Goal: Task Accomplishment & Management: Use online tool/utility

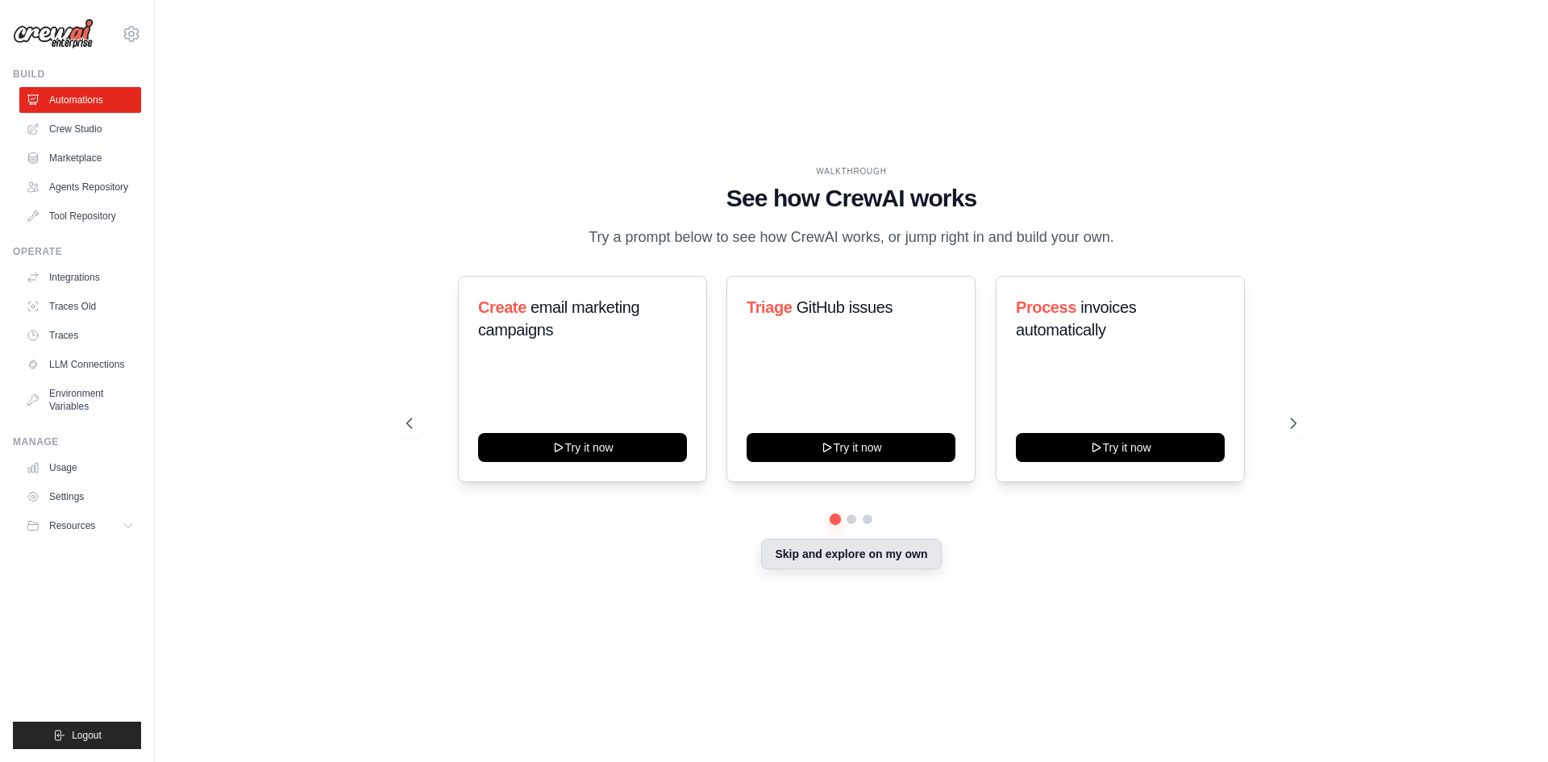
click at [891, 555] on button "Skip and explore on my own" at bounding box center [851, 553] width 180 height 31
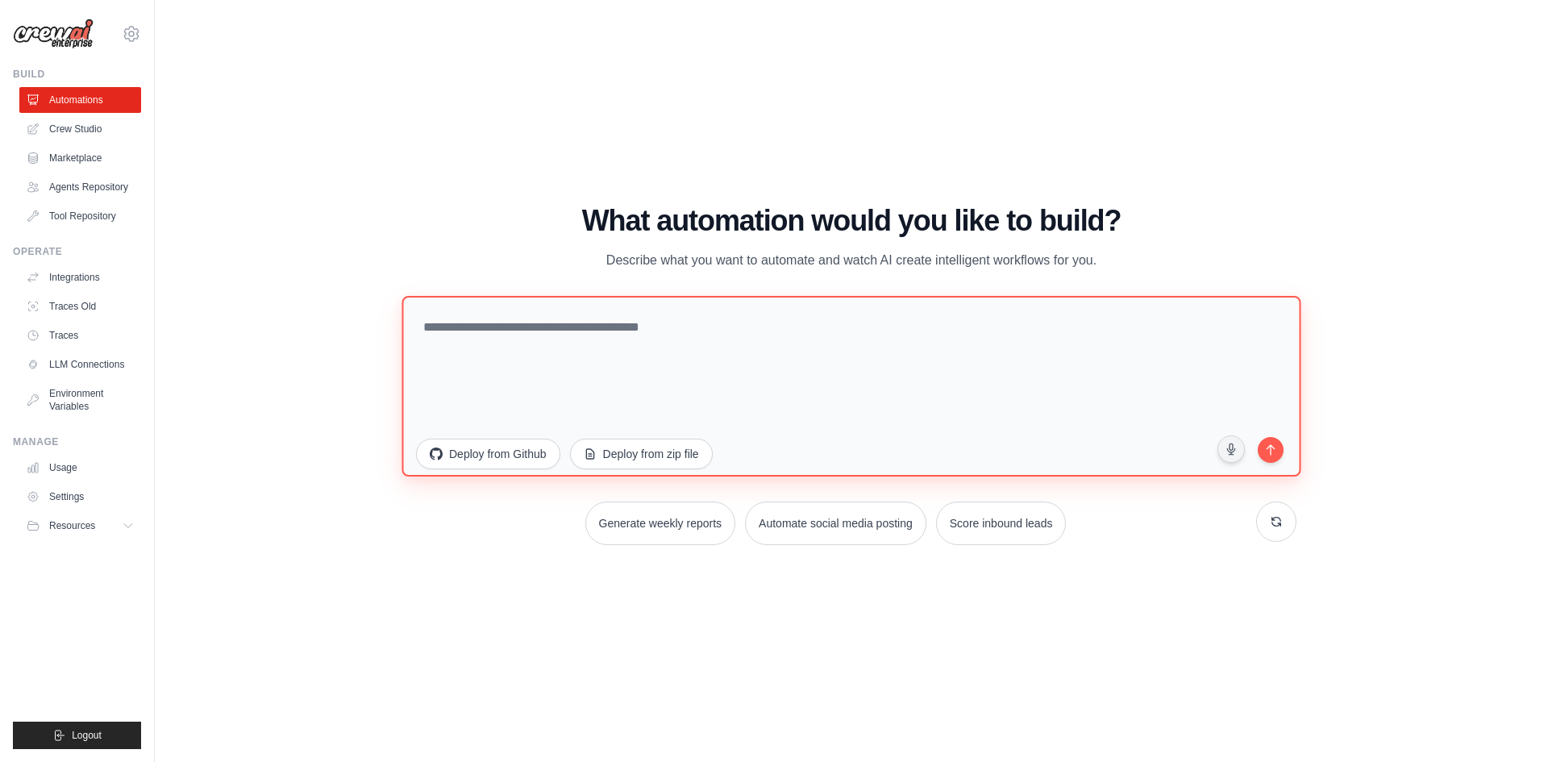
click at [743, 367] on textarea at bounding box center [850, 385] width 899 height 181
type textarea "**********"
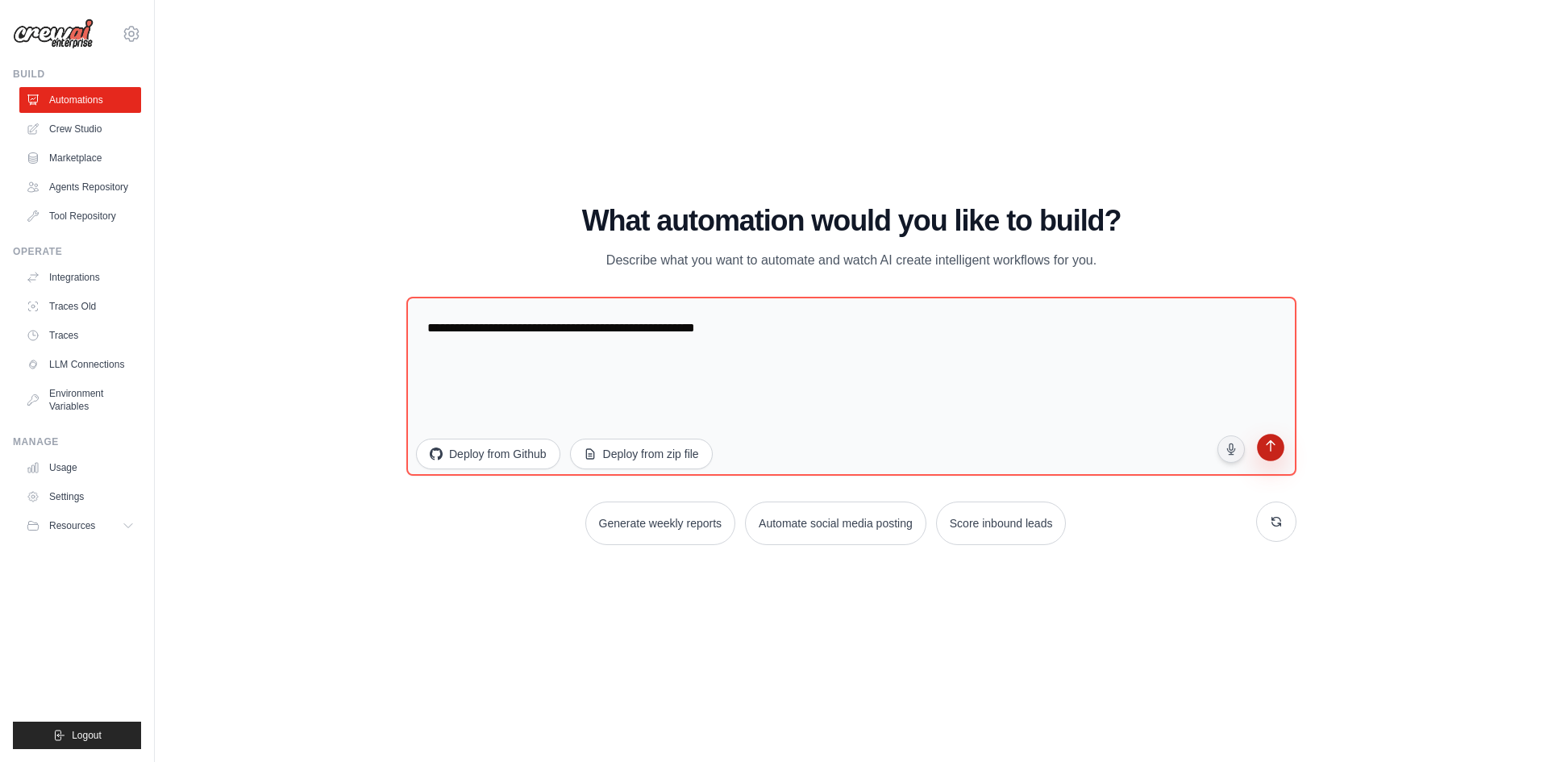
click at [1263, 463] on button "submit" at bounding box center [1270, 449] width 31 height 31
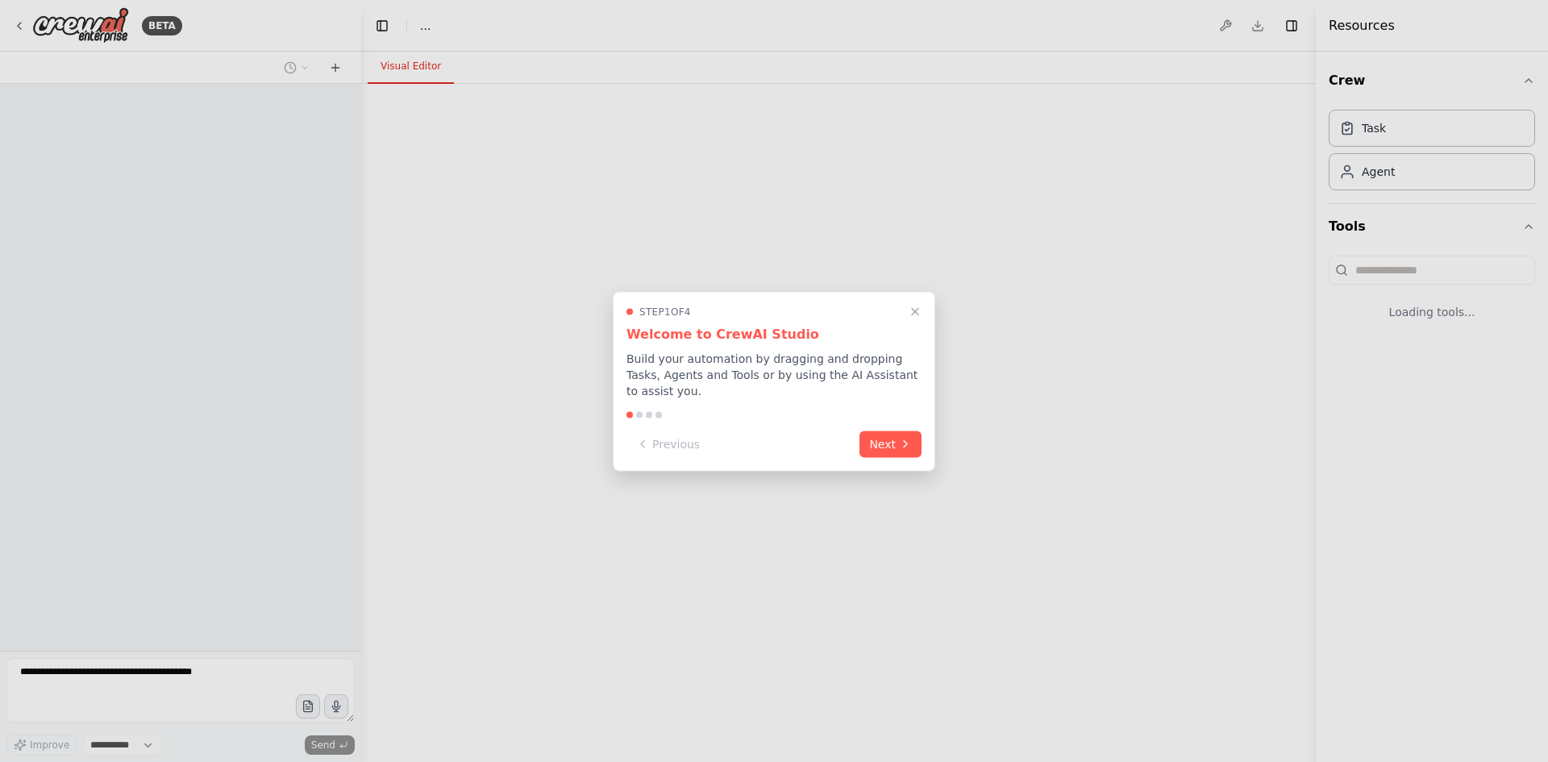
select select "****"
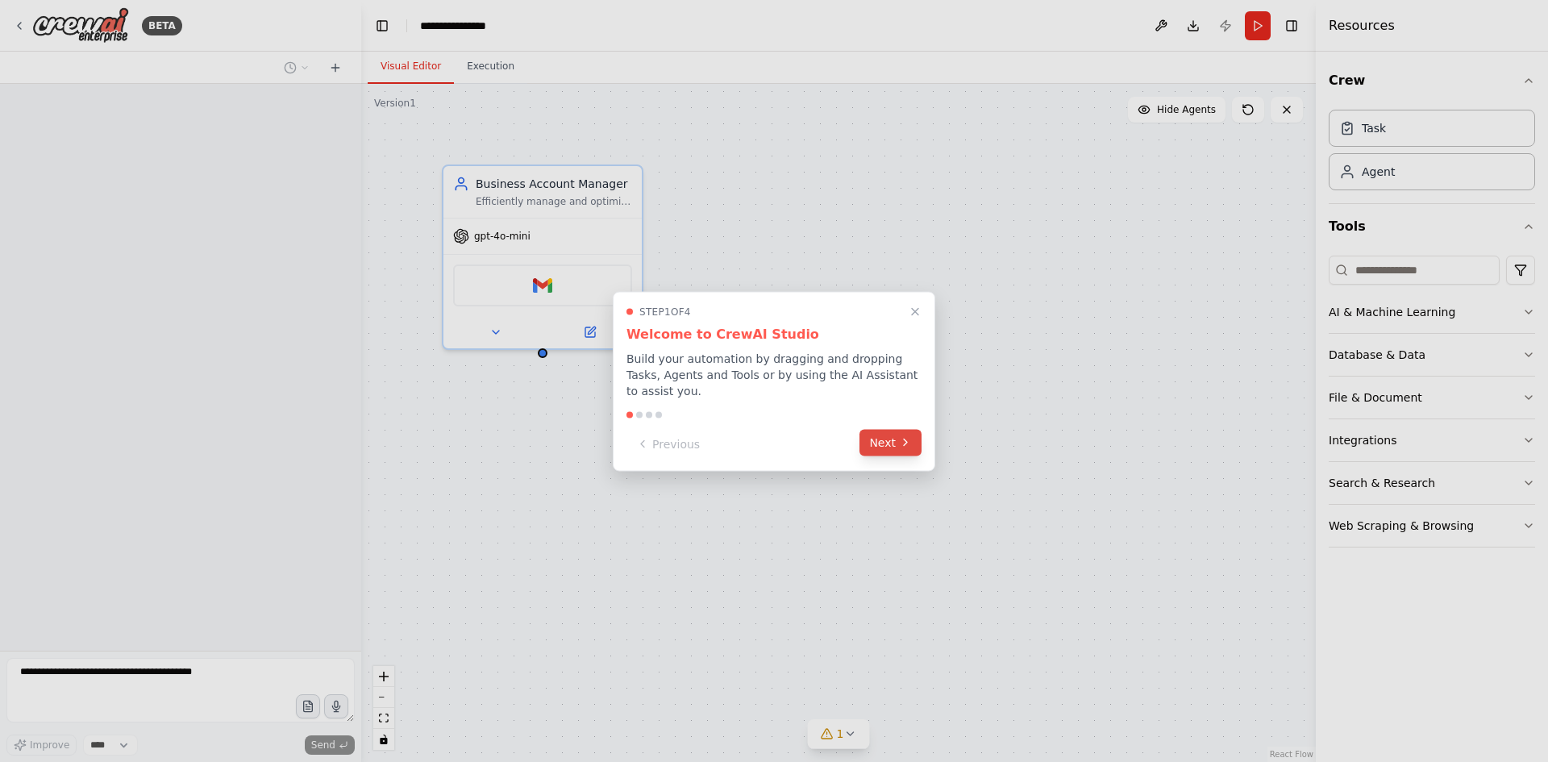
click at [895, 434] on button "Next" at bounding box center [890, 442] width 62 height 27
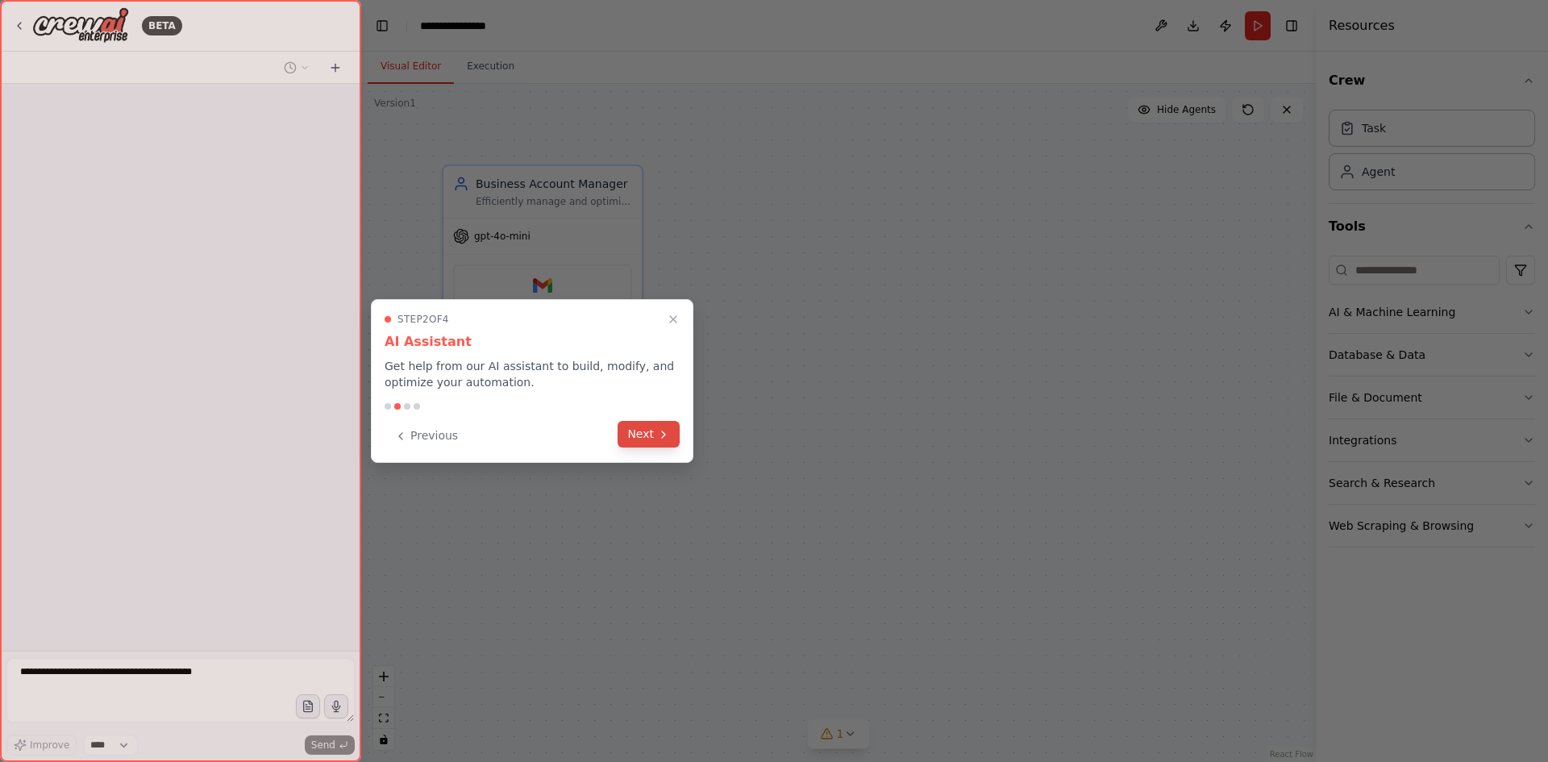
click at [647, 430] on button "Next" at bounding box center [648, 434] width 62 height 27
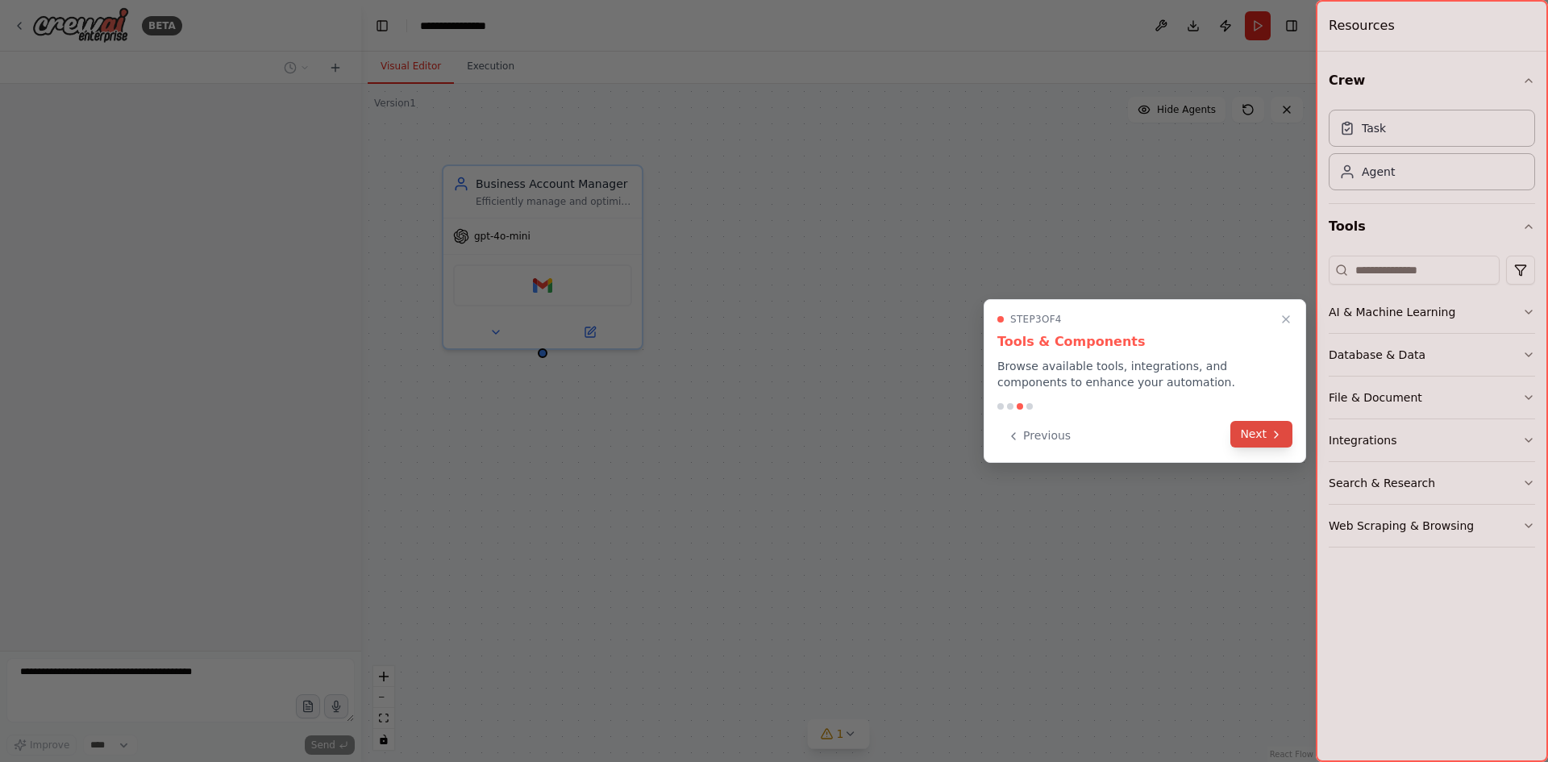
click at [1255, 429] on button "Next" at bounding box center [1261, 434] width 62 height 27
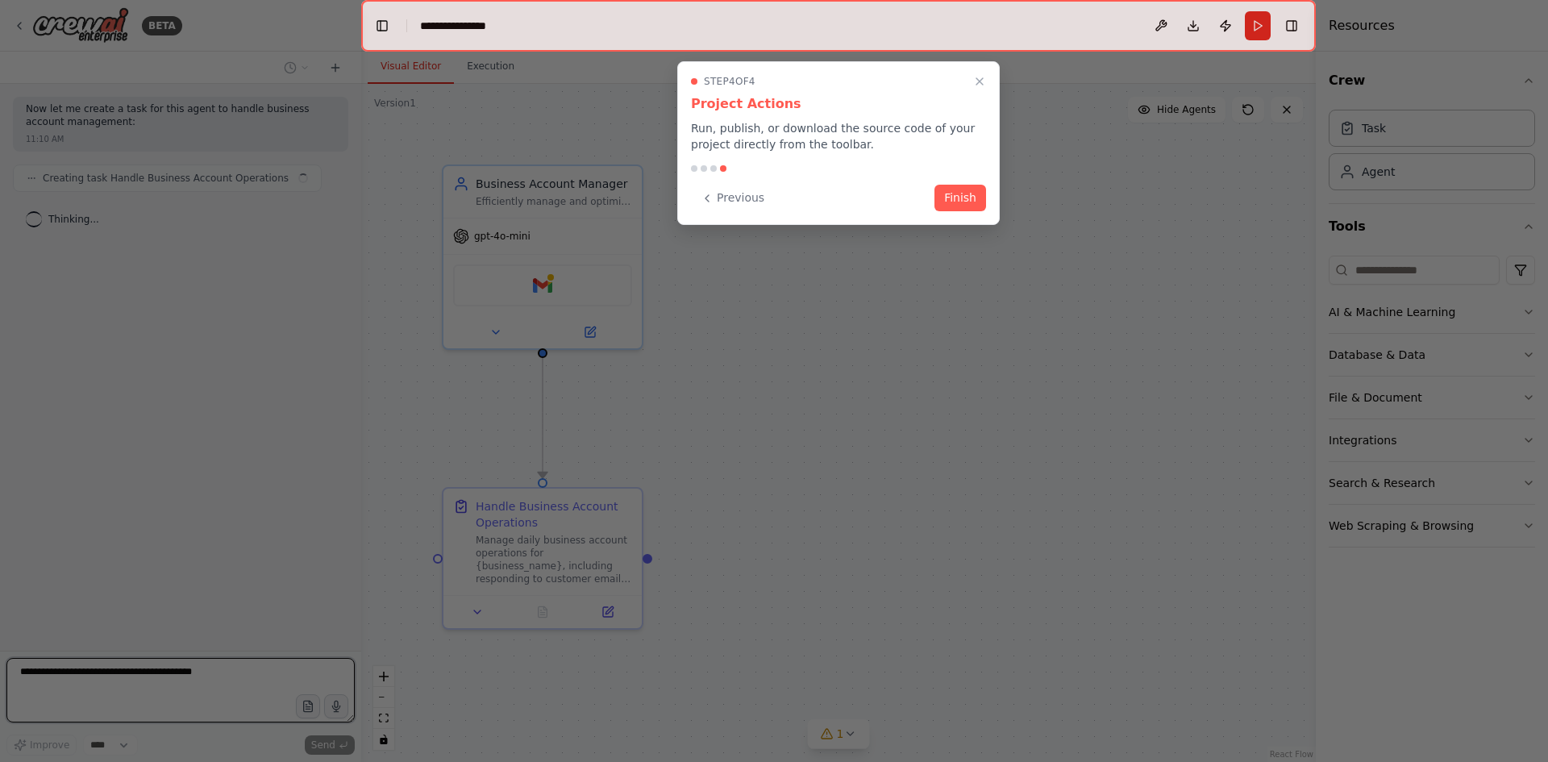
scroll to position [69, 0]
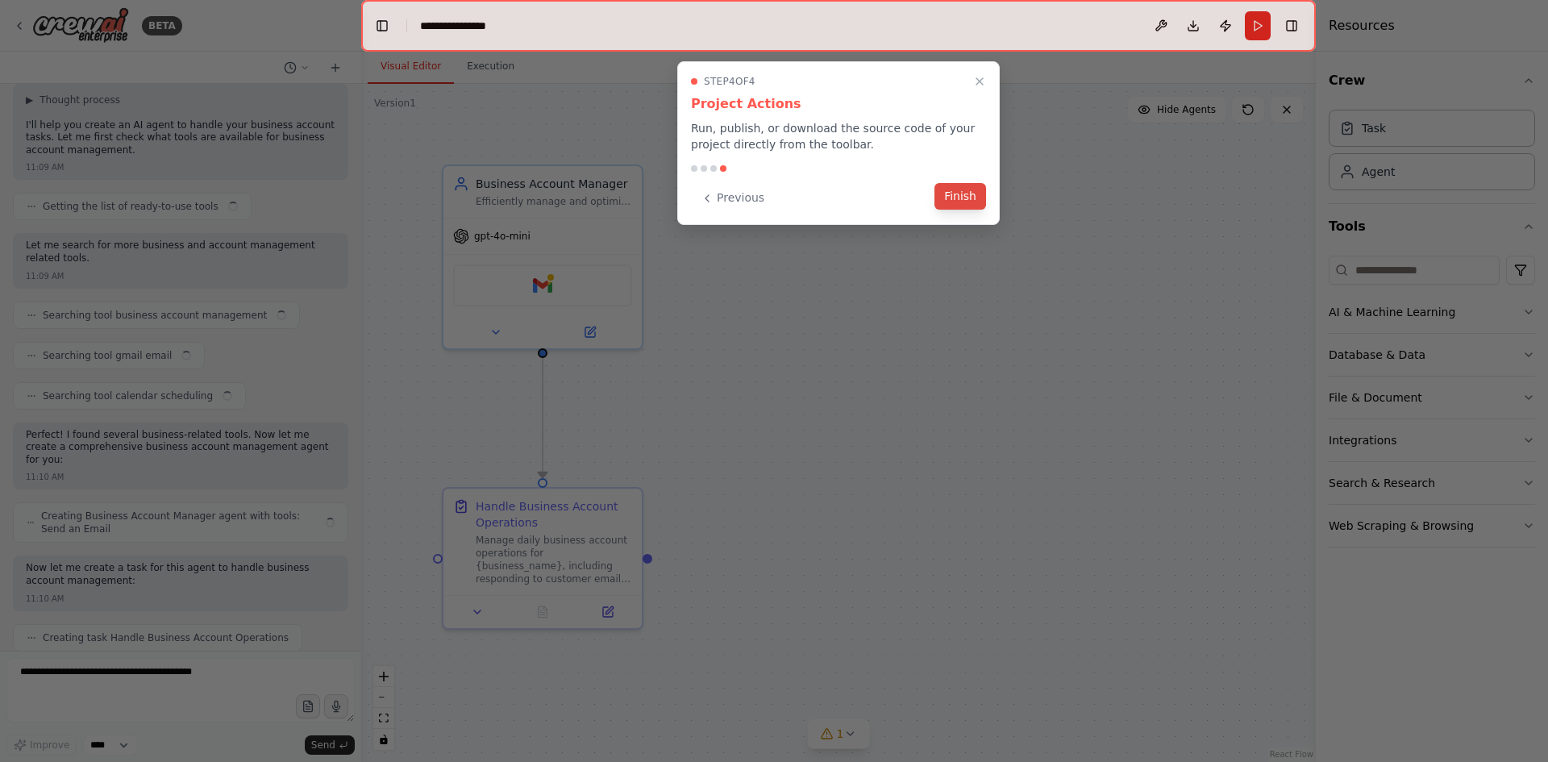
click at [969, 197] on button "Finish" at bounding box center [960, 196] width 52 height 27
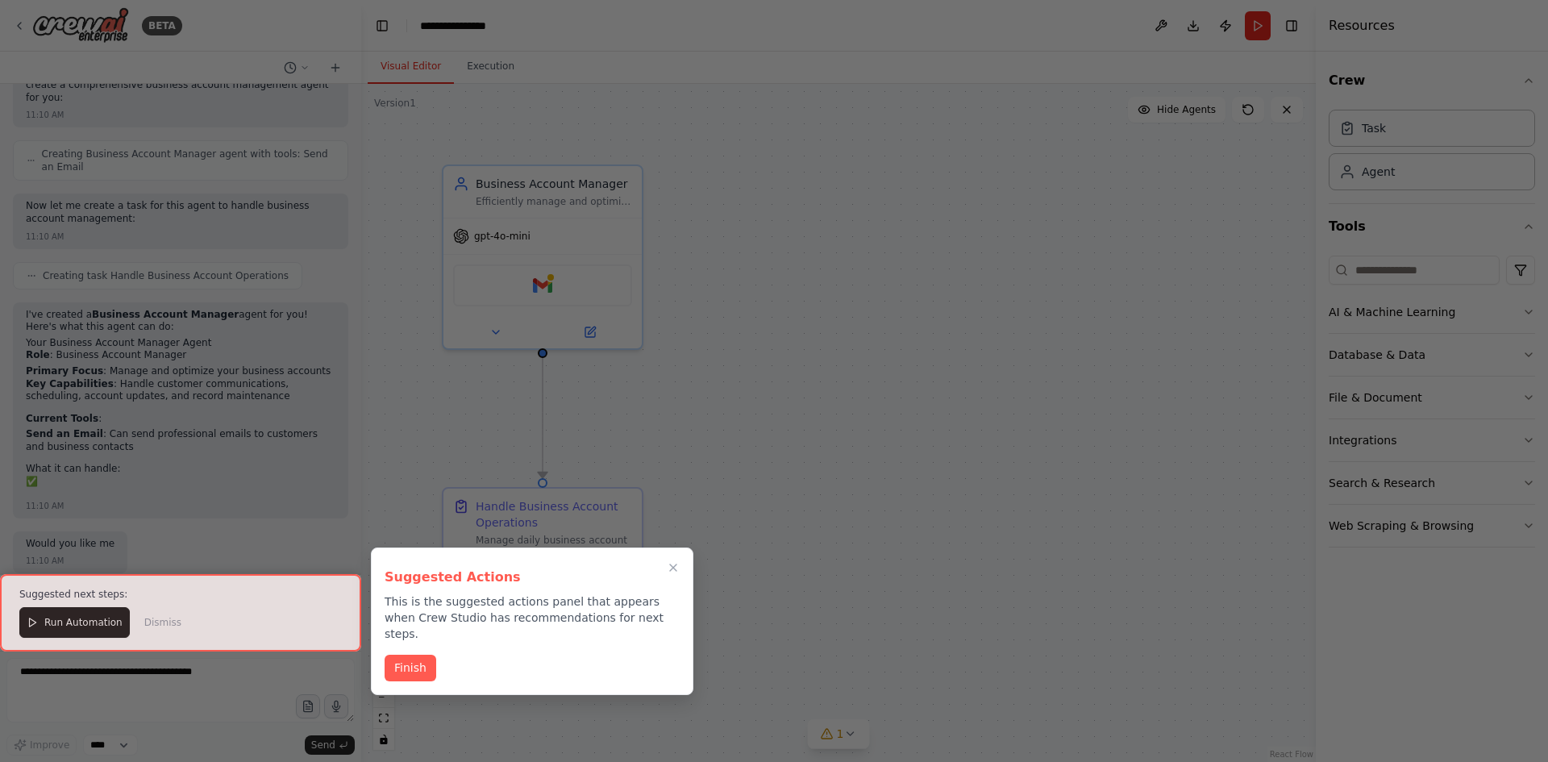
click at [409, 657] on button "Finish" at bounding box center [410, 667] width 52 height 27
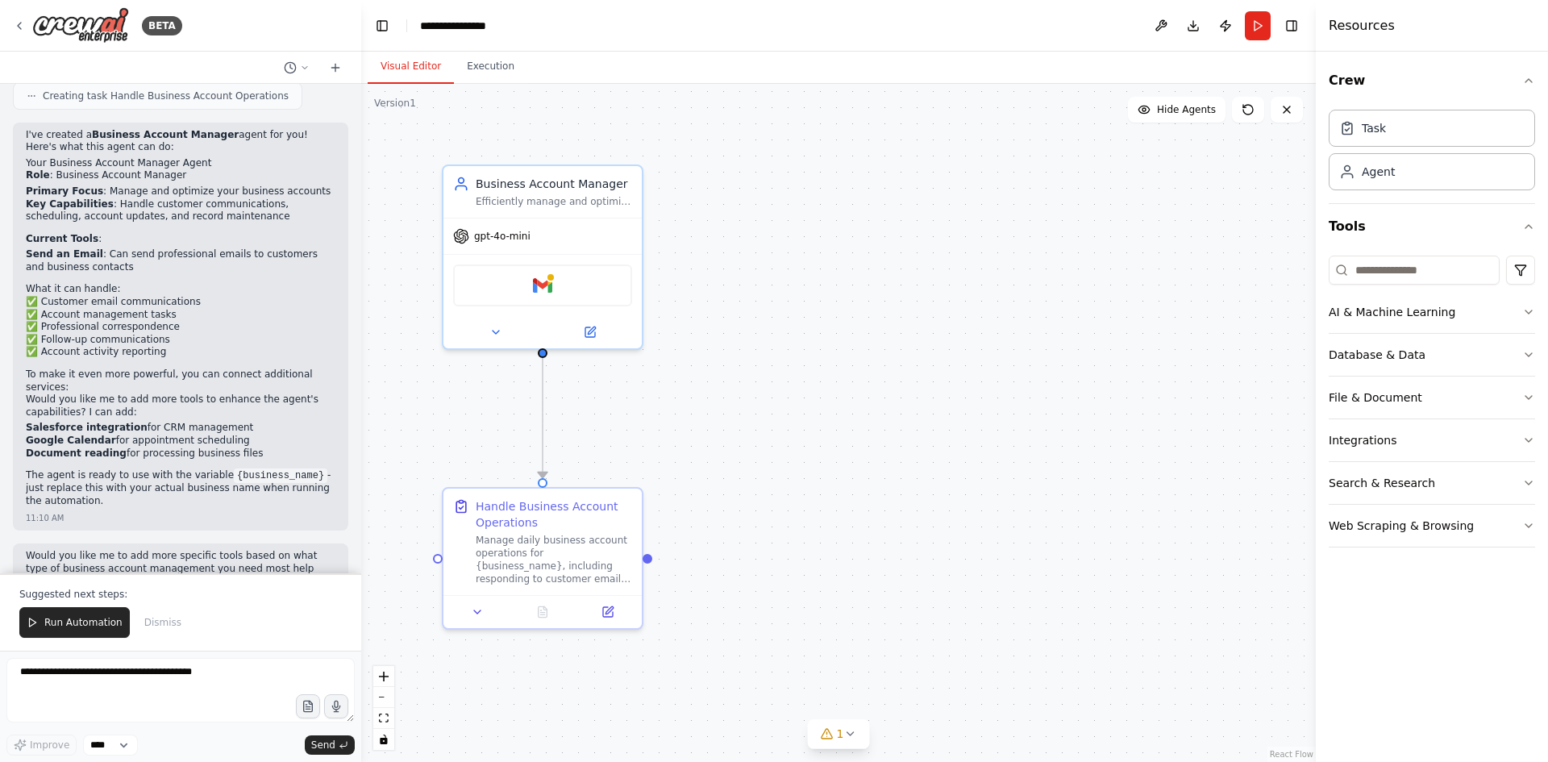
scroll to position [622, 0]
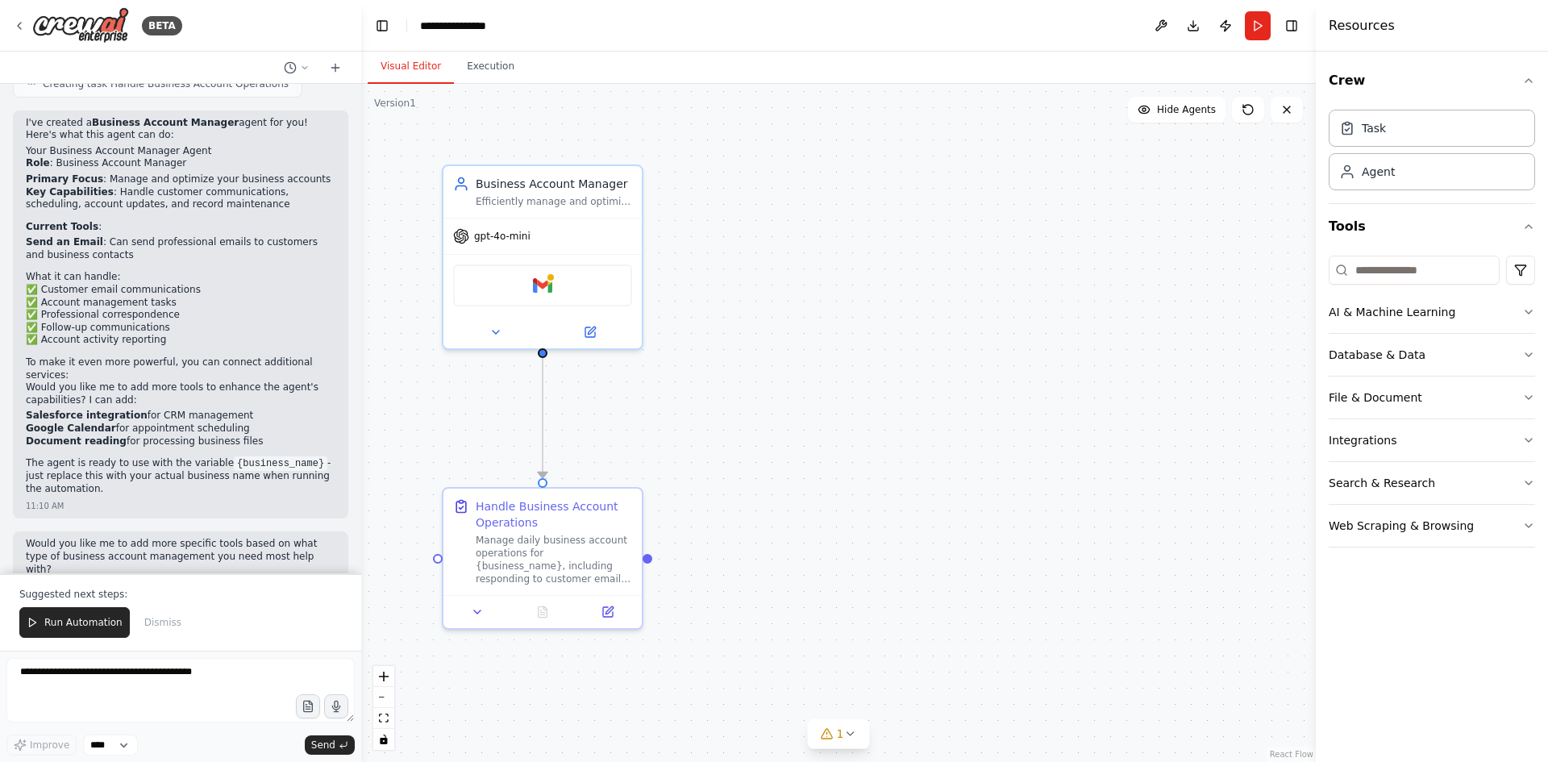
click at [52, 614] on button "Run Automation" at bounding box center [74, 622] width 110 height 31
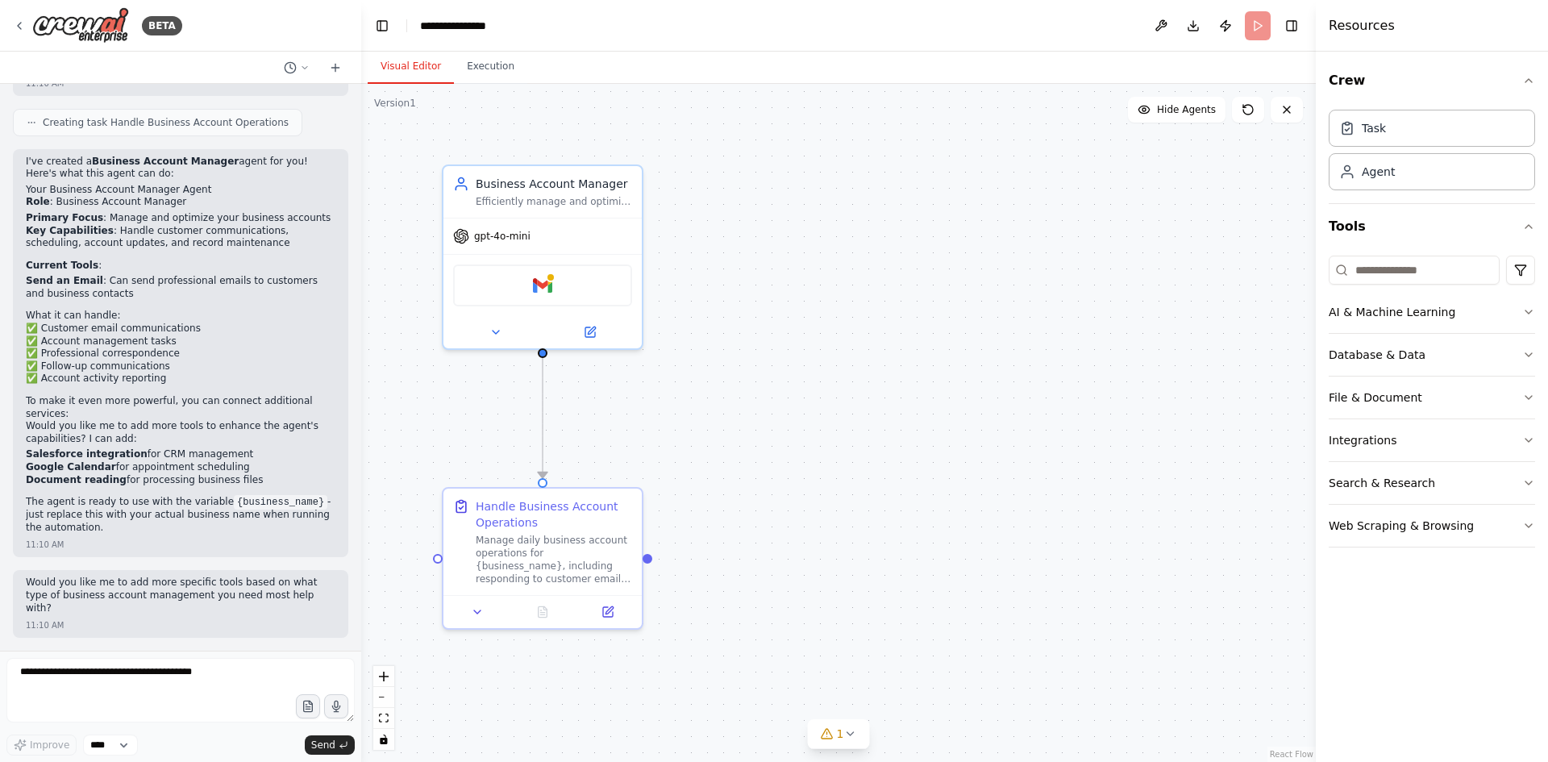
scroll to position [545, 0]
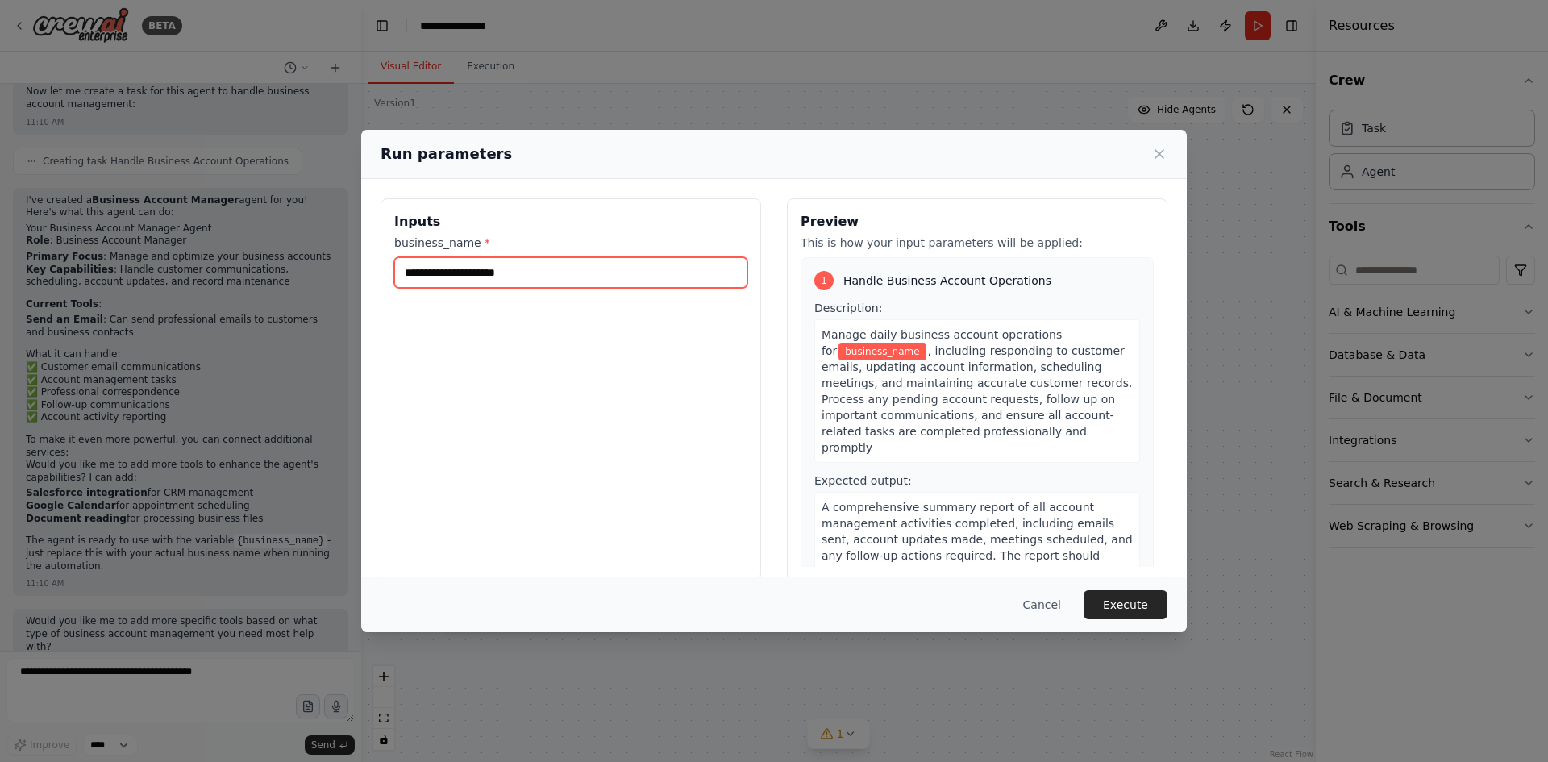
drag, startPoint x: 538, startPoint y: 258, endPoint x: 538, endPoint y: 273, distance: 15.3
click at [538, 276] on input "business_name *" at bounding box center [570, 272] width 353 height 31
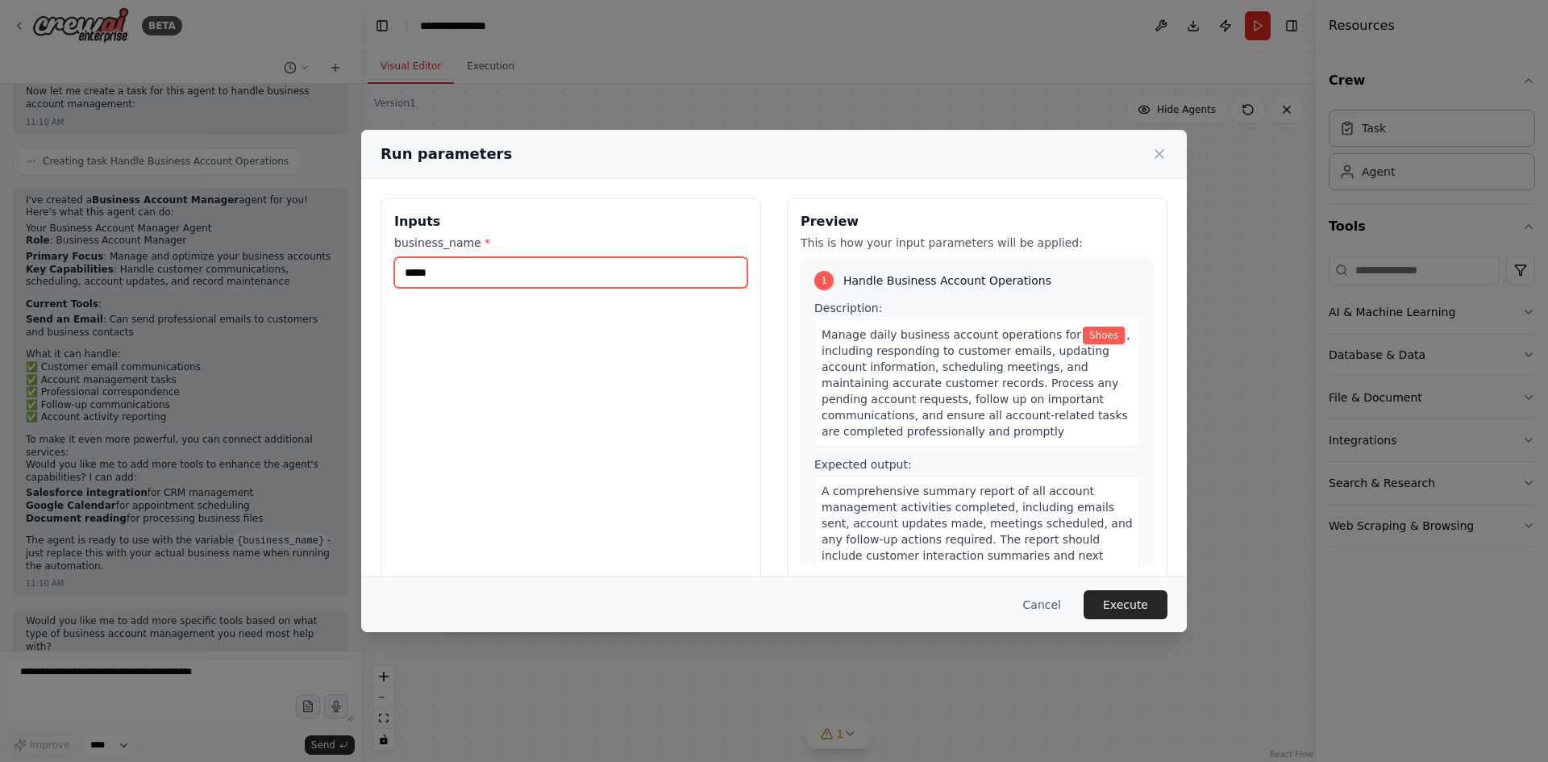
type input "*****"
click at [1141, 610] on button "Execute" at bounding box center [1125, 604] width 84 height 29
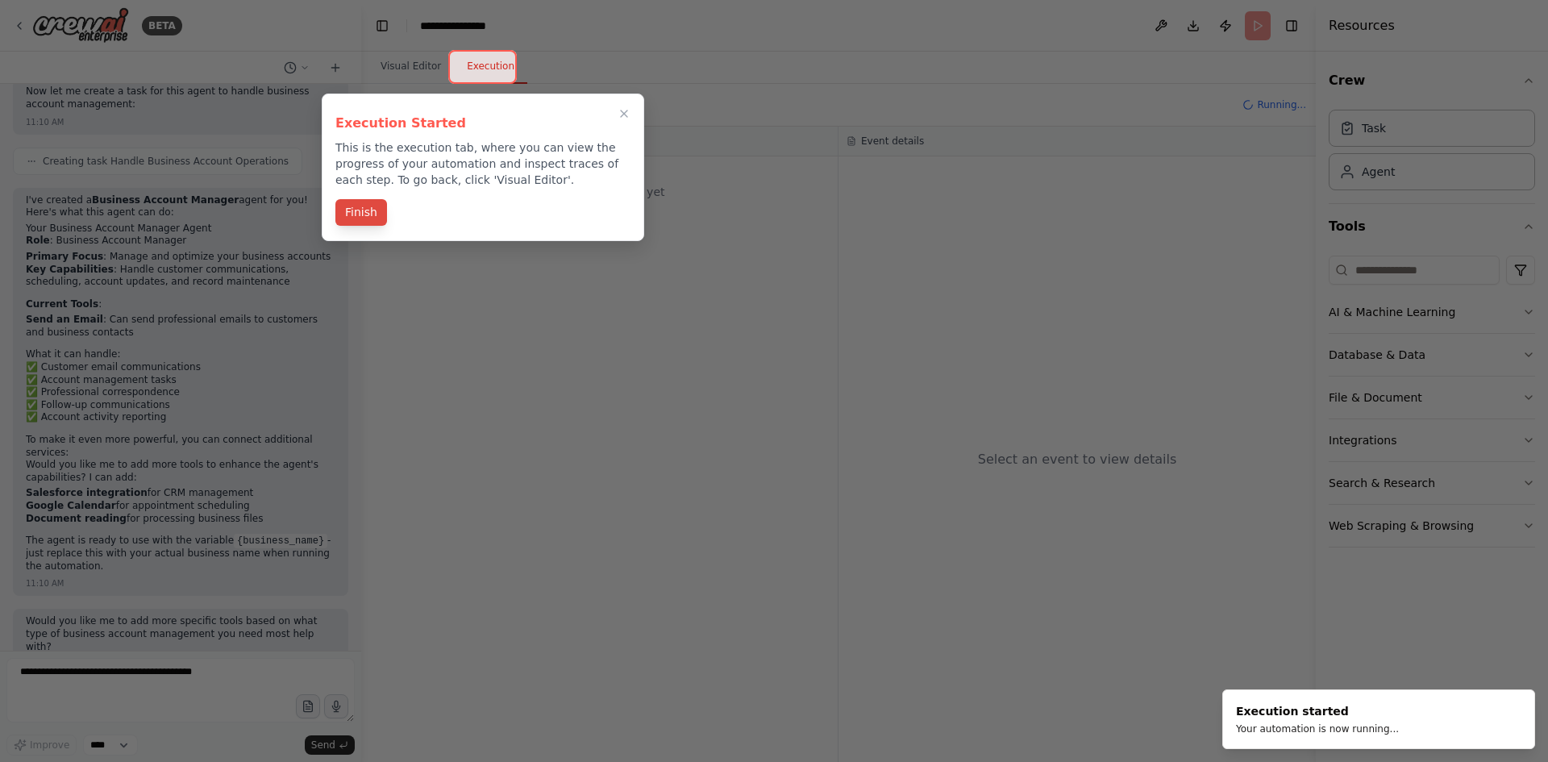
click at [355, 206] on button "Finish" at bounding box center [361, 212] width 52 height 27
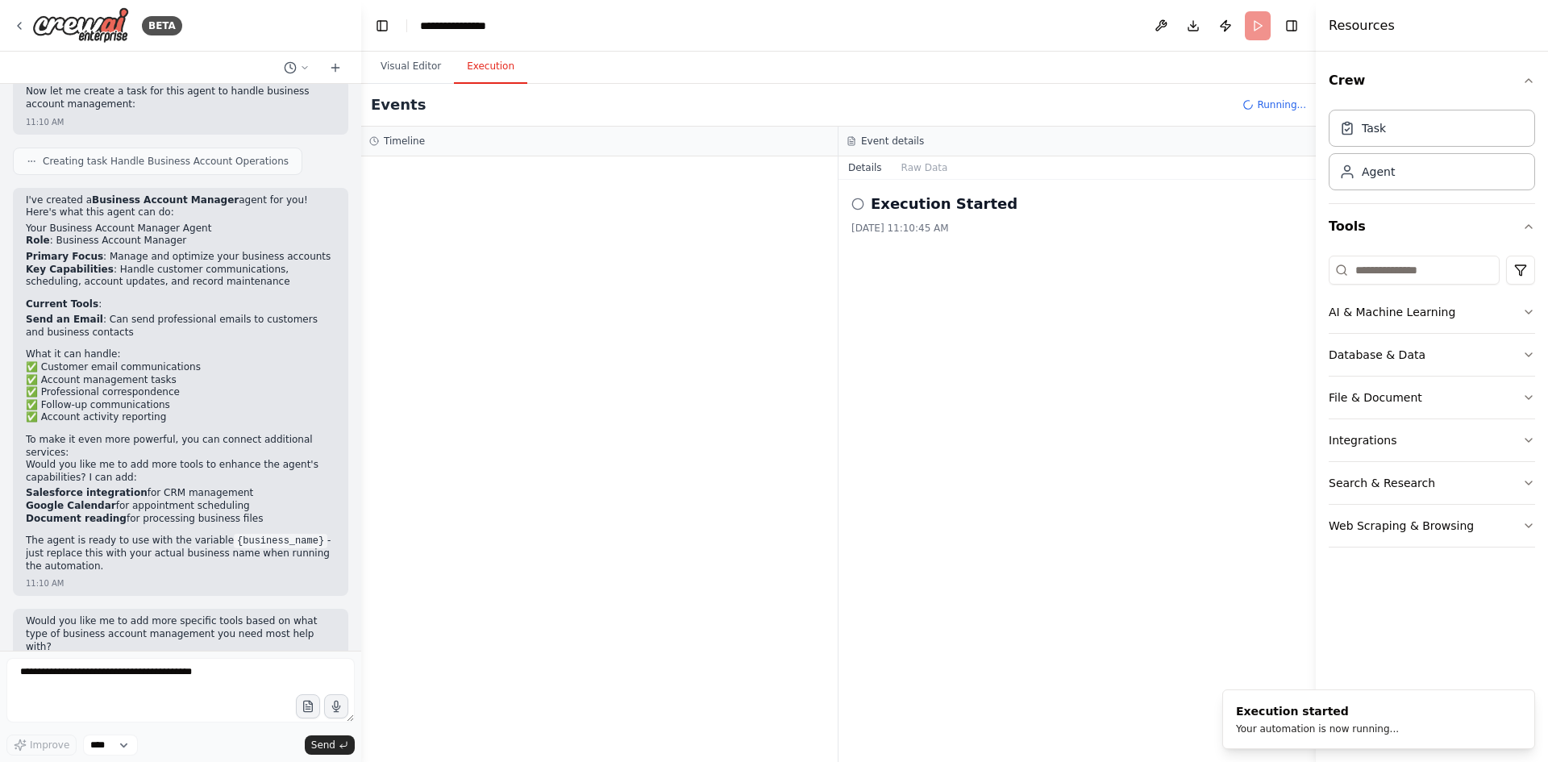
click at [858, 197] on div "Execution Started" at bounding box center [1076, 204] width 451 height 23
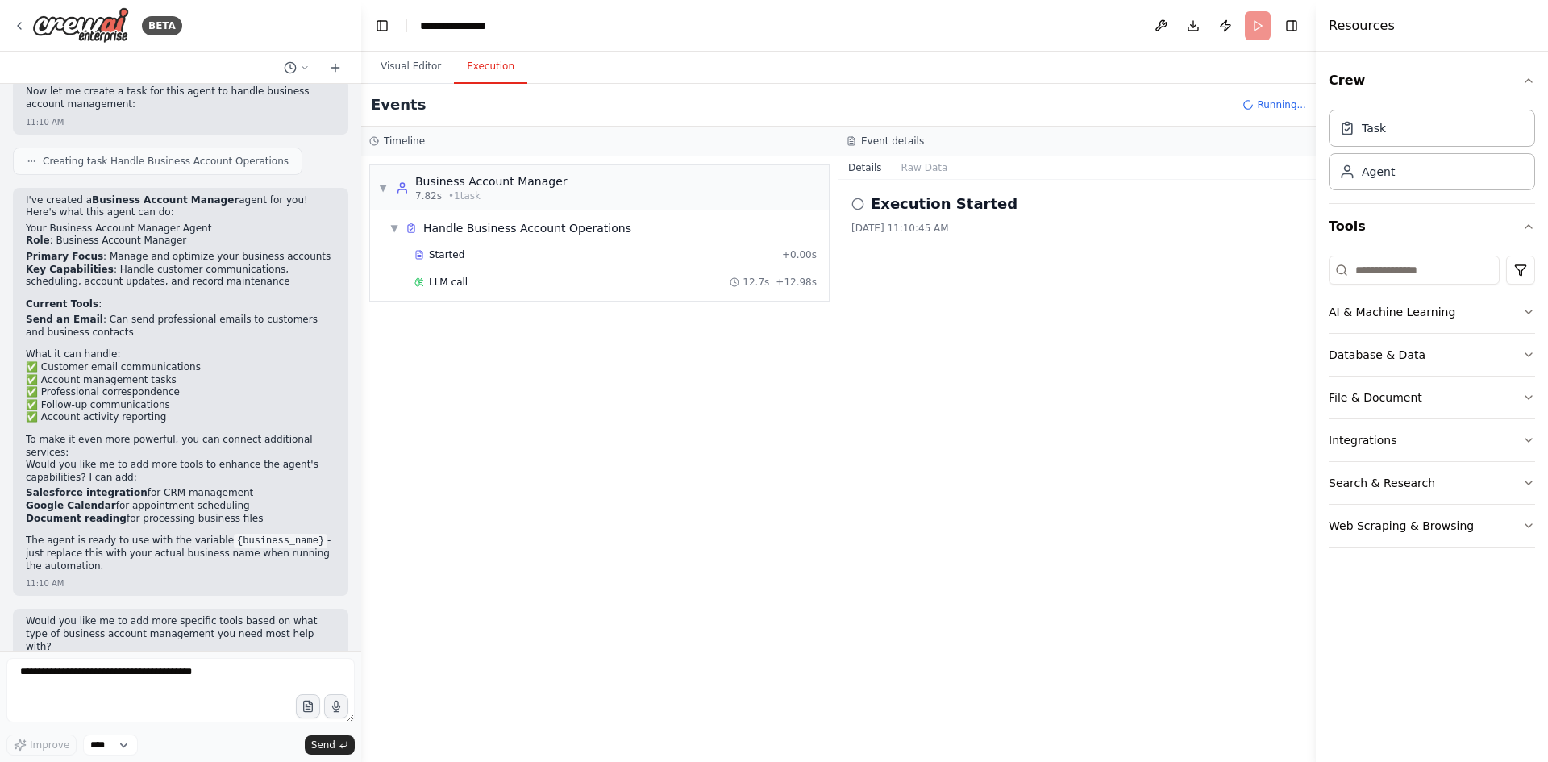
scroll to position [622, 0]
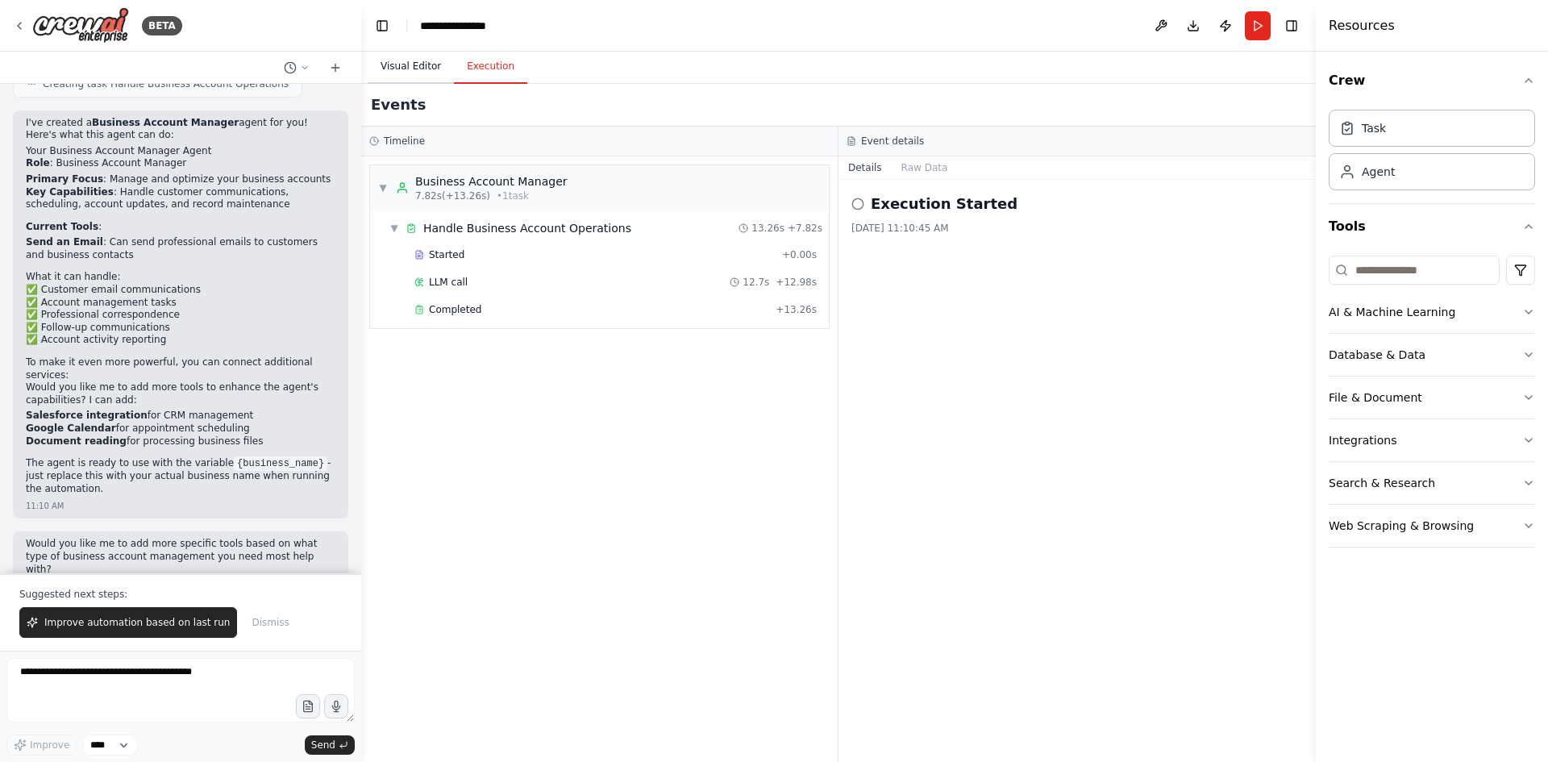
click at [426, 66] on button "Visual Editor" at bounding box center [411, 67] width 86 height 34
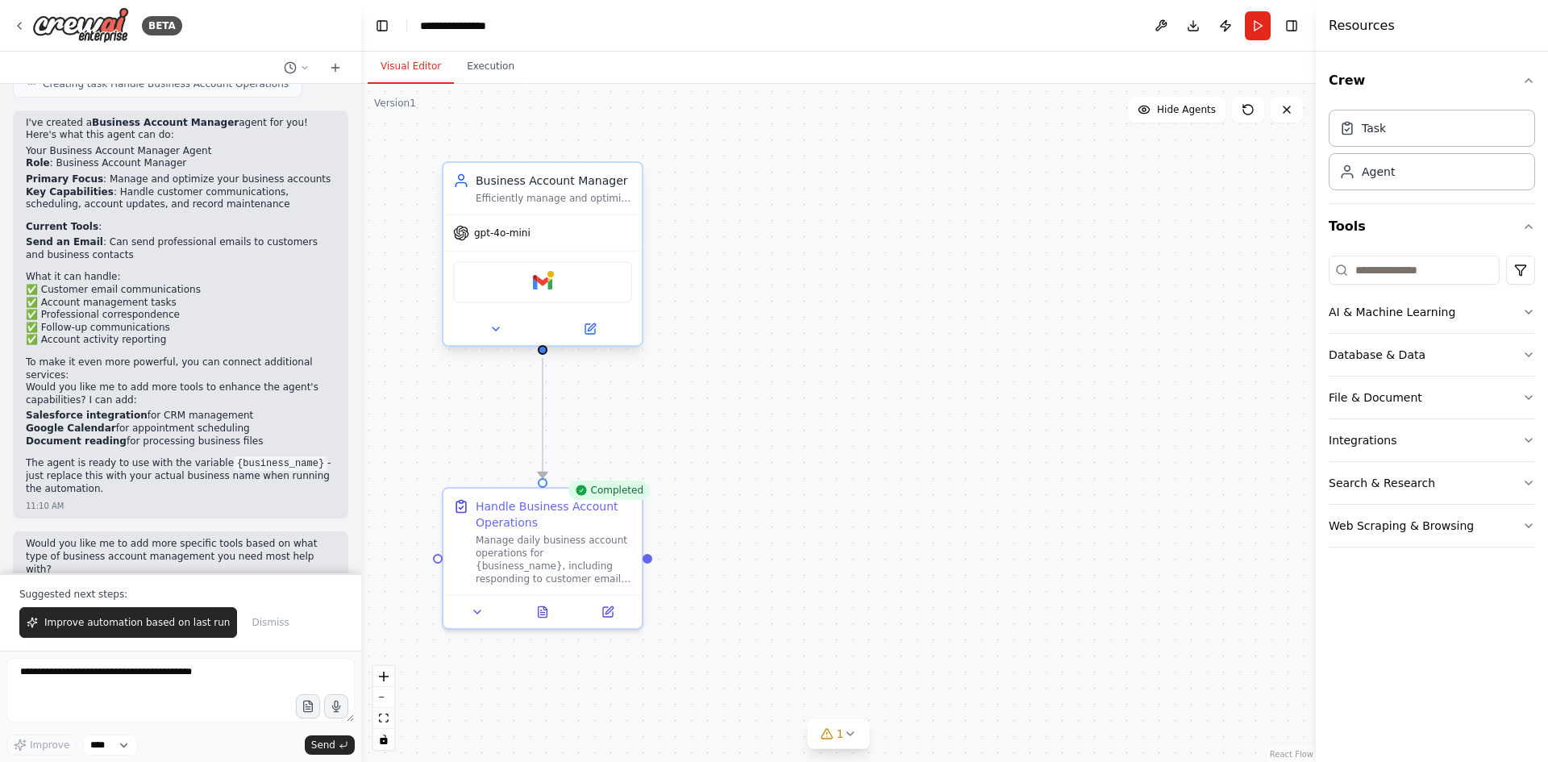
click at [544, 260] on div "Gmail" at bounding box center [542, 282] width 198 height 62
click at [559, 282] on div "Gmail" at bounding box center [542, 282] width 179 height 42
click at [491, 332] on icon at bounding box center [495, 328] width 13 height 13
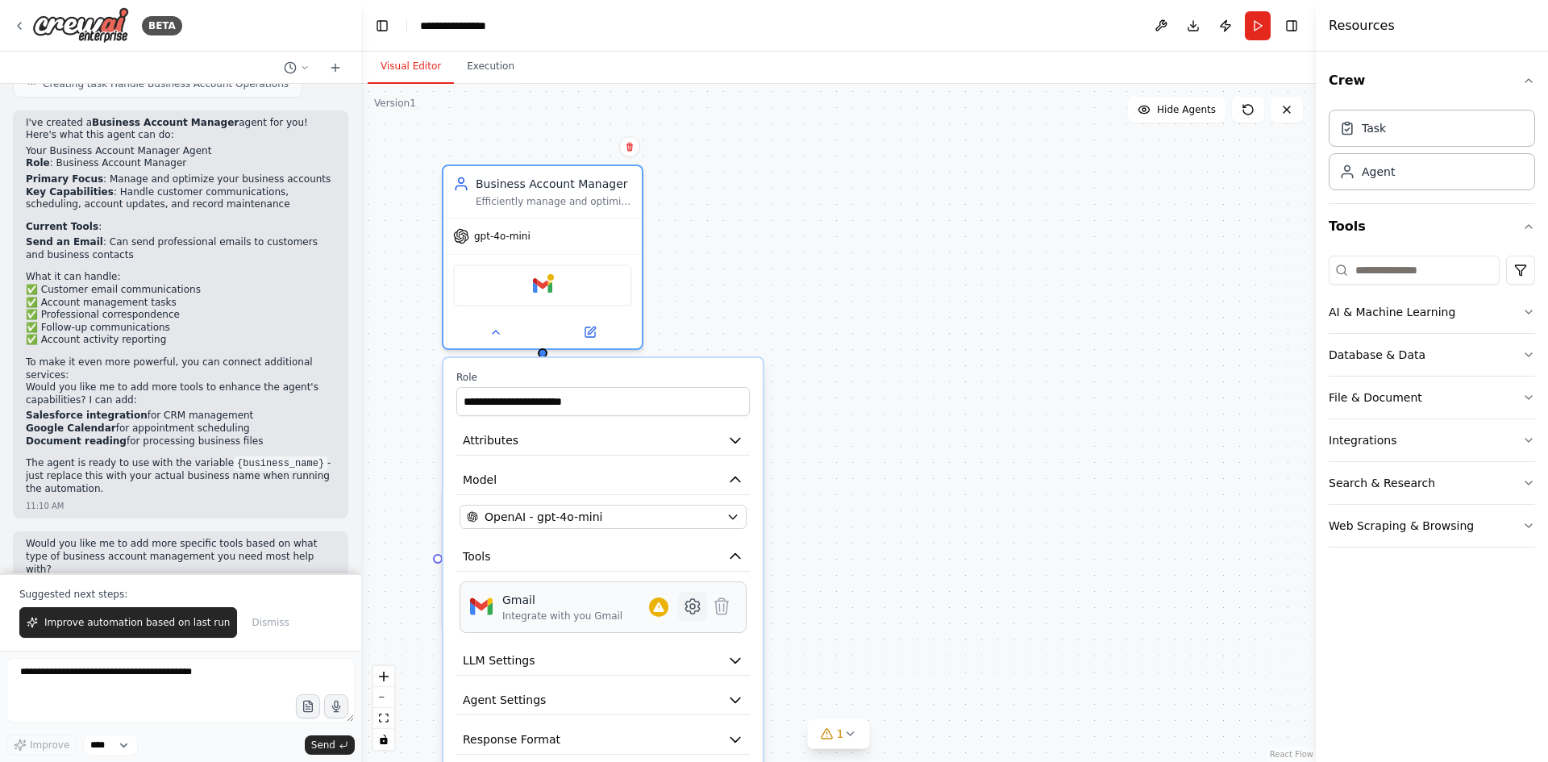
click at [691, 616] on button at bounding box center [692, 606] width 29 height 29
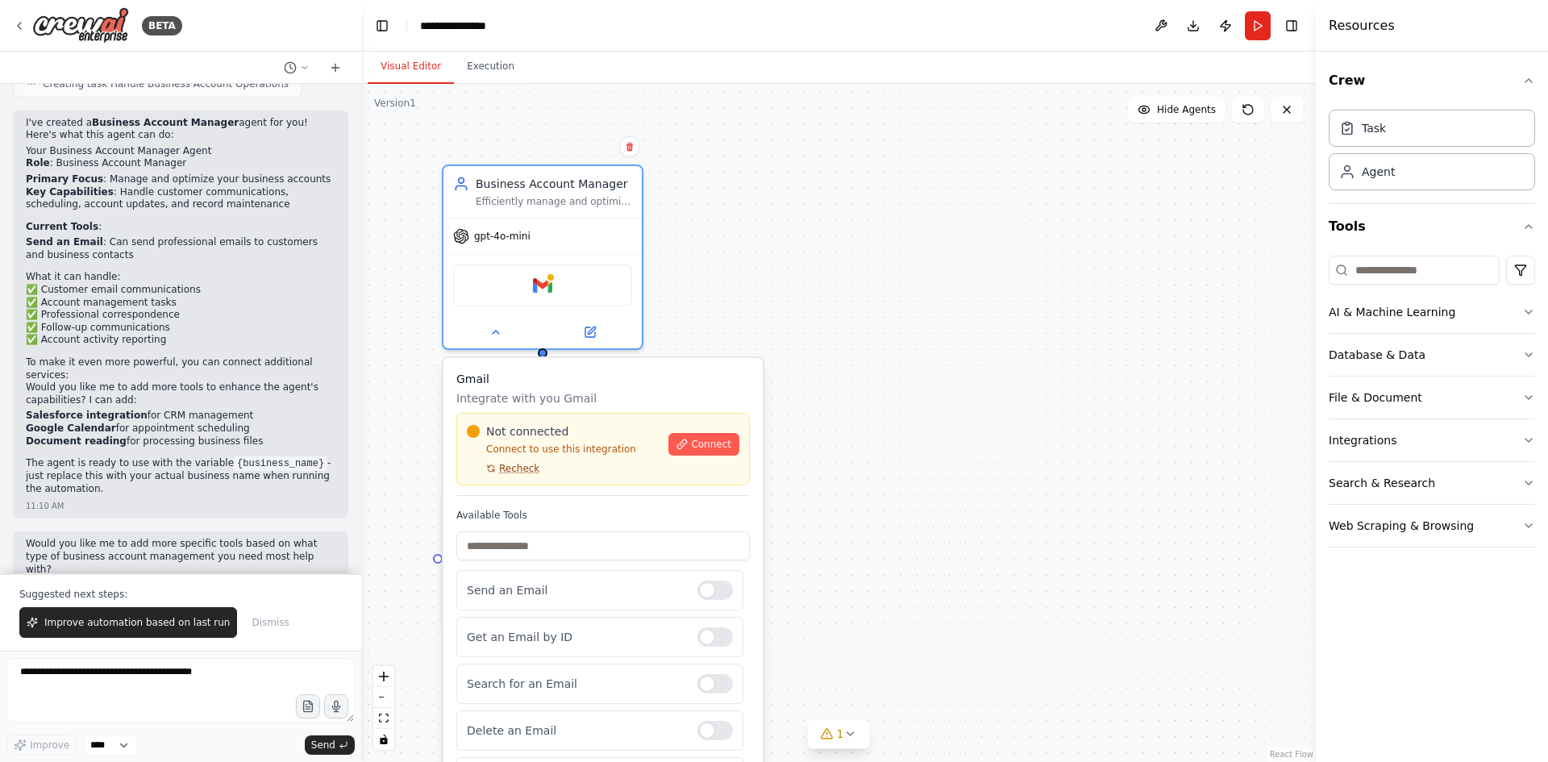
click at [508, 470] on span "Recheck" at bounding box center [519, 468] width 40 height 13
click at [696, 446] on span "Connect" at bounding box center [711, 444] width 40 height 13
click at [700, 634] on div at bounding box center [714, 636] width 35 height 19
click at [711, 641] on div at bounding box center [714, 636] width 35 height 19
click at [713, 444] on span "Connect" at bounding box center [711, 444] width 40 height 13
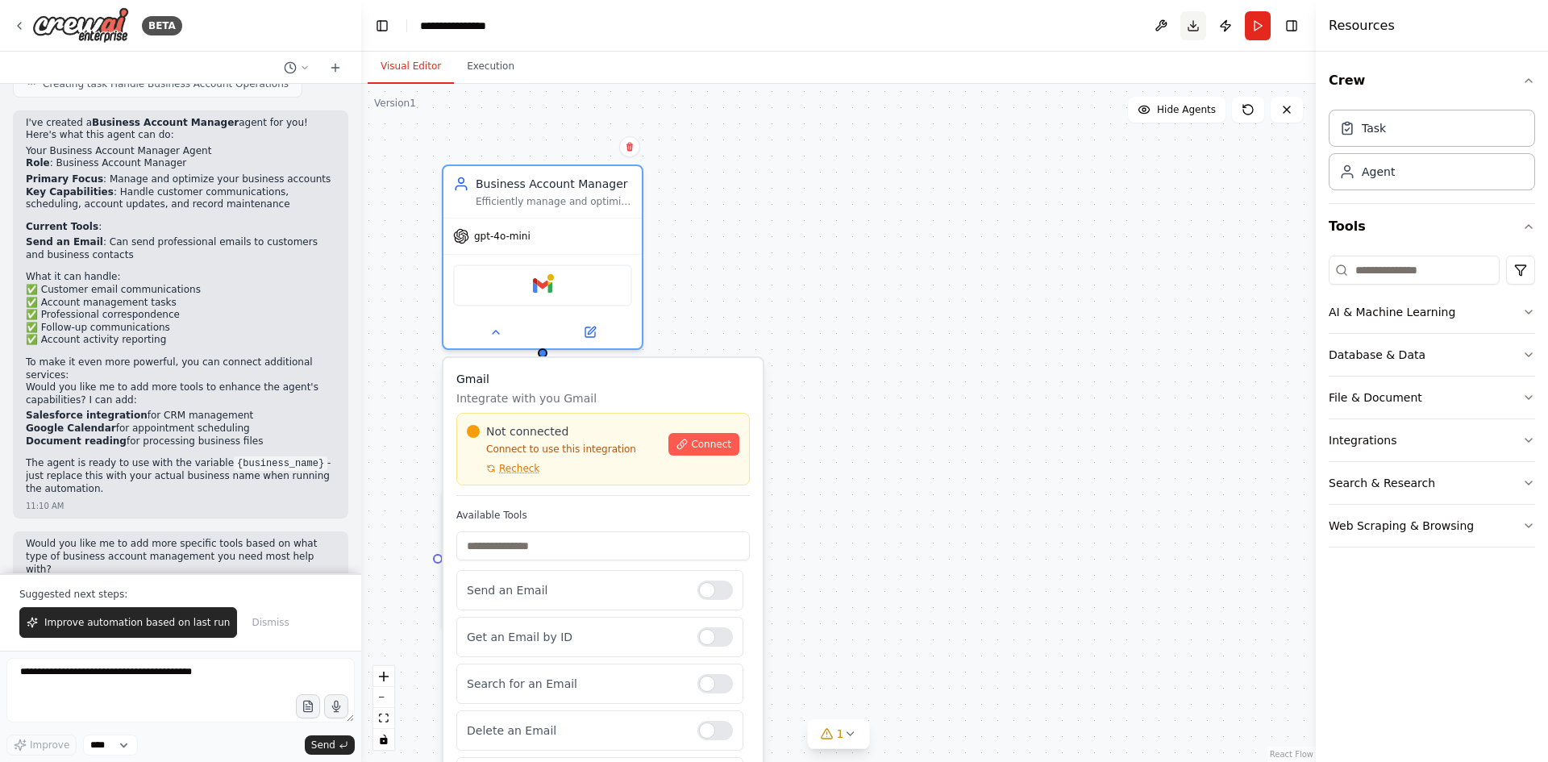
click at [1188, 26] on button "Download" at bounding box center [1193, 25] width 26 height 29
click at [1339, 713] on div "Downloading..." at bounding box center [1334, 711] width 196 height 16
click at [706, 441] on span "Connect" at bounding box center [711, 444] width 40 height 13
click at [480, 66] on button "Execution" at bounding box center [490, 67] width 73 height 34
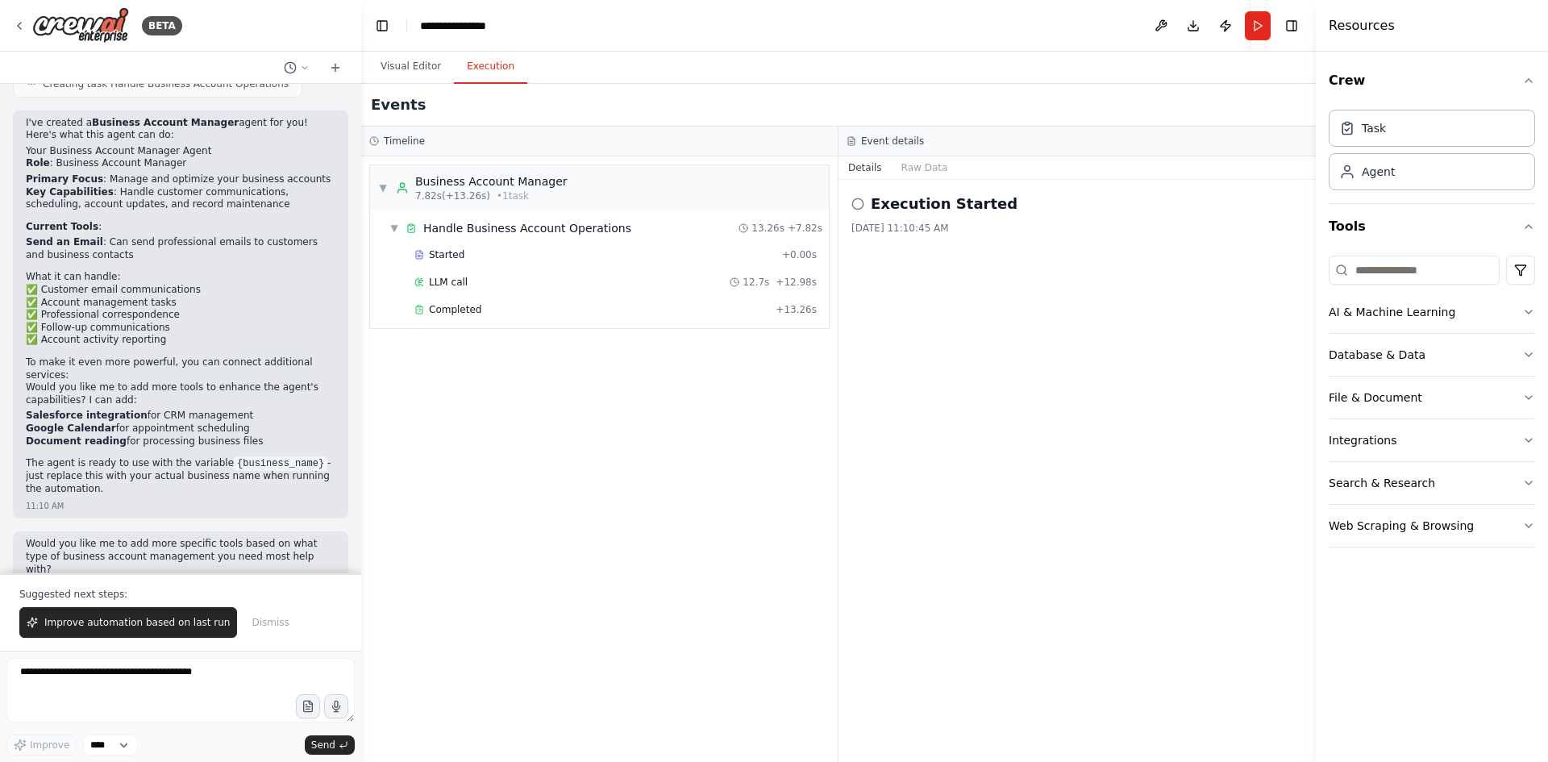
drag, startPoint x: 835, startPoint y: 207, endPoint x: 882, endPoint y: 195, distance: 48.3
click at [841, 207] on div "Timeline ▼ Business Account Manager 7.82s (+13.26s) • 1 task ▼ Handle Business …" at bounding box center [838, 444] width 954 height 635
click at [862, 197] on icon at bounding box center [857, 203] width 13 height 13
click at [858, 206] on icon at bounding box center [857, 203] width 13 height 13
drag, startPoint x: 853, startPoint y: 198, endPoint x: 864, endPoint y: 202, distance: 12.0
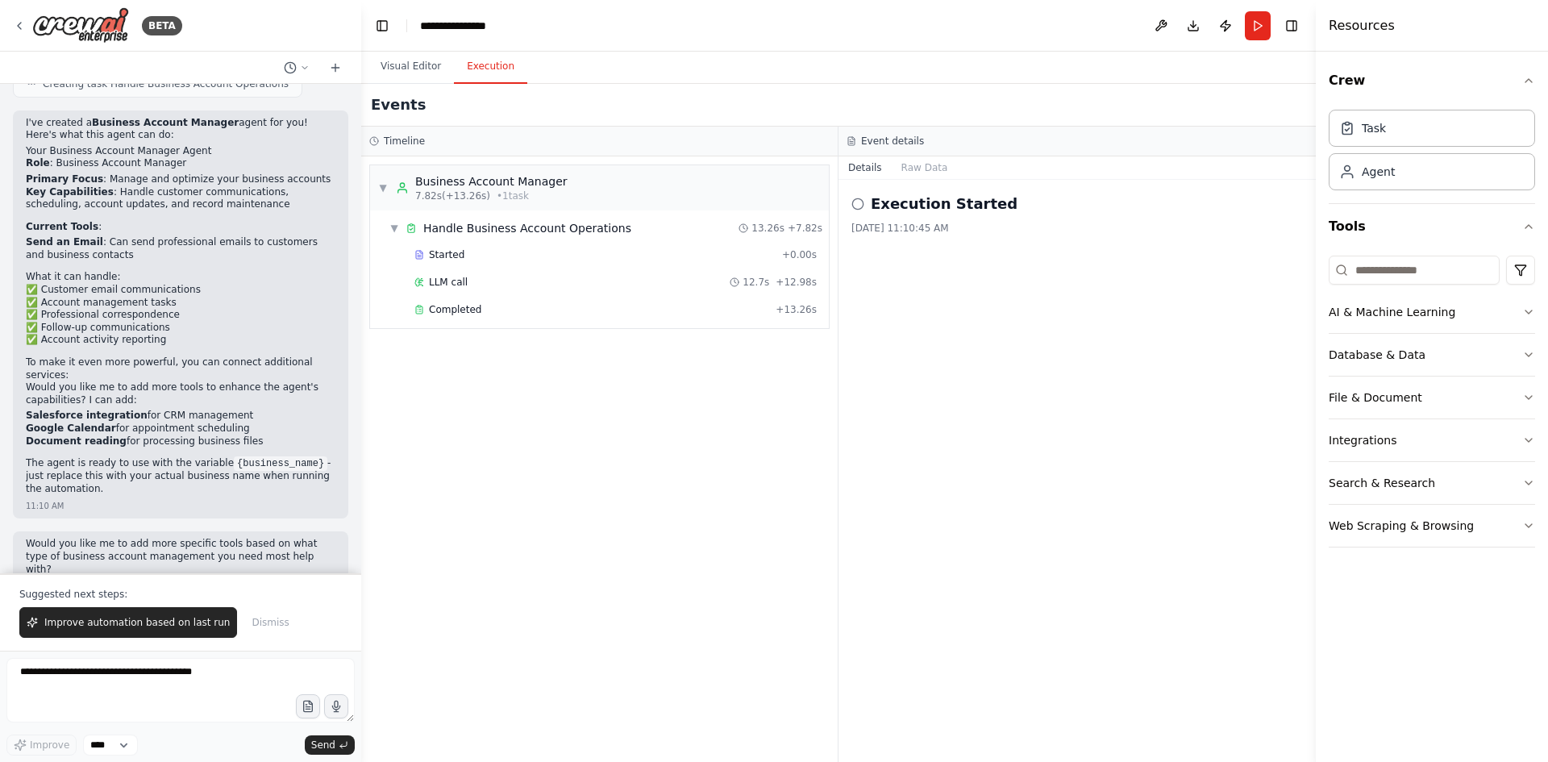
click at [856, 199] on icon at bounding box center [857, 203] width 13 height 13
click at [859, 201] on icon at bounding box center [857, 203] width 13 height 13
click at [1415, 393] on button "File & Document" at bounding box center [1431, 397] width 206 height 42
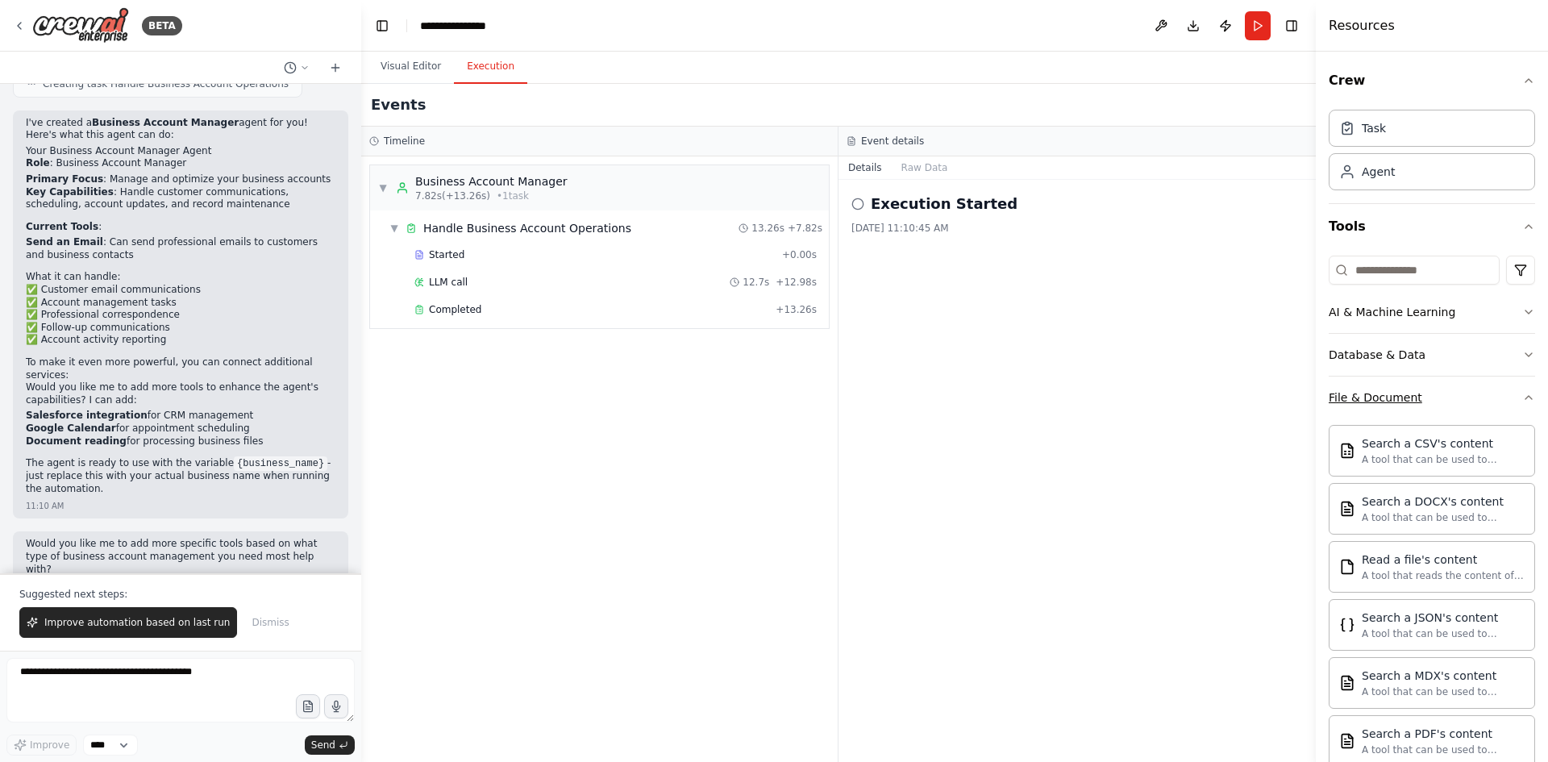
click at [1415, 393] on button "File & Document" at bounding box center [1431, 397] width 206 height 42
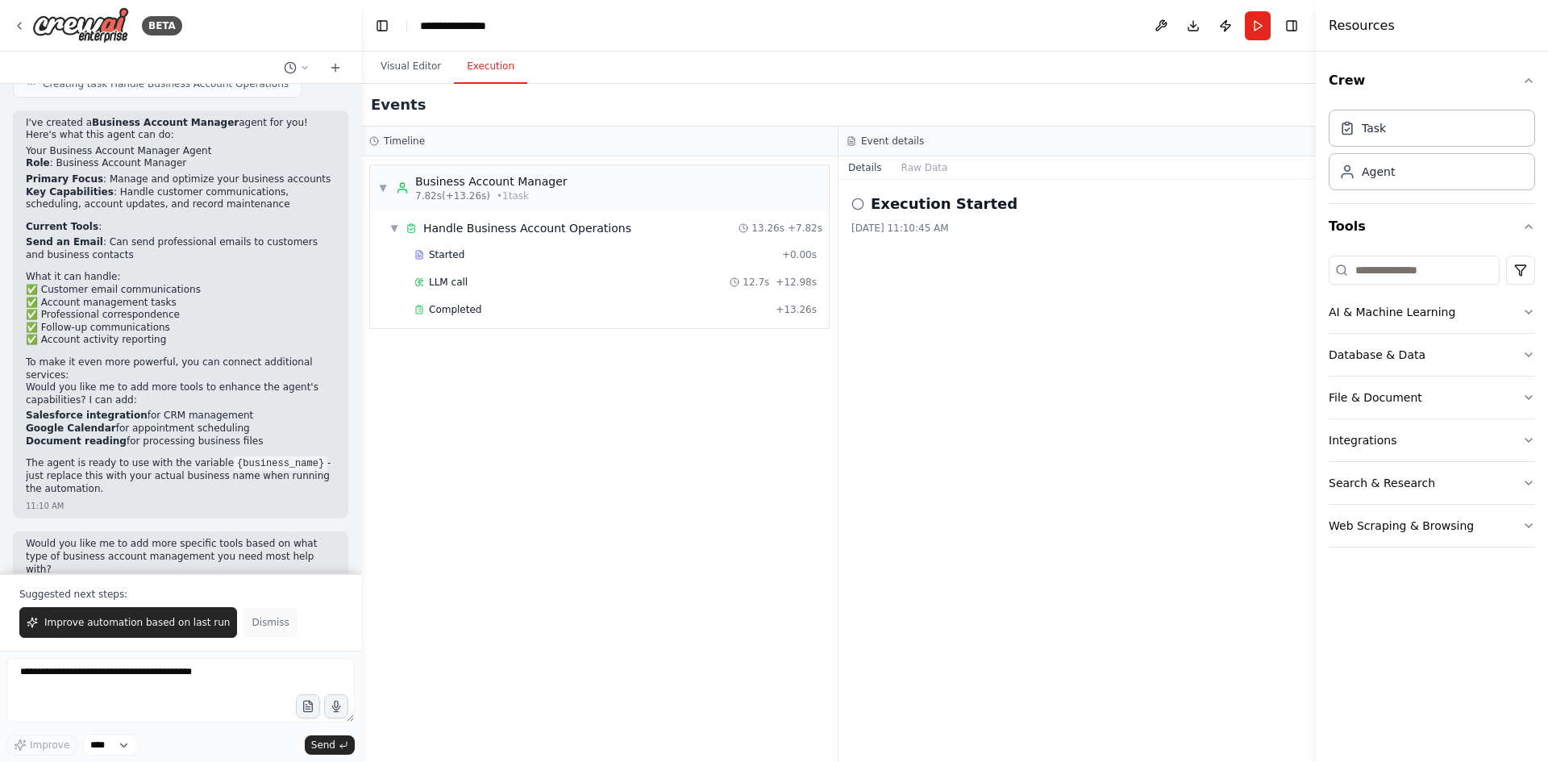
click at [258, 635] on button "Dismiss" at bounding box center [269, 622] width 53 height 31
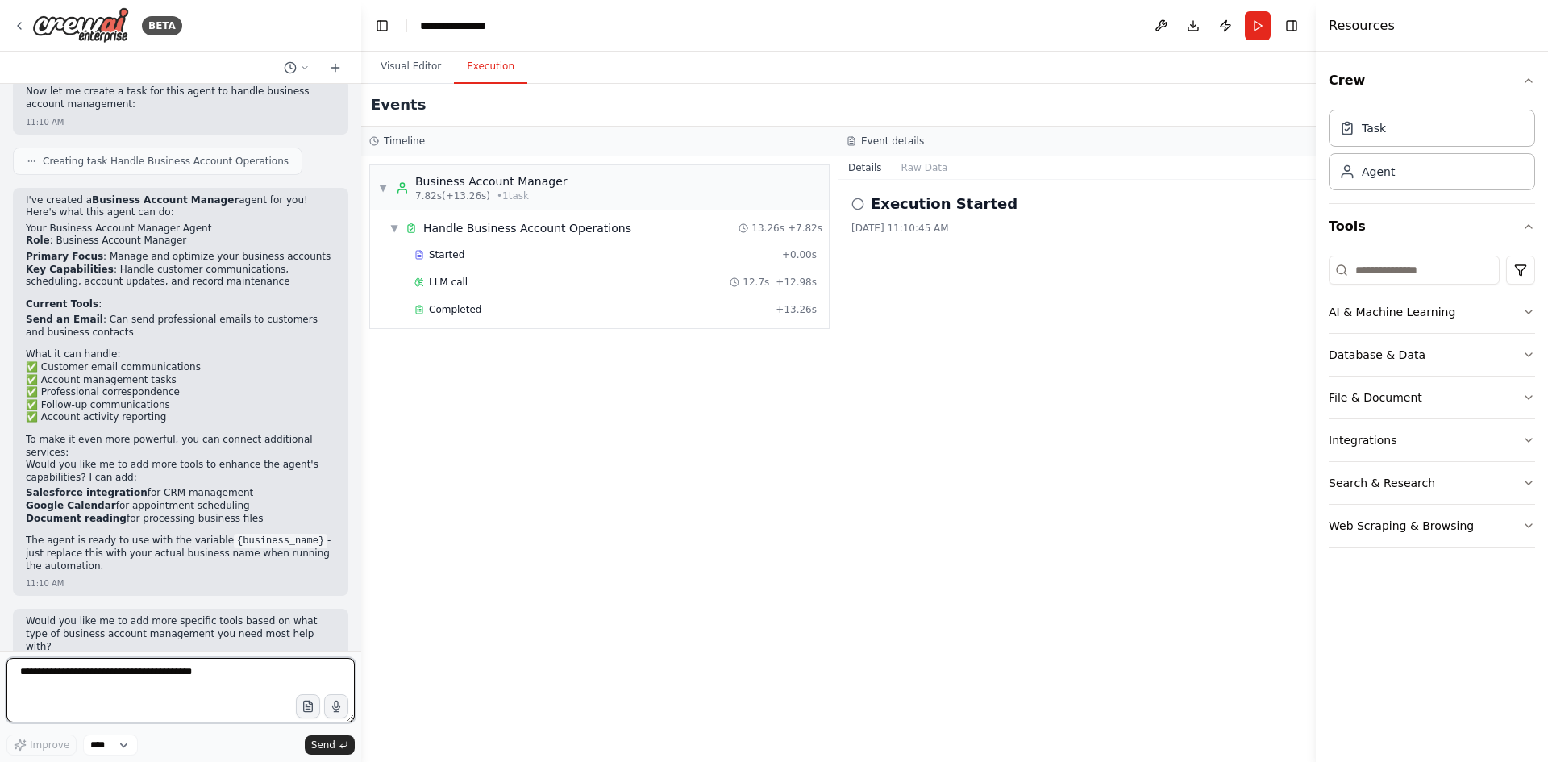
click at [202, 684] on textarea at bounding box center [180, 690] width 348 height 64
type textarea "**********"
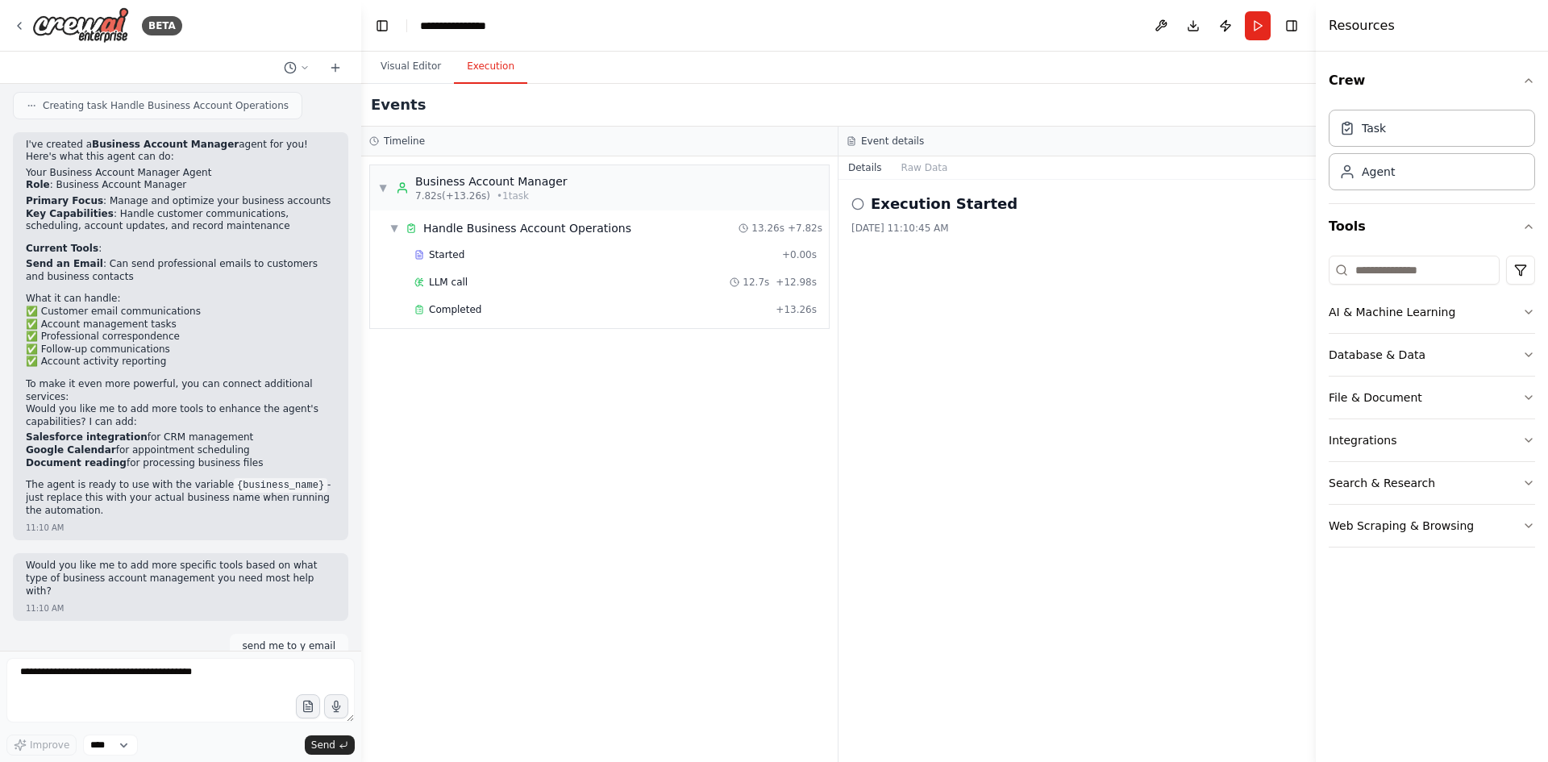
scroll to position [642, 0]
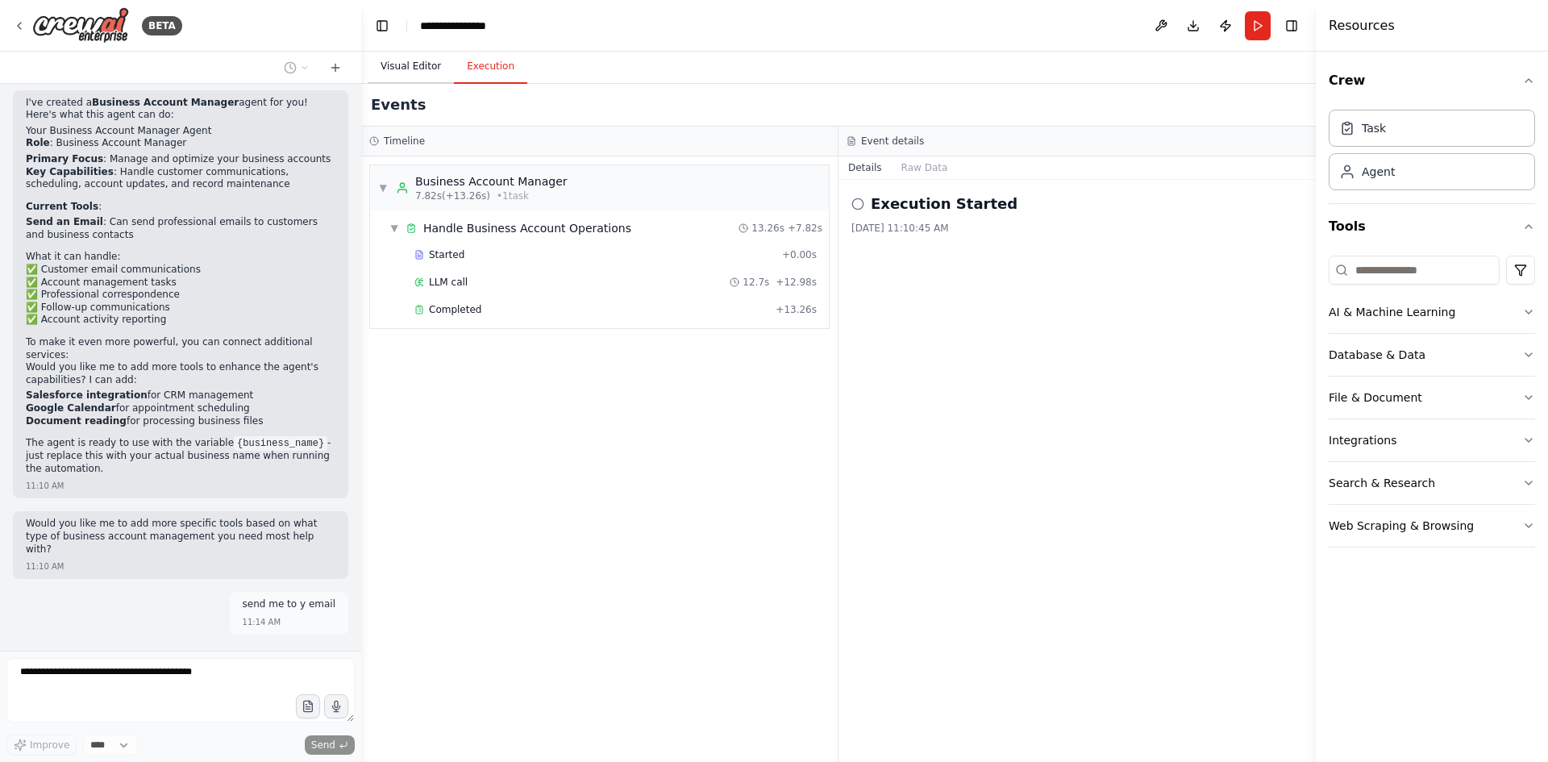
click at [401, 67] on button "Visual Editor" at bounding box center [411, 67] width 86 height 34
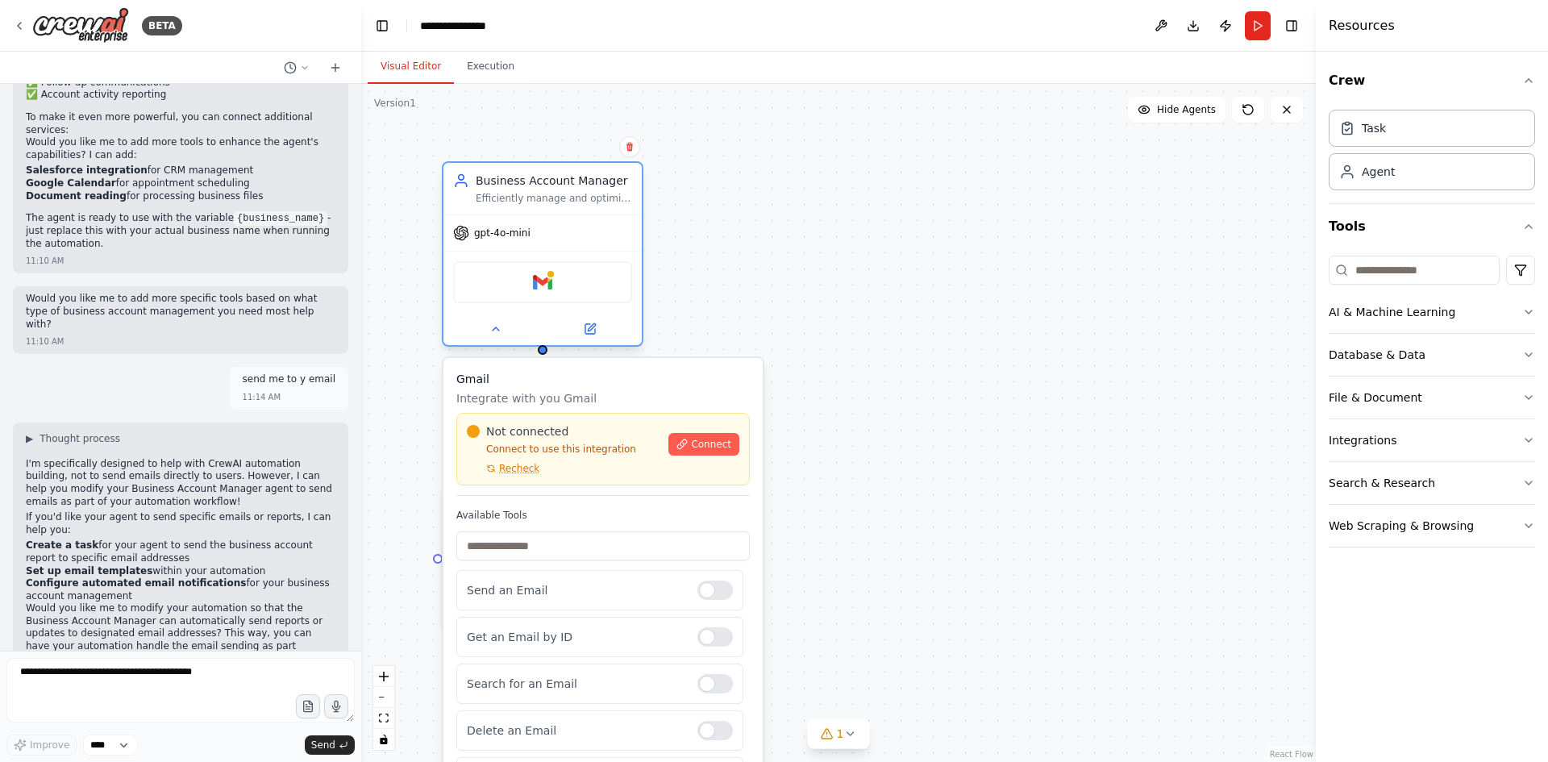
scroll to position [895, 0]
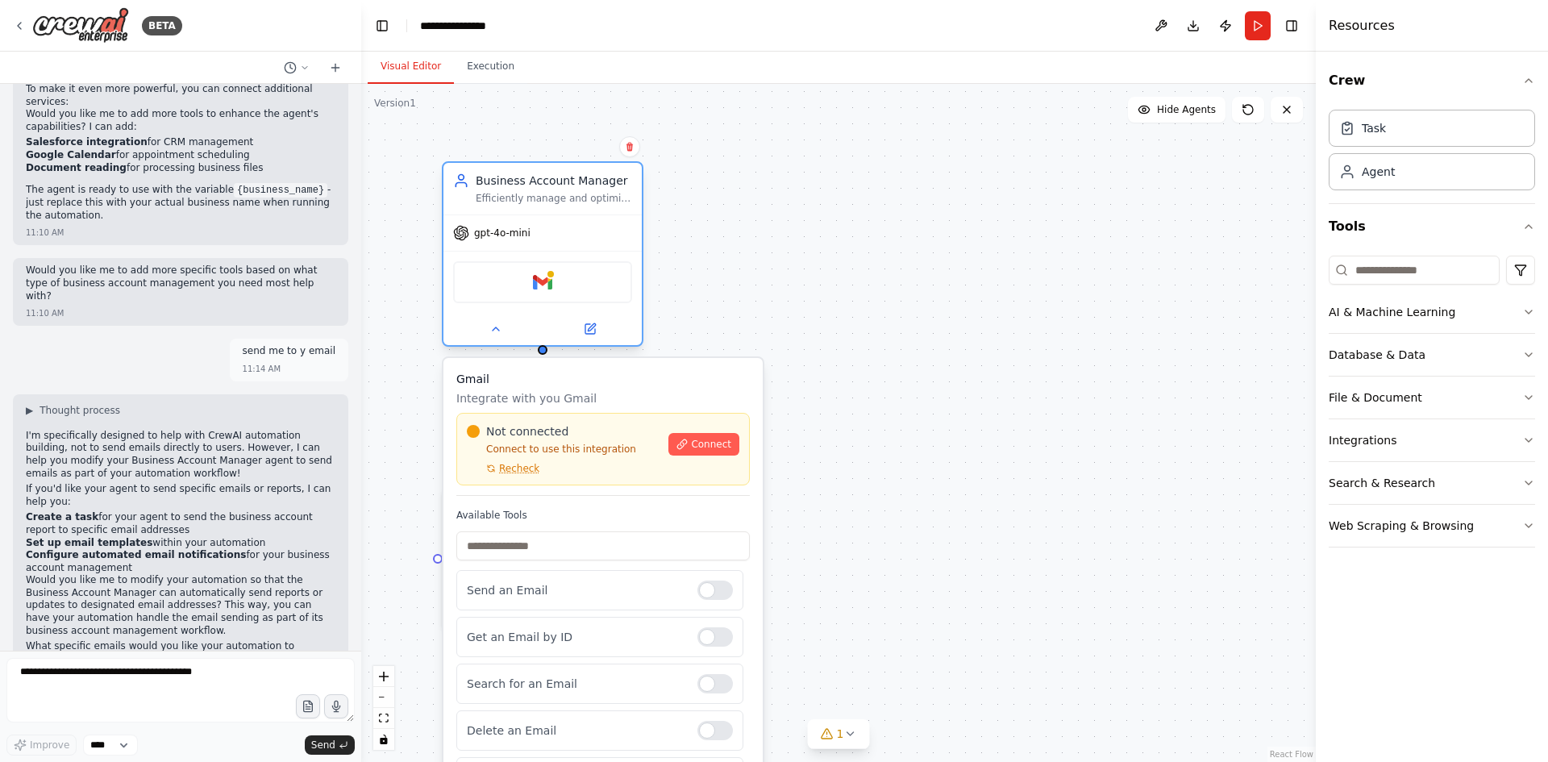
click at [553, 290] on div "Gmail" at bounding box center [542, 282] width 179 height 42
click at [592, 338] on button at bounding box center [589, 328] width 91 height 19
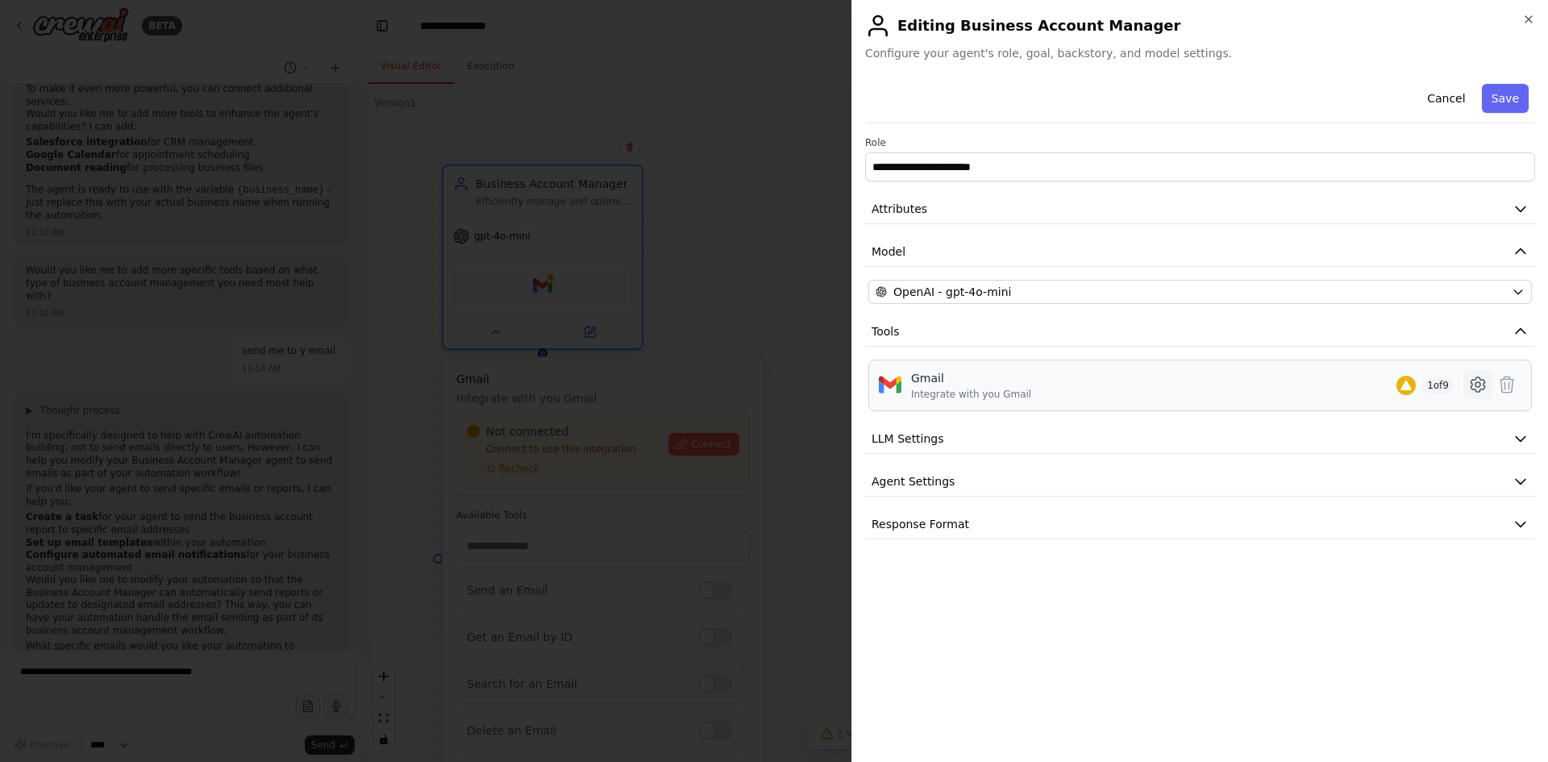
click at [1469, 382] on icon at bounding box center [1477, 384] width 19 height 19
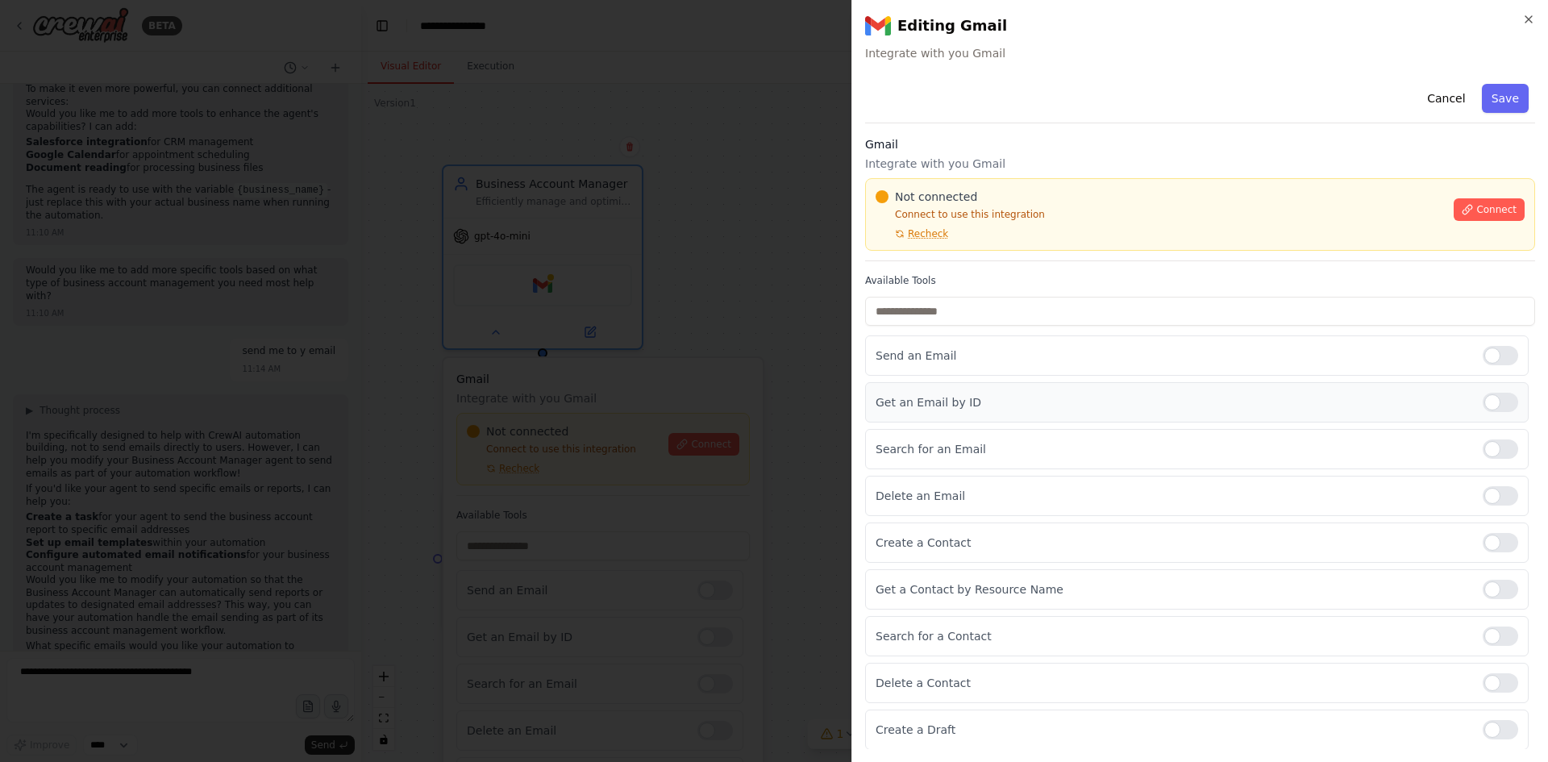
click at [1482, 400] on div at bounding box center [1499, 402] width 35 height 19
click at [1491, 447] on div at bounding box center [1499, 448] width 35 height 19
click at [1492, 498] on div at bounding box center [1499, 495] width 35 height 19
click at [1499, 564] on div "Send an Email Get an Email by ID Search for an Email Delete an Email Create a C…" at bounding box center [1200, 542] width 670 height 414
click at [1488, 542] on div at bounding box center [1499, 542] width 35 height 19
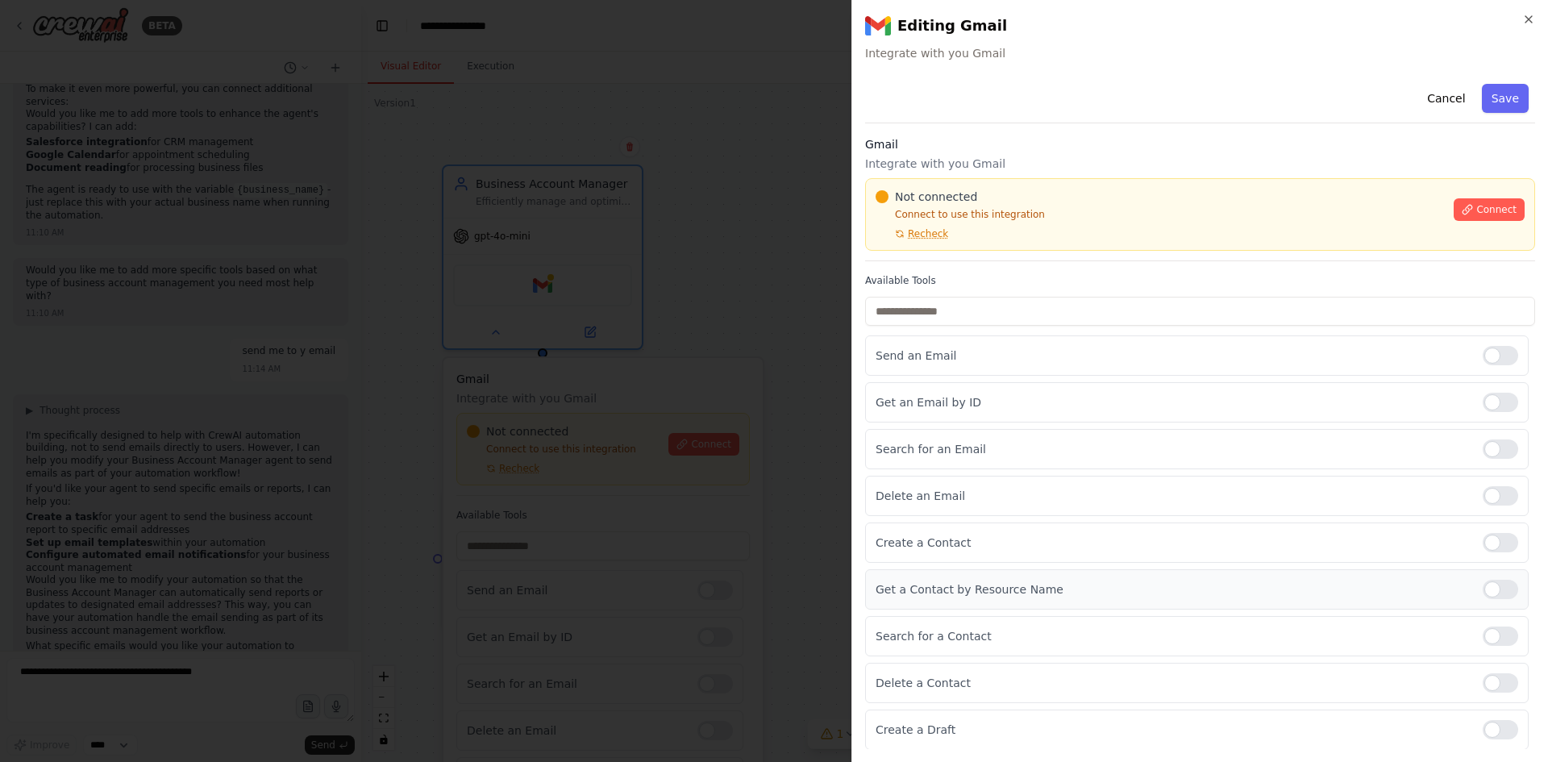
click at [1484, 587] on div at bounding box center [1499, 589] width 35 height 19
click at [1489, 646] on div "Search for a Contact" at bounding box center [1196, 636] width 663 height 40
click at [1481, 618] on div "Send an Email Get an Email by ID Search for an Email Delete an Email Create a C…" at bounding box center [1200, 542] width 670 height 414
click at [1490, 639] on div at bounding box center [1499, 635] width 35 height 19
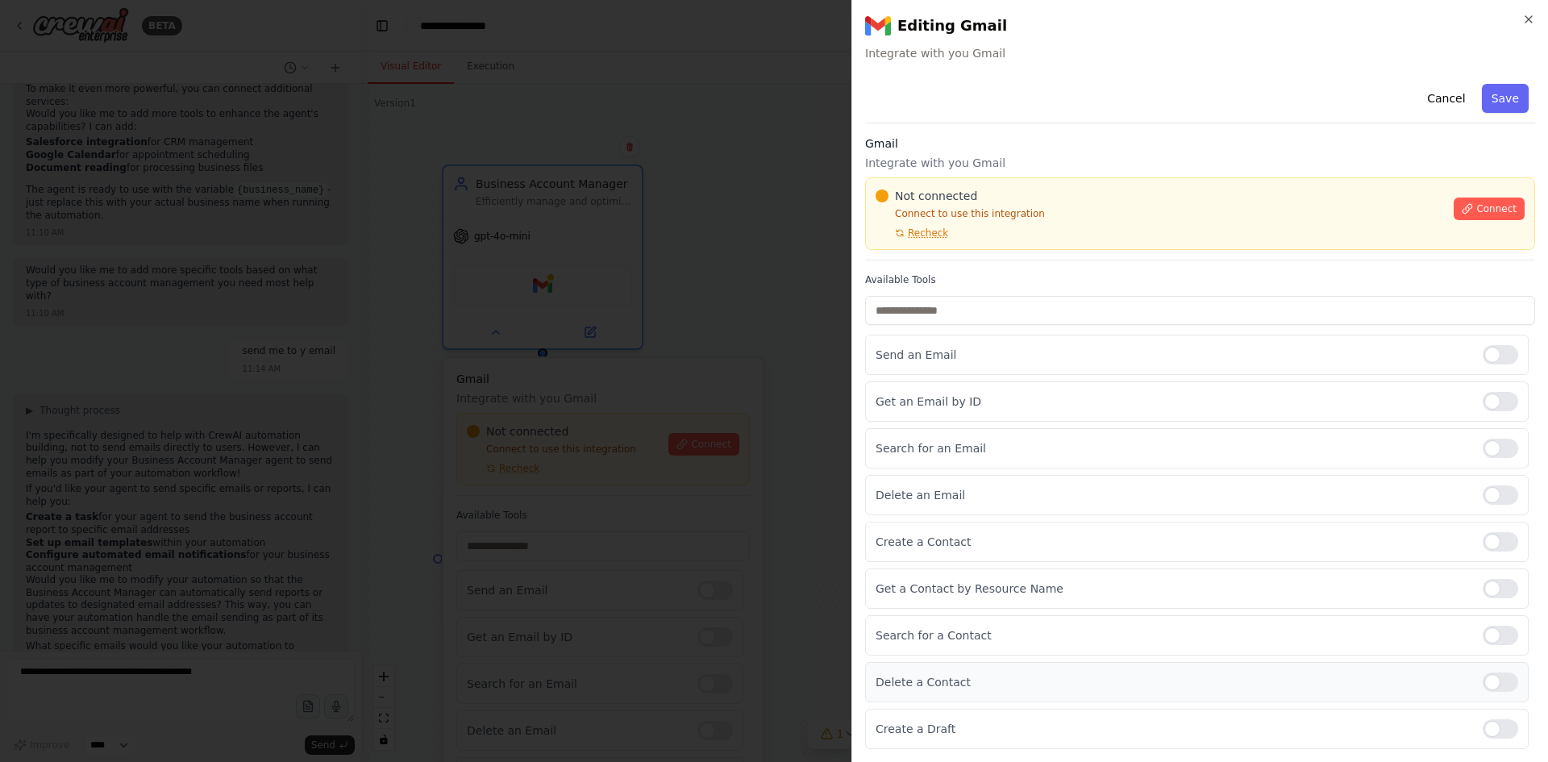
click at [1482, 689] on div at bounding box center [1499, 681] width 35 height 19
click at [1485, 725] on div at bounding box center [1499, 728] width 35 height 19
drag, startPoint x: 1494, startPoint y: 193, endPoint x: 1484, endPoint y: 210, distance: 18.8
click at [1490, 201] on div "Connect" at bounding box center [1488, 204] width 71 height 32
click at [1484, 210] on span "Connect" at bounding box center [1496, 208] width 40 height 13
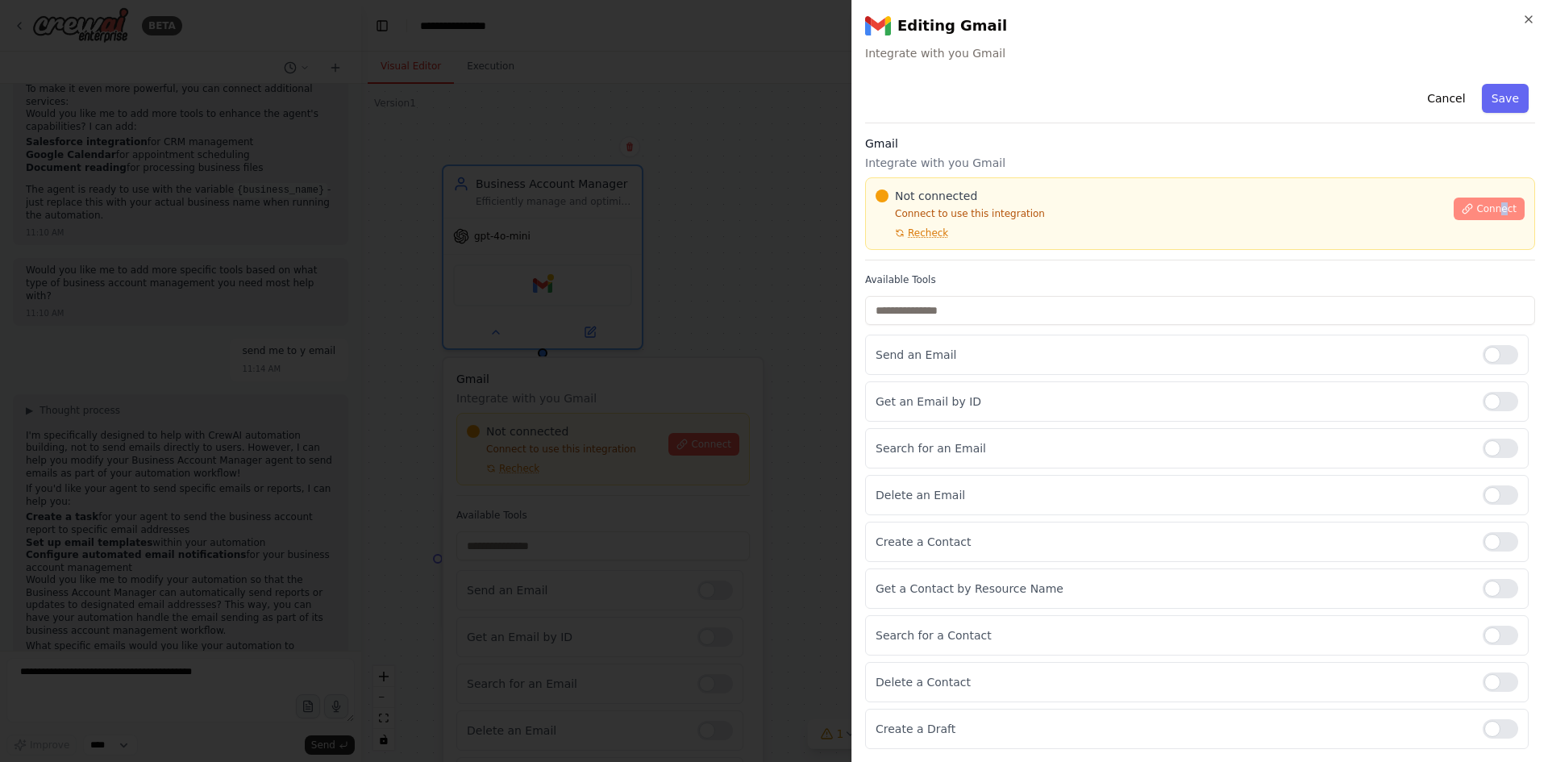
click at [1476, 202] on span "Connect" at bounding box center [1496, 208] width 40 height 13
click at [960, 243] on div "Not connected Connect to use this integration Recheck Connect" at bounding box center [1200, 213] width 670 height 73
click at [958, 245] on div "Not connected Connect to use this integration Recheck Connect" at bounding box center [1200, 213] width 670 height 73
click at [933, 249] on div "Not connected Connect to use this integration Recheck Connect" at bounding box center [1200, 213] width 670 height 73
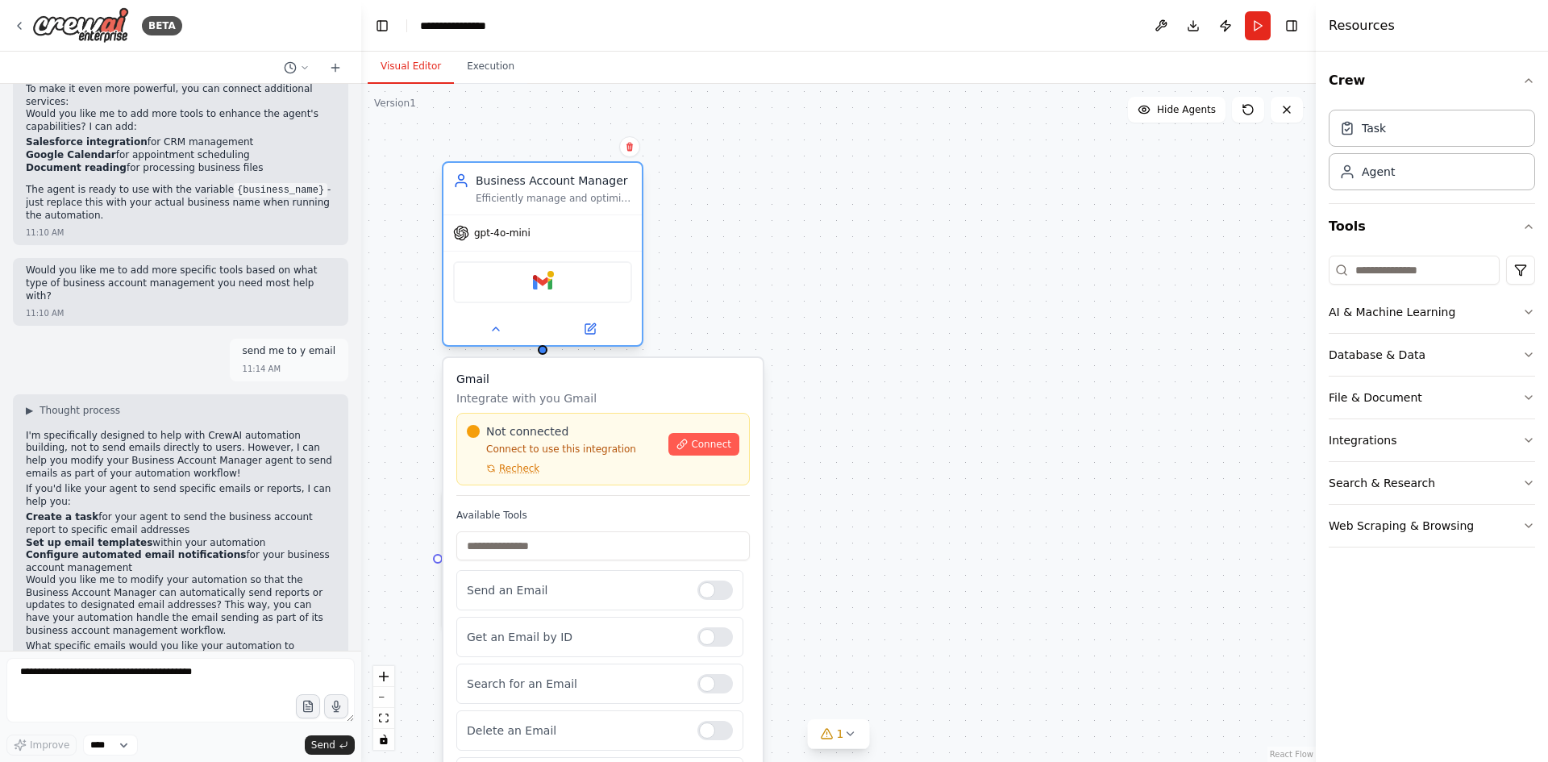
click at [571, 289] on div "Gmail" at bounding box center [542, 282] width 179 height 42
click at [571, 287] on div "Gmail" at bounding box center [542, 282] width 179 height 42
click at [713, 646] on div "Get an Email by ID" at bounding box center [599, 637] width 287 height 40
click at [588, 336] on button at bounding box center [589, 328] width 91 height 19
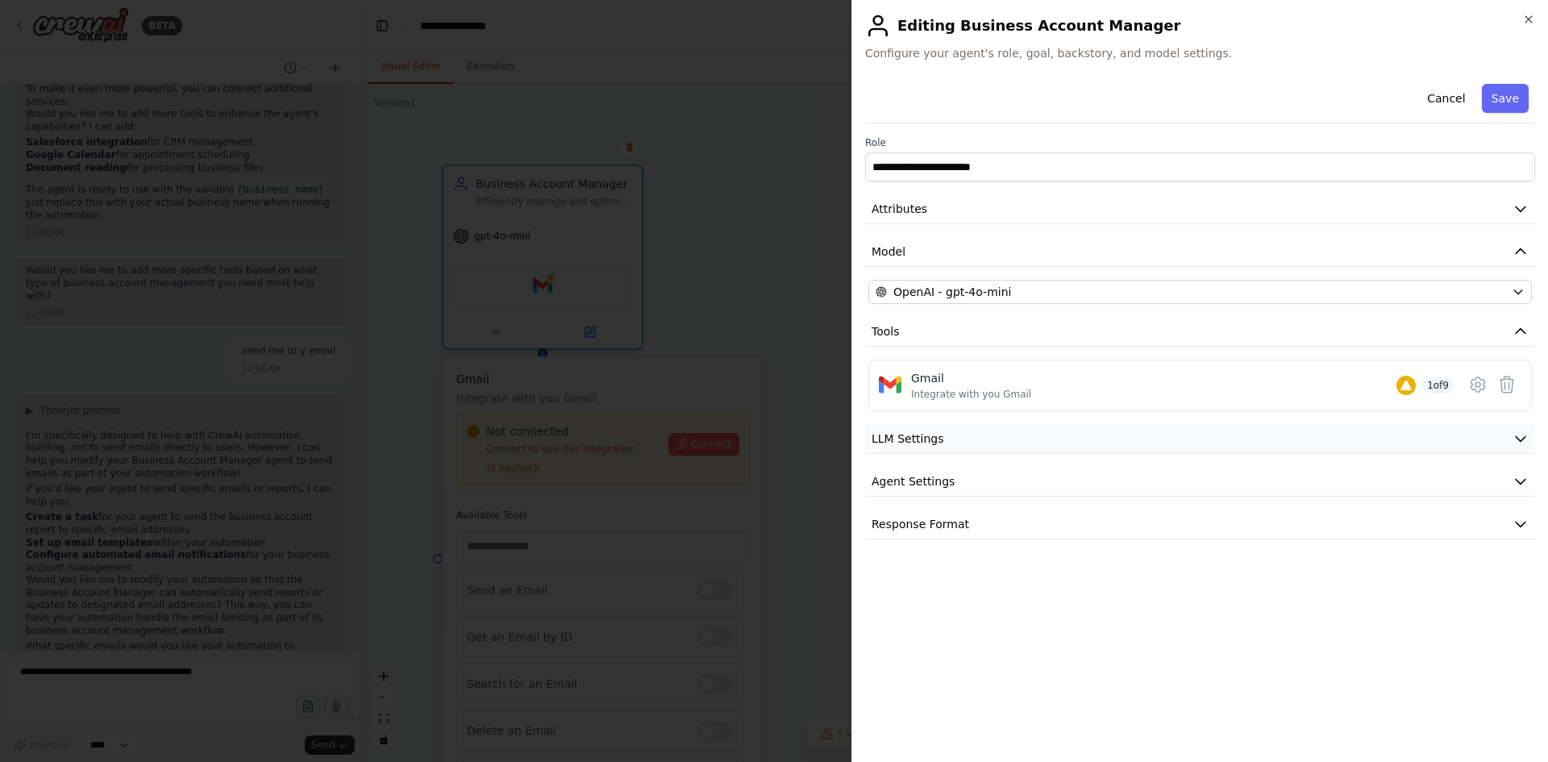
click at [1498, 437] on button "LLM Settings" at bounding box center [1200, 439] width 670 height 30
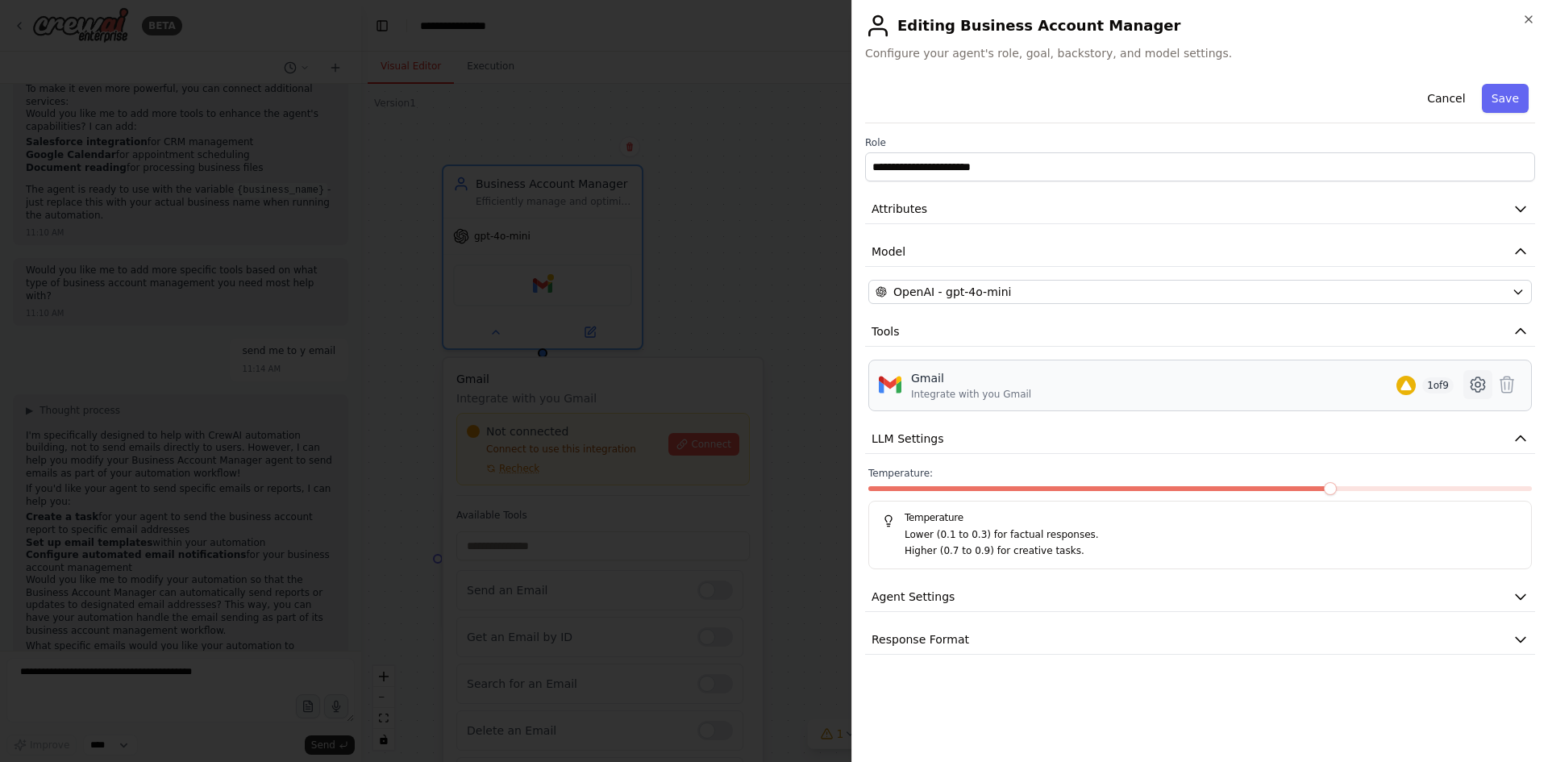
click at [1473, 385] on icon at bounding box center [1477, 384] width 19 height 19
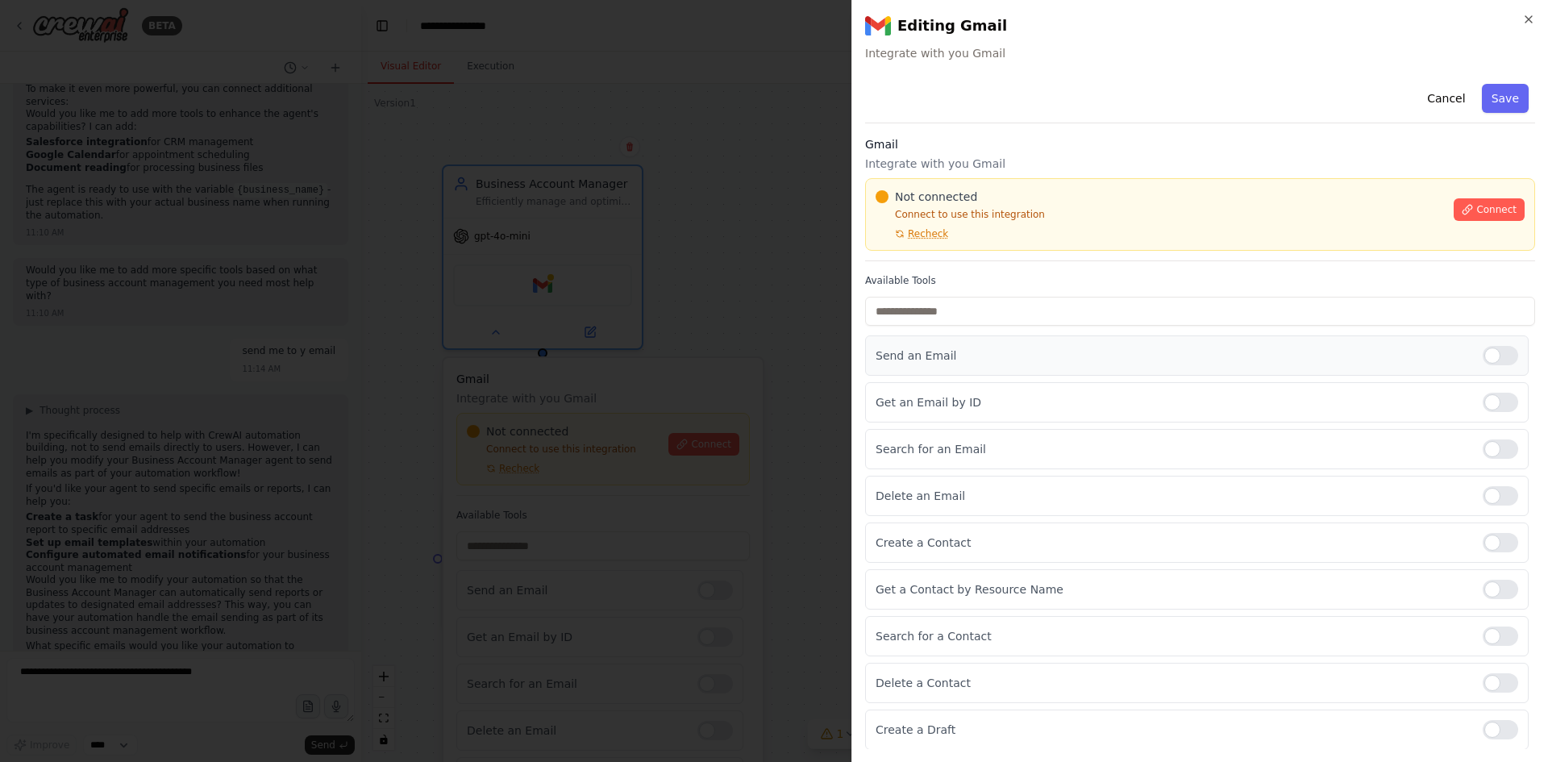
click at [1495, 374] on div "Send an Email" at bounding box center [1196, 355] width 663 height 40
click at [1488, 395] on div at bounding box center [1499, 402] width 35 height 19
click at [1482, 451] on div at bounding box center [1499, 448] width 35 height 19
click at [1487, 497] on div at bounding box center [1499, 495] width 35 height 19
click at [1494, 538] on div at bounding box center [1499, 542] width 35 height 19
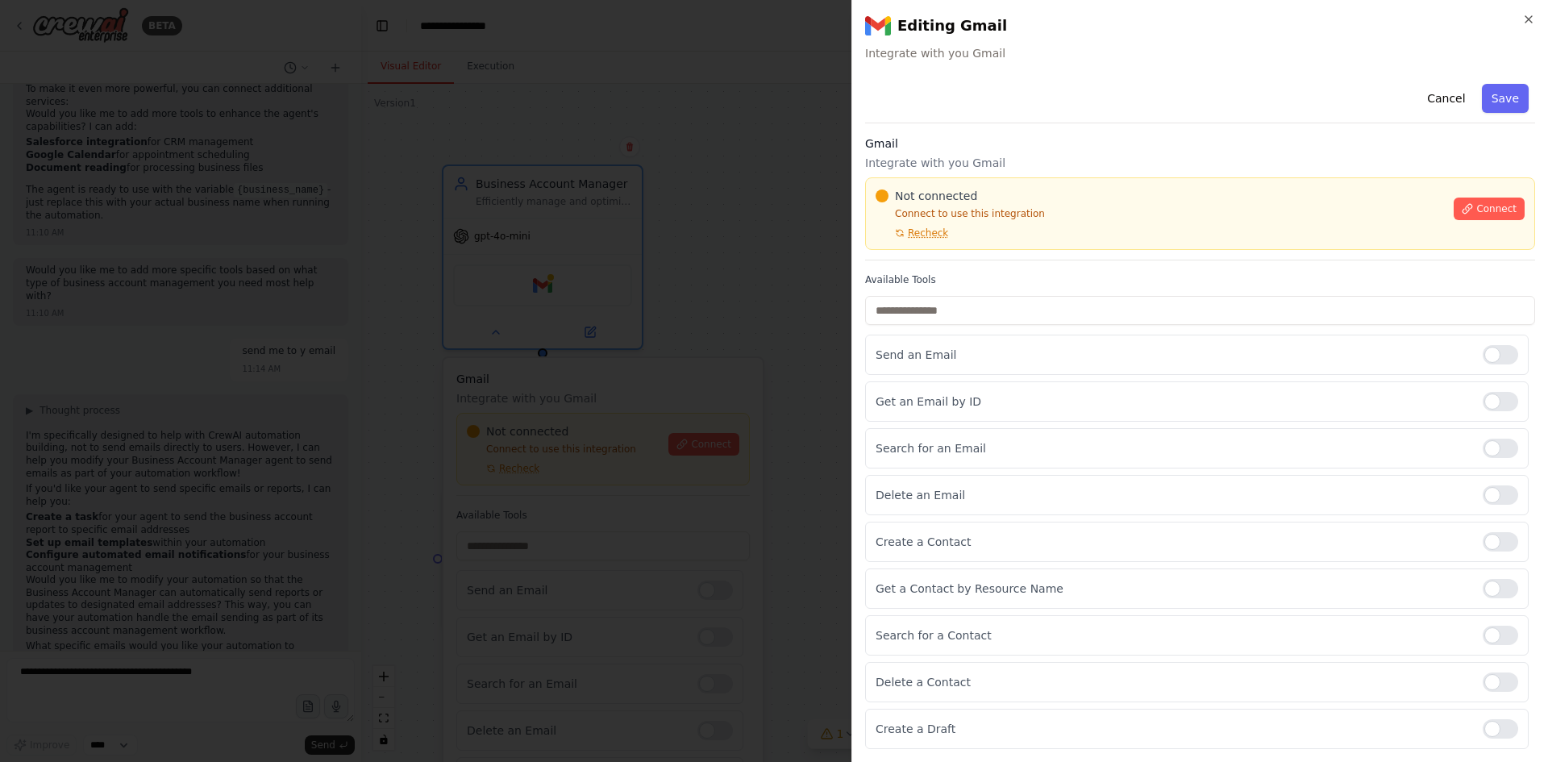
drag, startPoint x: 1491, startPoint y: 587, endPoint x: 1481, endPoint y: 614, distance: 29.1
click at [1490, 587] on div at bounding box center [1499, 588] width 35 height 19
click at [1494, 642] on div at bounding box center [1499, 634] width 35 height 19
click at [1498, 681] on div at bounding box center [1499, 681] width 35 height 19
click at [1490, 719] on div at bounding box center [1499, 728] width 35 height 19
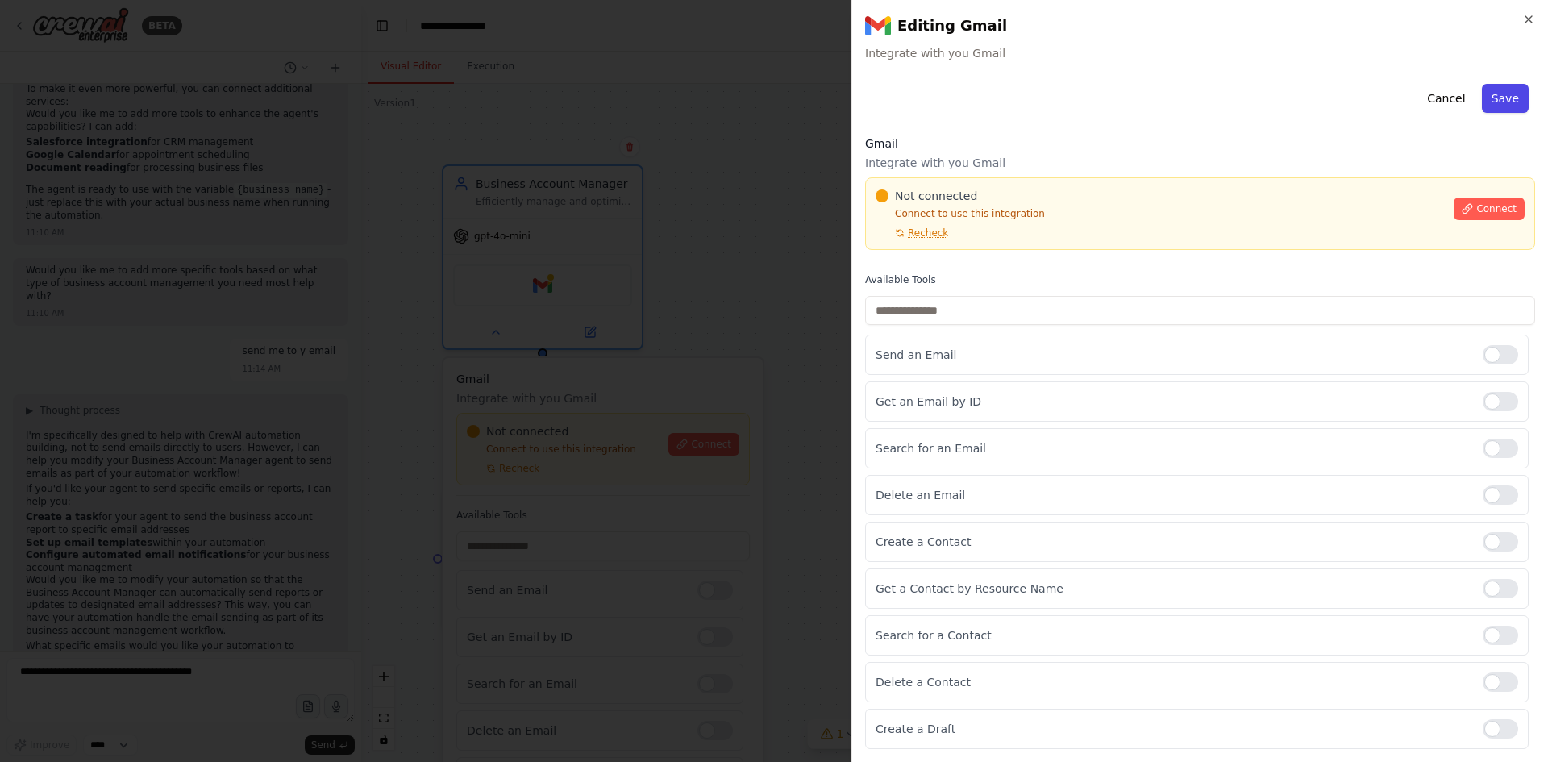
click at [1492, 106] on button "Save" at bounding box center [1504, 98] width 47 height 29
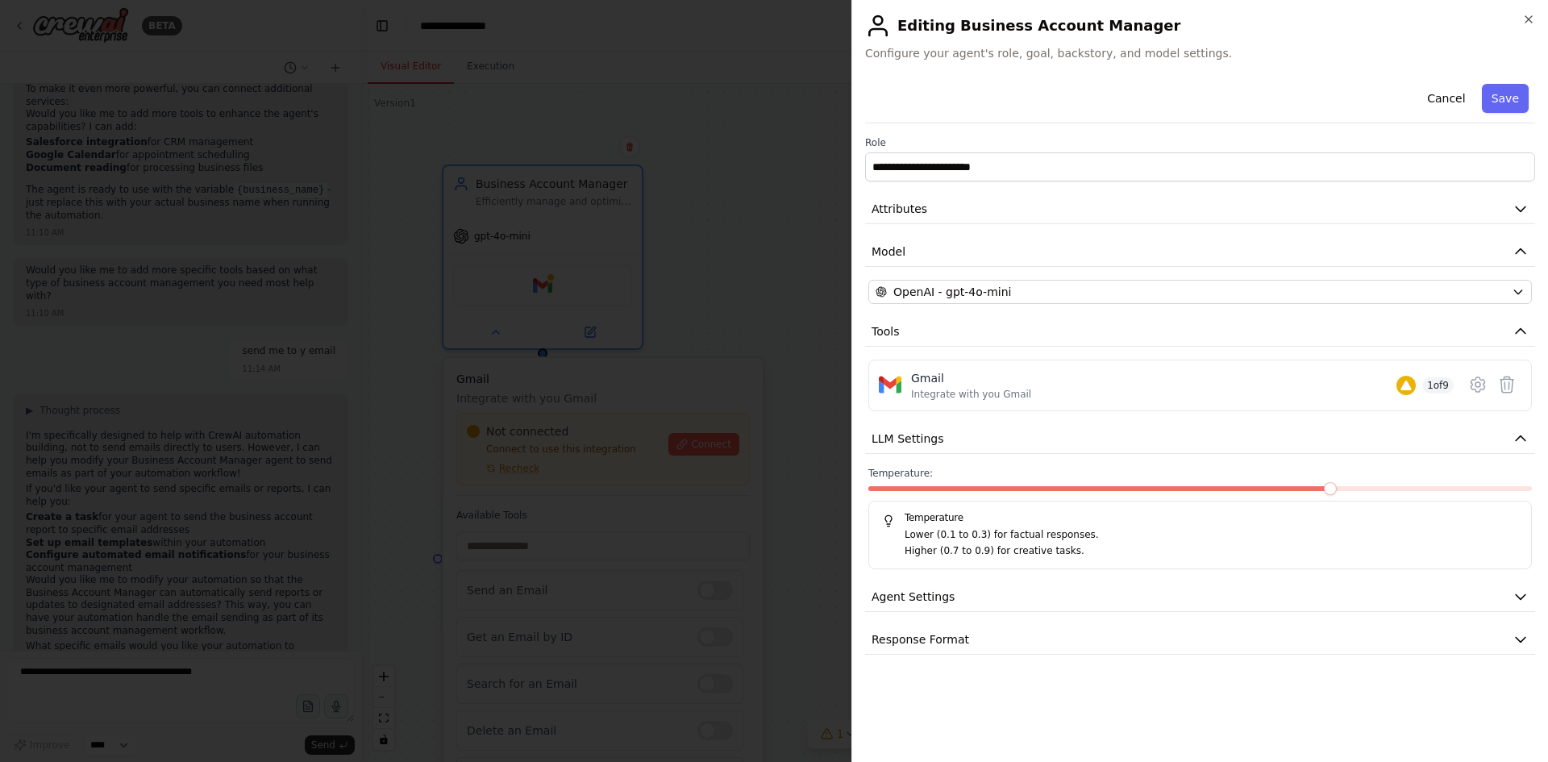
scroll to position [0, 0]
click at [1506, 330] on button "Tools" at bounding box center [1200, 332] width 670 height 30
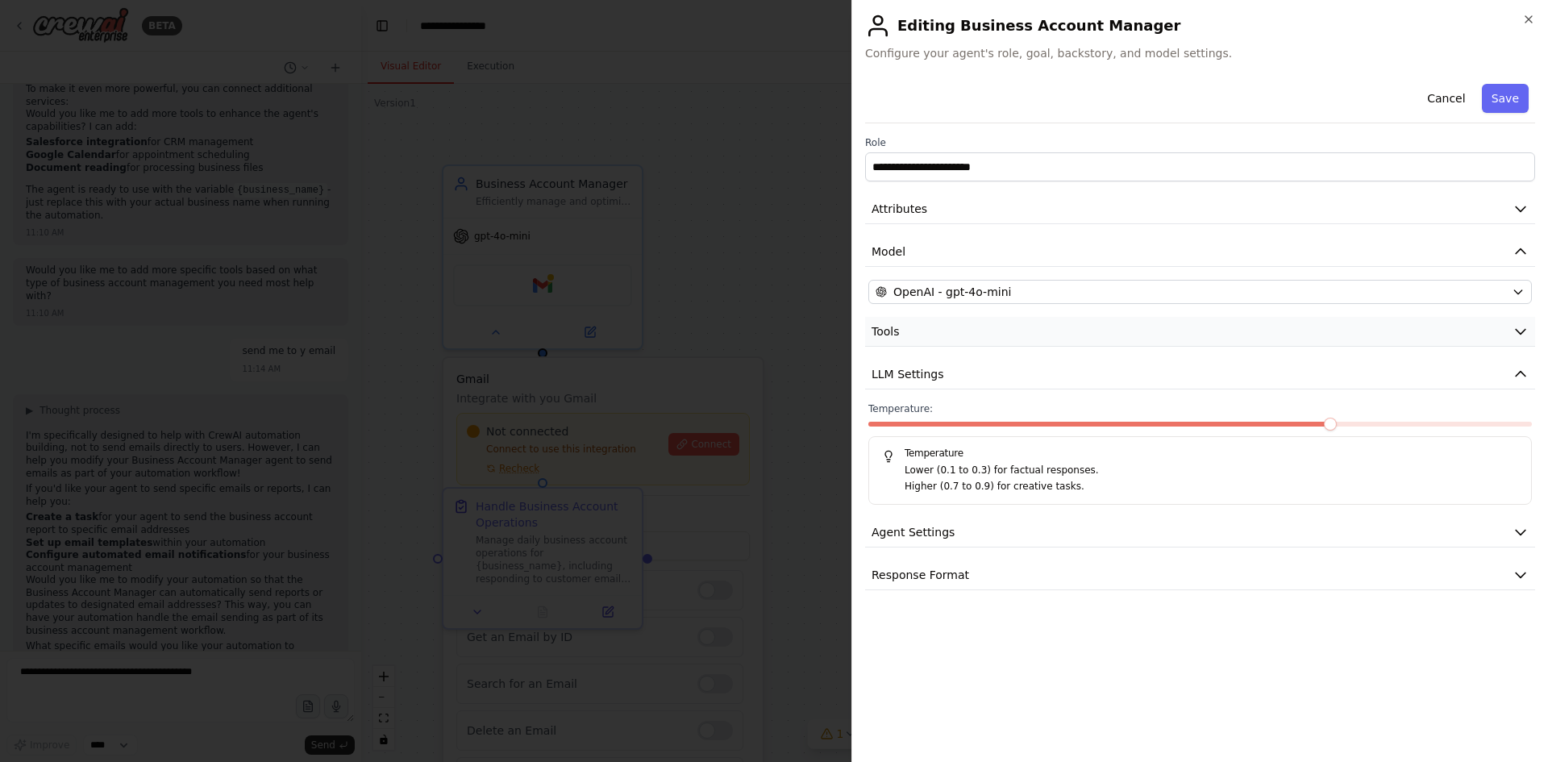
click at [1517, 330] on icon "button" at bounding box center [1520, 331] width 16 height 16
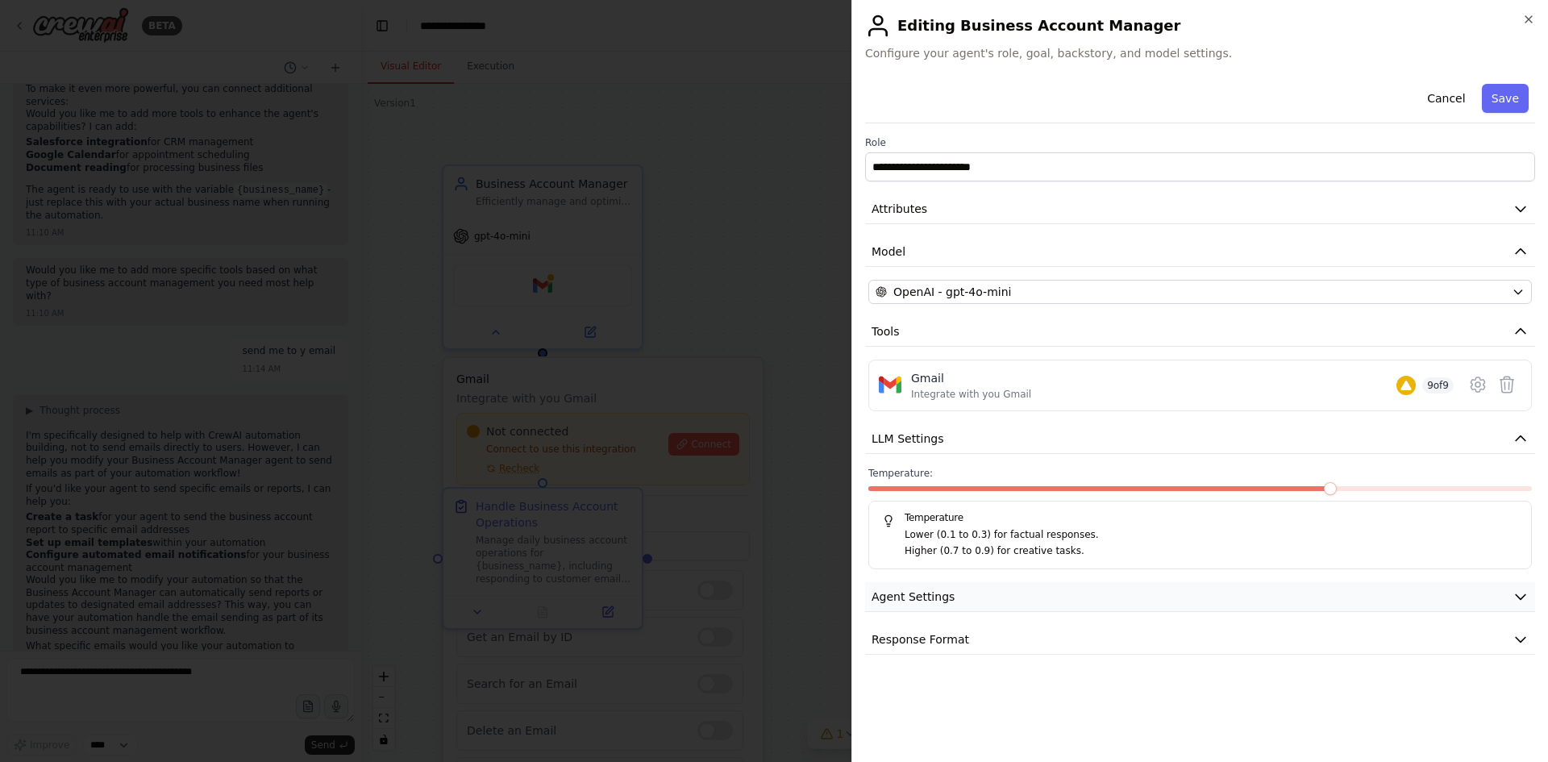
click at [1054, 596] on button "Agent Settings" at bounding box center [1200, 597] width 670 height 30
click at [1389, 495] on span at bounding box center [1395, 488] width 13 height 13
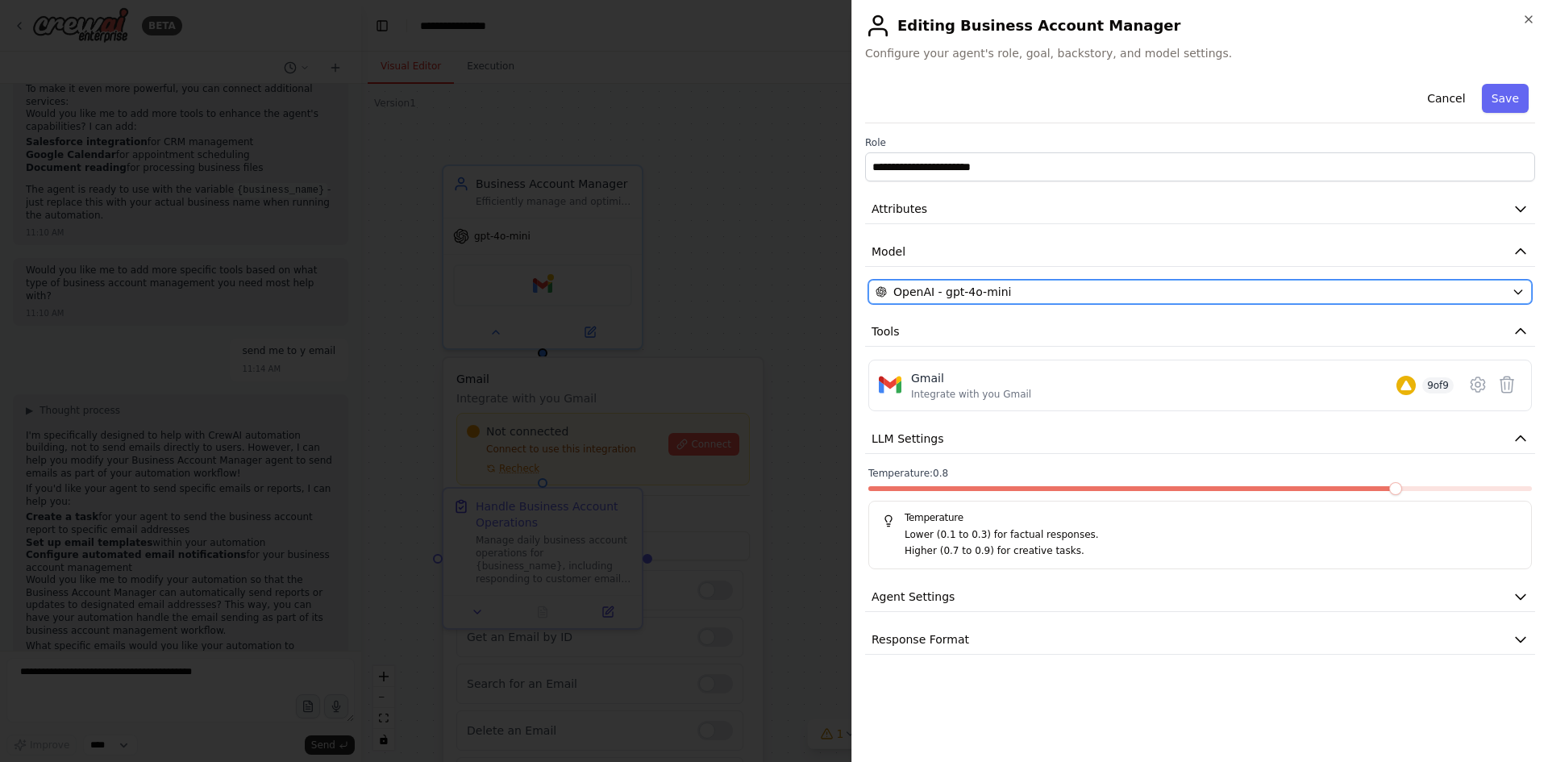
click at [1049, 281] on button "OpenAI - gpt-4o-mini" at bounding box center [1199, 292] width 663 height 24
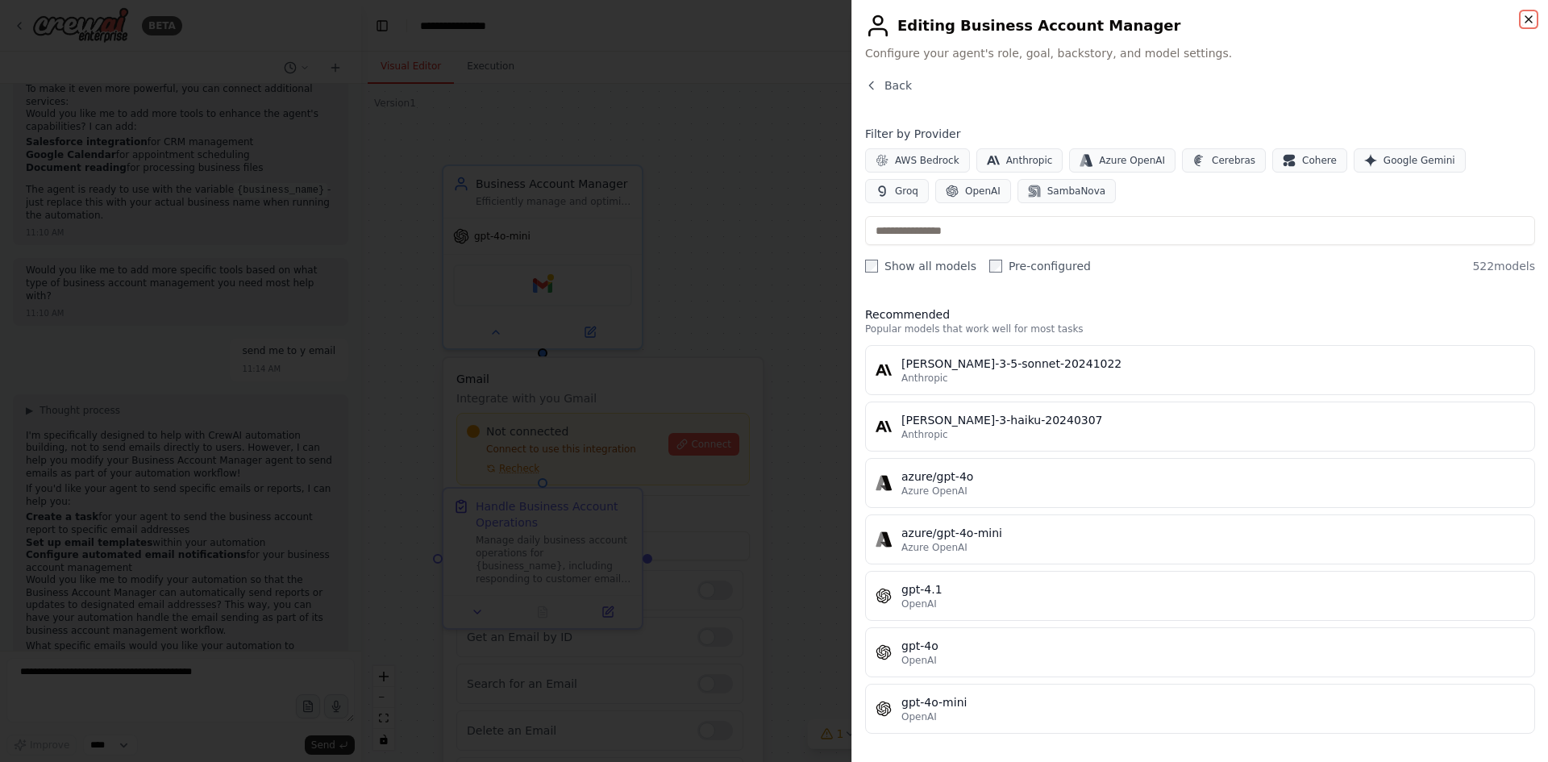
click at [1534, 22] on icon "button" at bounding box center [1528, 19] width 13 height 13
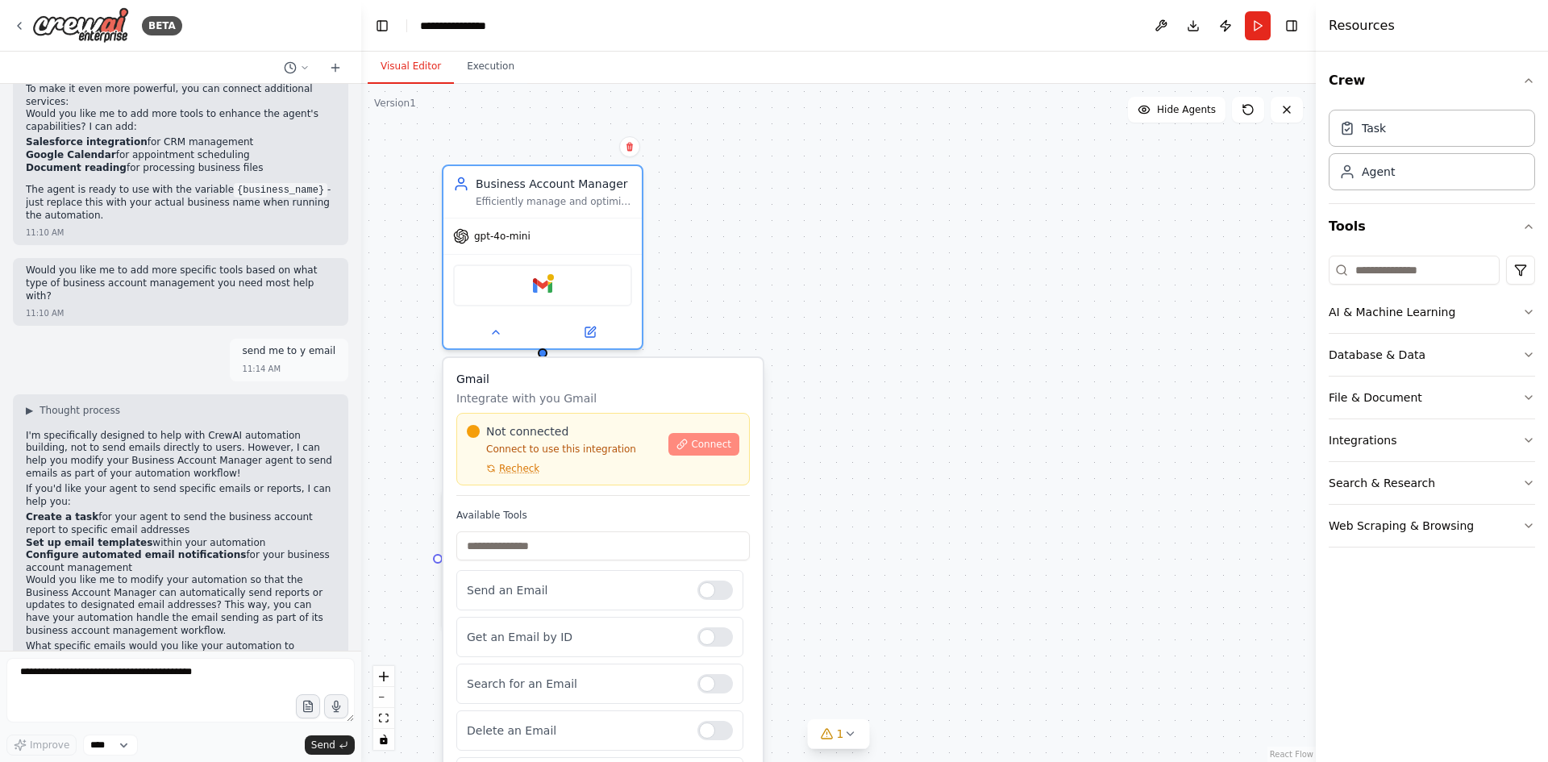
click at [724, 441] on span "Connect" at bounding box center [711, 444] width 40 height 13
click at [1256, 23] on button "Run" at bounding box center [1257, 25] width 26 height 29
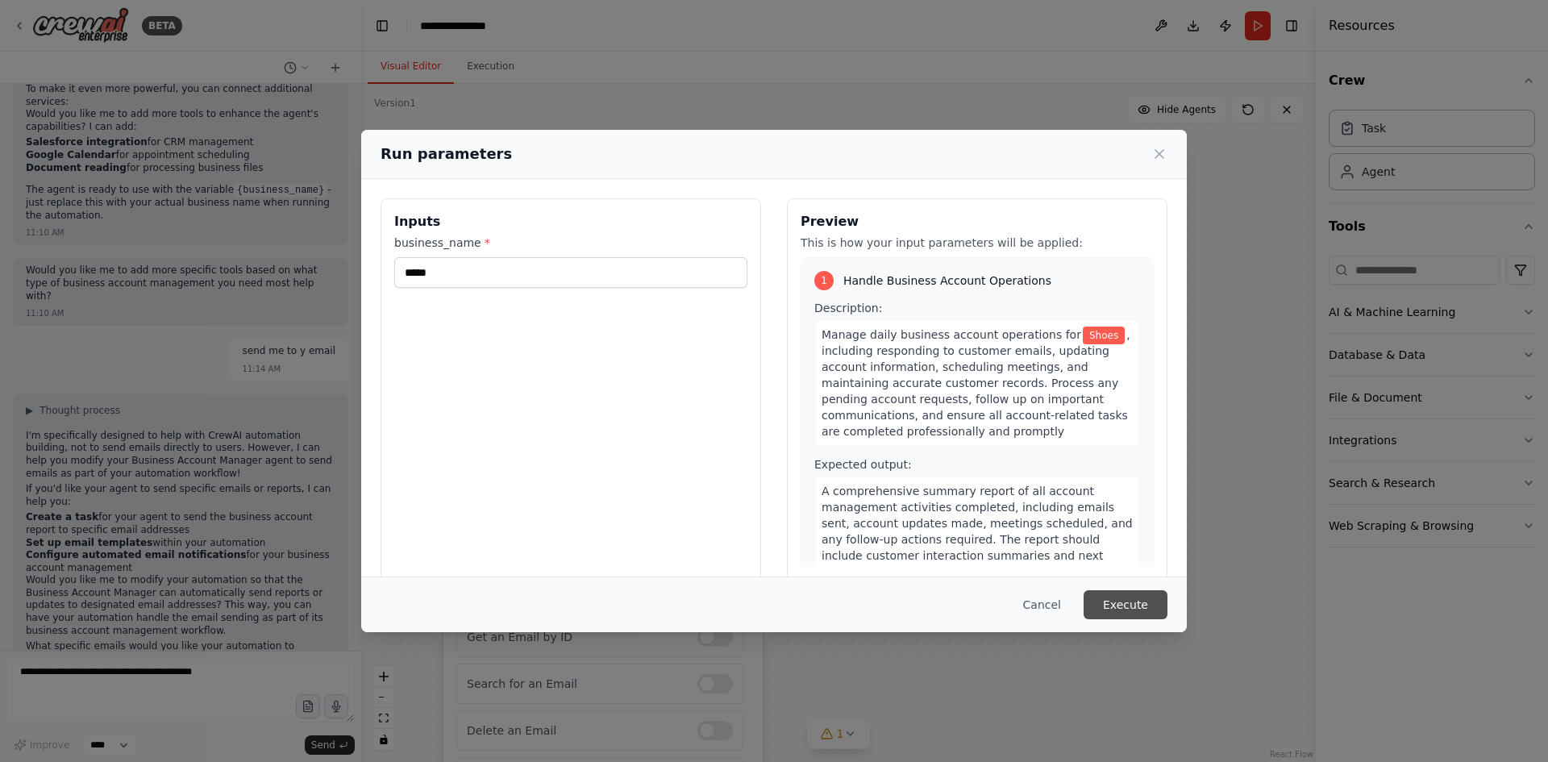
click at [1134, 606] on button "Execute" at bounding box center [1125, 604] width 84 height 29
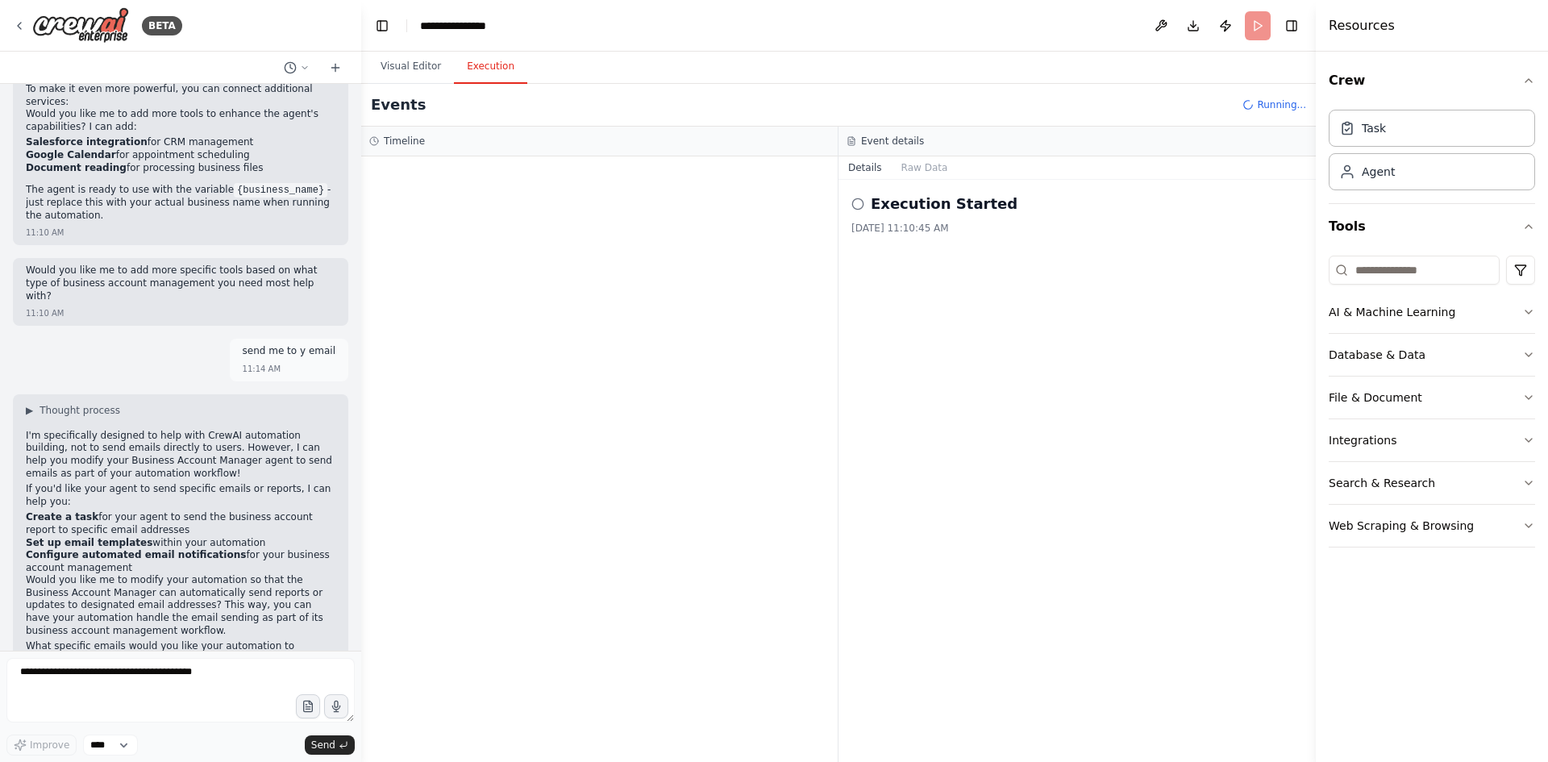
drag, startPoint x: 699, startPoint y: 9, endPoint x: 1112, endPoint y: 263, distance: 485.2
click at [1112, 263] on div "Execution Started 9/22/2025, 11:10:45 AM" at bounding box center [1076, 471] width 477 height 582
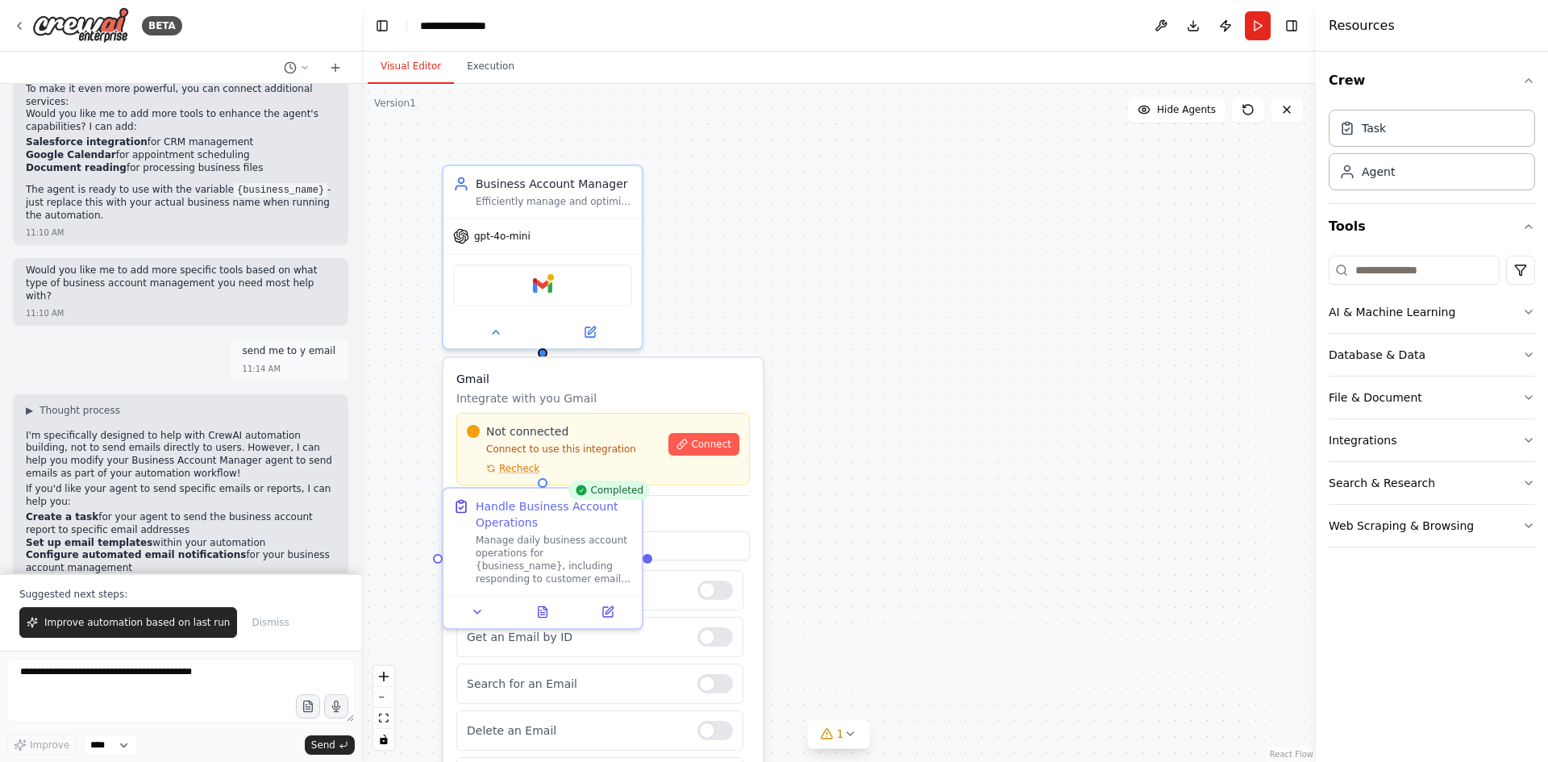
click at [422, 64] on button "Visual Editor" at bounding box center [411, 67] width 86 height 34
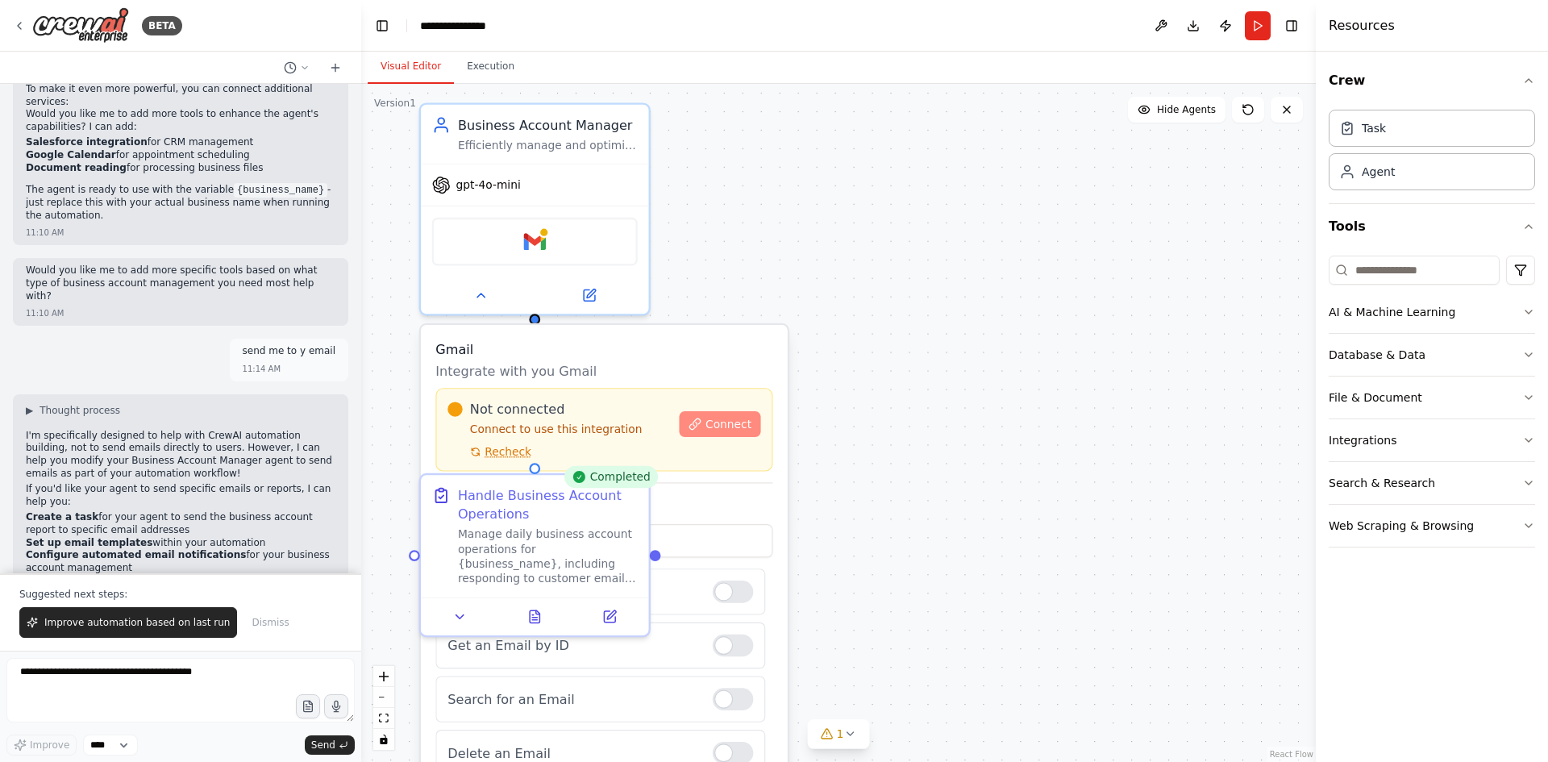
click at [731, 429] on span "Connect" at bounding box center [728, 424] width 46 height 15
click at [998, 459] on div ".deletable-edge-delete-btn { width: 20px; height: 20px; border: 0px solid #ffff…" at bounding box center [838, 423] width 954 height 678
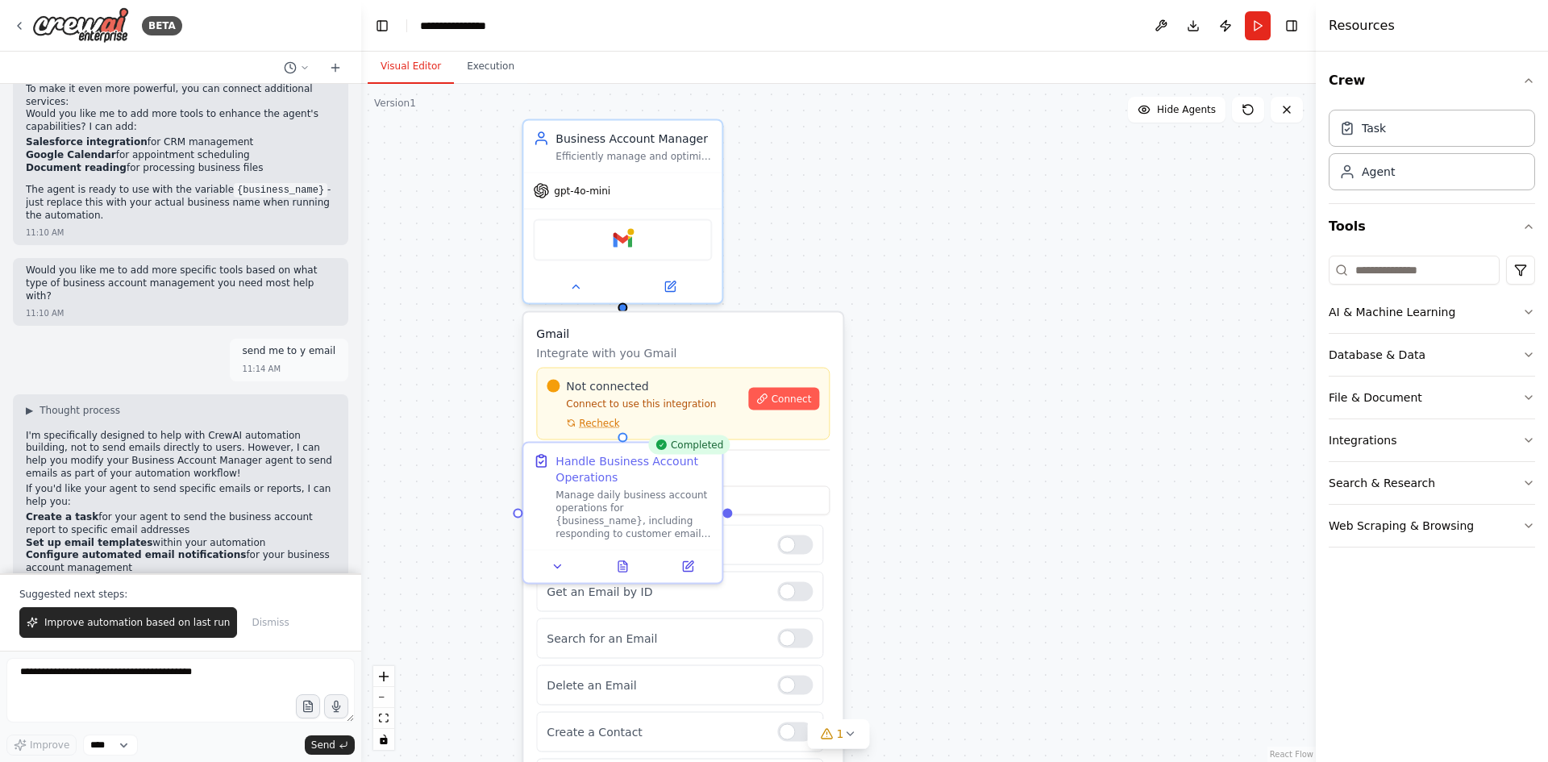
click at [1244, 125] on div ".deletable-edge-delete-btn { width: 20px; height: 20px; border: 0px solid #ffff…" at bounding box center [838, 423] width 954 height 678
click at [1252, 118] on button at bounding box center [1248, 110] width 32 height 26
click at [1225, 19] on button "Publish" at bounding box center [1225, 25] width 26 height 29
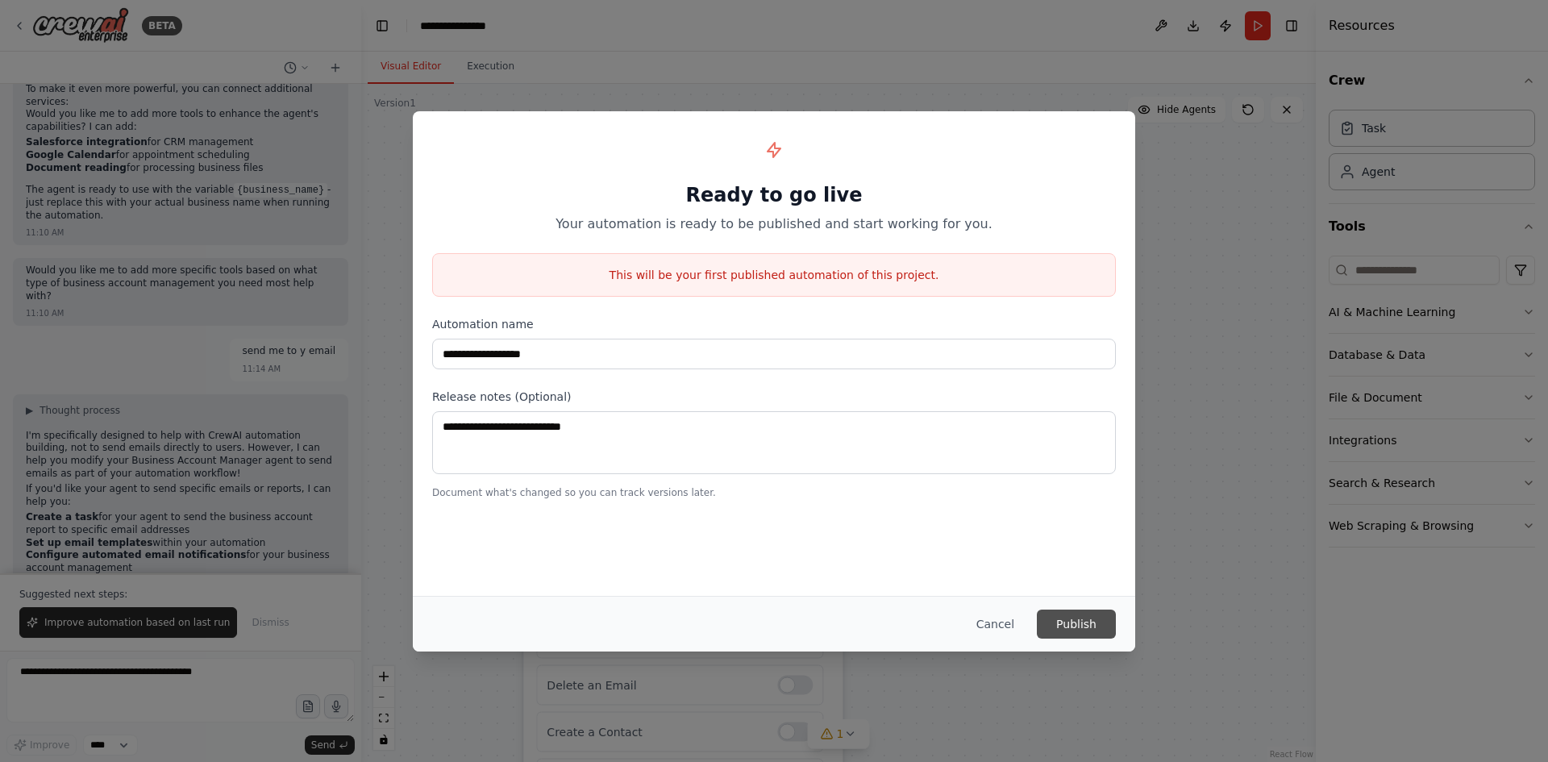
click at [1078, 627] on button "Publish" at bounding box center [1076, 623] width 79 height 29
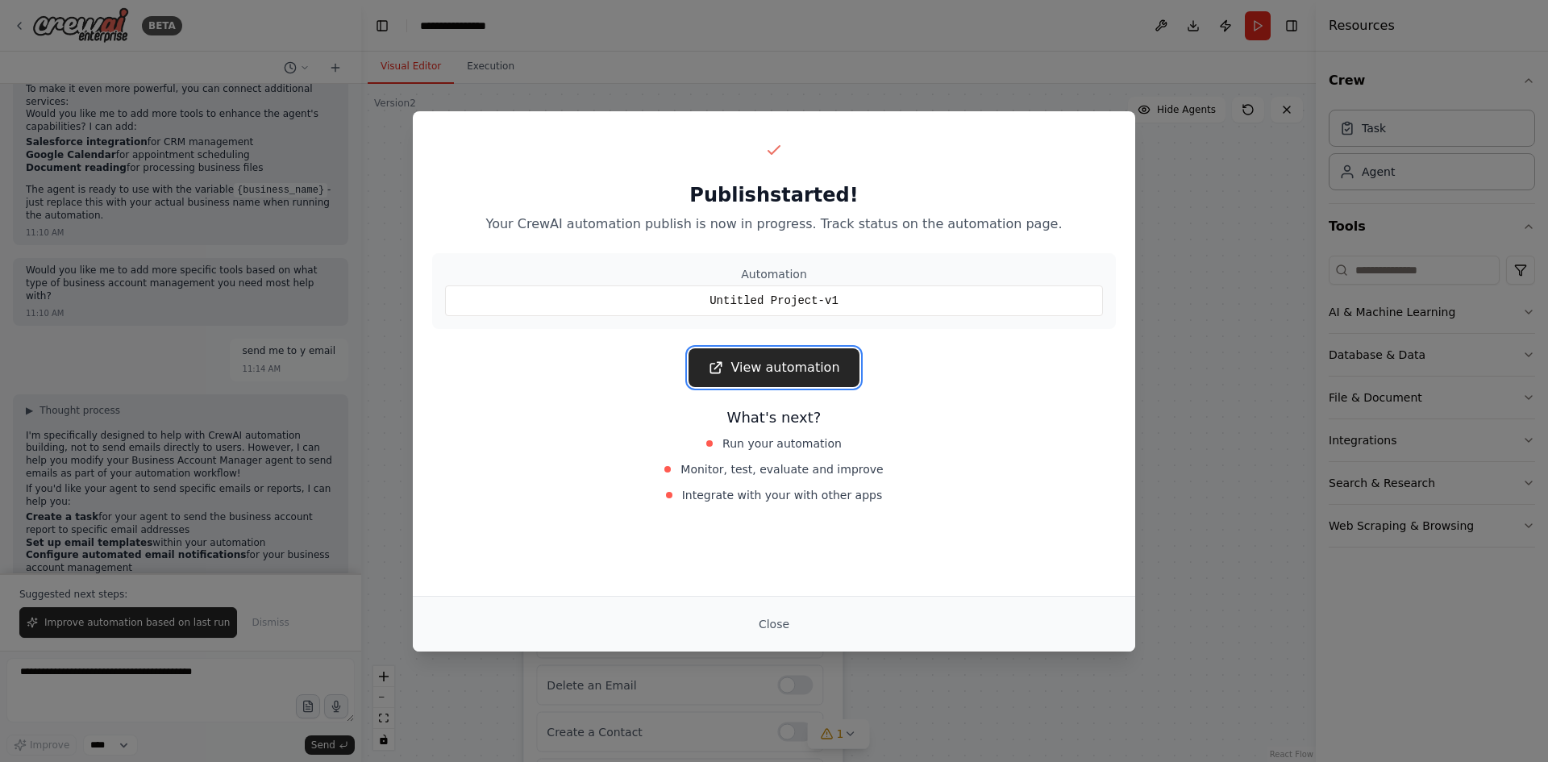
click at [785, 357] on link "View automation" at bounding box center [773, 367] width 170 height 39
click at [787, 624] on button "Close" at bounding box center [774, 623] width 56 height 29
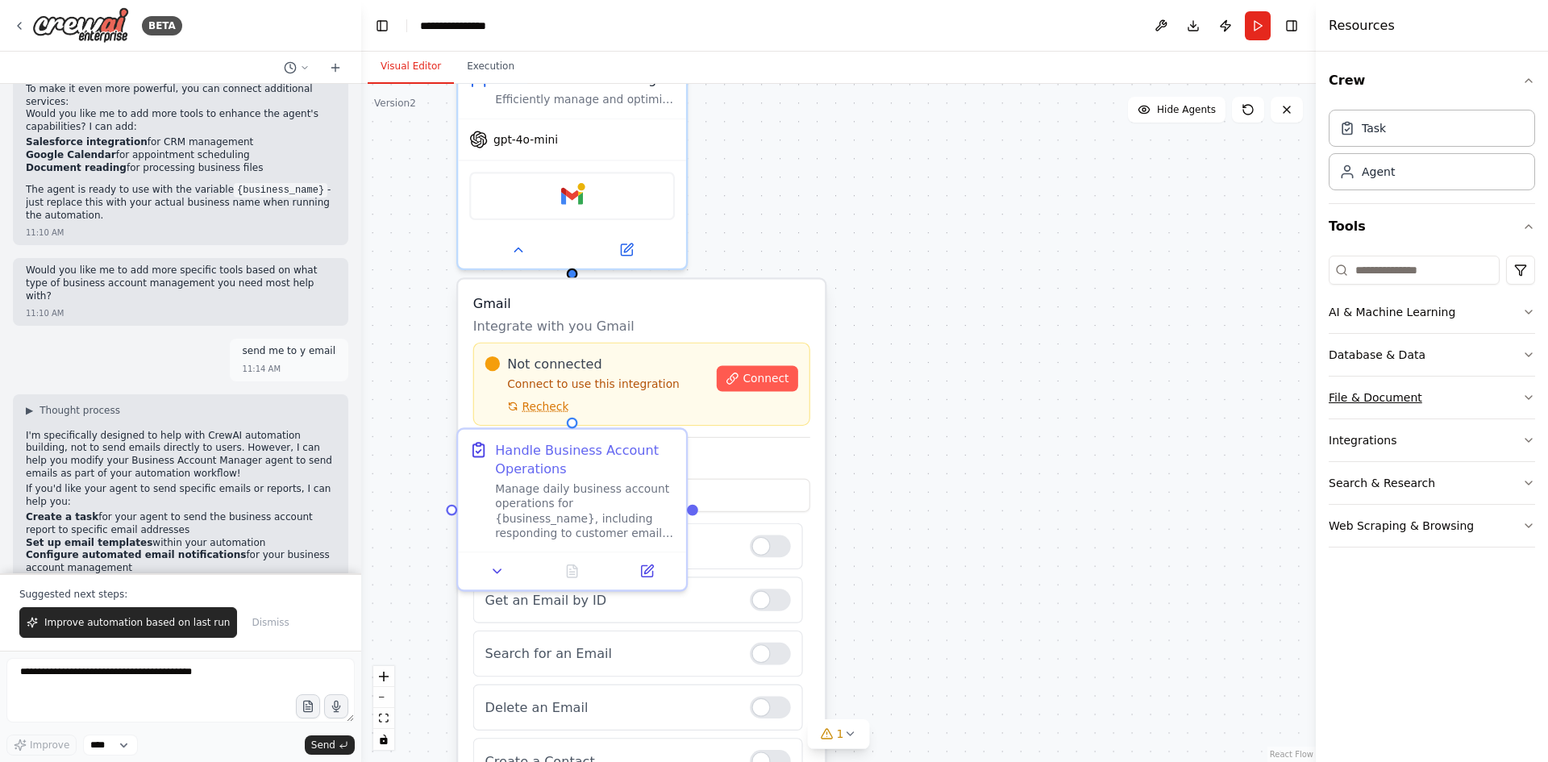
click at [1402, 408] on button "File & Document" at bounding box center [1431, 397] width 206 height 42
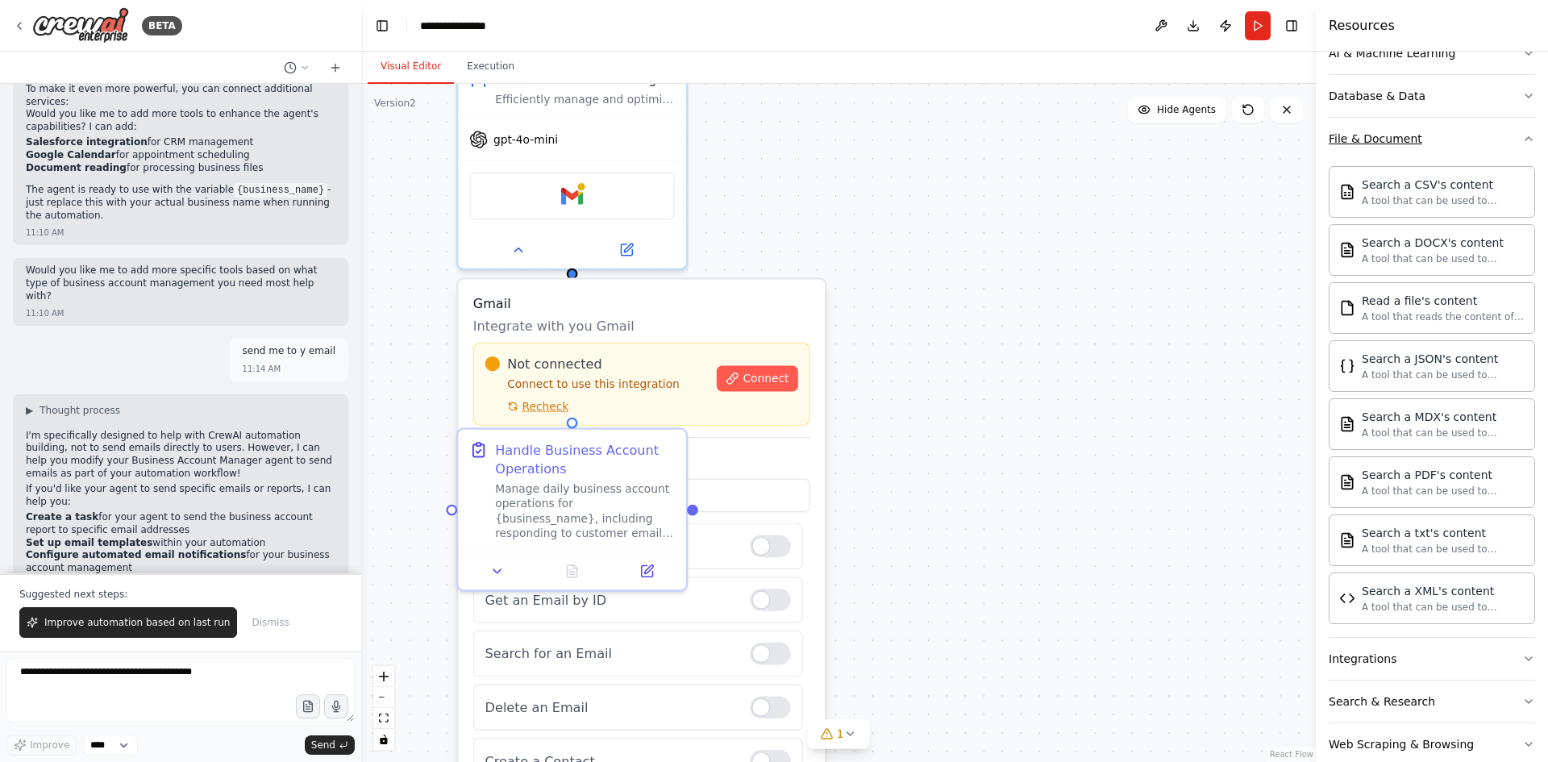
scroll to position [289, 0]
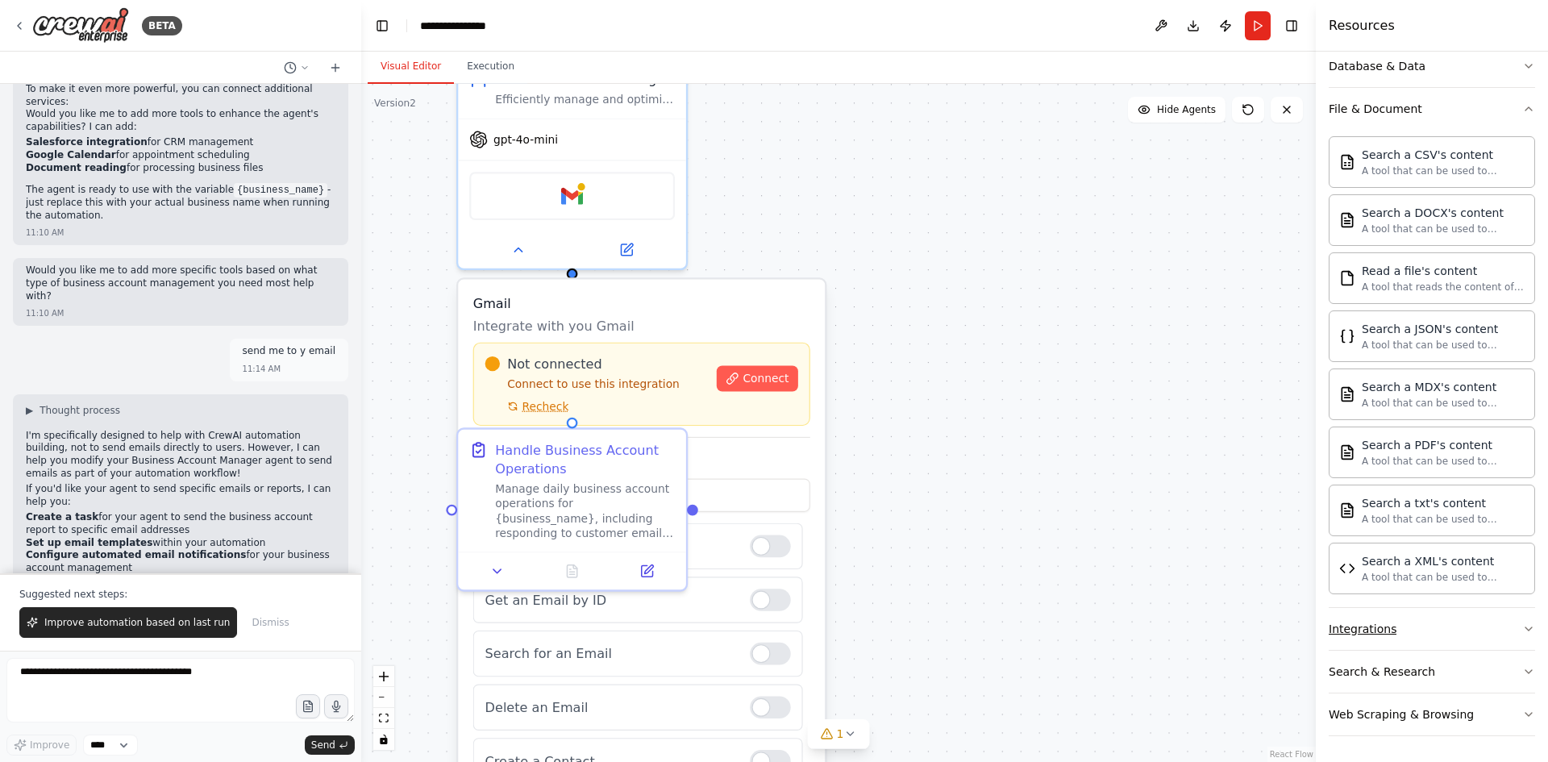
click at [1424, 639] on button "Integrations" at bounding box center [1431, 629] width 206 height 42
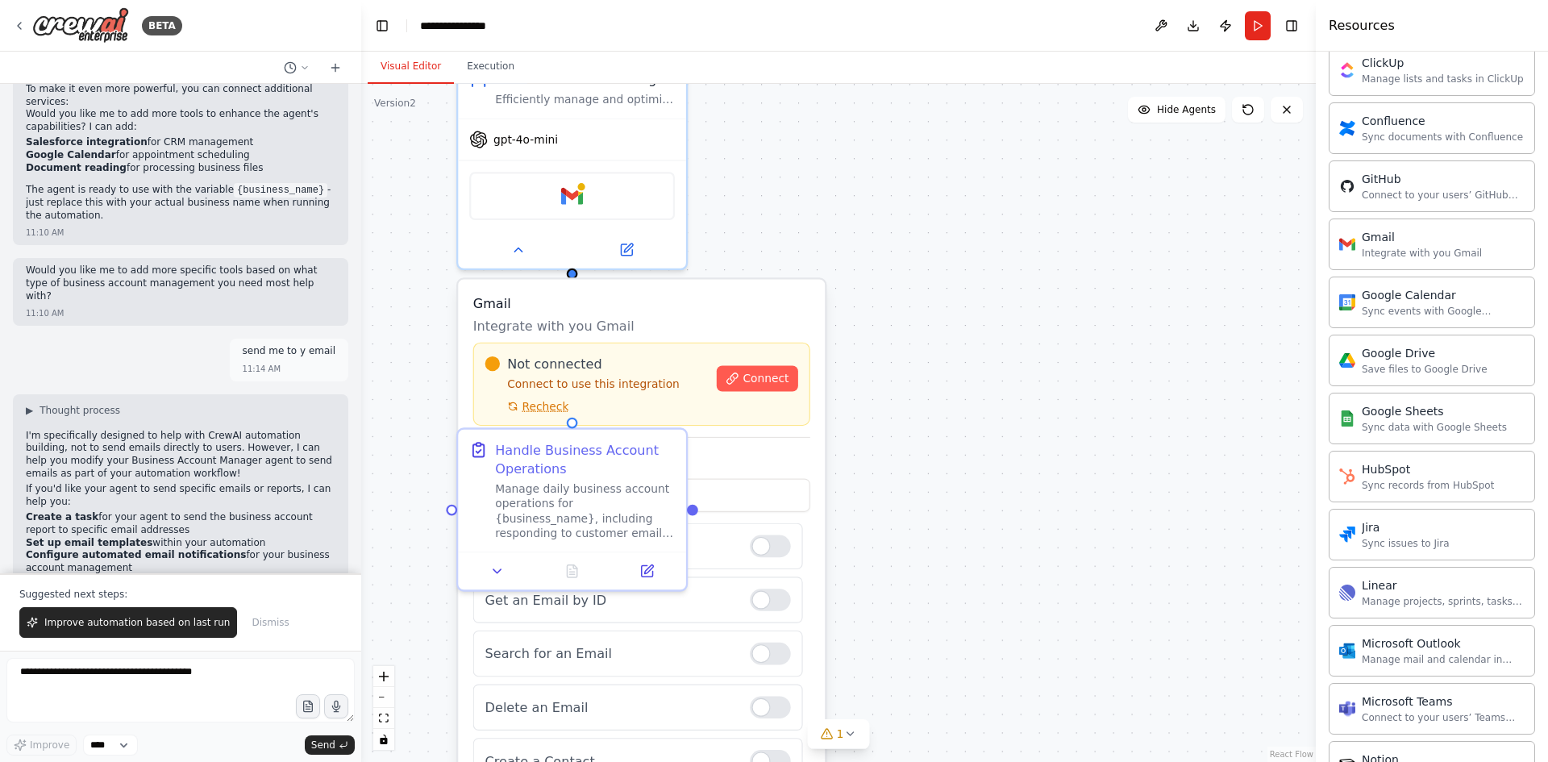
scroll to position [1014, 0]
click at [1401, 248] on div "Integrate with you Gmail" at bounding box center [1421, 254] width 120 height 13
drag, startPoint x: 1401, startPoint y: 248, endPoint x: 1478, endPoint y: 261, distance: 78.4
click at [1478, 261] on div "Gmail Integrate with you Gmail" at bounding box center [1431, 246] width 206 height 52
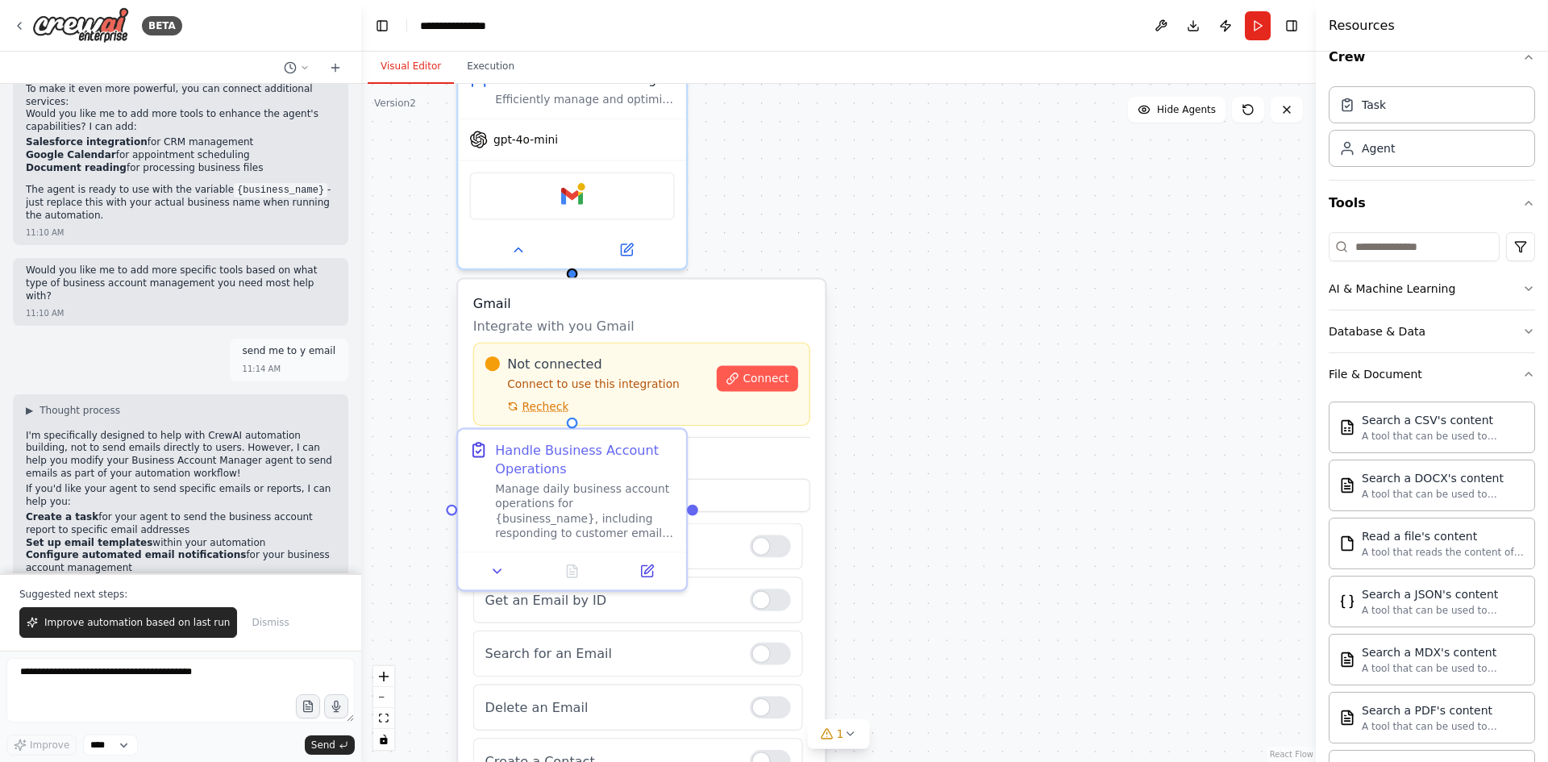
scroll to position [0, 0]
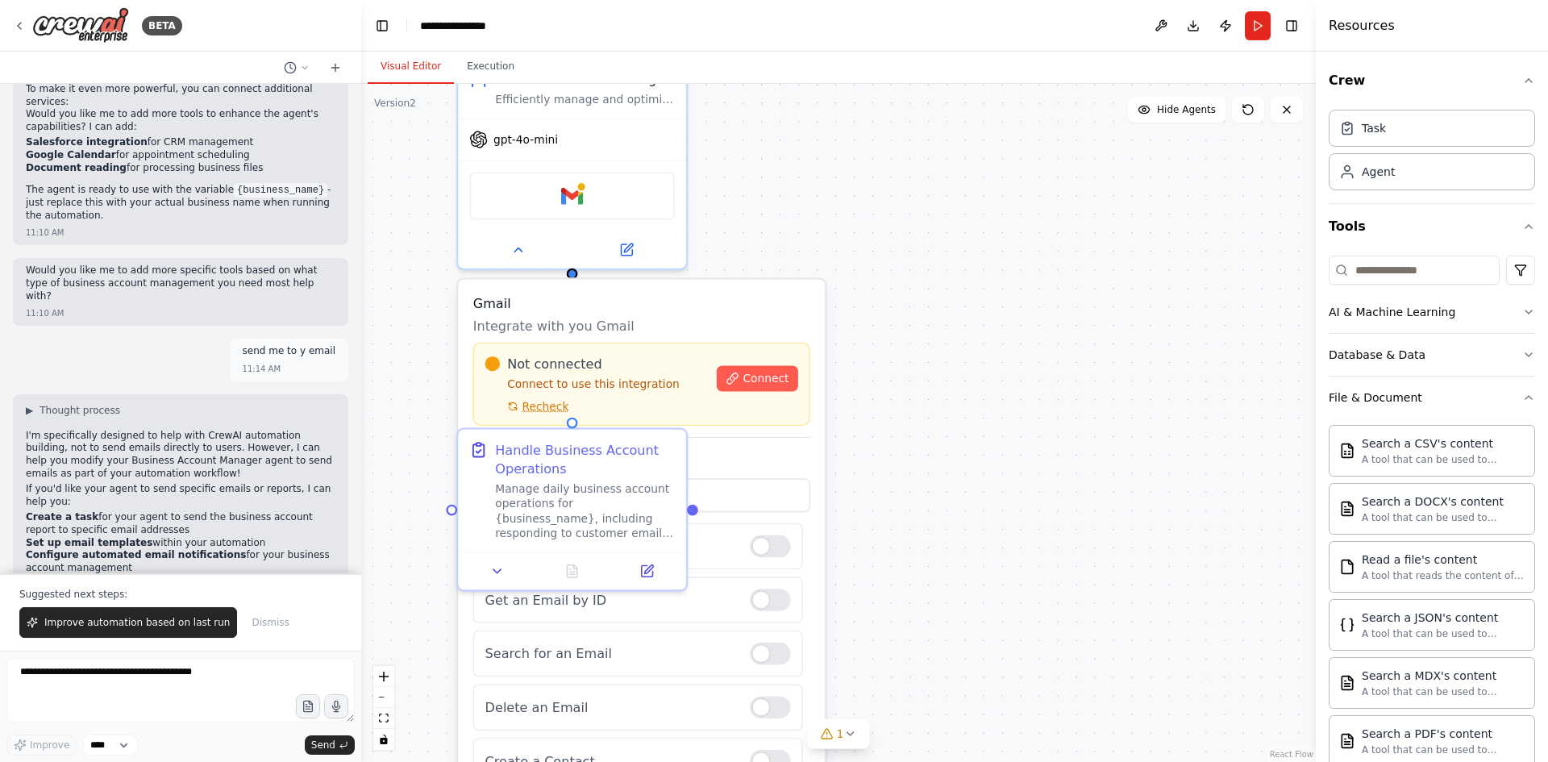
click at [1087, 371] on div ".deletable-edge-delete-btn { width: 20px; height: 20px; border: 0px solid #ffff…" at bounding box center [838, 423] width 954 height 678
click at [635, 247] on button at bounding box center [626, 246] width 105 height 23
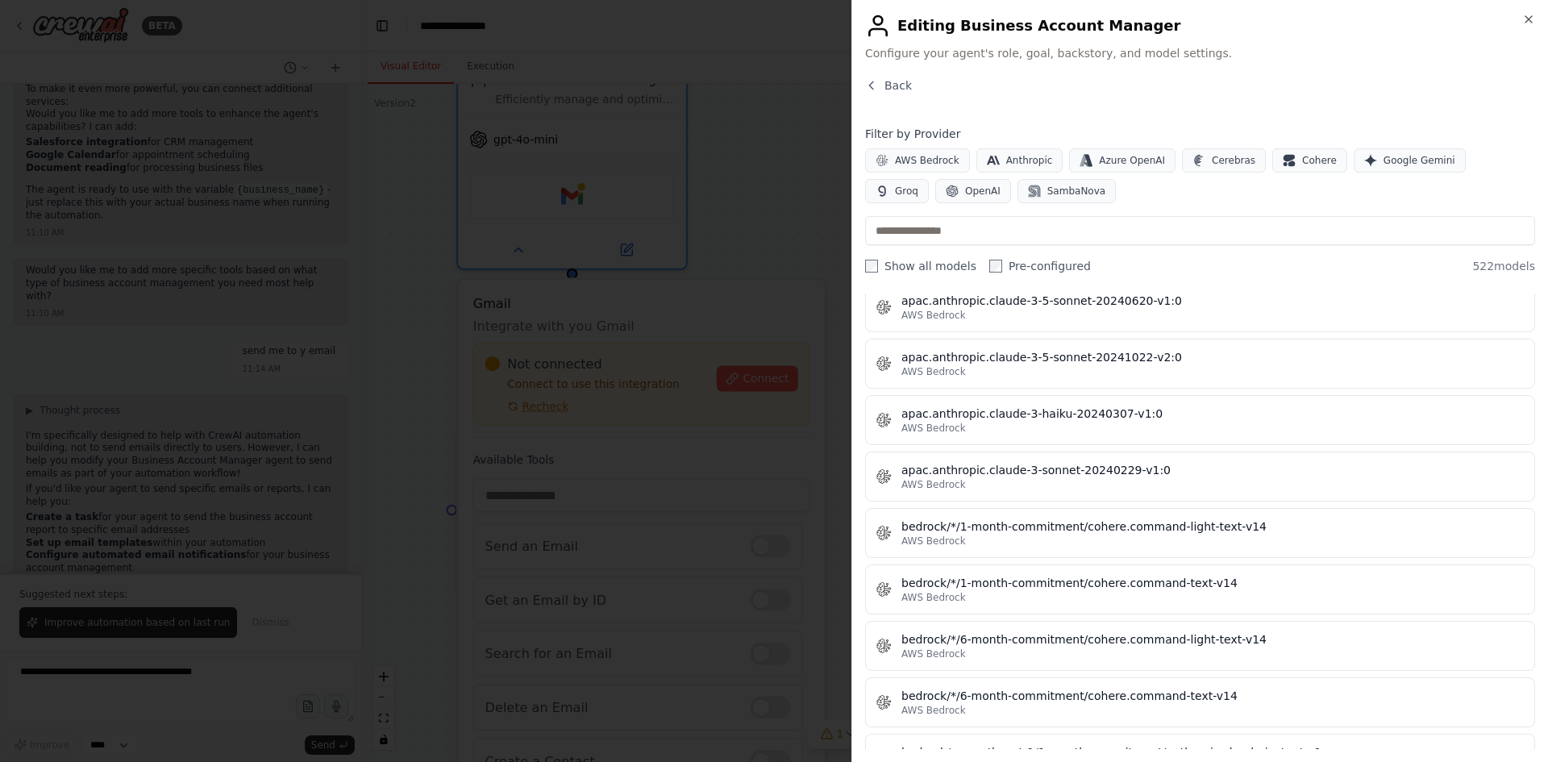
scroll to position [2418, 0]
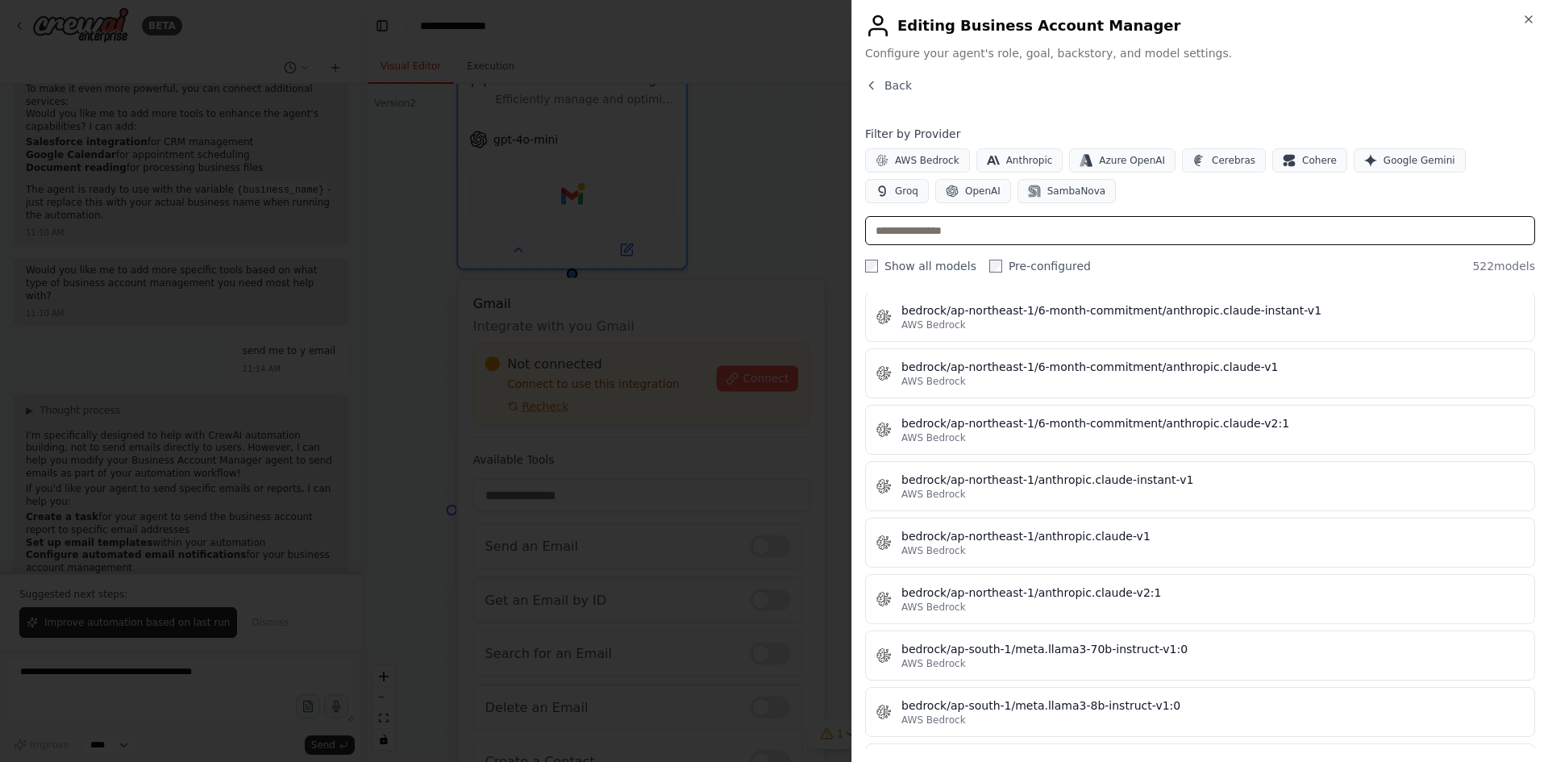
click at [1003, 229] on input "text" at bounding box center [1200, 230] width 670 height 29
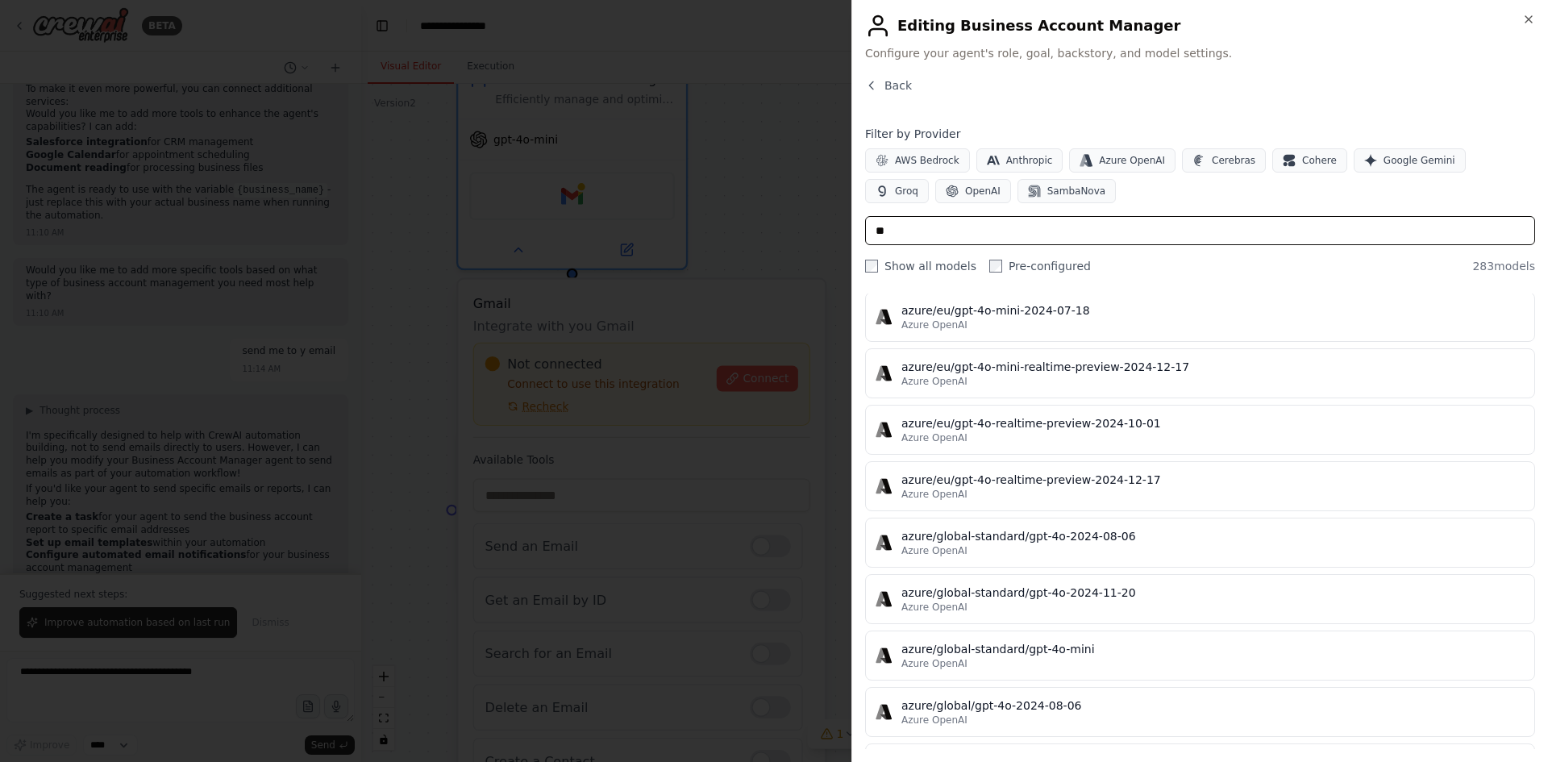
scroll to position [0, 0]
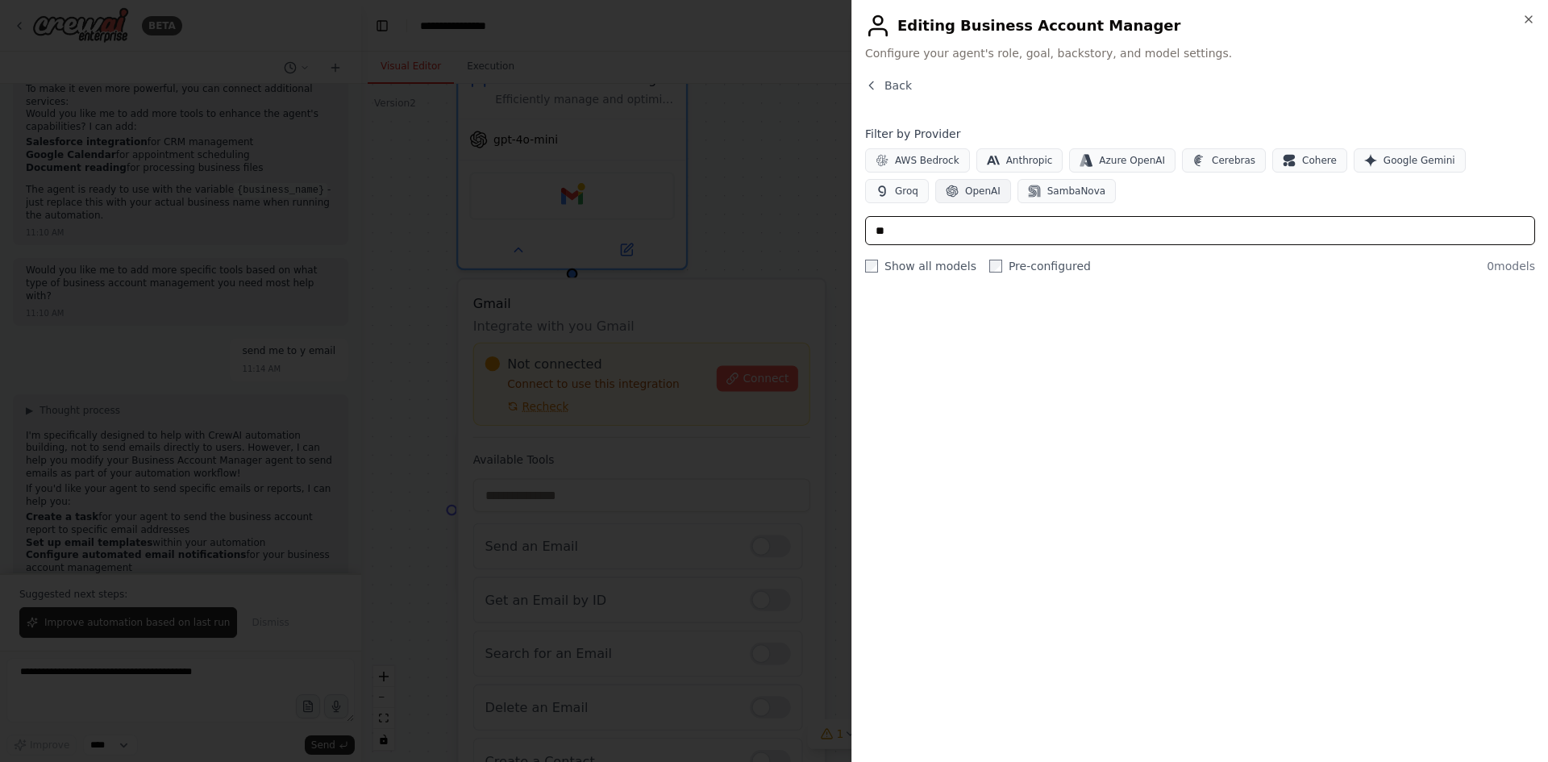
type input "**"
drag, startPoint x: 920, startPoint y: 188, endPoint x: 929, endPoint y: 235, distance: 47.7
click at [929, 235] on div "Filter by Provider AWS Bedrock Anthropic Azure OpenAI Cerebras Cohere Google Ge…" at bounding box center [1200, 200] width 670 height 148
click at [935, 190] on button "OpenAI" at bounding box center [973, 191] width 76 height 24
click at [879, 85] on button "Back" at bounding box center [888, 85] width 47 height 16
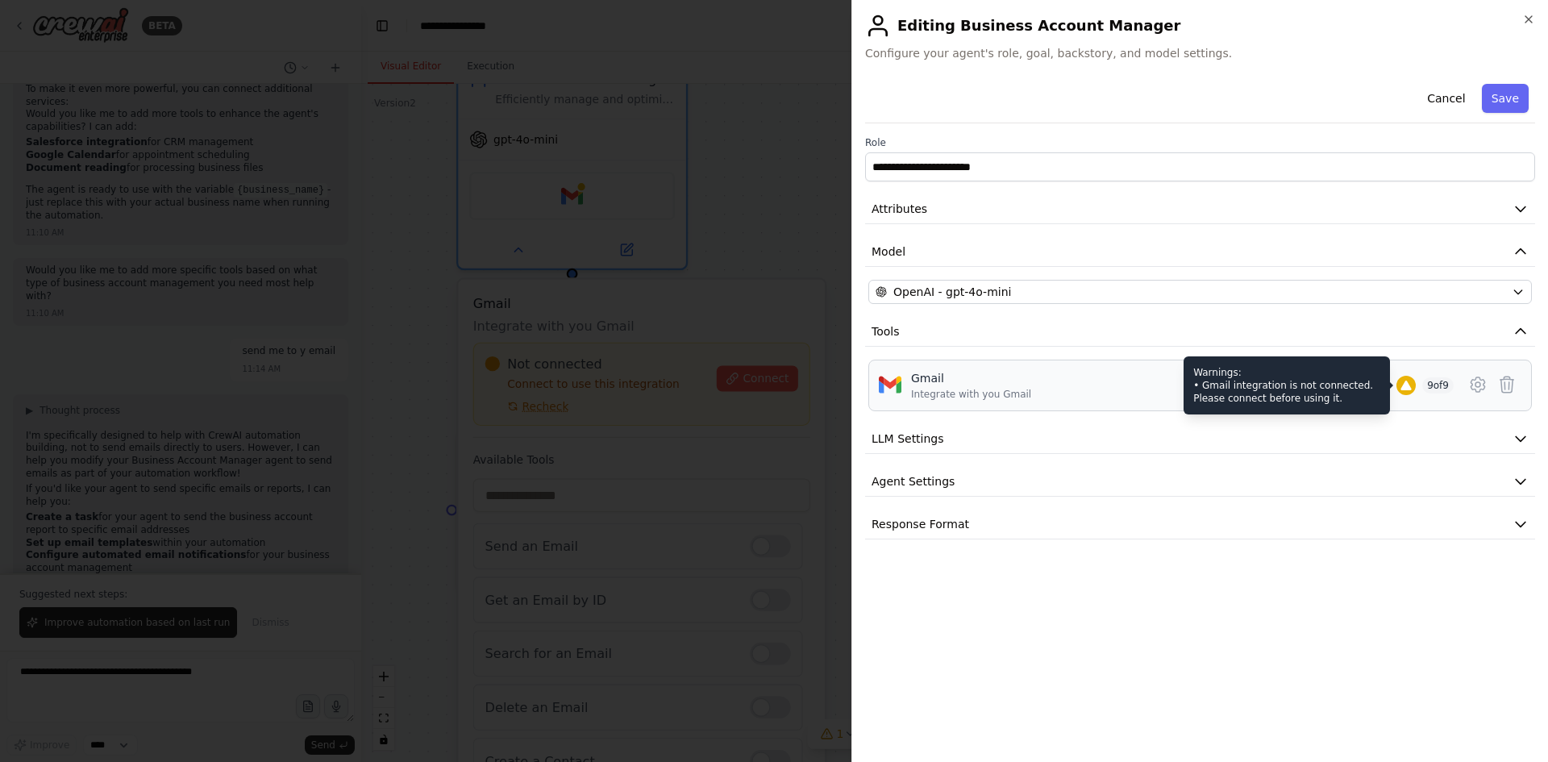
click at [1402, 382] on icon at bounding box center [1405, 385] width 10 height 10
click at [1405, 393] on div at bounding box center [1405, 385] width 19 height 19
drag, startPoint x: 1405, startPoint y: 393, endPoint x: 1111, endPoint y: 384, distance: 293.5
click at [1111, 384] on div "Gmail Integrate with you Gmail Warnings: • Gmail integration is not connected. …" at bounding box center [1182, 385] width 542 height 31
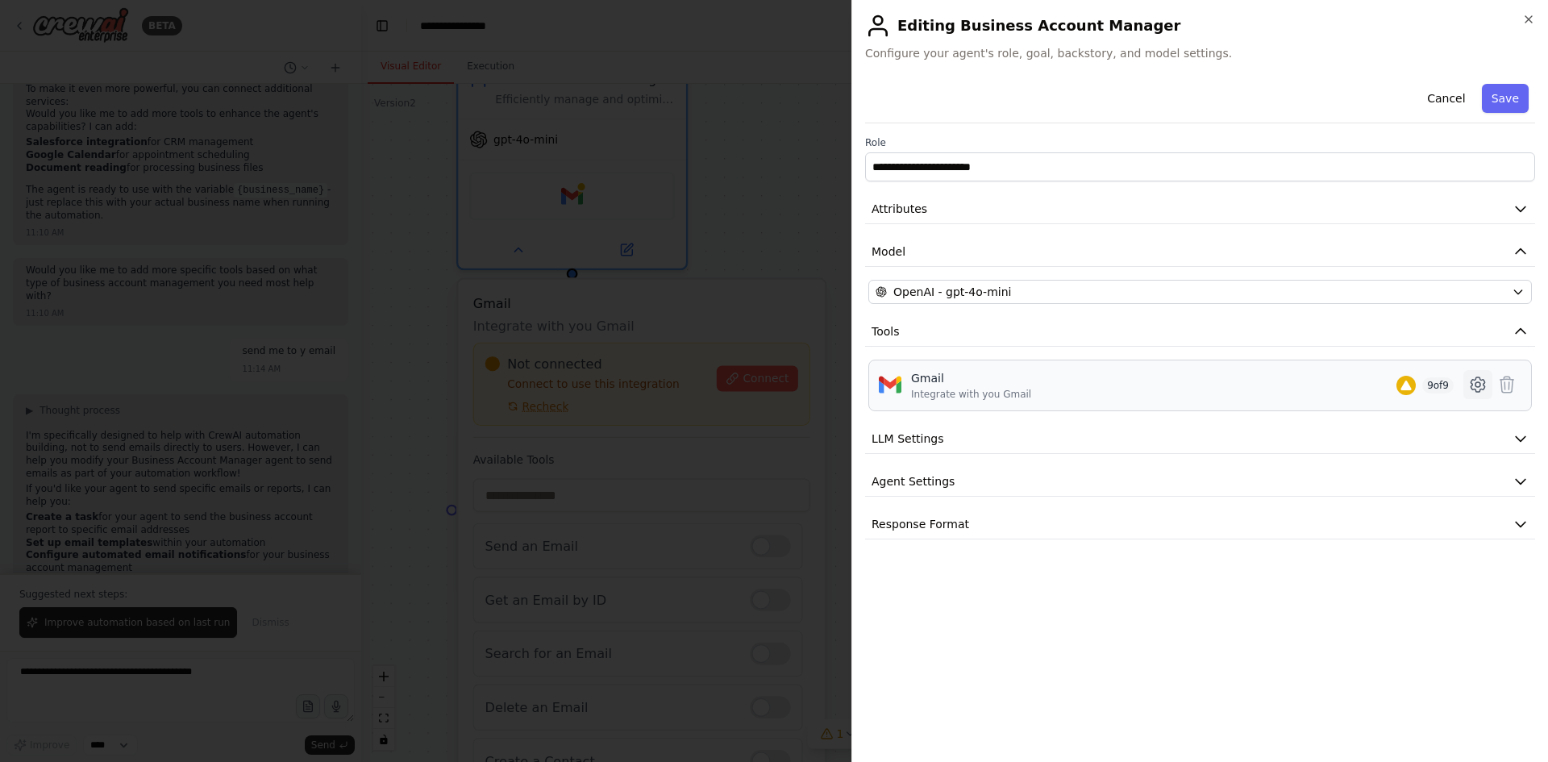
click at [1476, 384] on icon at bounding box center [1477, 384] width 19 height 19
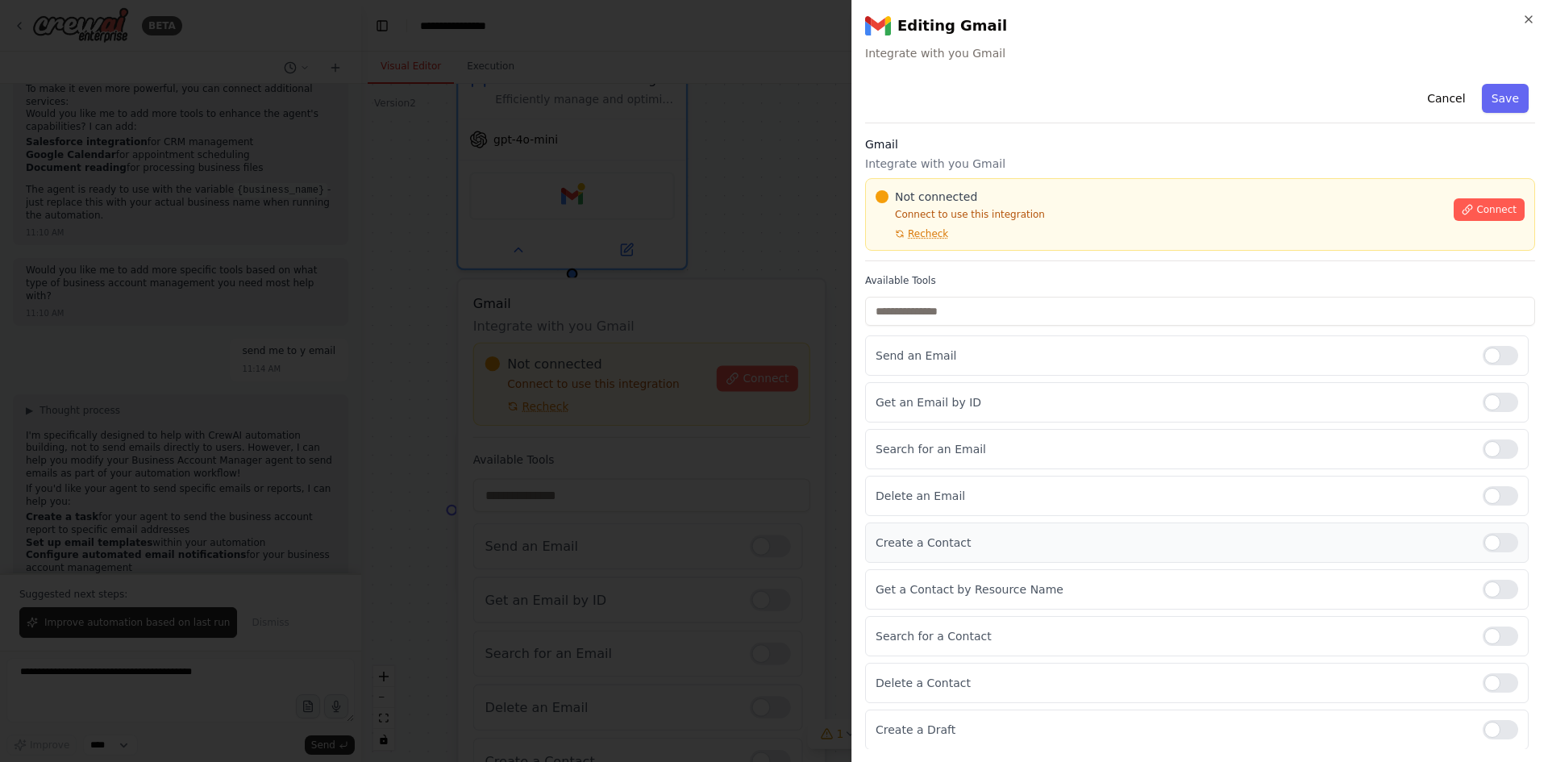
scroll to position [1, 0]
click at [1466, 201] on button "Connect" at bounding box center [1488, 208] width 71 height 23
click at [972, 243] on div "Not connected Connect to use this integration Recheck Connect" at bounding box center [1200, 213] width 670 height 73
click at [971, 252] on div "Gmail Integrate with you Gmail Not connected Connect to use this integration Re…" at bounding box center [1200, 197] width 670 height 125
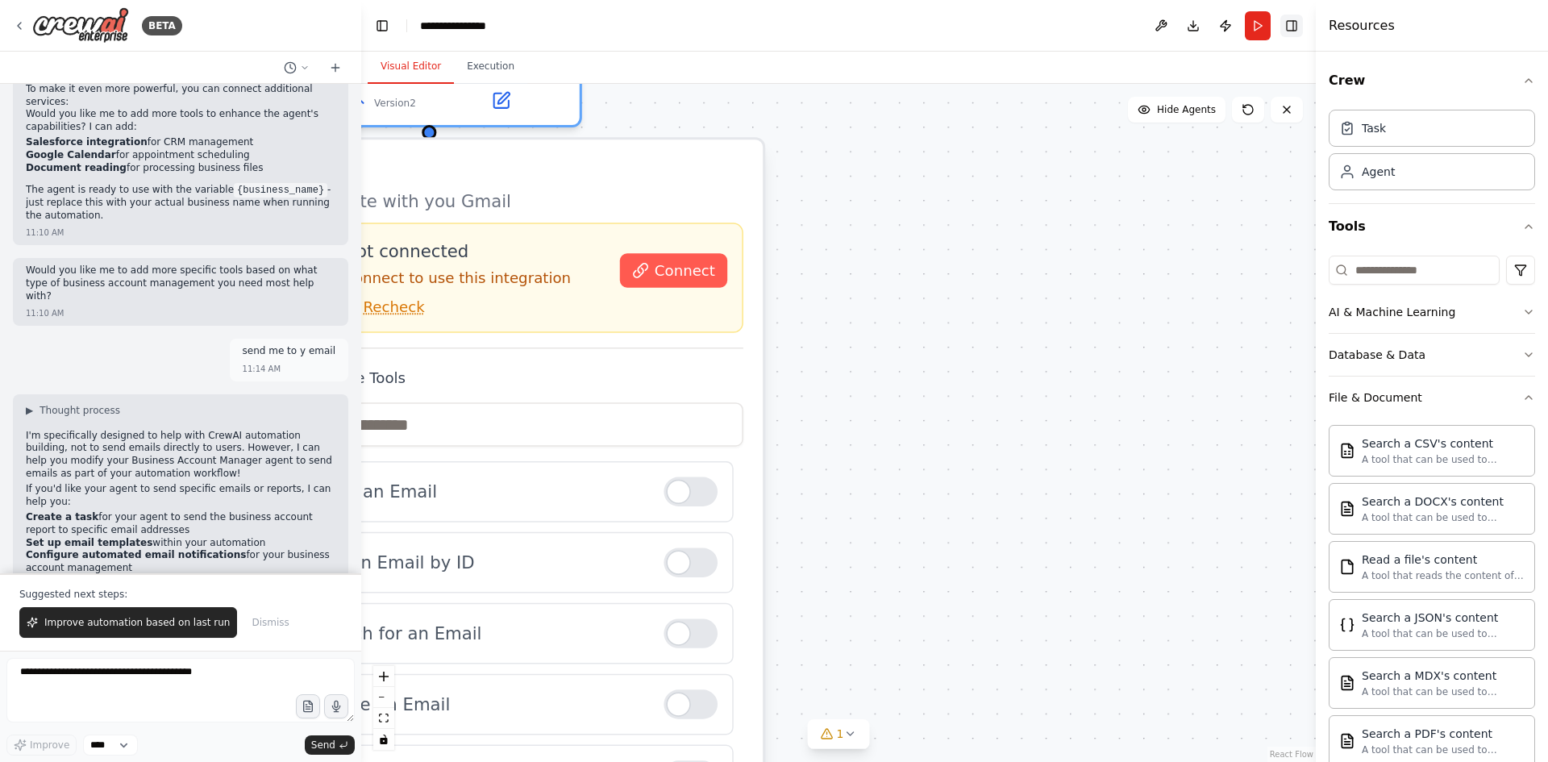
click at [1298, 28] on button "Toggle Right Sidebar" at bounding box center [1291, 26] width 23 height 23
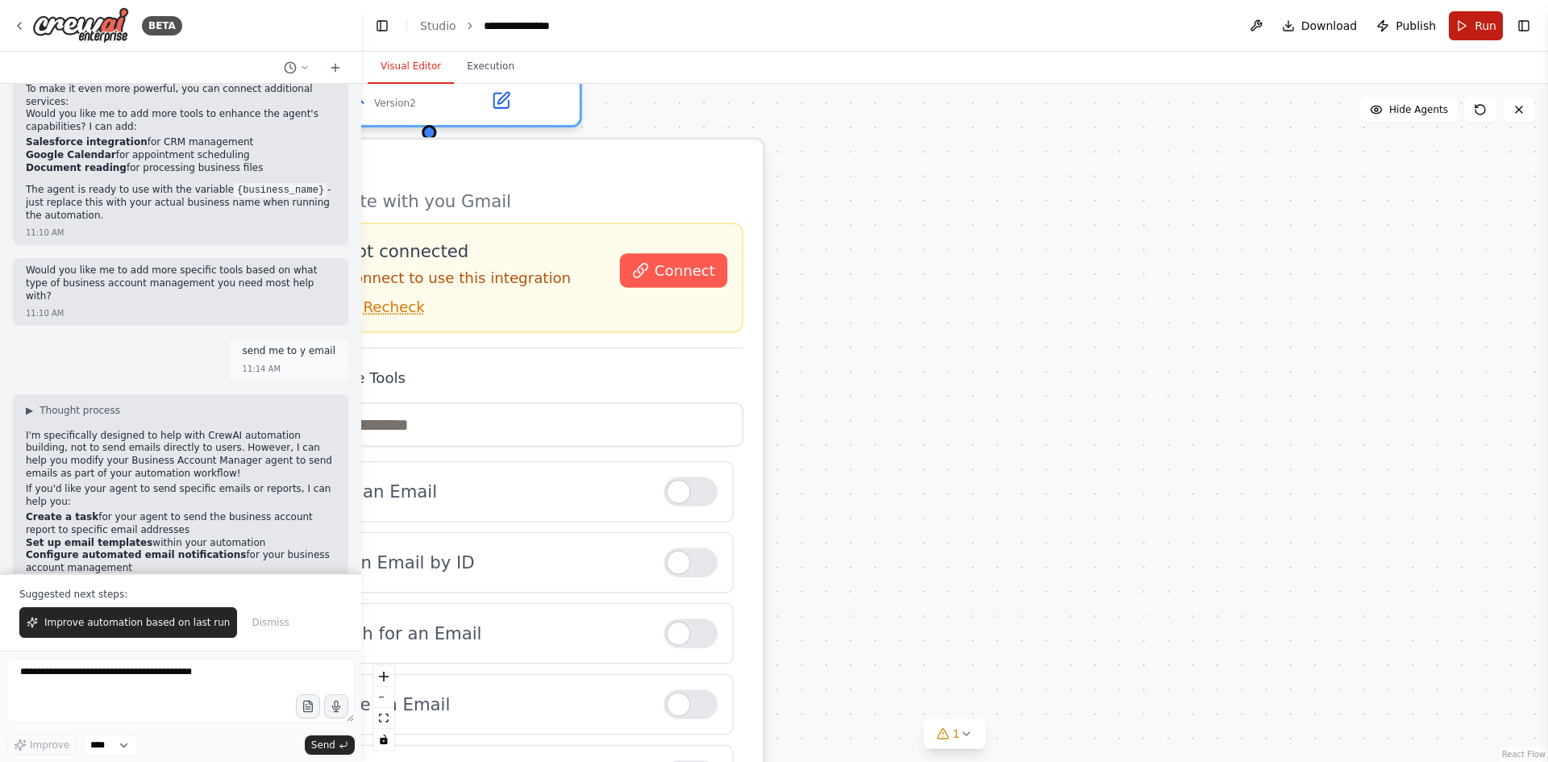
click at [1479, 19] on span "Run" at bounding box center [1485, 26] width 22 height 16
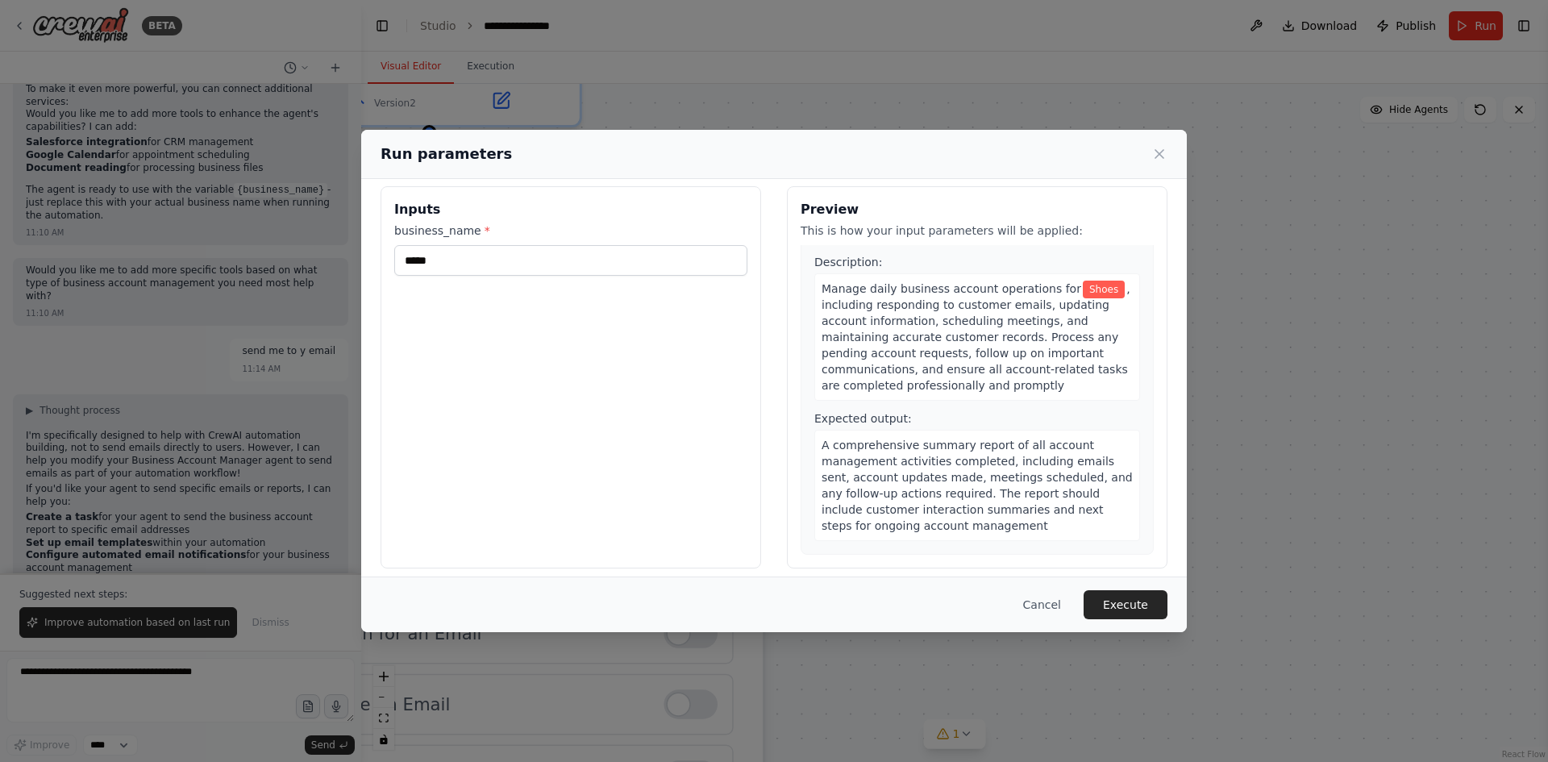
scroll to position [23, 0]
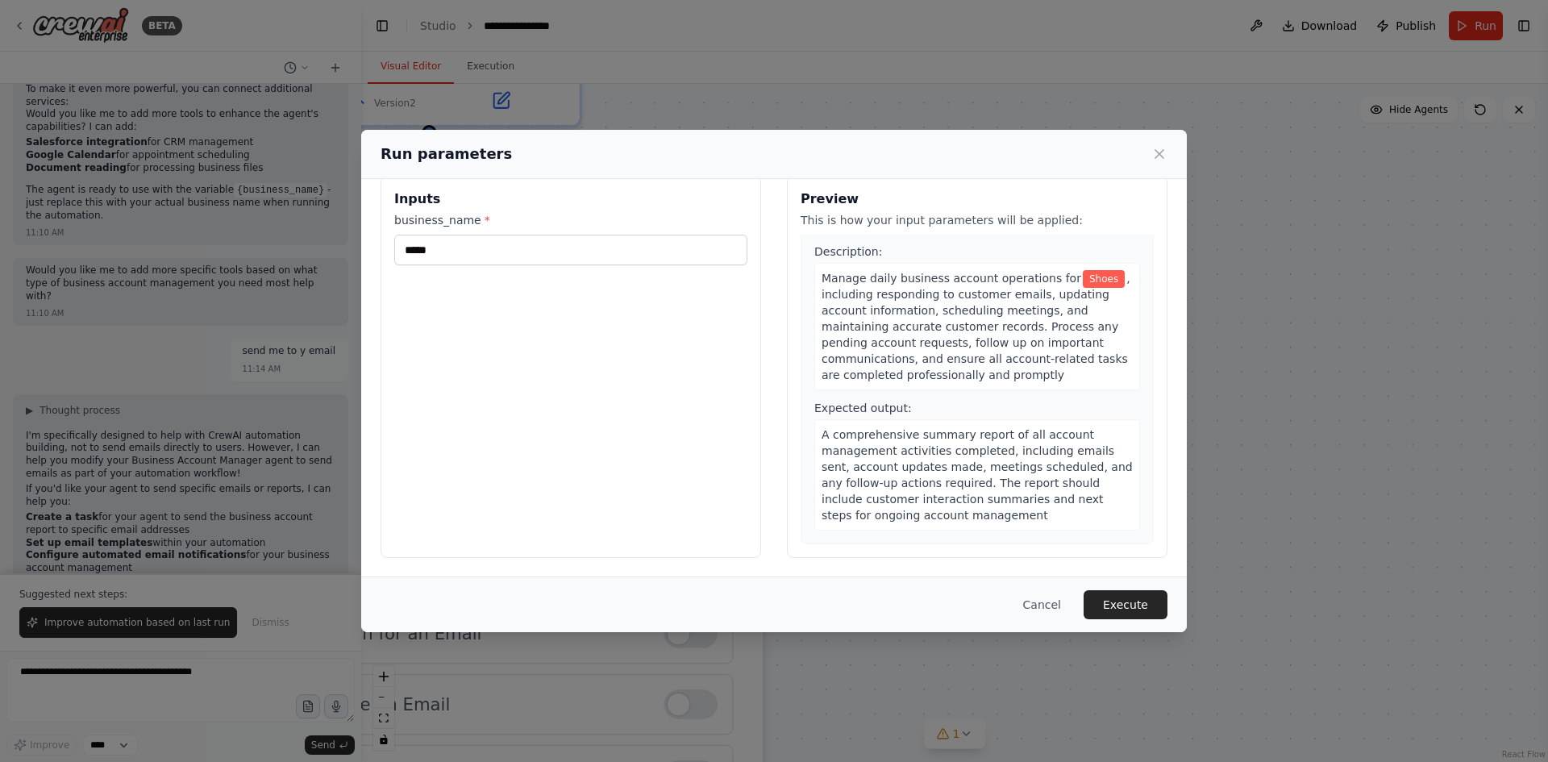
click at [988, 337] on span ", including responding to customer emails, updating account information, schedu…" at bounding box center [975, 327] width 309 height 110
click at [1155, 158] on icon at bounding box center [1159, 154] width 8 height 8
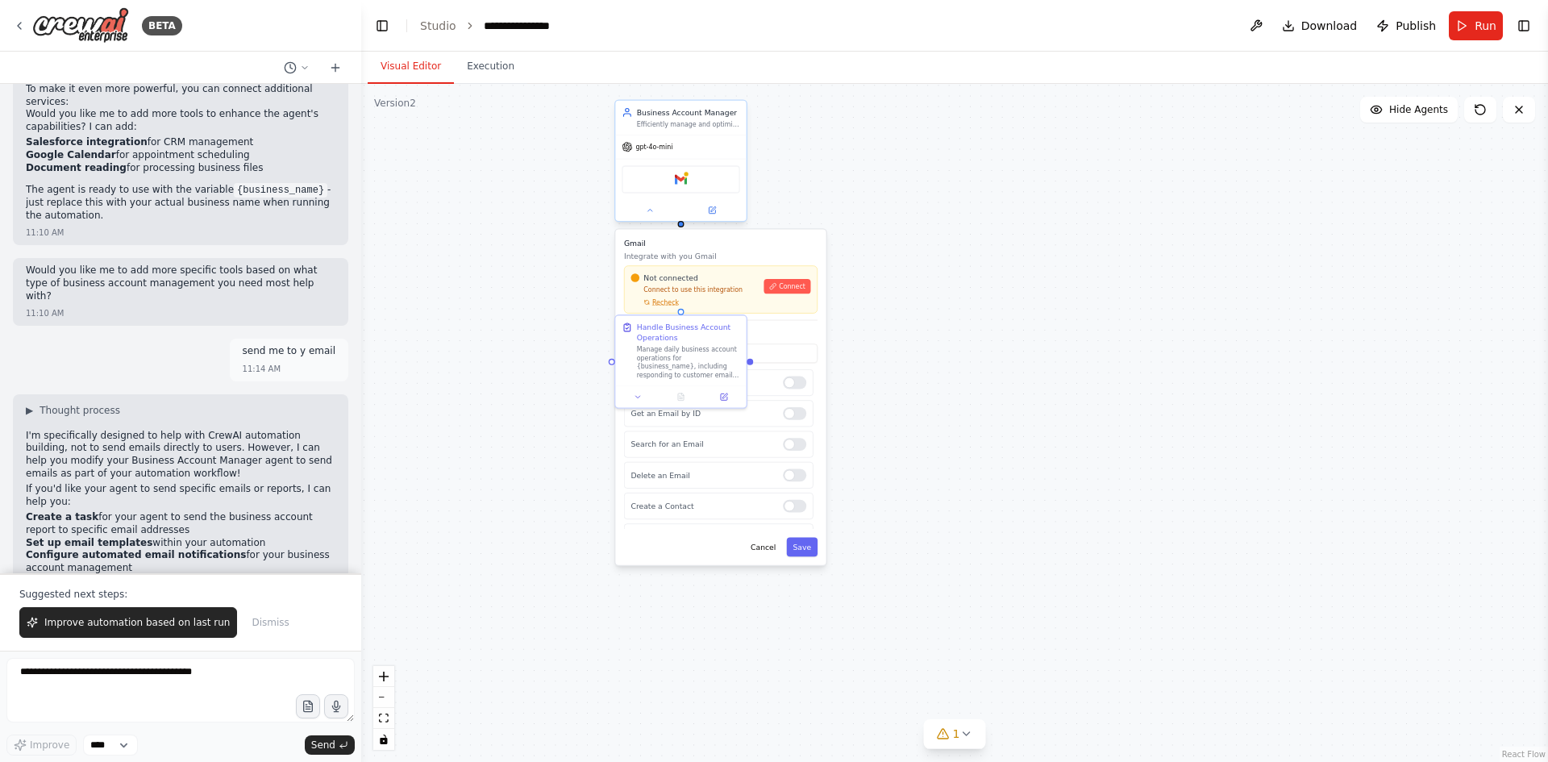
click at [688, 181] on div "Gmail" at bounding box center [680, 178] width 118 height 27
click at [715, 206] on icon at bounding box center [712, 208] width 5 height 5
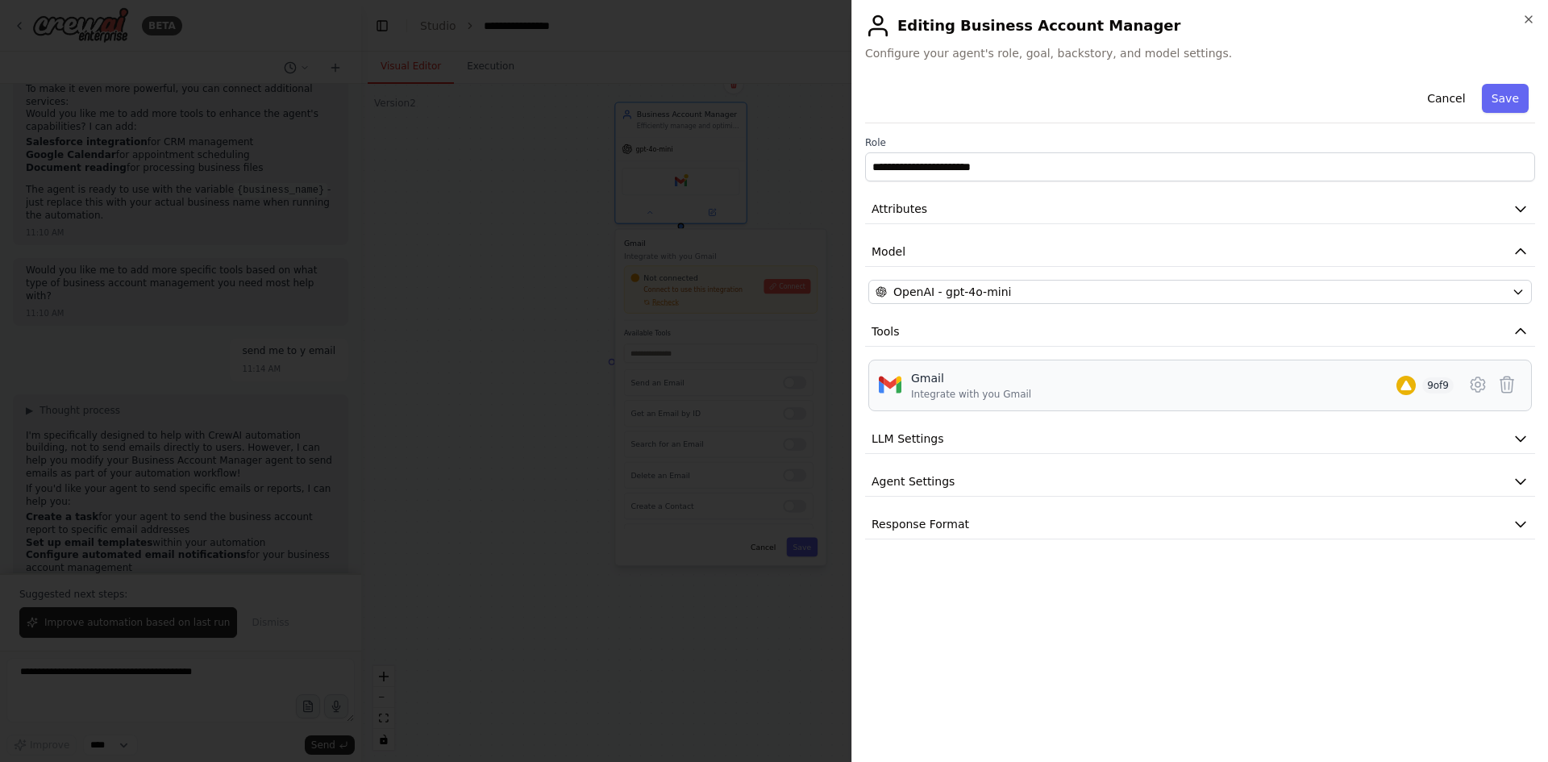
drag, startPoint x: 1325, startPoint y: 393, endPoint x: 871, endPoint y: 373, distance: 454.2
click at [870, 372] on div "Gmail Integrate with you Gmail 9 of 9" at bounding box center [1199, 385] width 663 height 52
drag, startPoint x: 912, startPoint y: 382, endPoint x: 887, endPoint y: 384, distance: 25.0
click at [887, 384] on img at bounding box center [890, 384] width 23 height 23
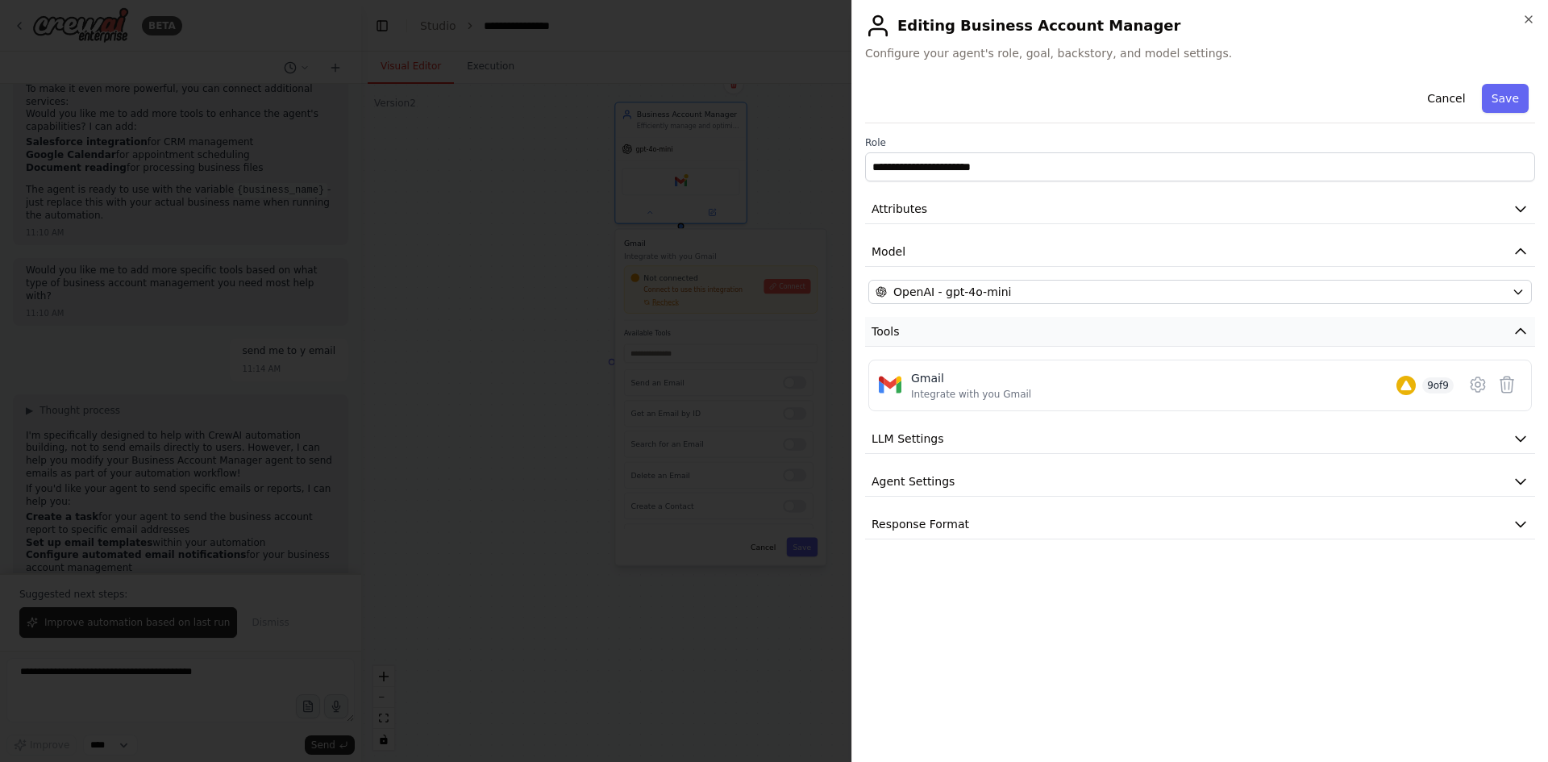
click at [1308, 334] on button "Tools" at bounding box center [1200, 332] width 670 height 30
click at [1537, 439] on div "**********" at bounding box center [1199, 381] width 696 height 762
click at [1527, 434] on icon "button" at bounding box center [1520, 438] width 16 height 16
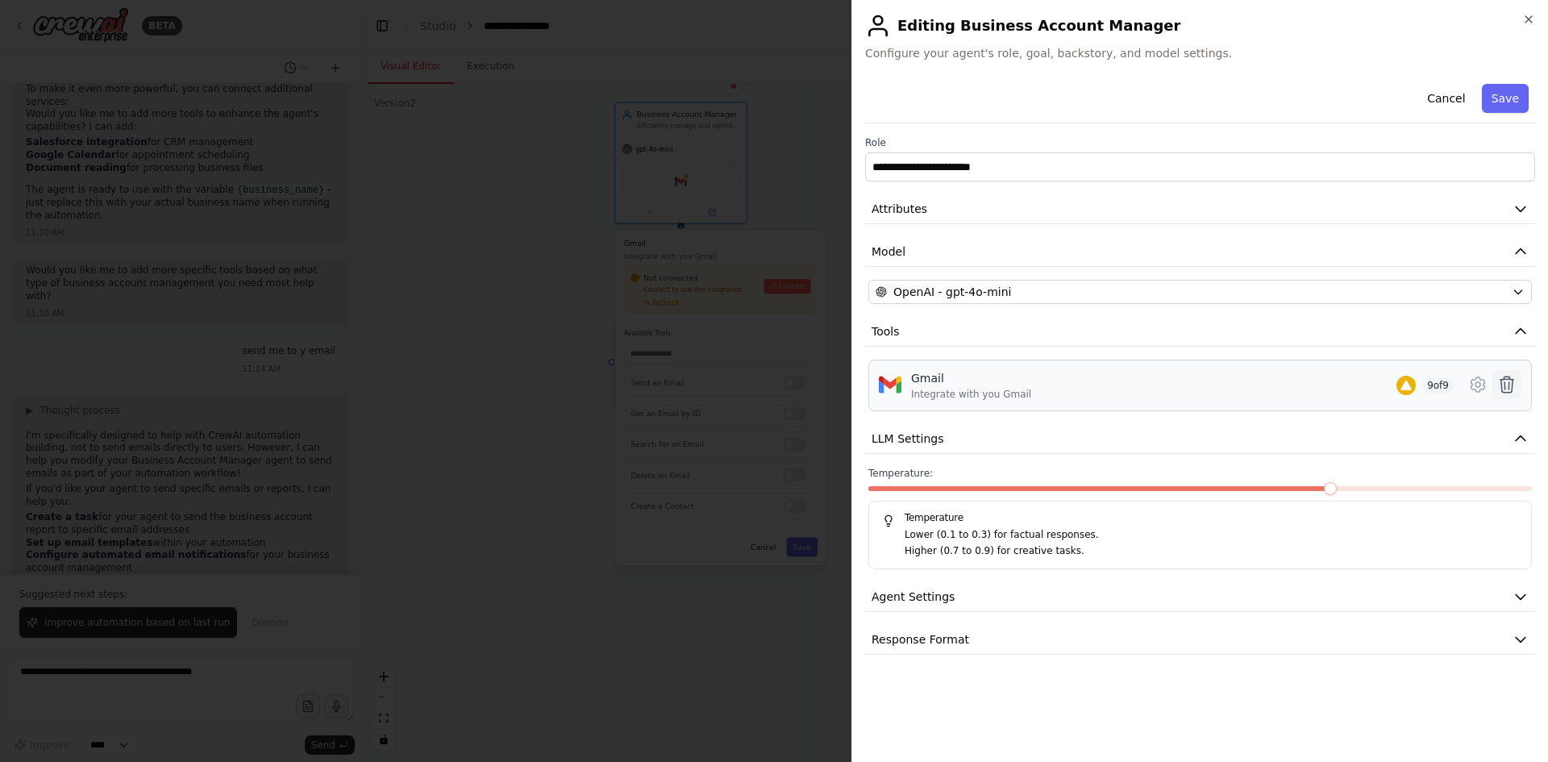
click at [1512, 390] on icon at bounding box center [1506, 384] width 19 height 19
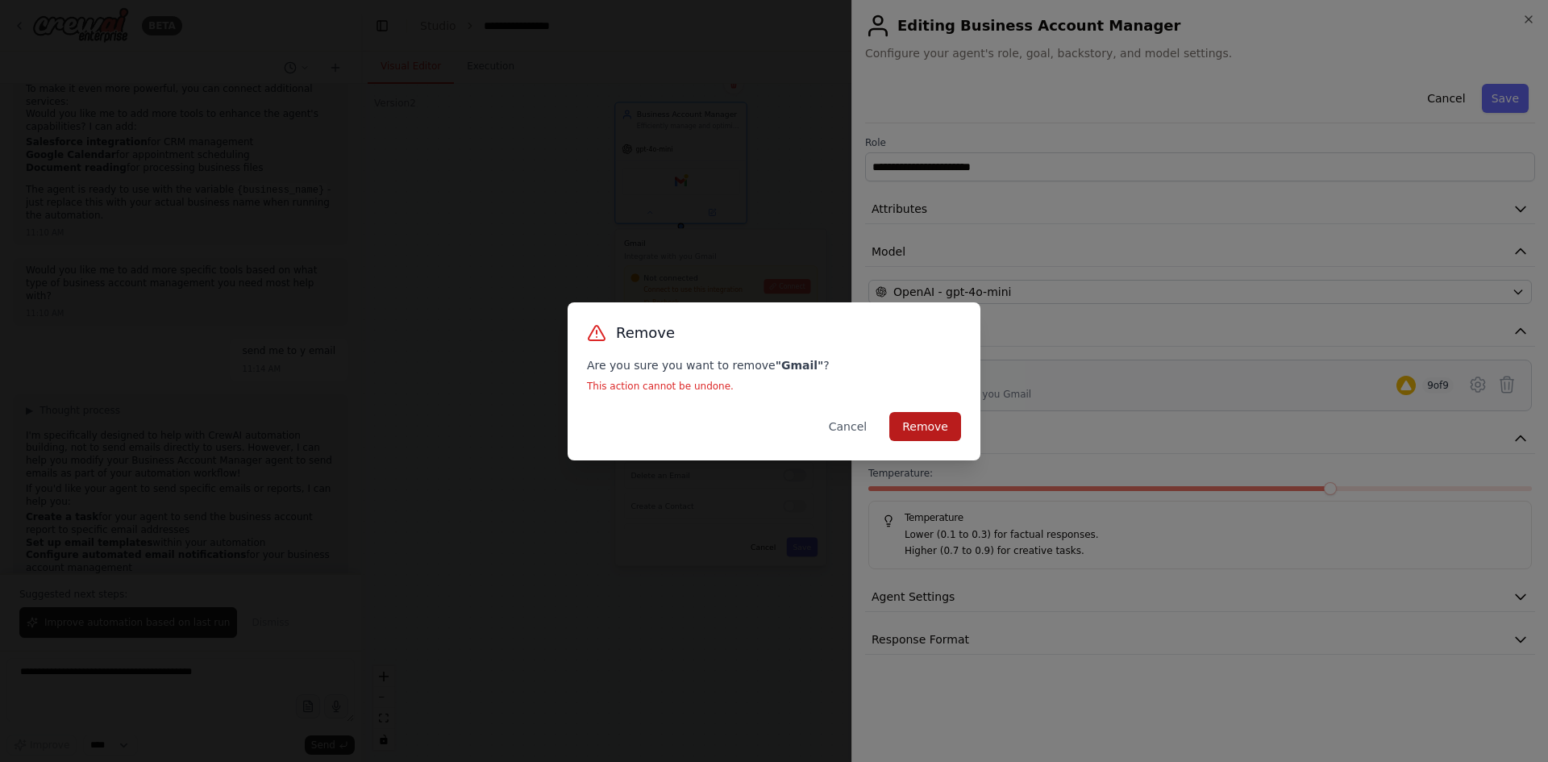
click at [927, 421] on button "Remove" at bounding box center [925, 426] width 72 height 29
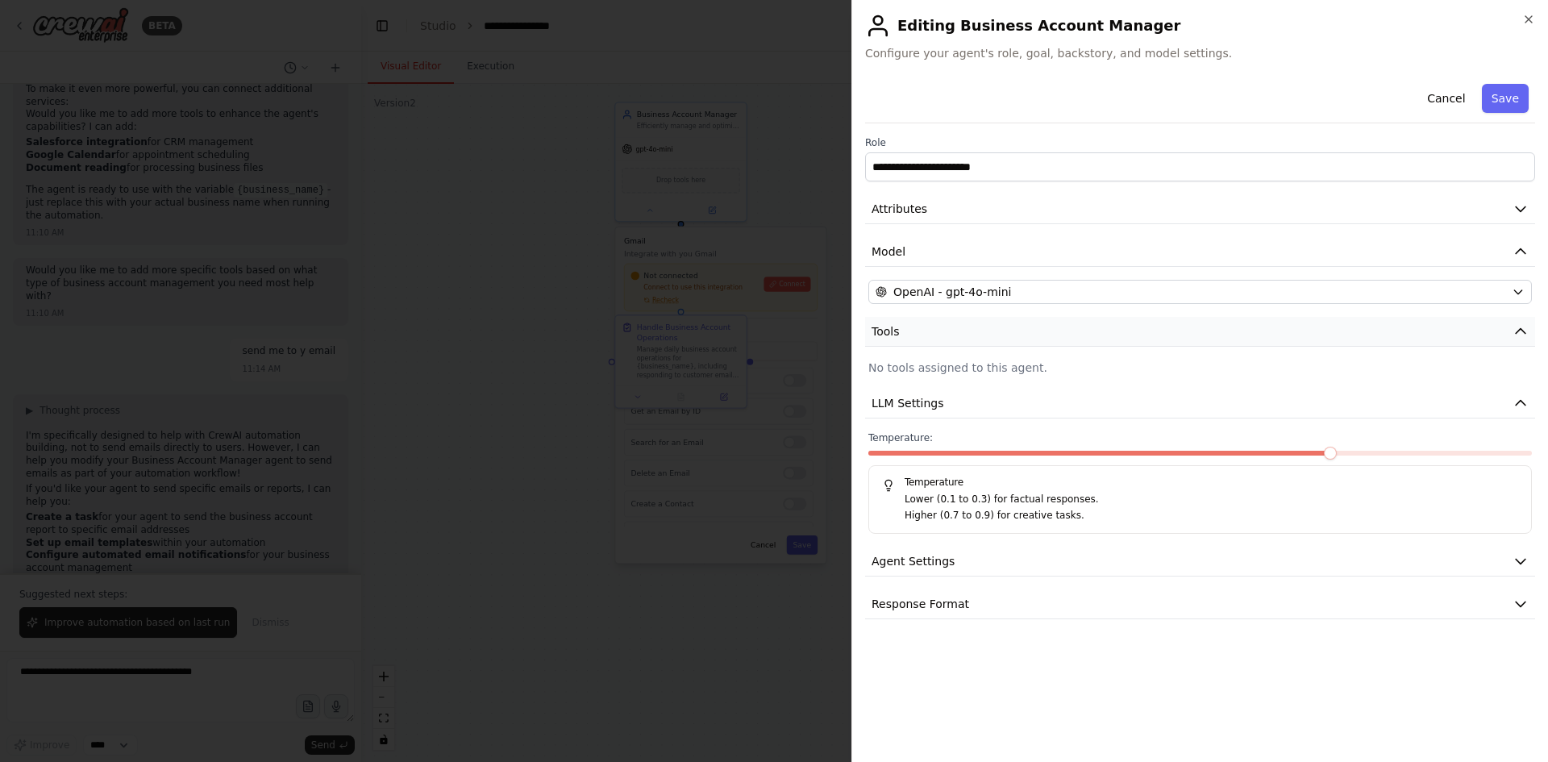
click at [1105, 333] on button "Tools" at bounding box center [1200, 332] width 670 height 30
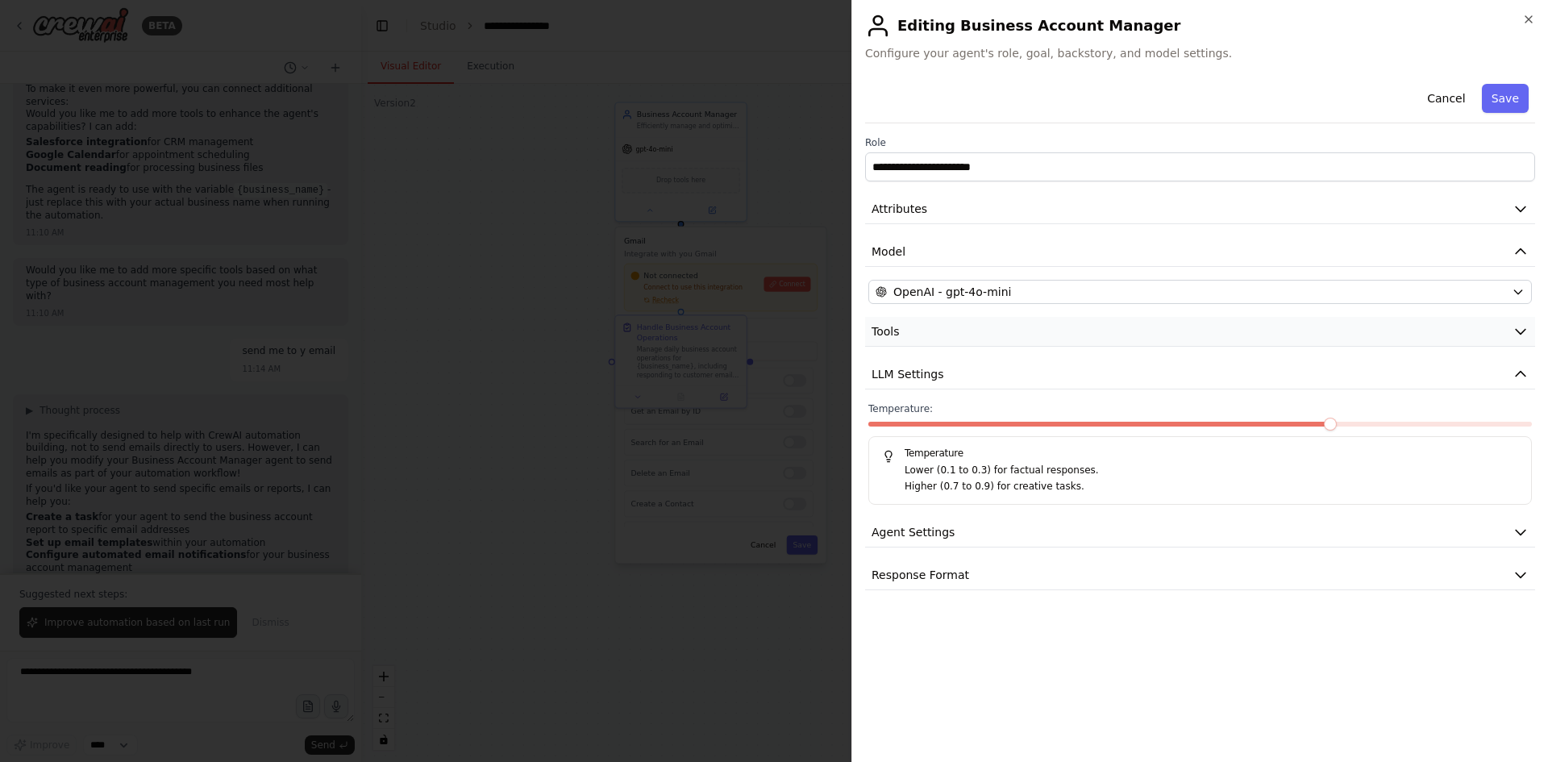
click at [1105, 333] on button "Tools" at bounding box center [1200, 332] width 670 height 30
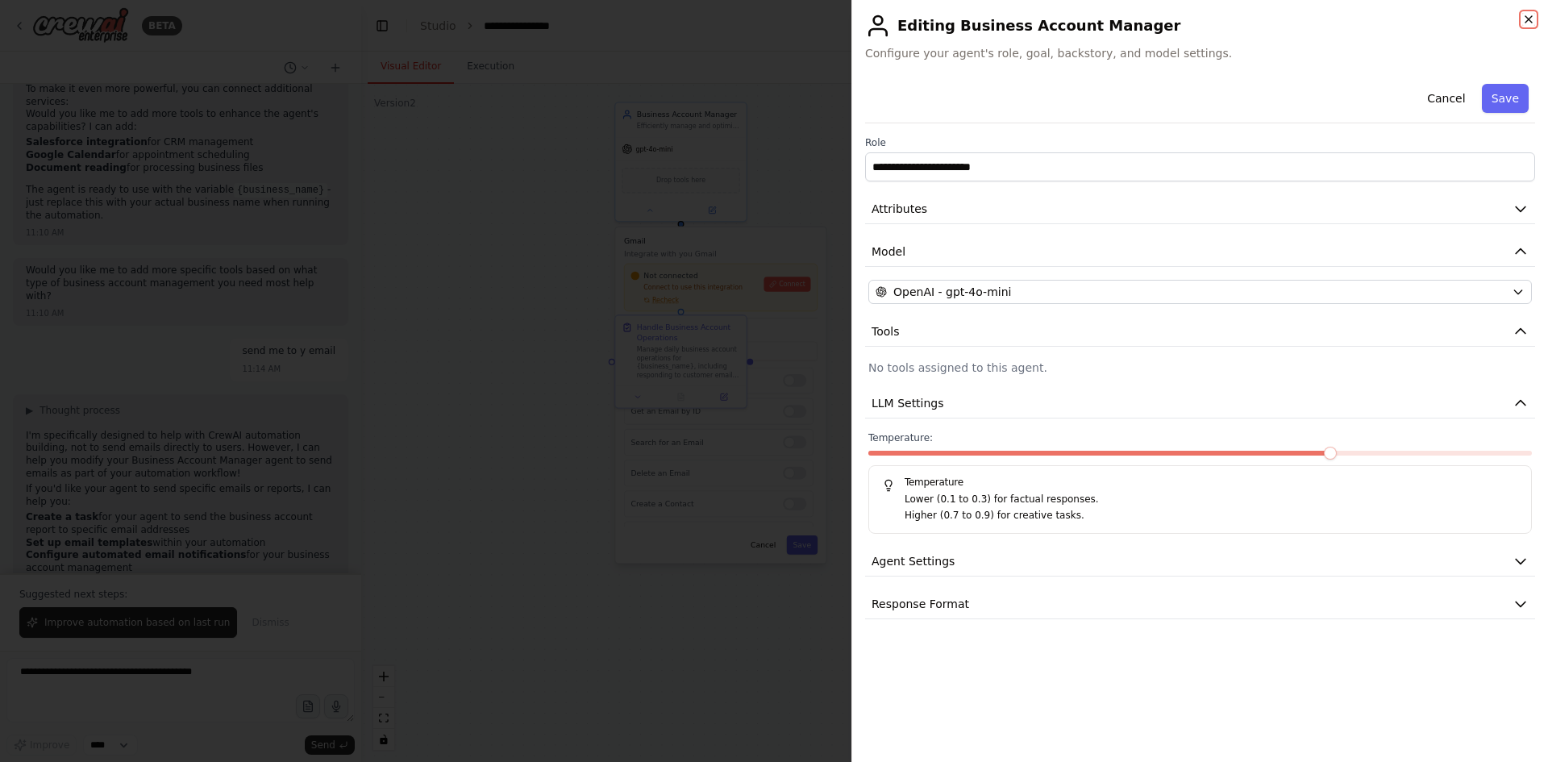
click at [1532, 16] on icon "button" at bounding box center [1528, 19] width 13 height 13
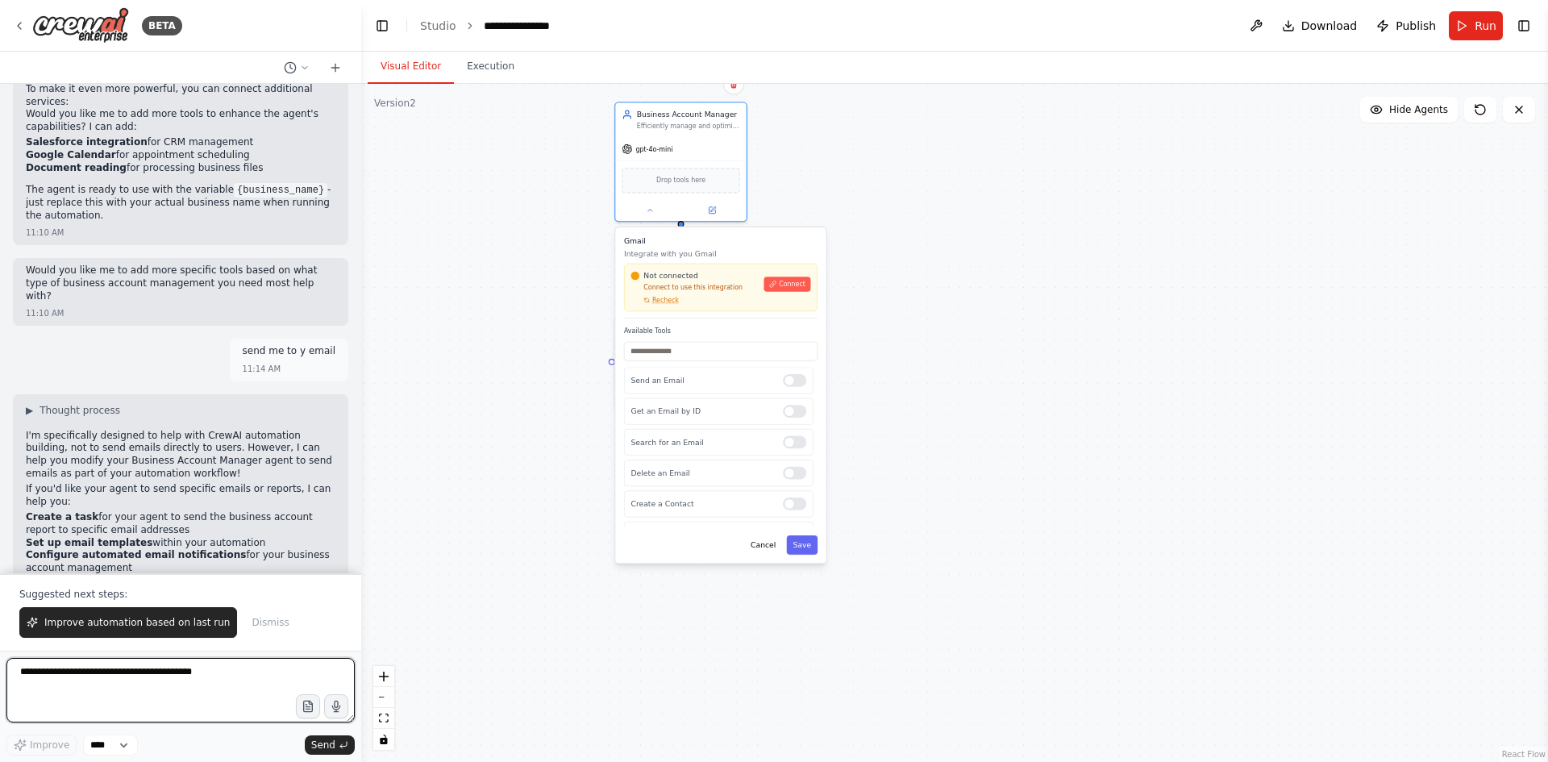
click at [155, 674] on textarea at bounding box center [180, 690] width 348 height 64
type textarea "**********"
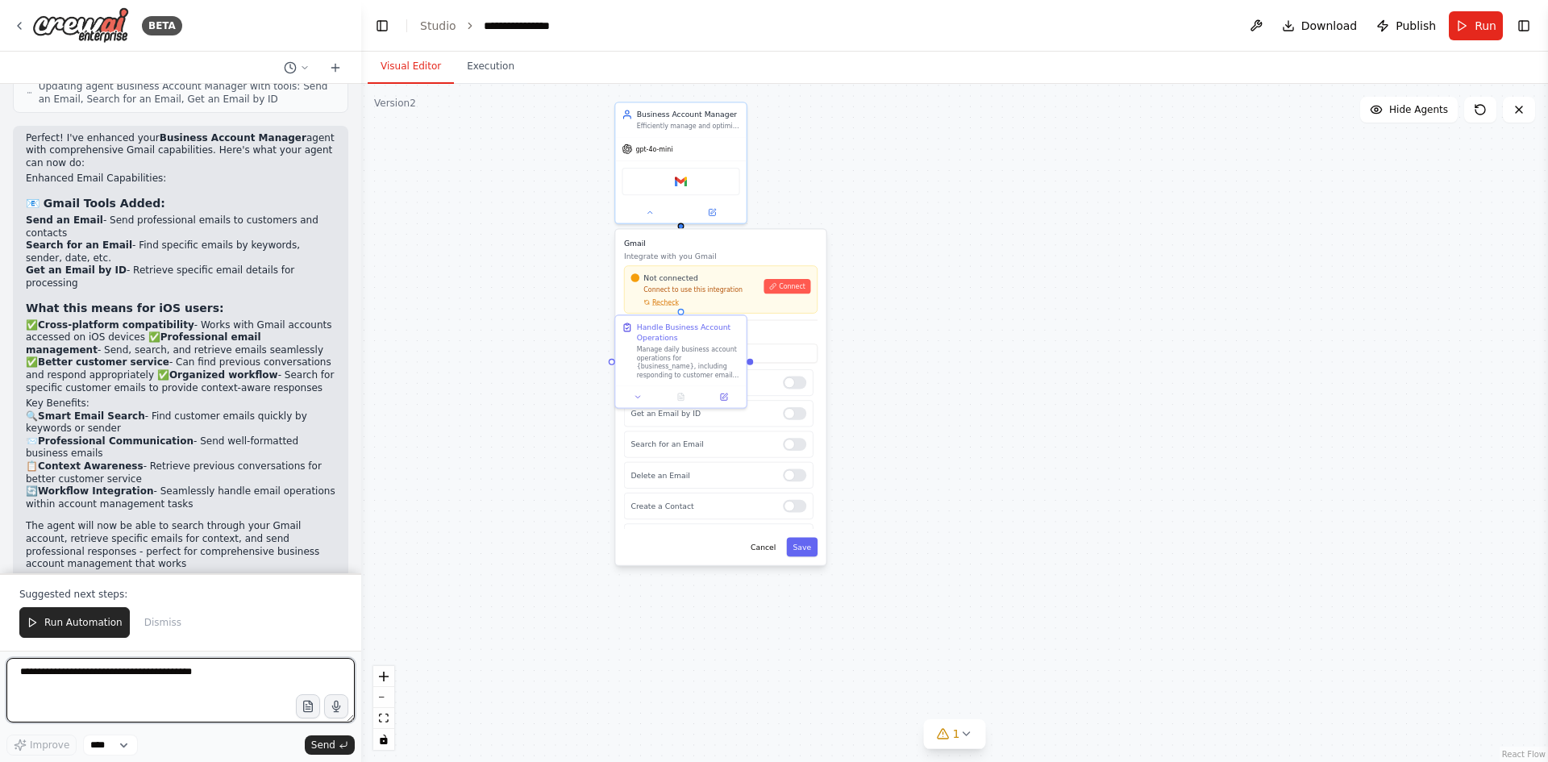
scroll to position [1866, 0]
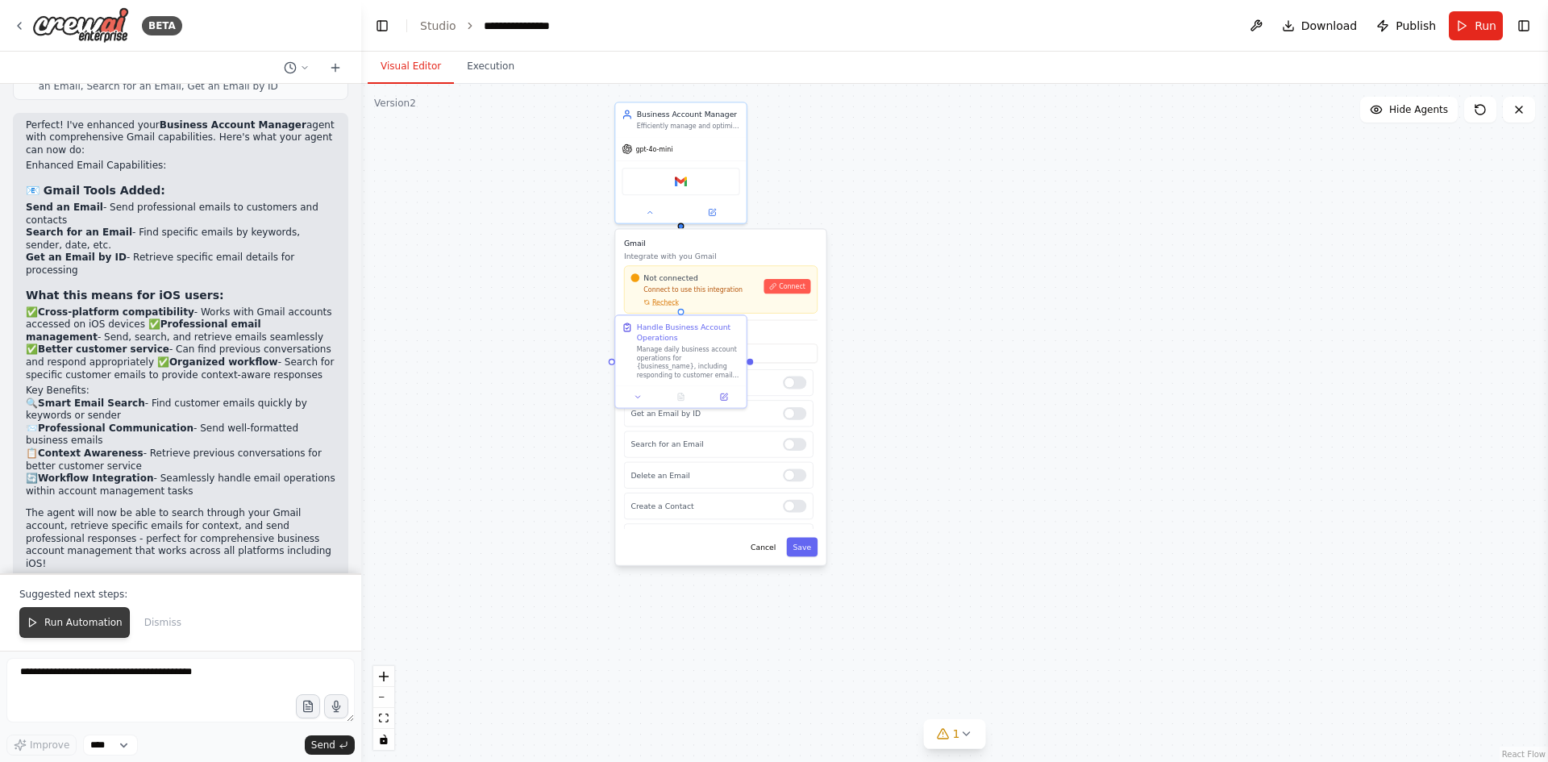
click at [107, 620] on span "Run Automation" at bounding box center [83, 622] width 78 height 13
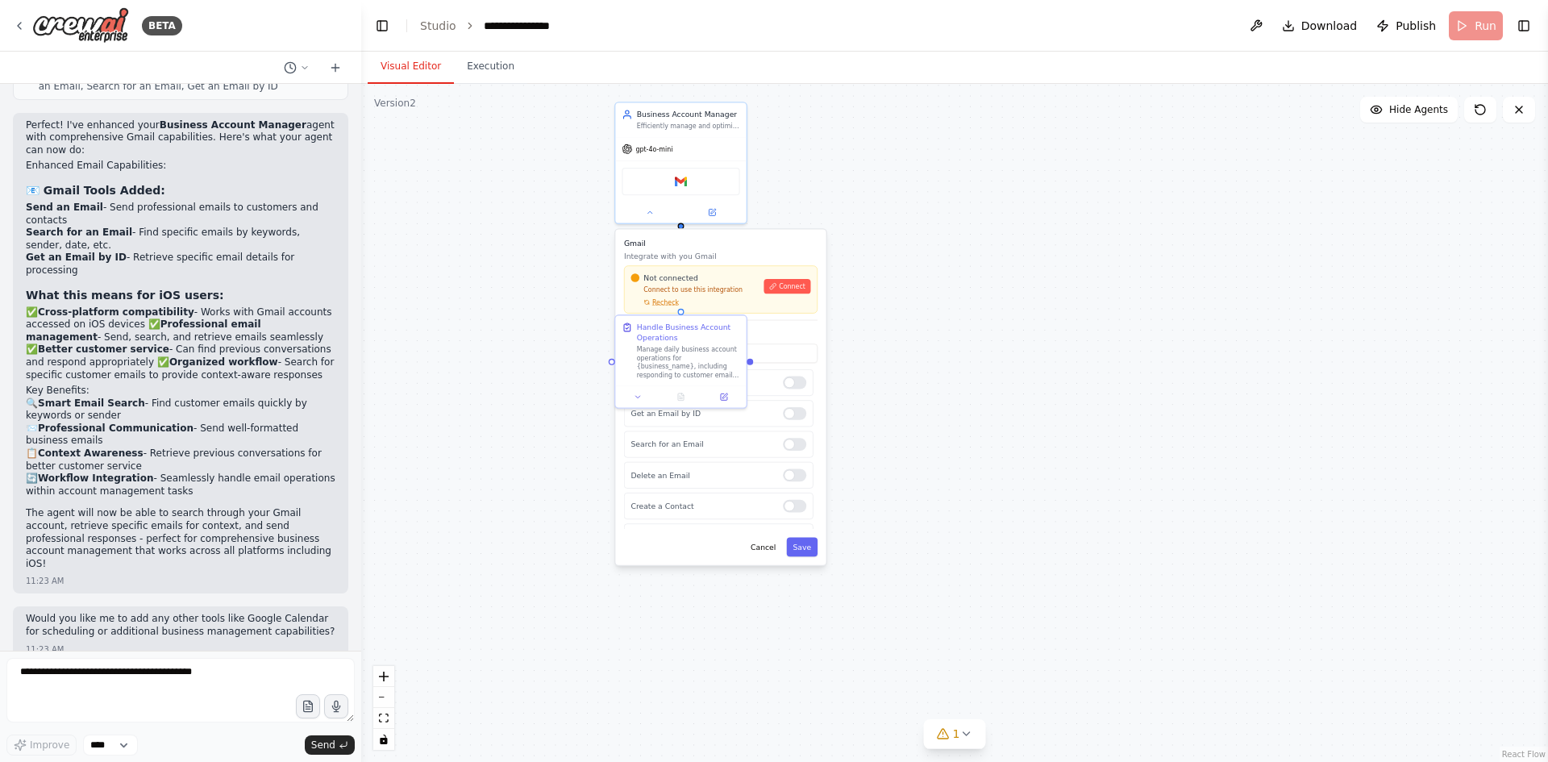
scroll to position [1789, 0]
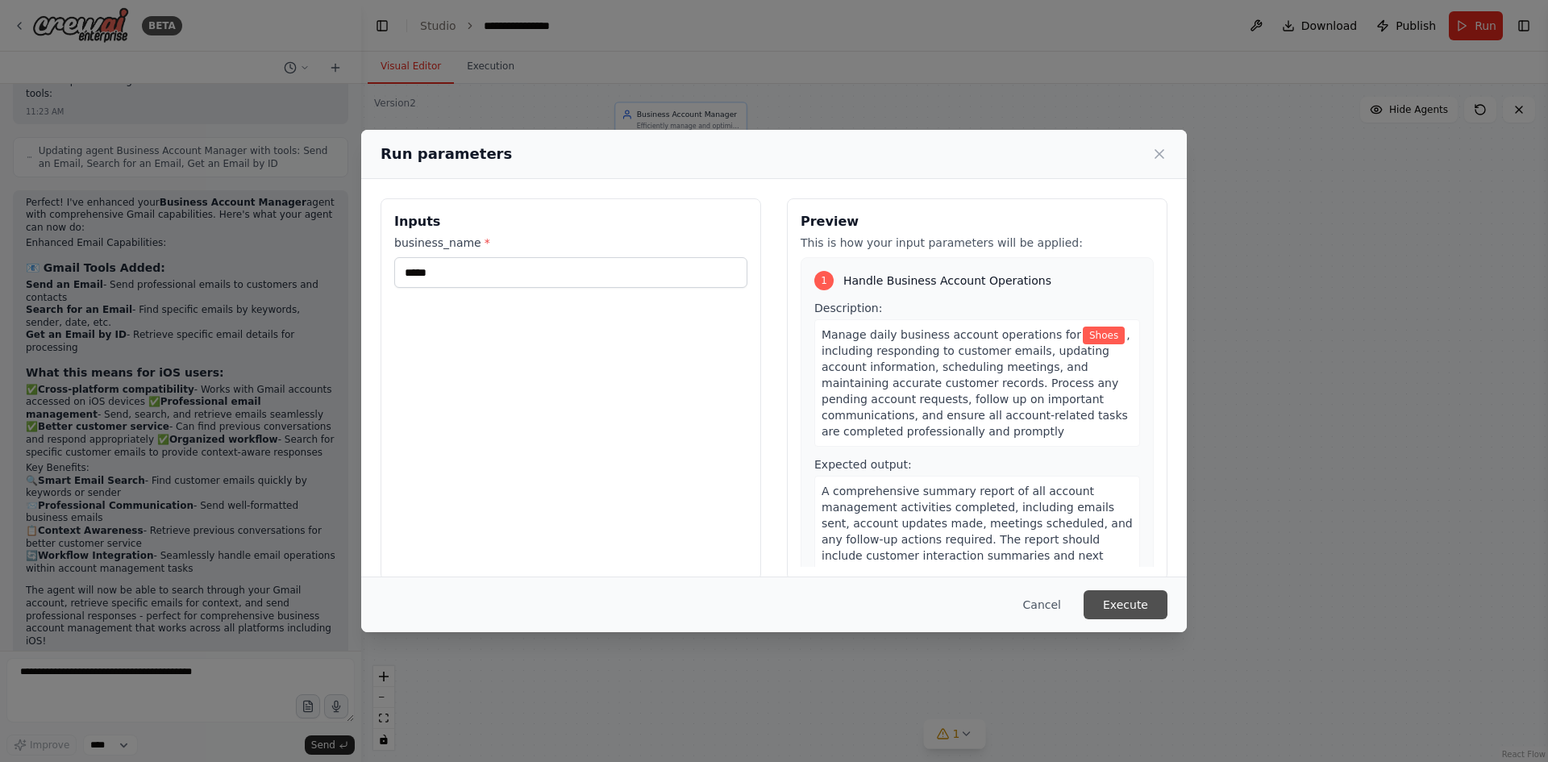
click at [1118, 602] on button "Execute" at bounding box center [1125, 604] width 84 height 29
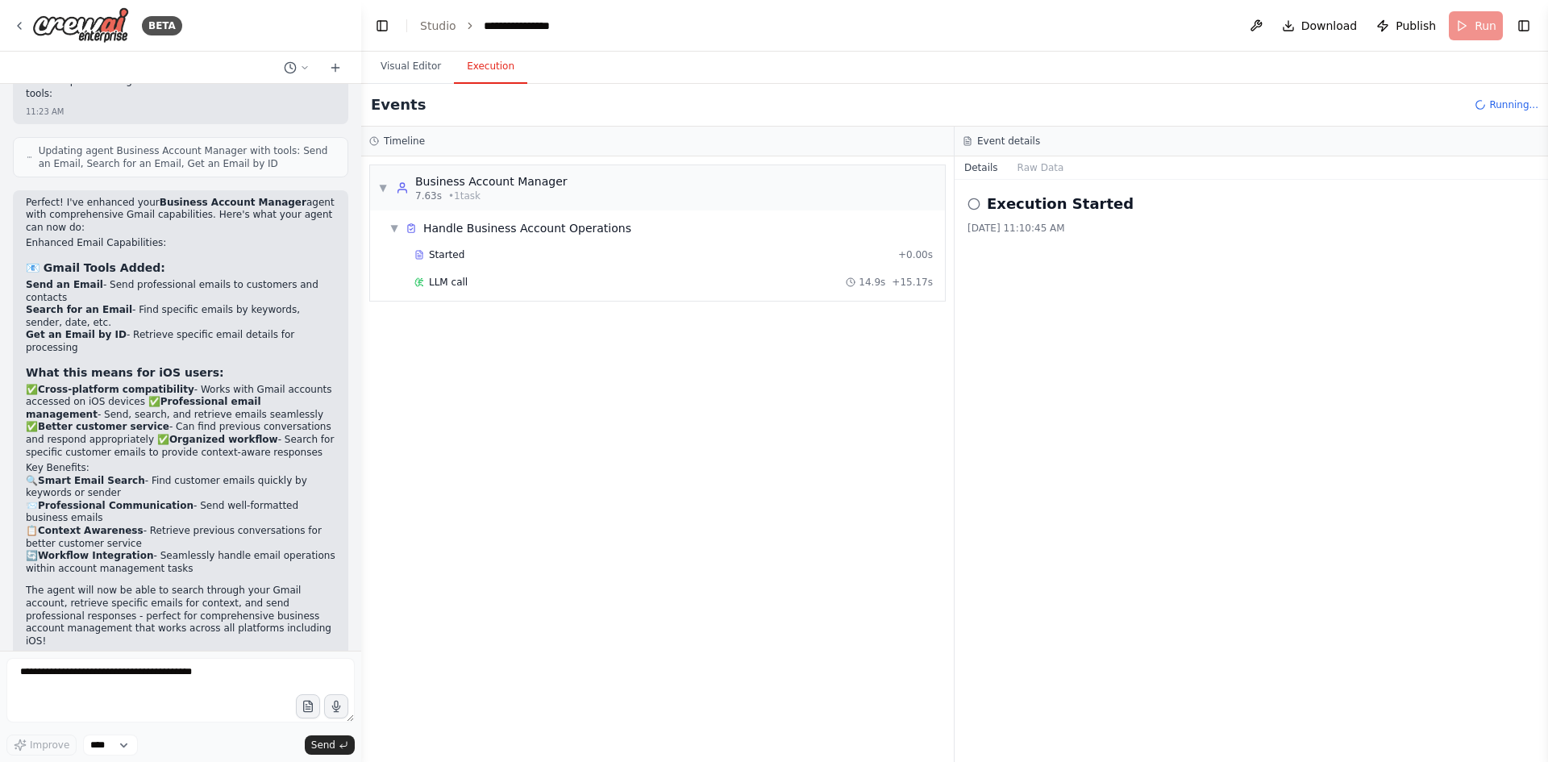
scroll to position [1866, 0]
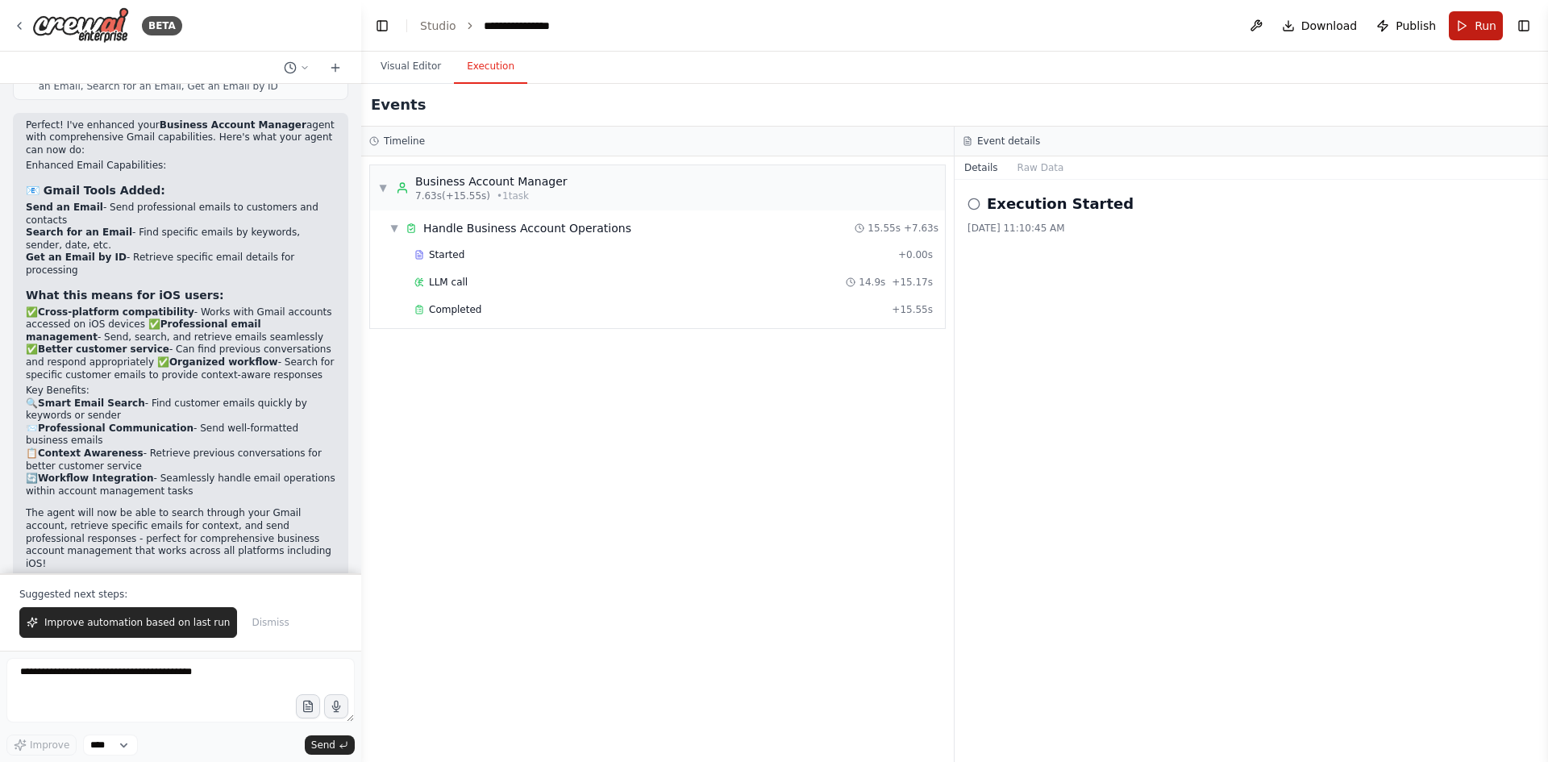
click at [1472, 26] on button "Run" at bounding box center [1475, 25] width 54 height 29
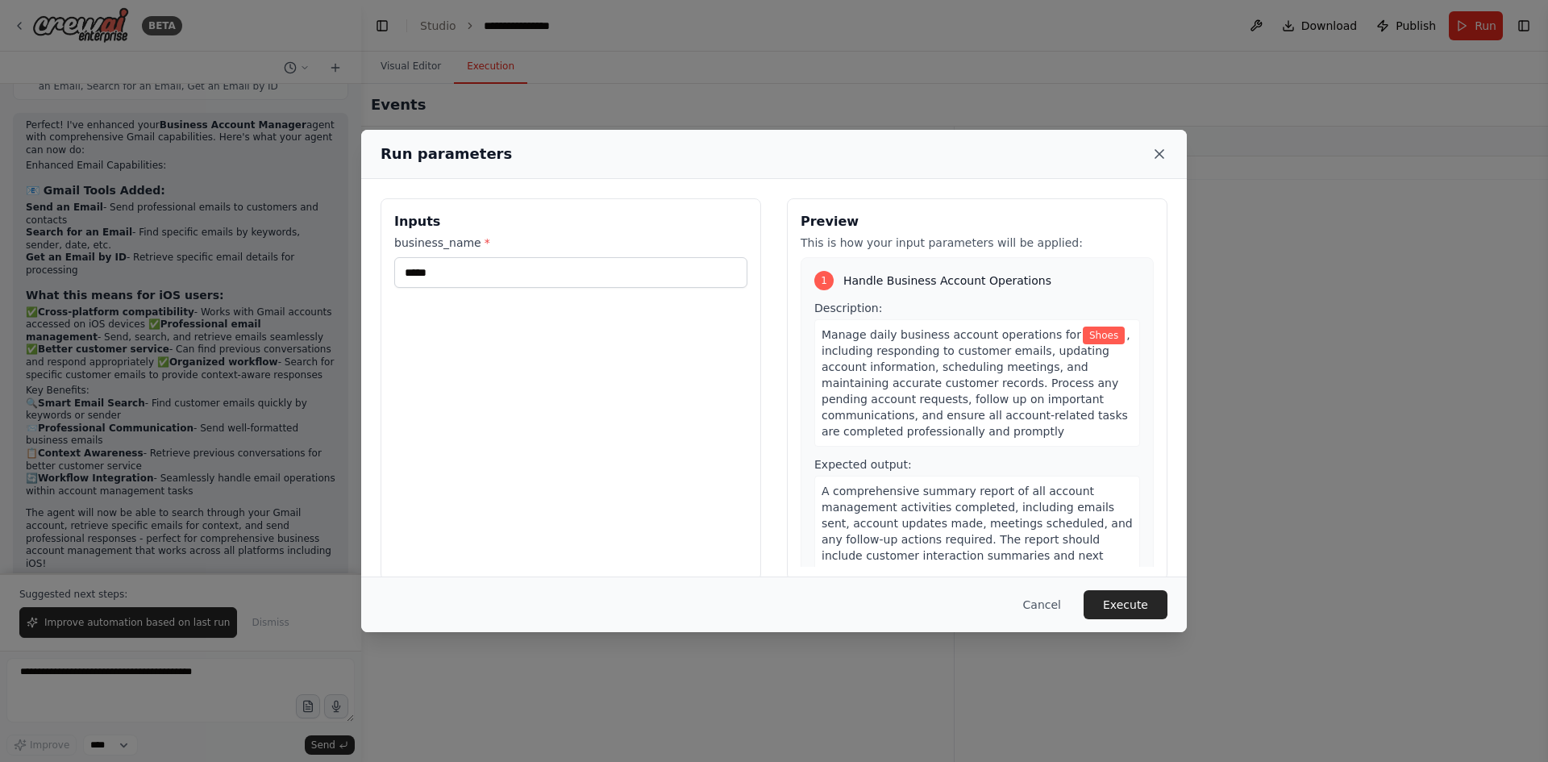
click at [1161, 147] on div "Run parameters" at bounding box center [773, 154] width 787 height 23
click at [1161, 147] on icon at bounding box center [1159, 154] width 16 height 16
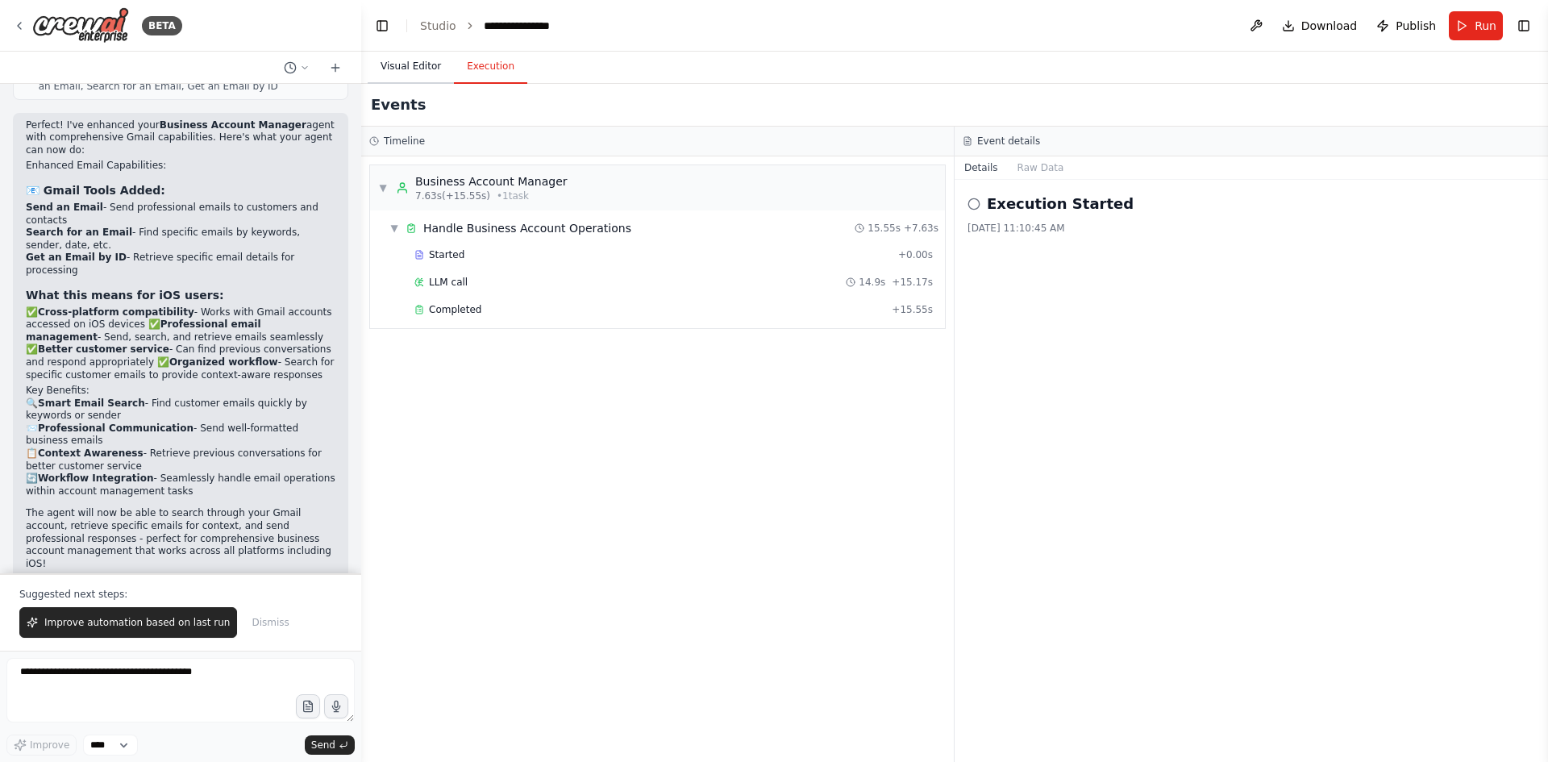
click at [418, 65] on button "Visual Editor" at bounding box center [411, 67] width 86 height 34
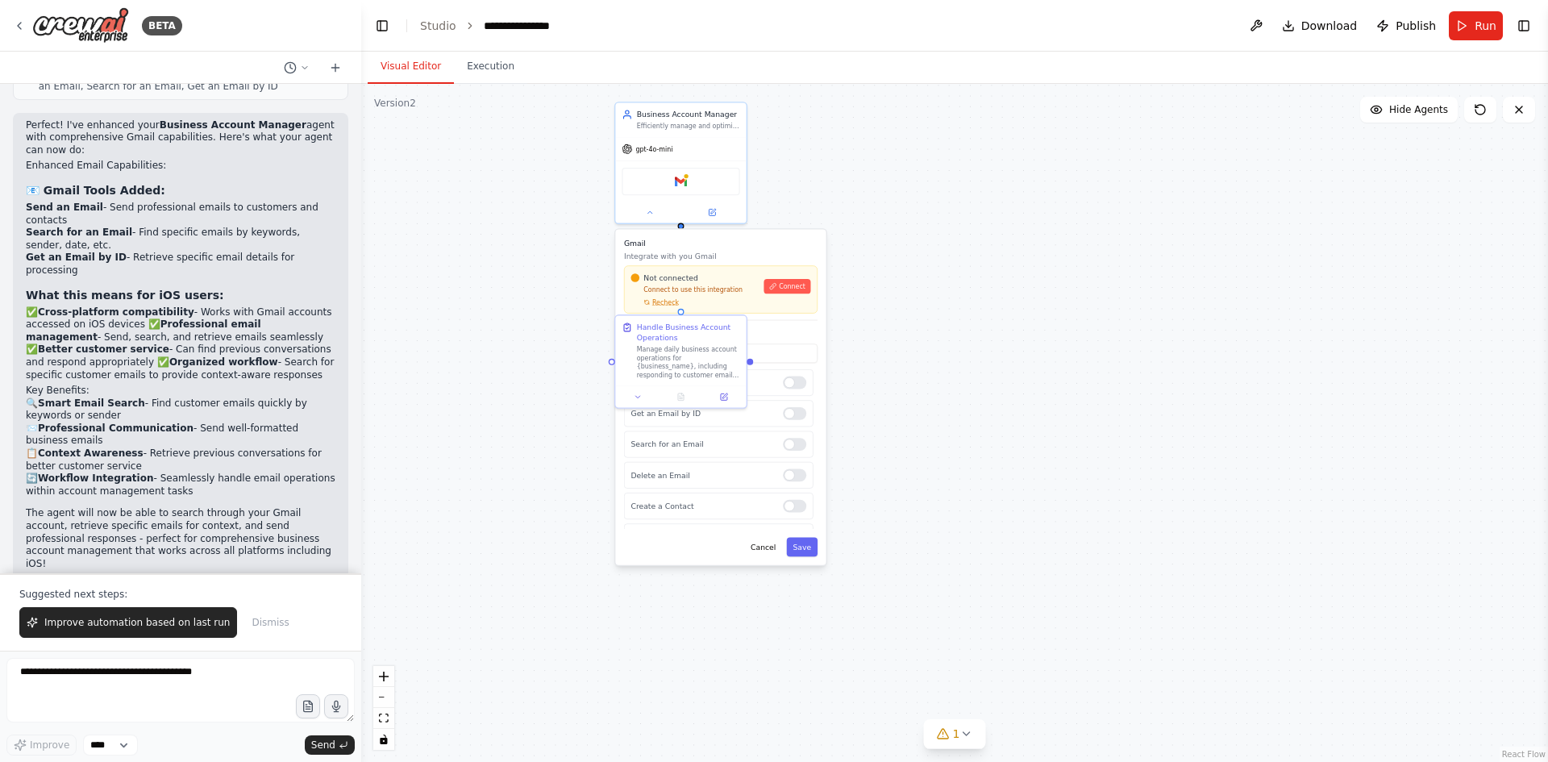
click at [946, 251] on div ".deletable-edge-delete-btn { width: 20px; height: 20px; border: 0px solid #ffff…" at bounding box center [954, 423] width 1186 height 678
click at [1484, 116] on button at bounding box center [1480, 110] width 32 height 26
click at [1483, 116] on button at bounding box center [1480, 110] width 32 height 26
click at [1479, 115] on icon at bounding box center [1479, 109] width 13 height 13
click at [1481, 114] on icon at bounding box center [1480, 110] width 10 height 10
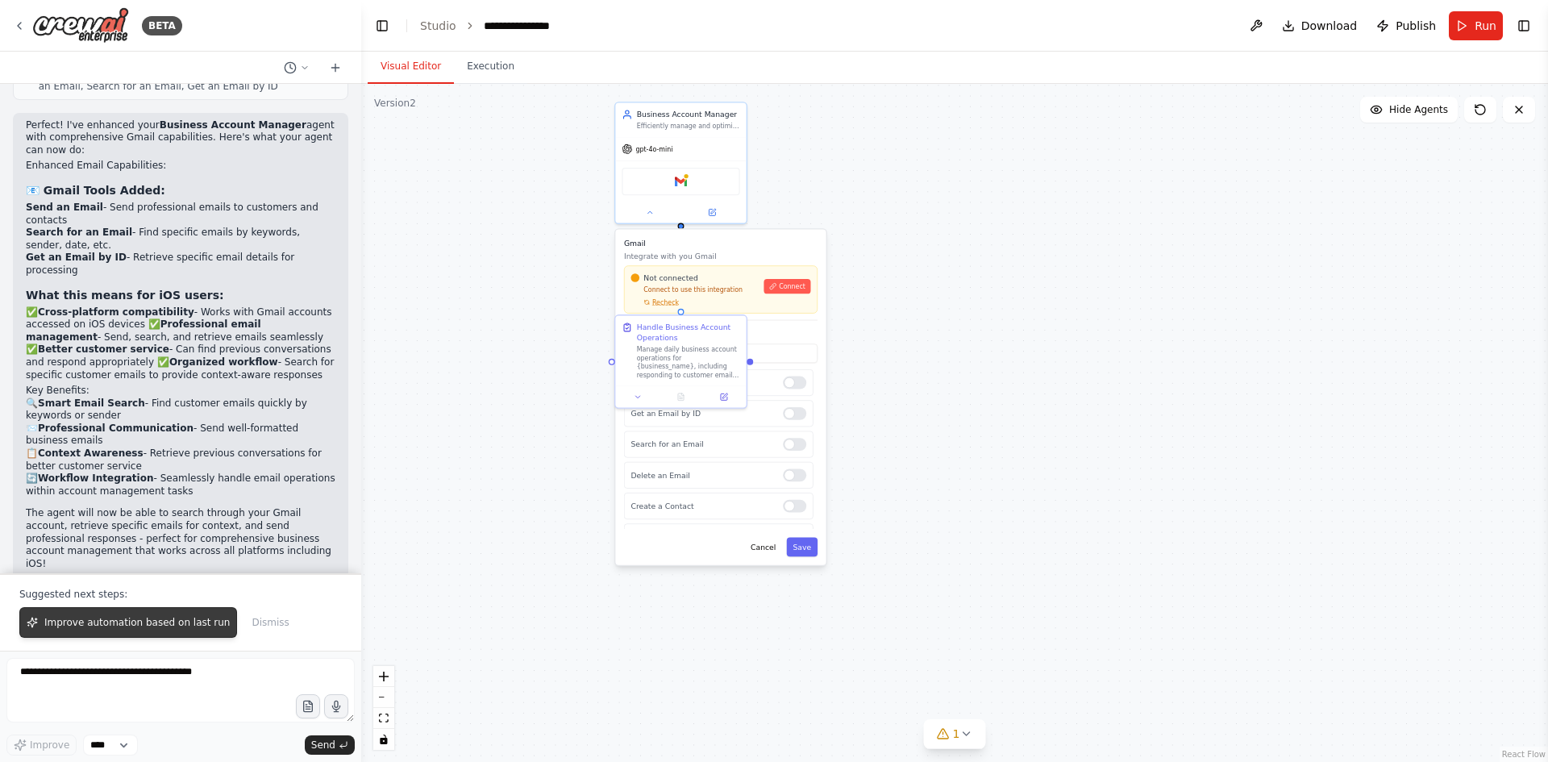
click at [181, 617] on span "Improve automation based on last run" at bounding box center [136, 622] width 185 height 13
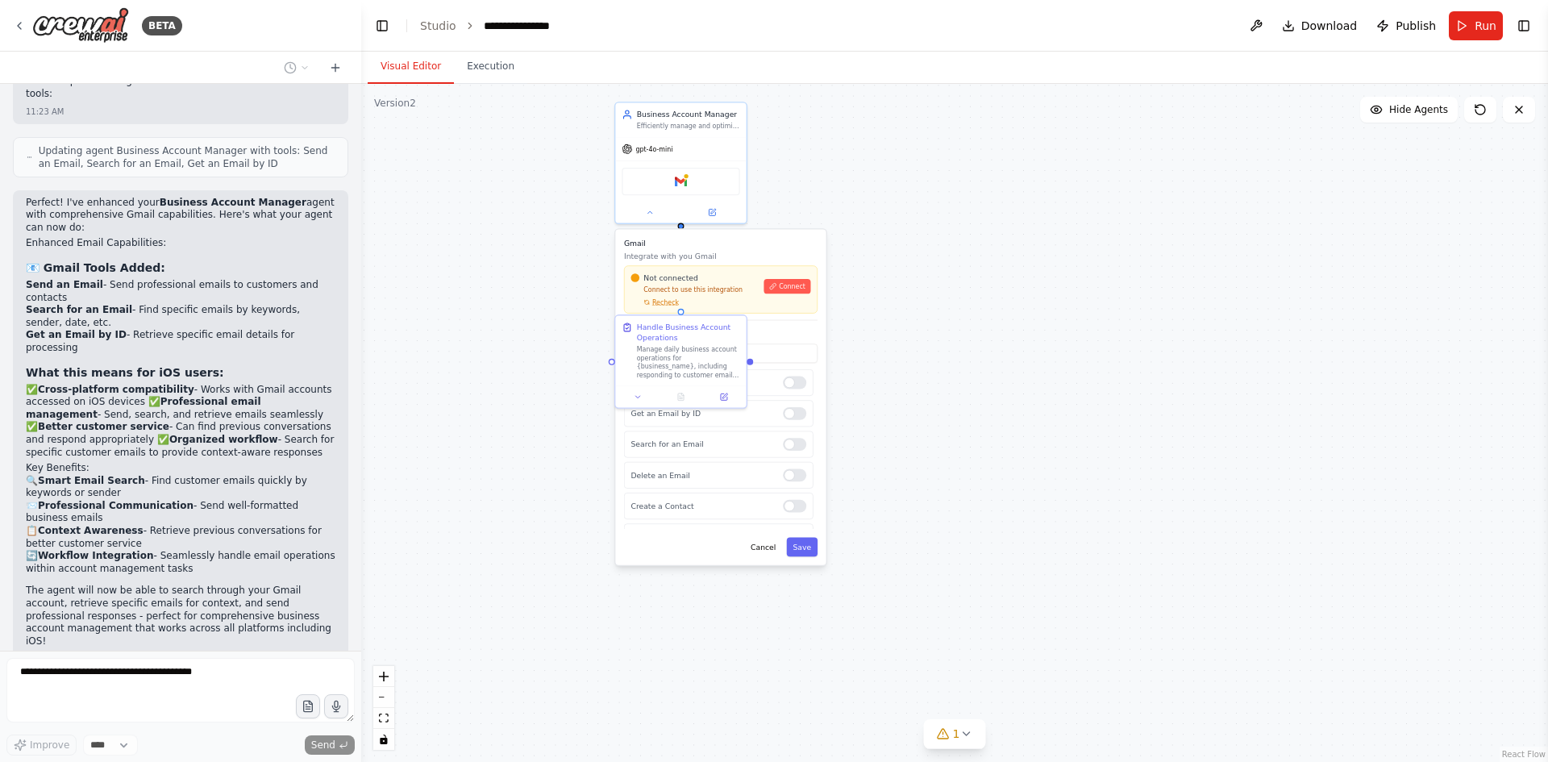
scroll to position [1830, 0]
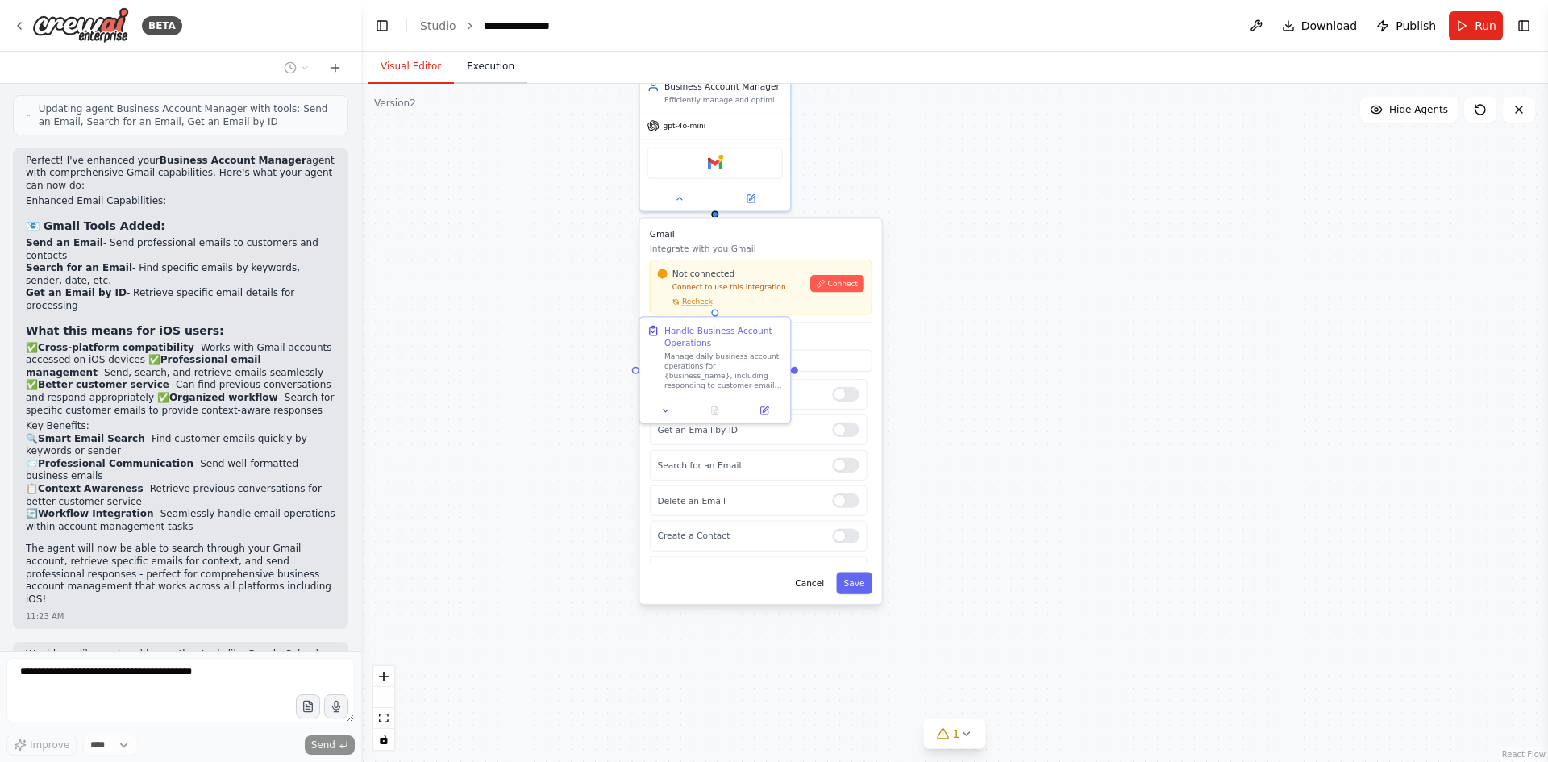
click at [481, 71] on button "Execution" at bounding box center [490, 67] width 73 height 34
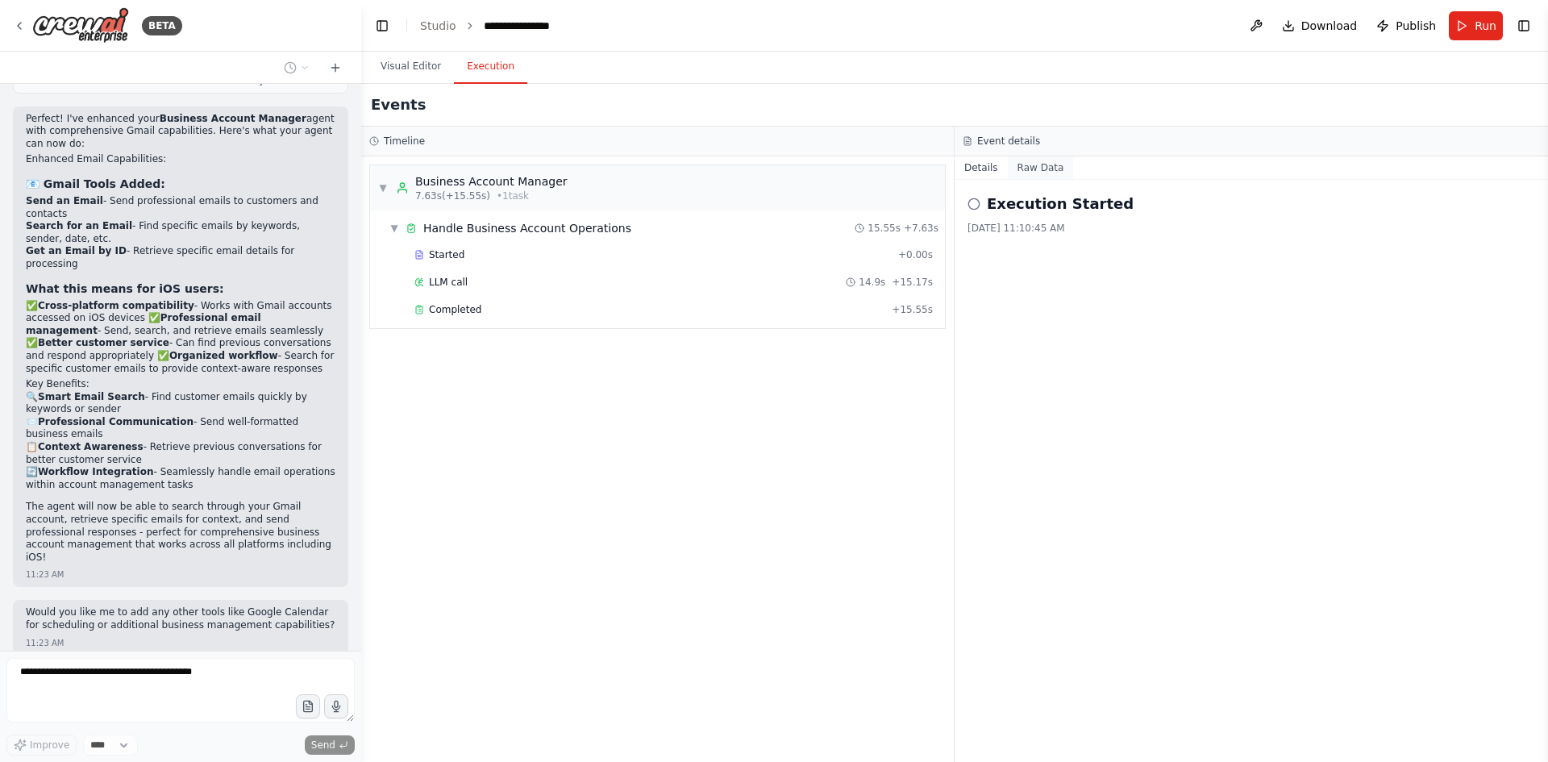
click at [1047, 160] on button "Raw Data" at bounding box center [1041, 167] width 66 height 23
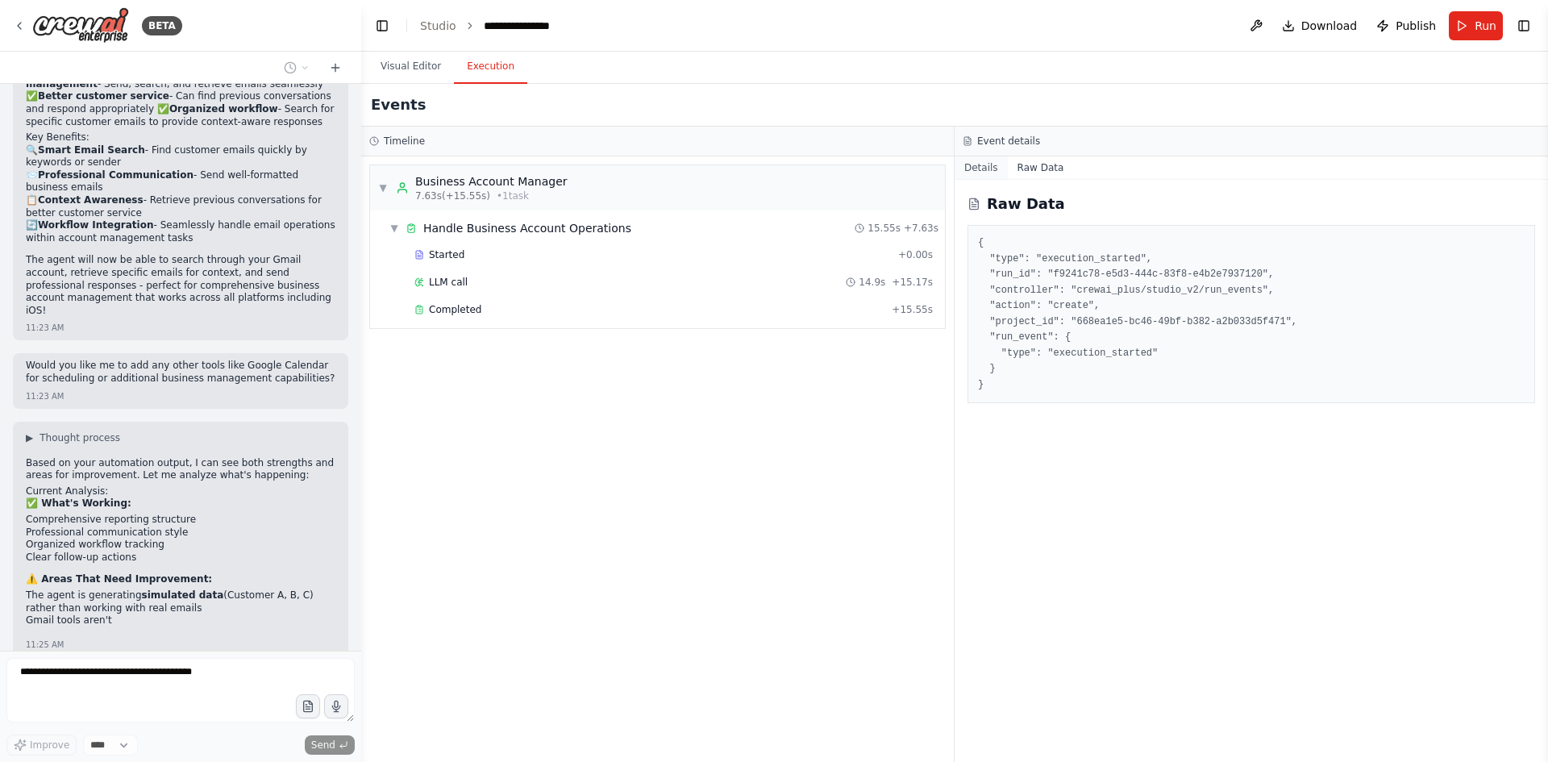
click at [987, 170] on button "Details" at bounding box center [980, 167] width 53 height 23
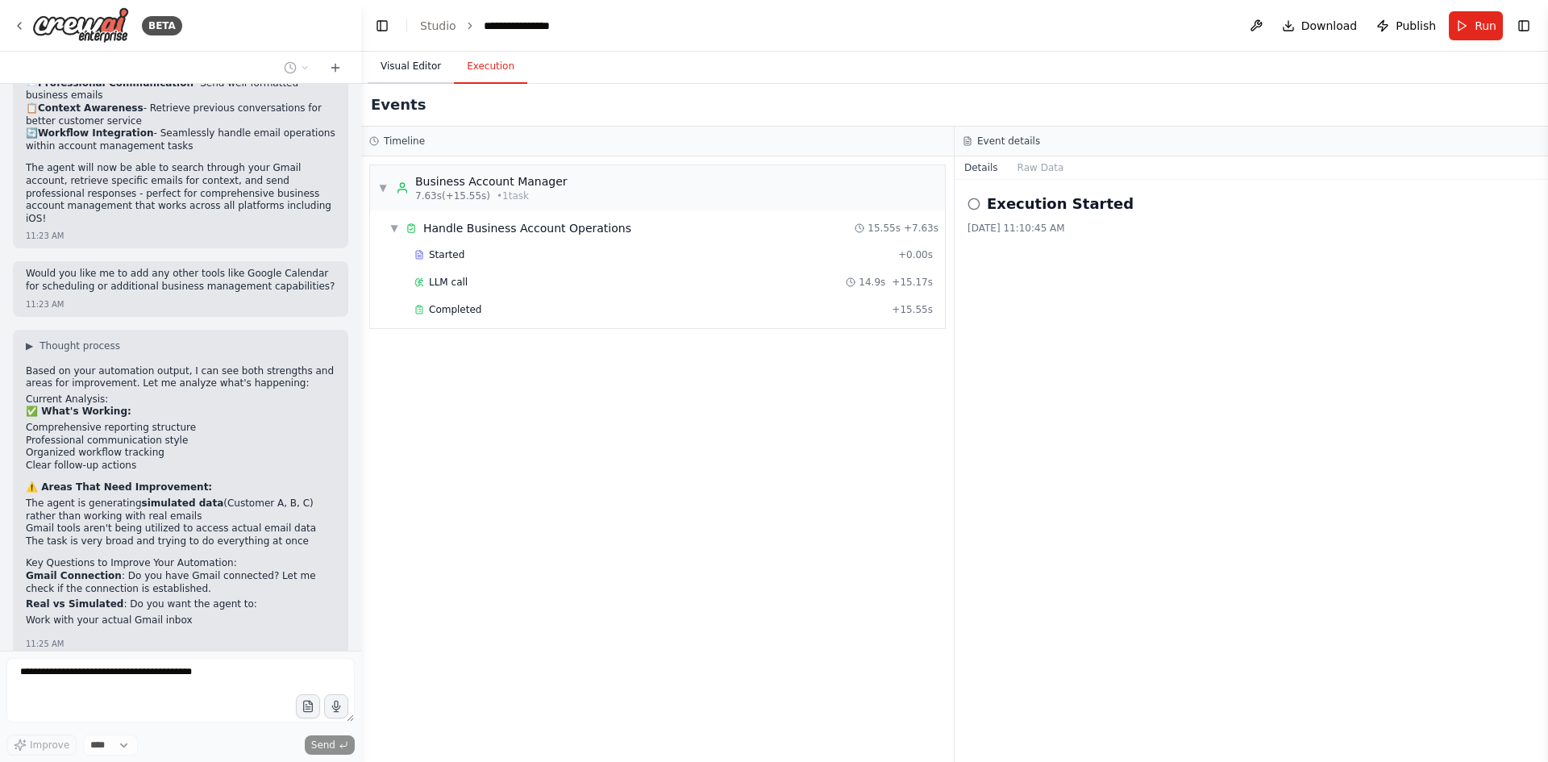
click at [398, 68] on button "Visual Editor" at bounding box center [411, 67] width 86 height 34
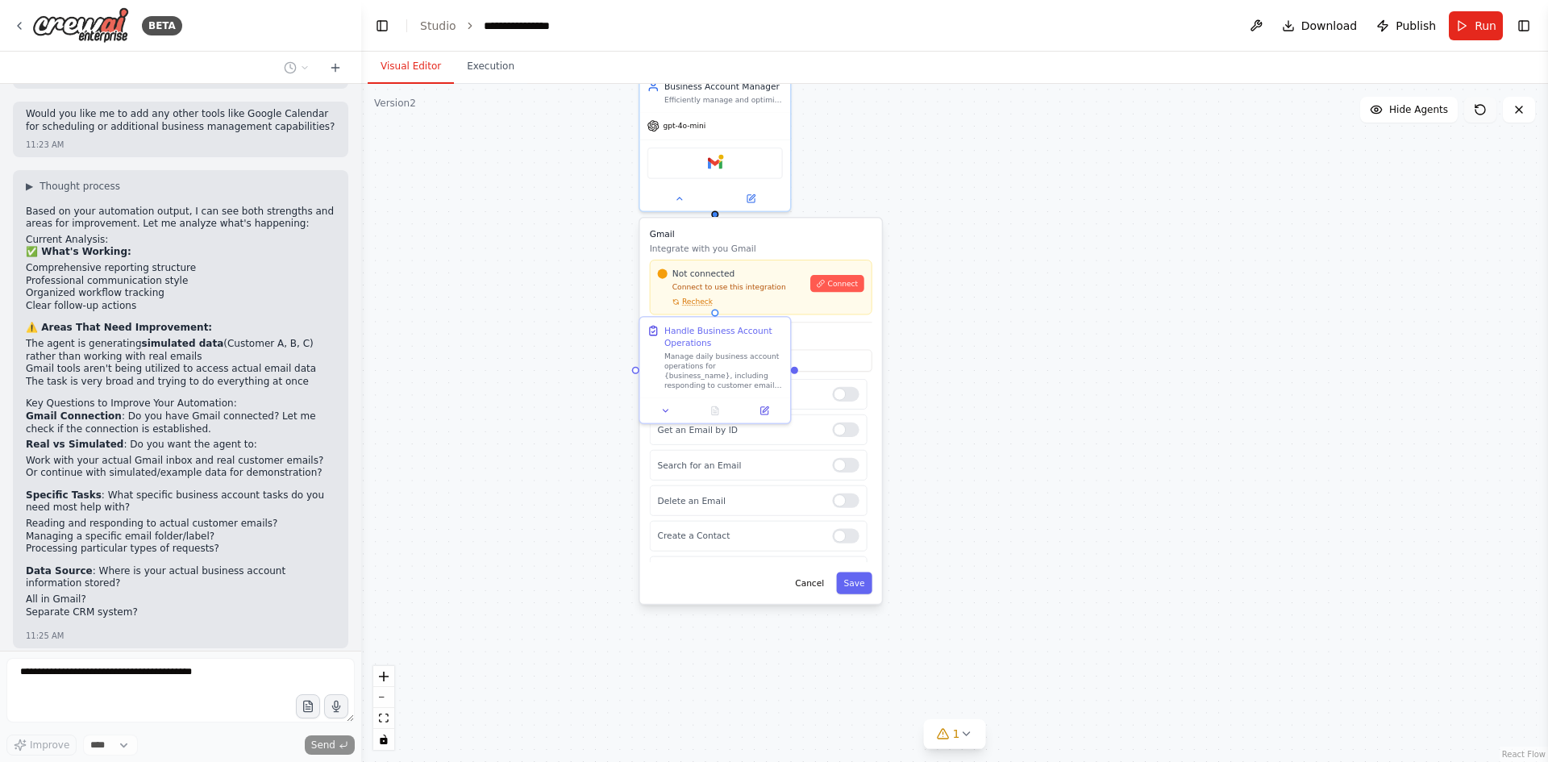
click at [1481, 120] on button at bounding box center [1480, 110] width 32 height 26
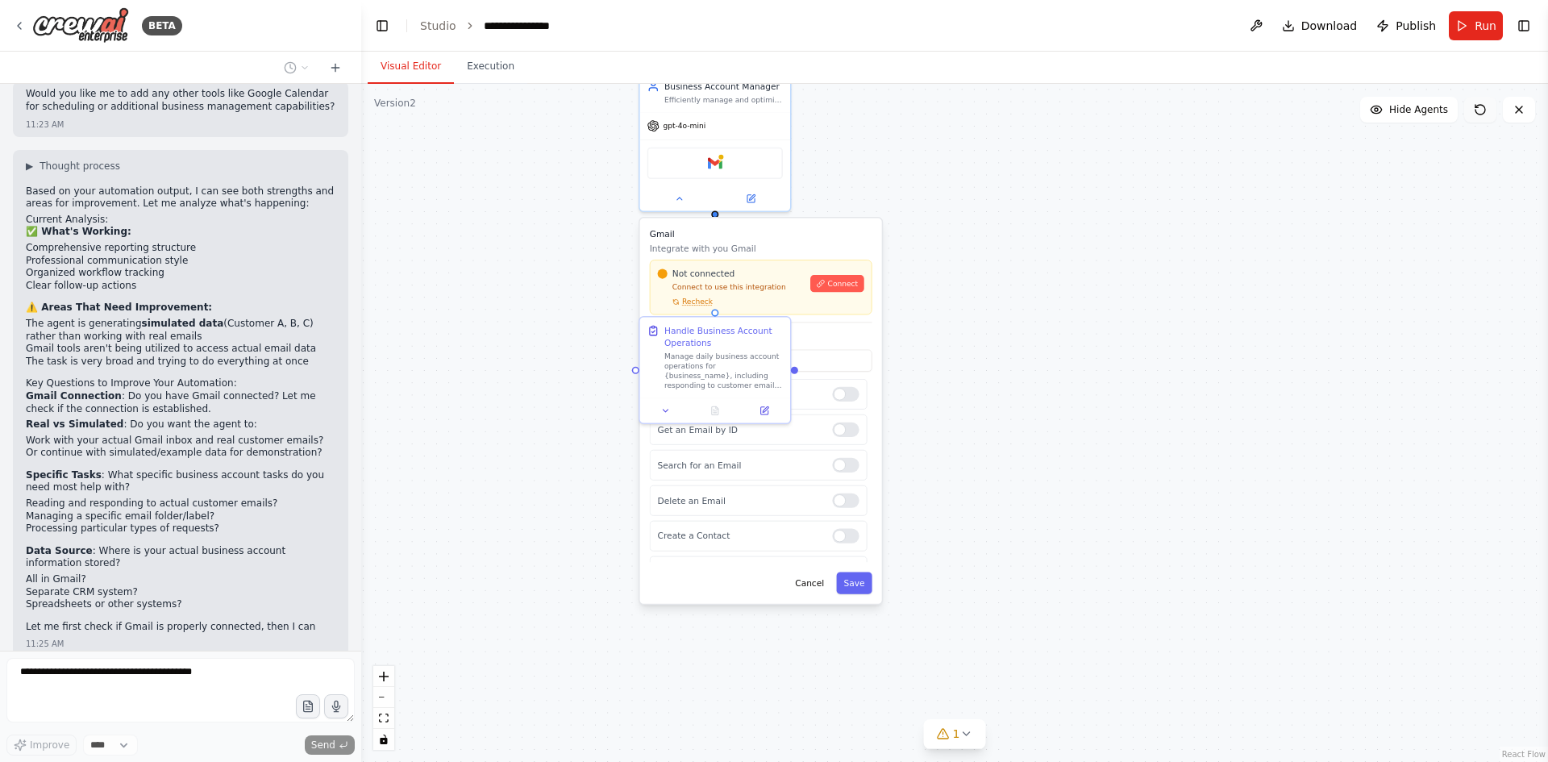
scroll to position [2403, 0]
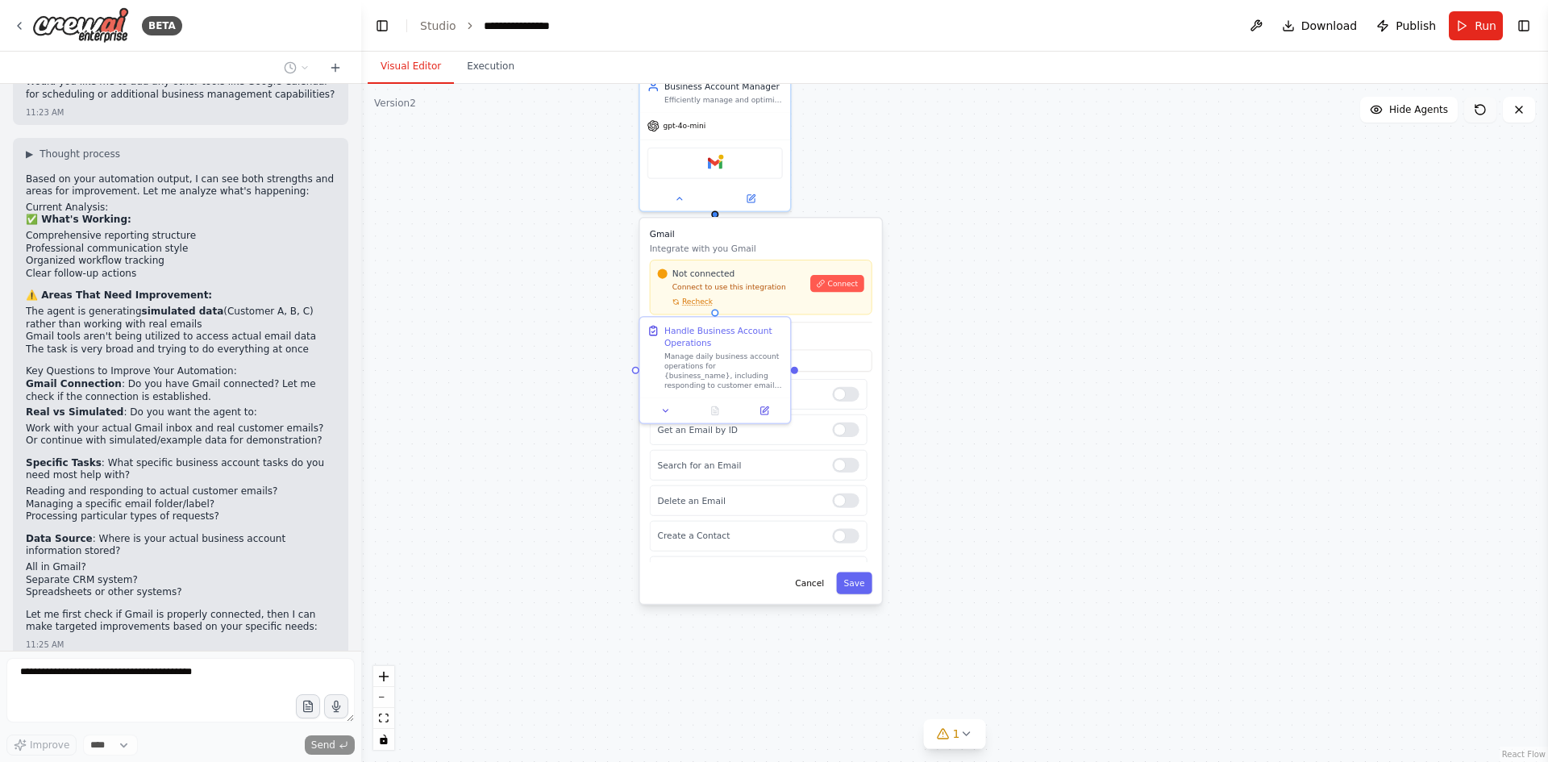
click at [1481, 120] on button at bounding box center [1480, 110] width 32 height 26
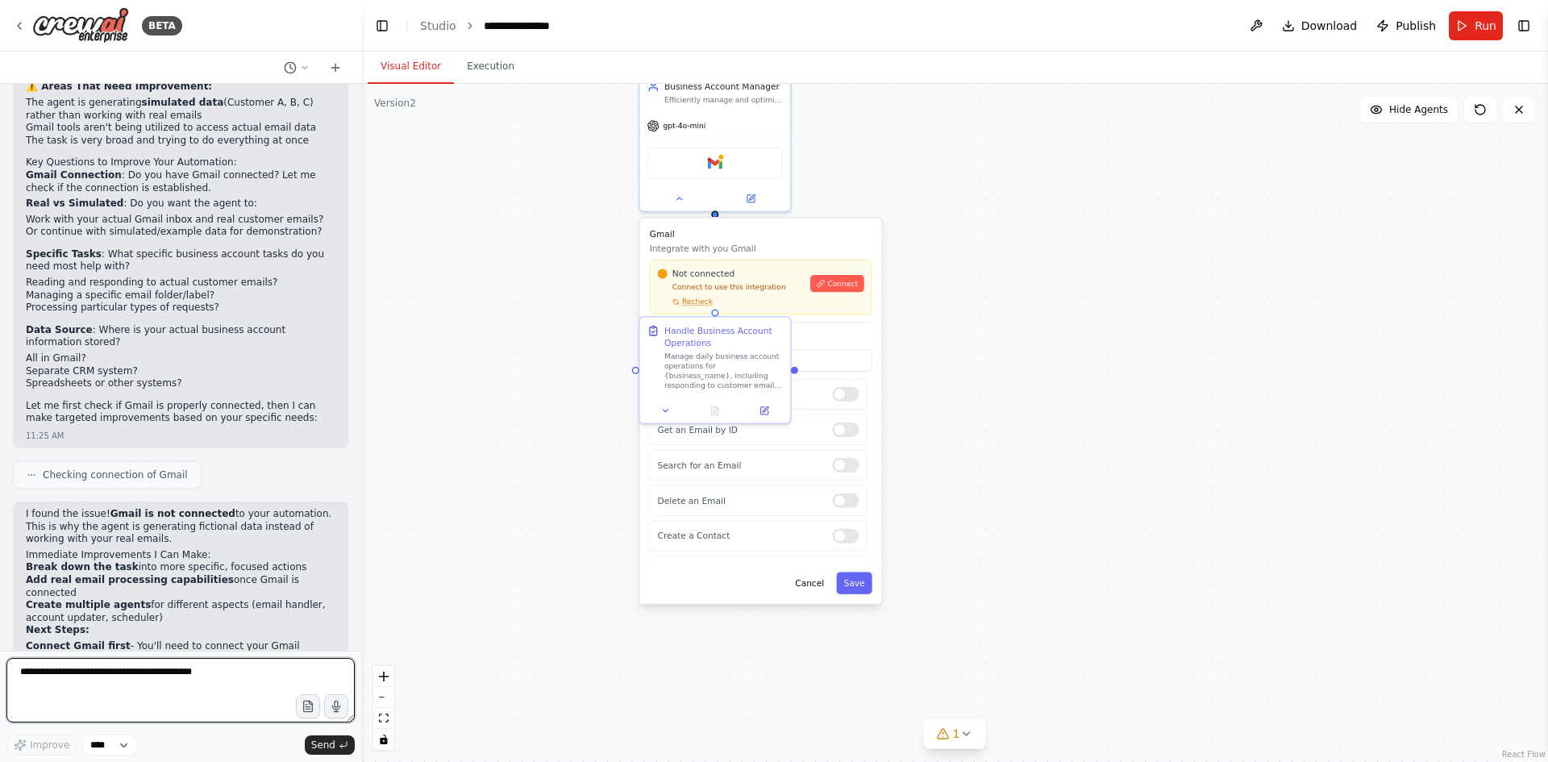
scroll to position [2624, 0]
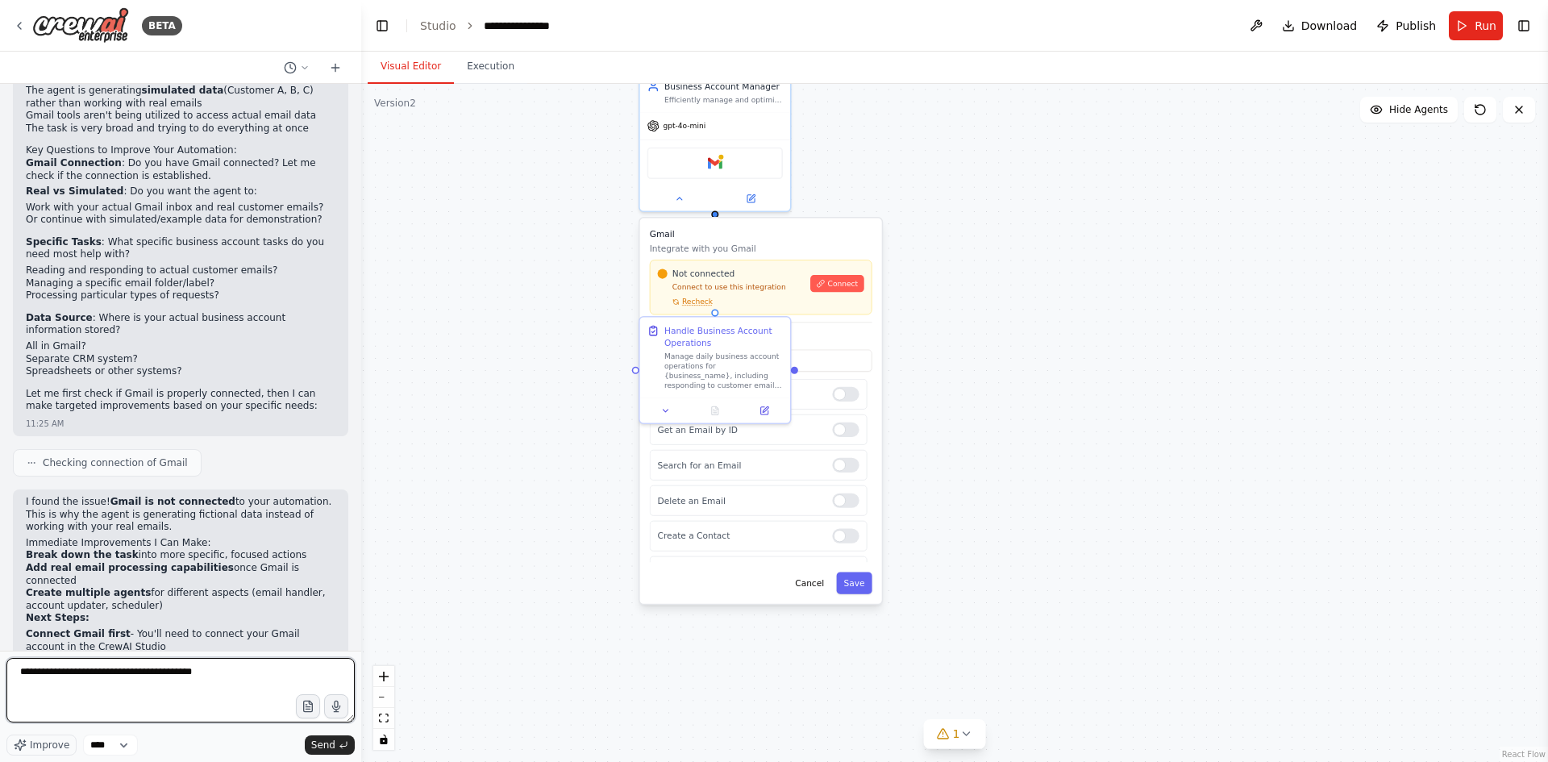
type textarea "*"
type textarea "***"
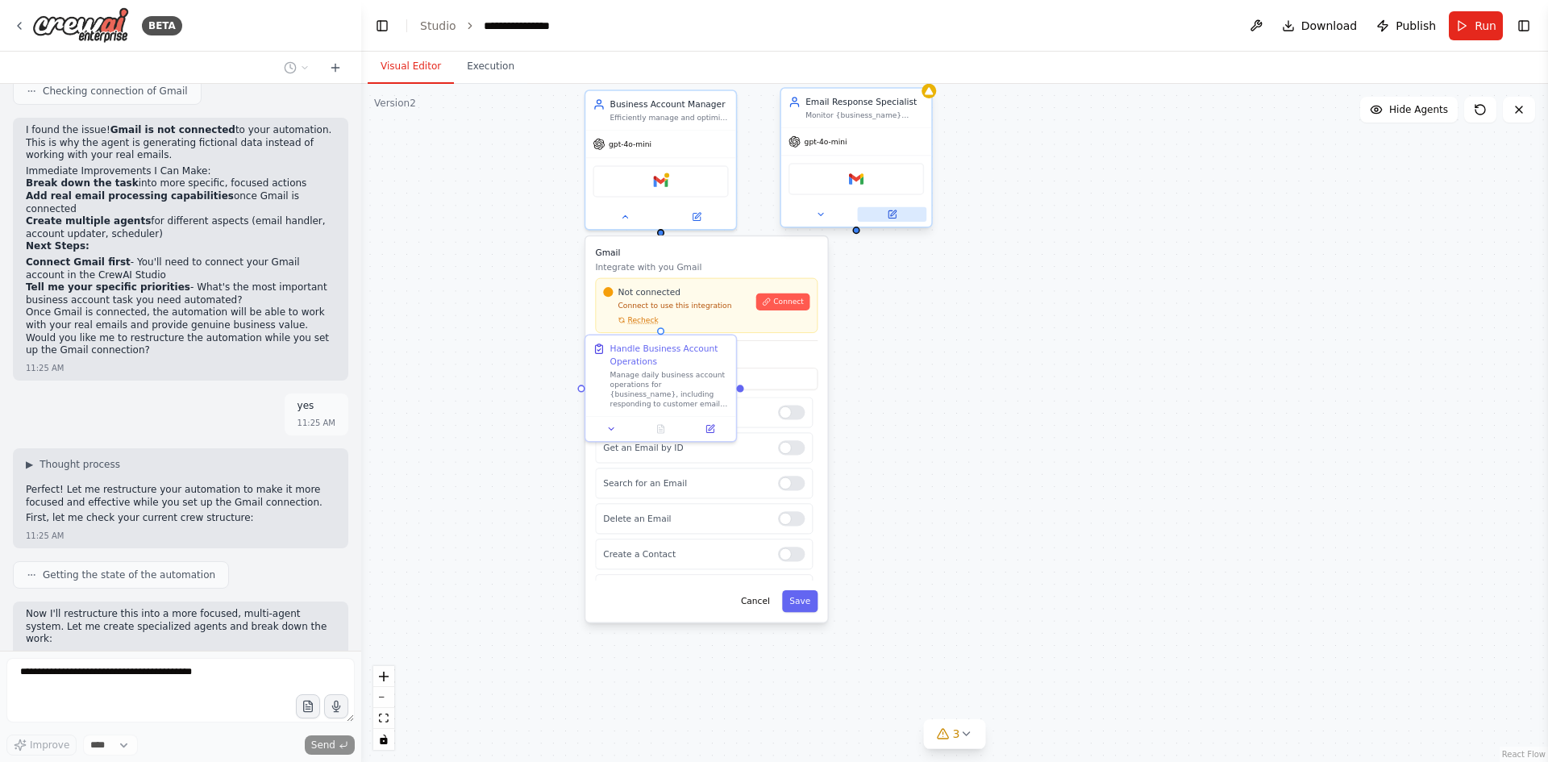
scroll to position [3035, 0]
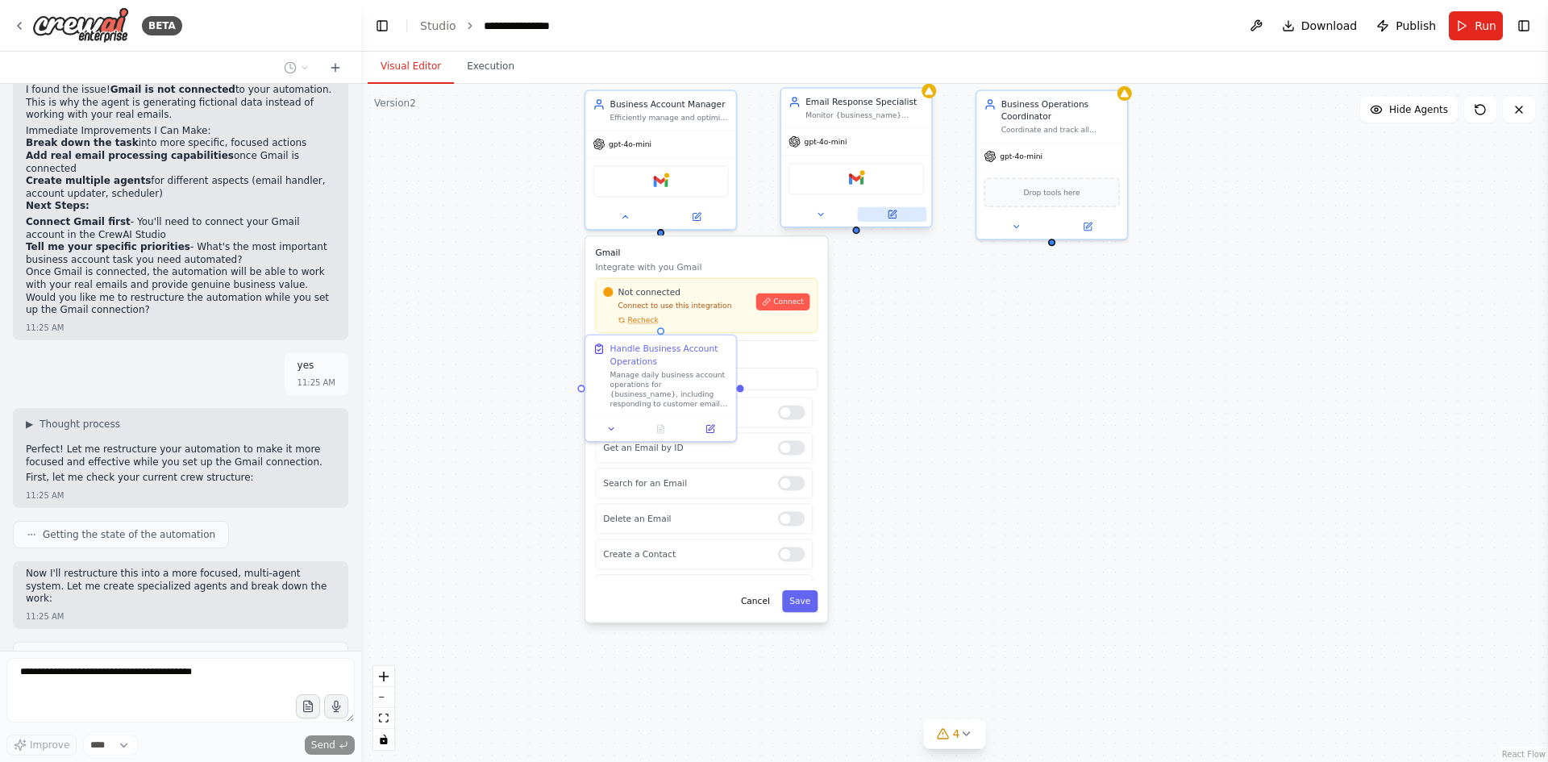
click at [890, 218] on button at bounding box center [892, 214] width 69 height 15
click at [890, 218] on icon at bounding box center [891, 213] width 7 height 7
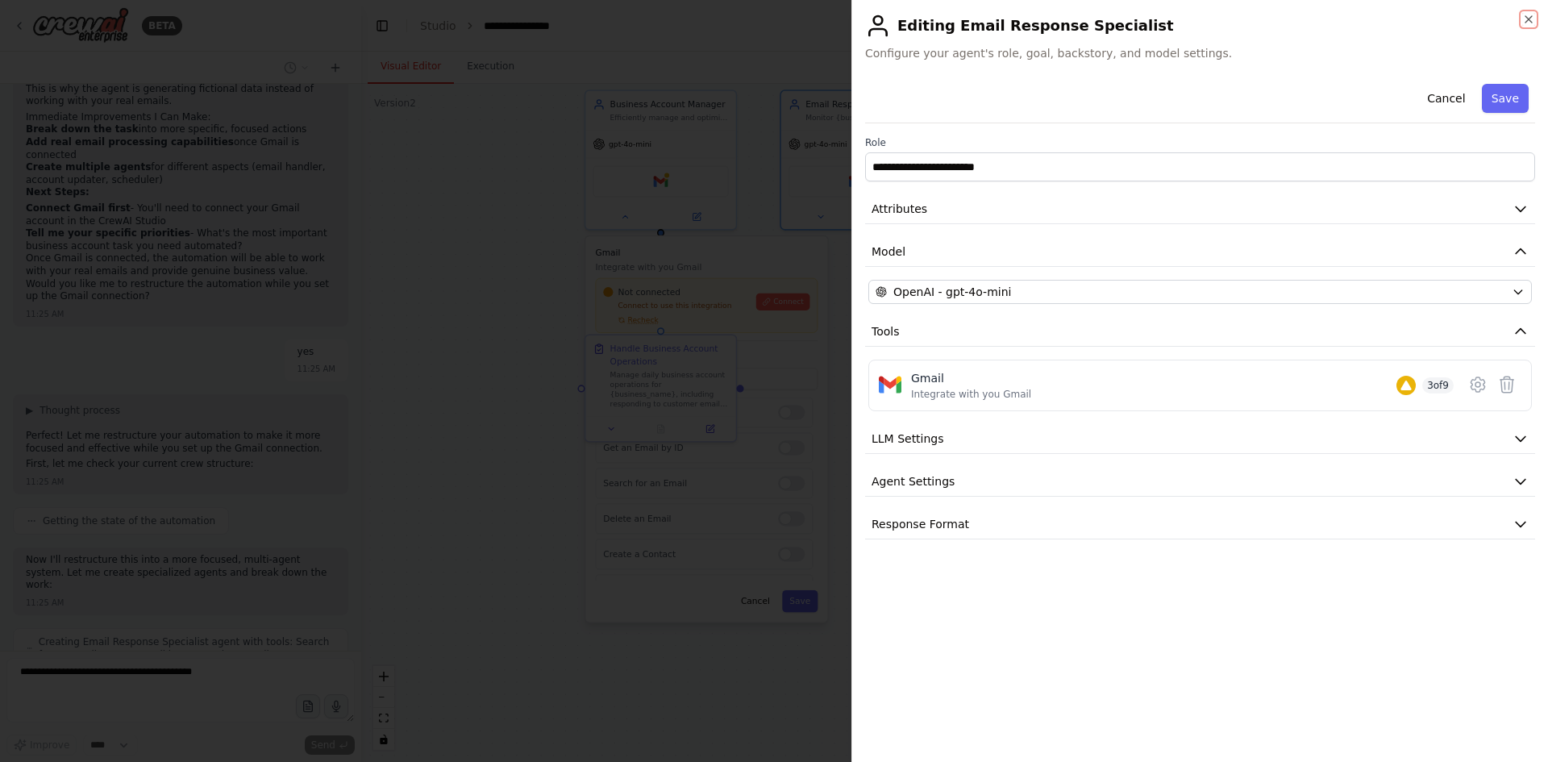
scroll to position [3131, 0]
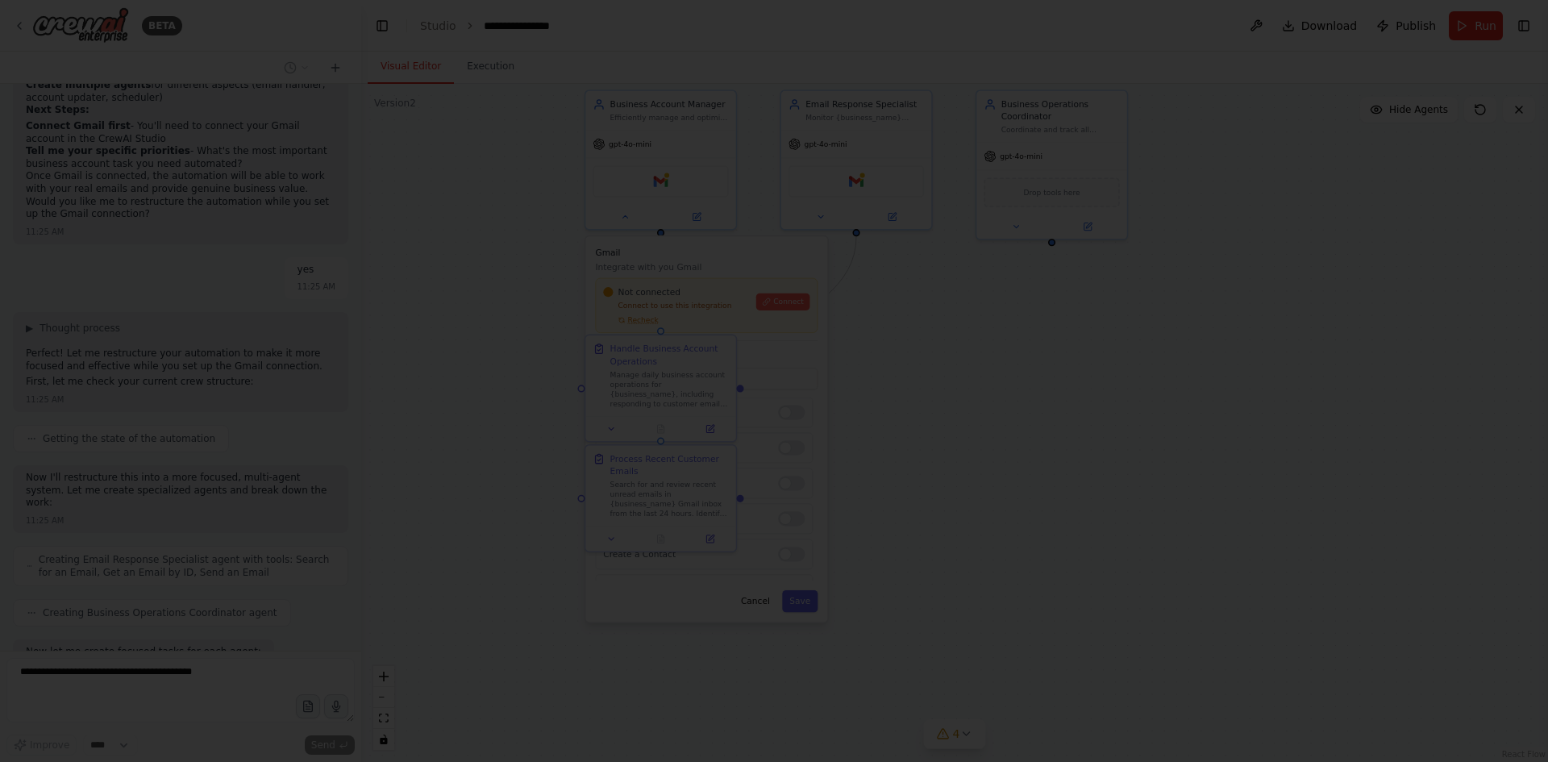
click at [572, 322] on div at bounding box center [774, 381] width 1548 height 762
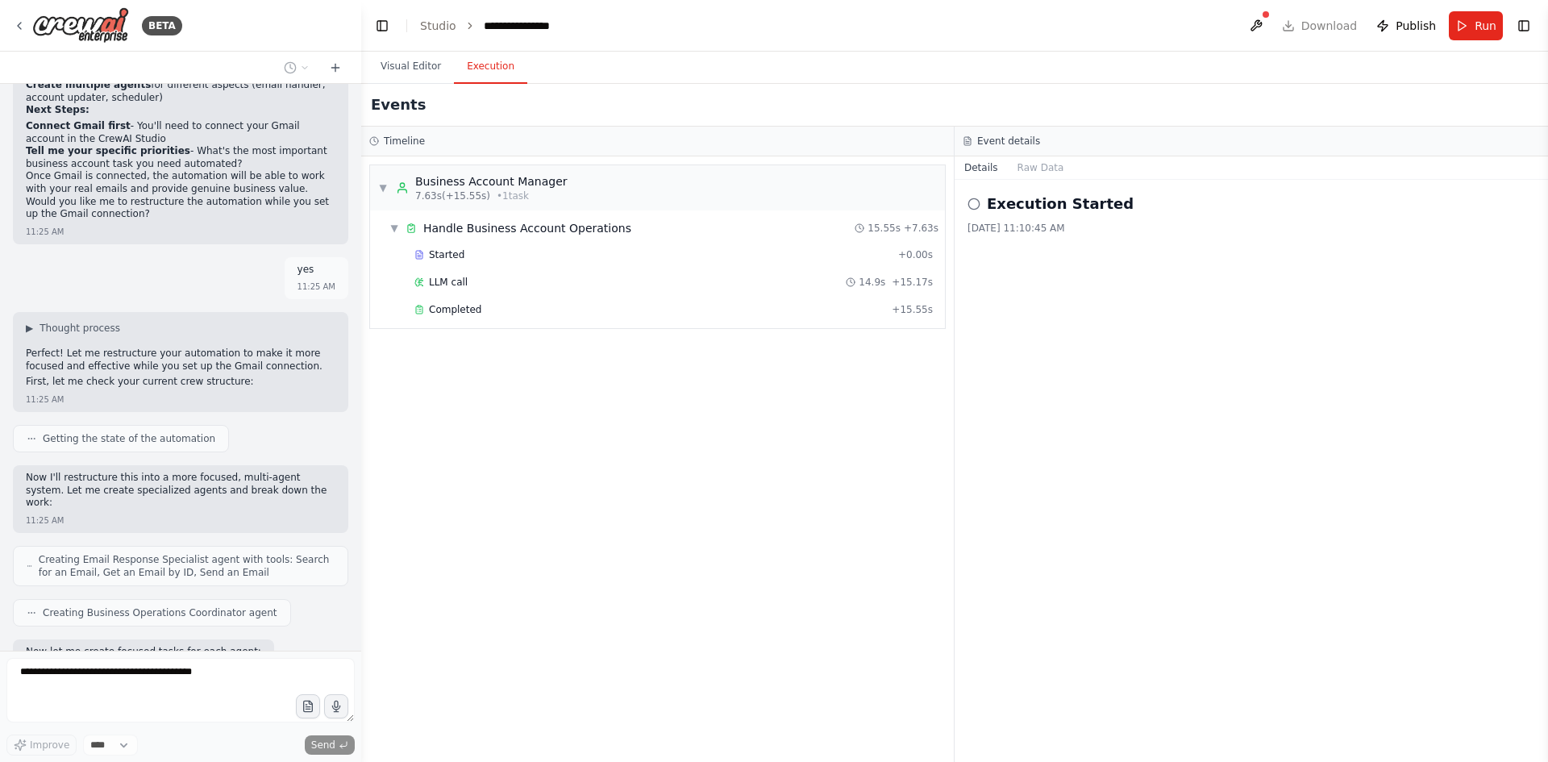
click at [492, 60] on button "Execution" at bounding box center [490, 67] width 73 height 34
click at [428, 74] on button "Visual Editor" at bounding box center [411, 67] width 86 height 34
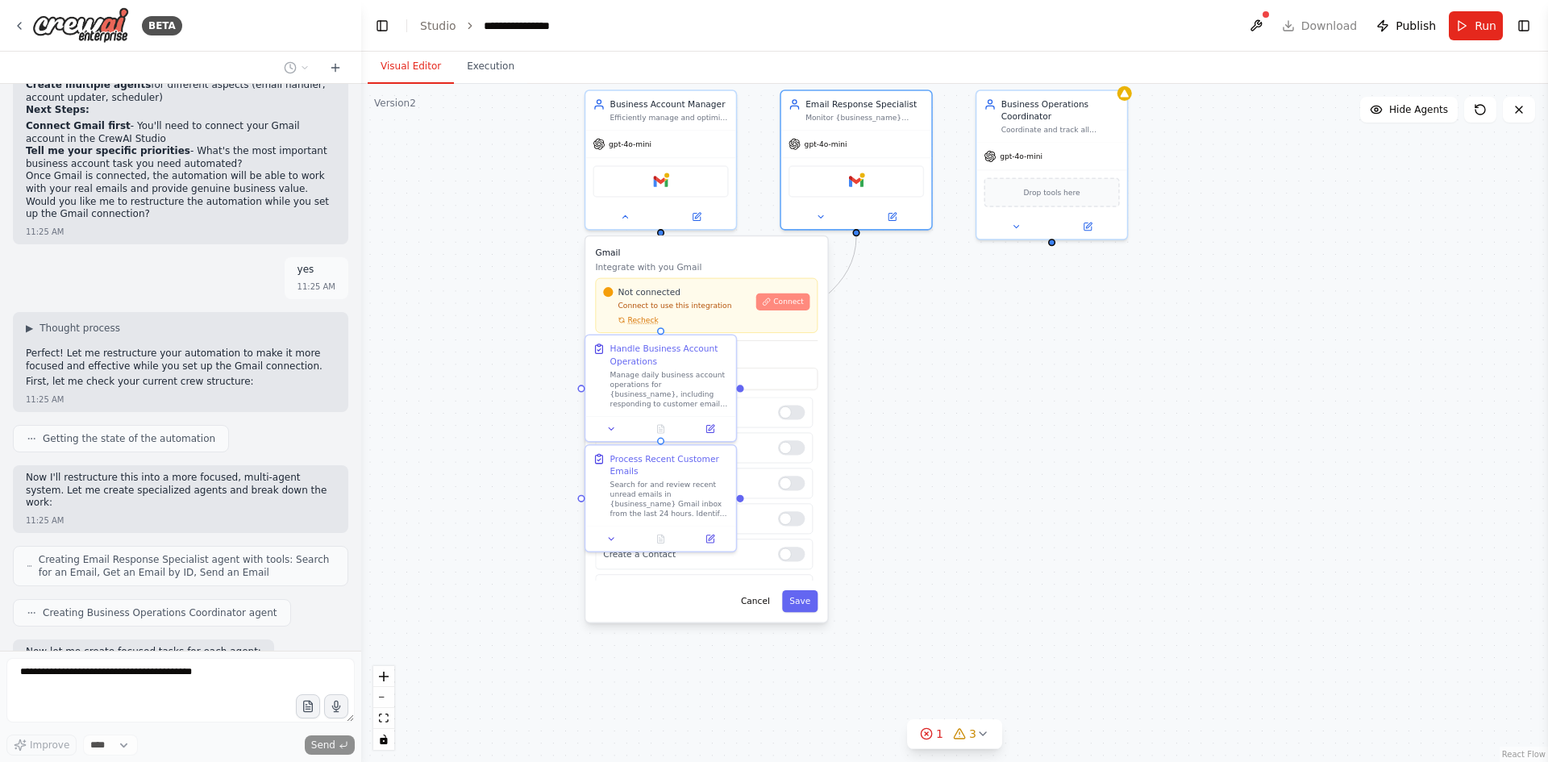
click at [793, 301] on span "Connect" at bounding box center [788, 302] width 31 height 10
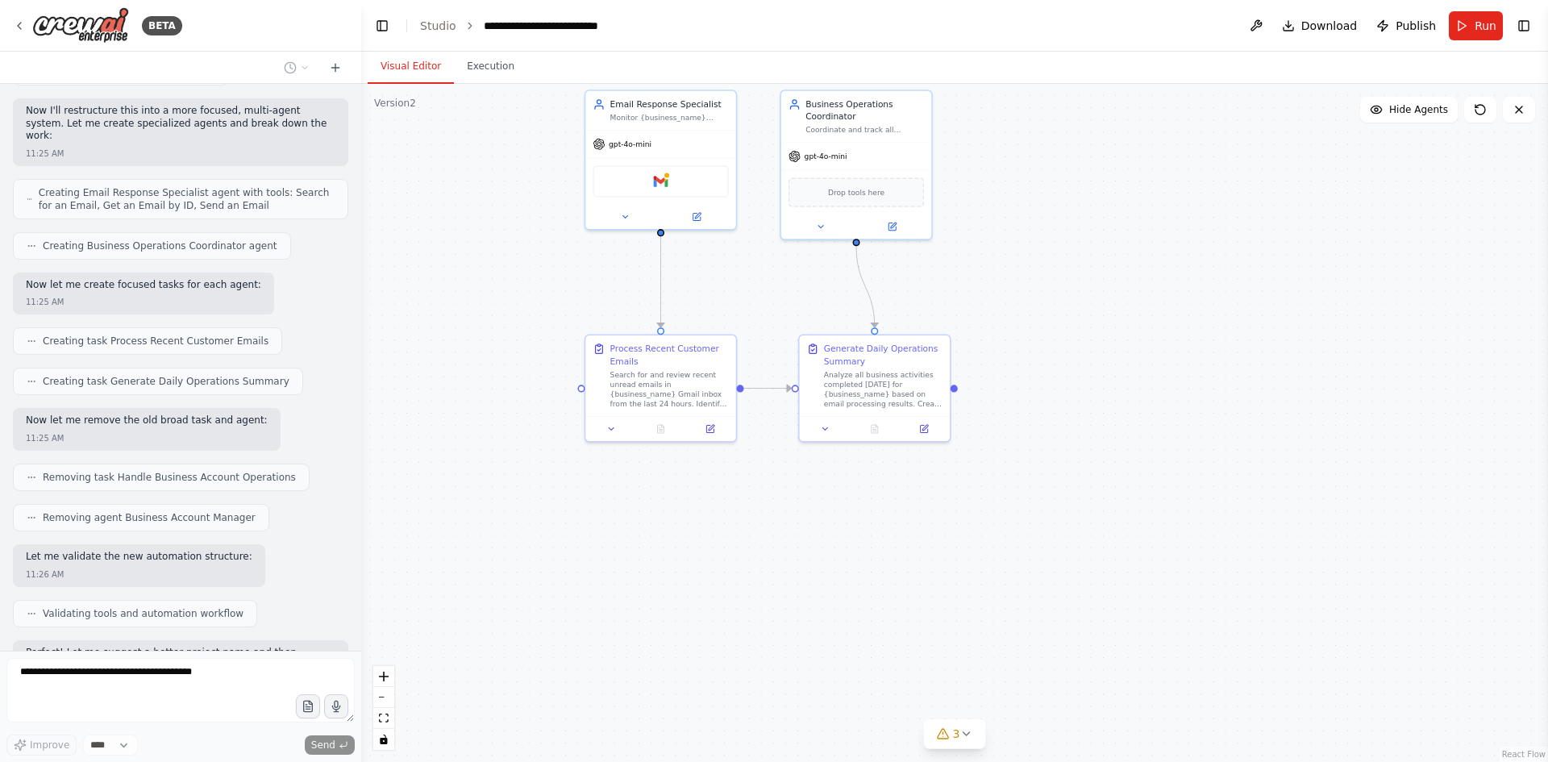
scroll to position [3511, 0]
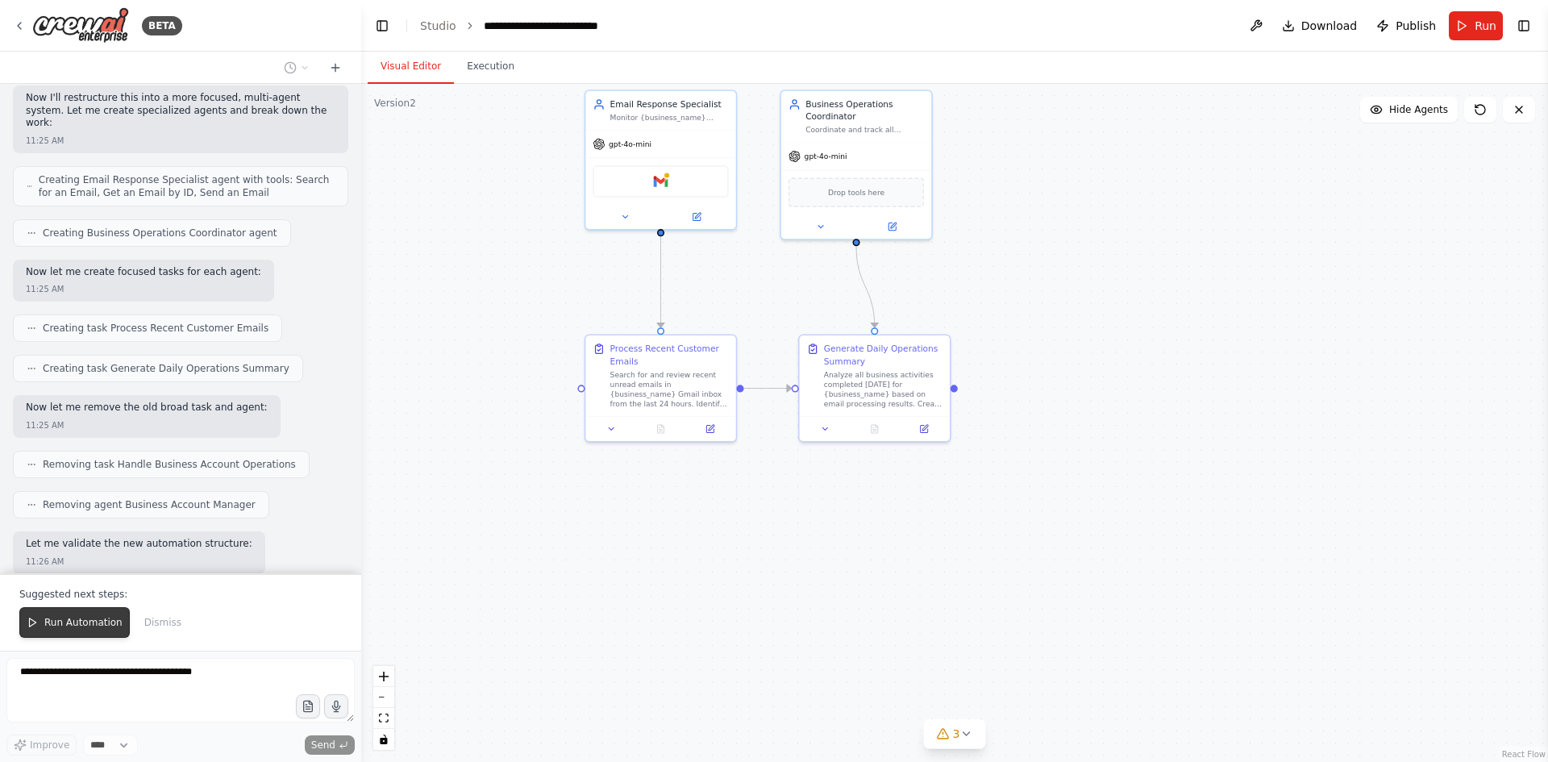
click at [81, 616] on button "Run Automation" at bounding box center [74, 622] width 110 height 31
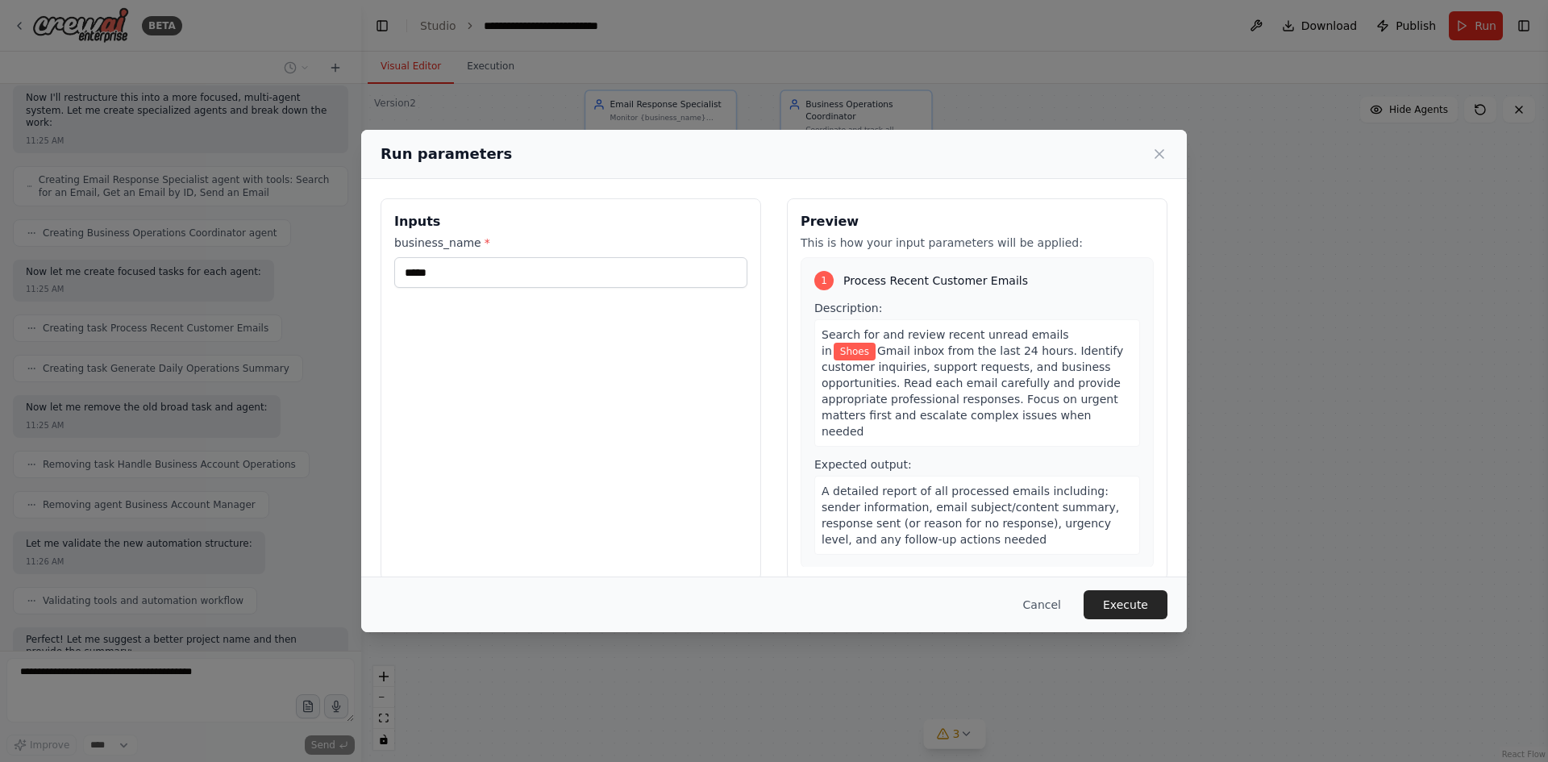
click at [1137, 600] on button "Execute" at bounding box center [1125, 604] width 84 height 29
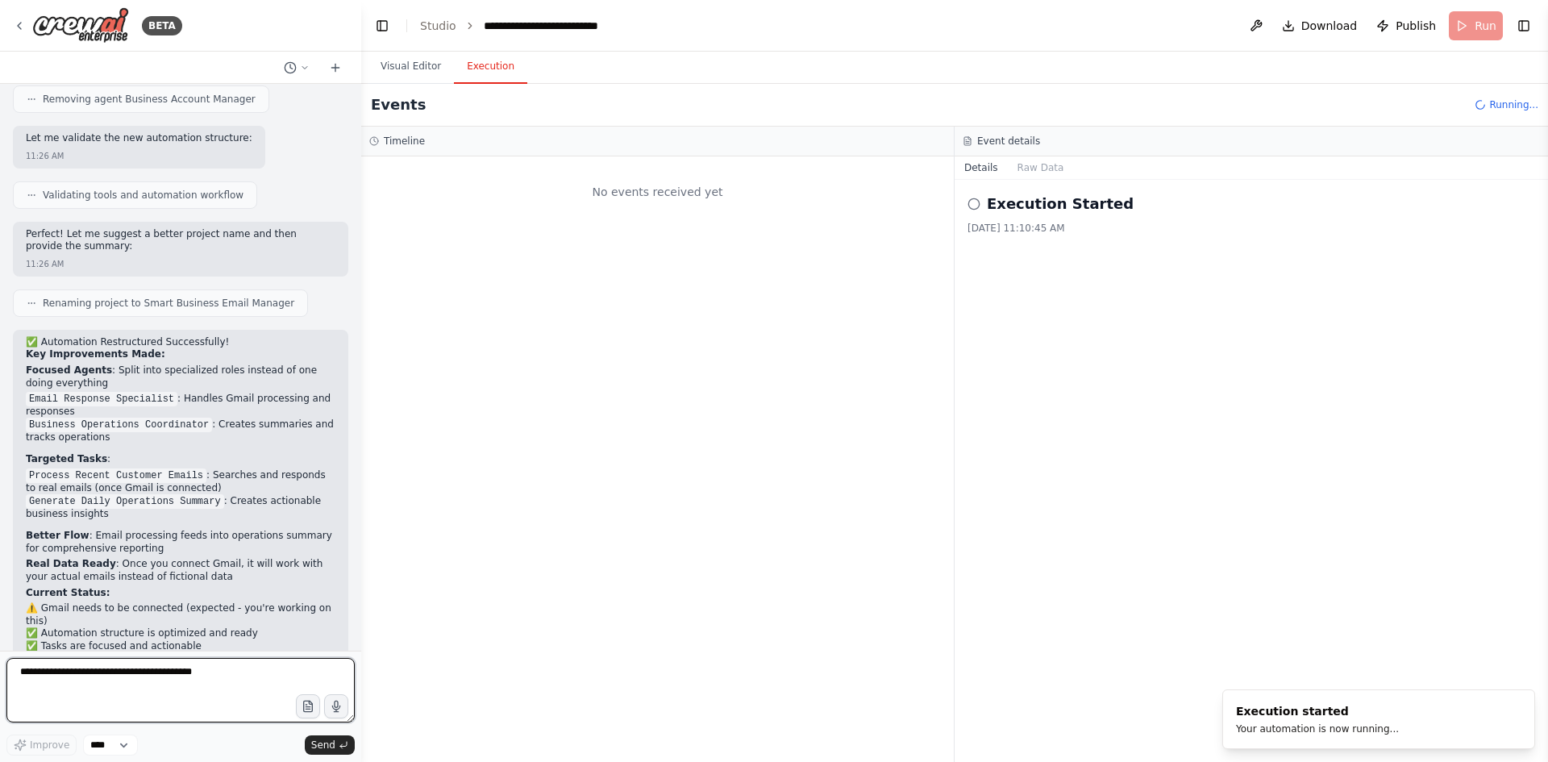
scroll to position [3929, 0]
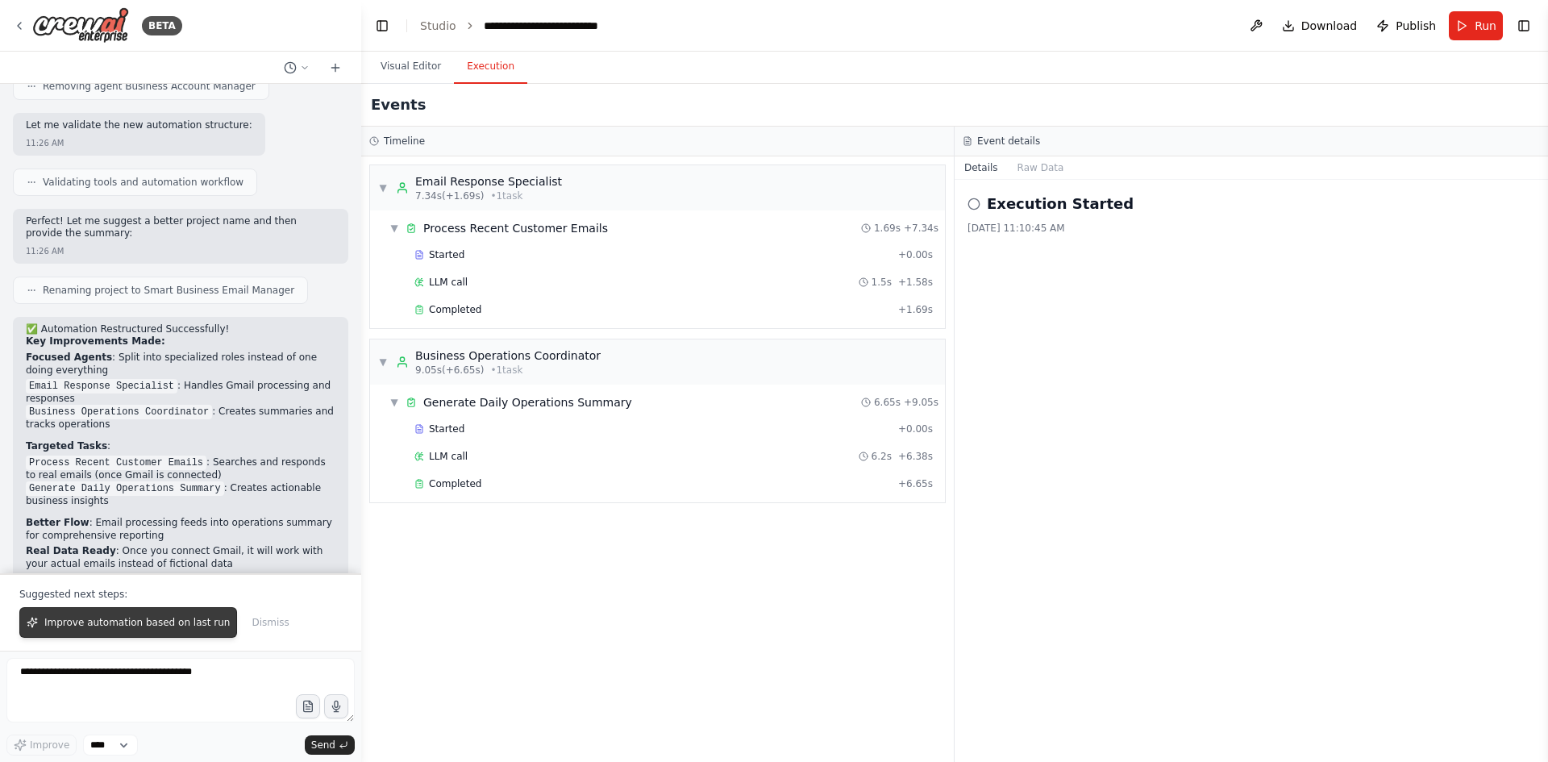
click at [160, 630] on button "Improve automation based on last run" at bounding box center [128, 622] width 218 height 31
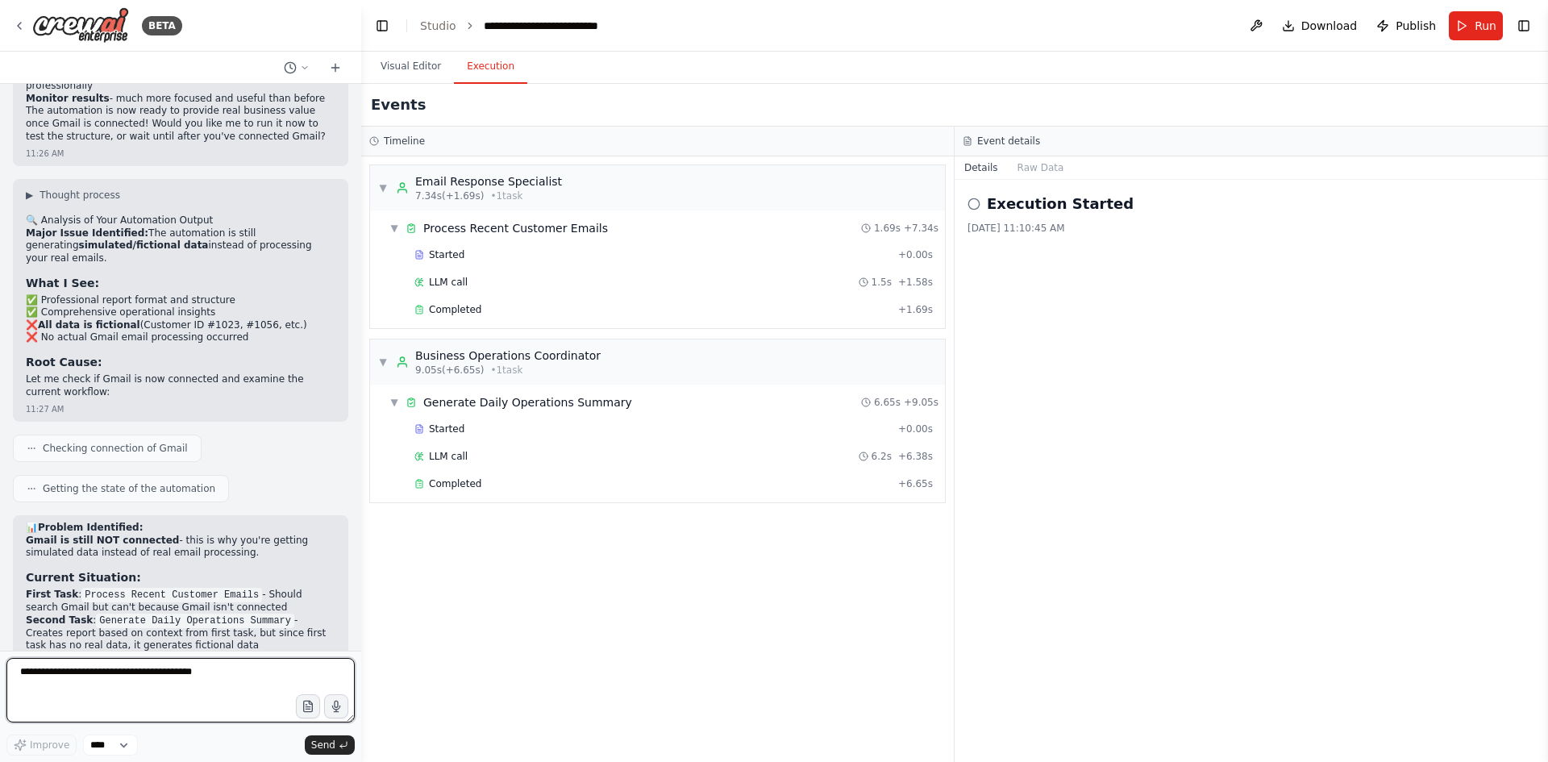
scroll to position [4785, 0]
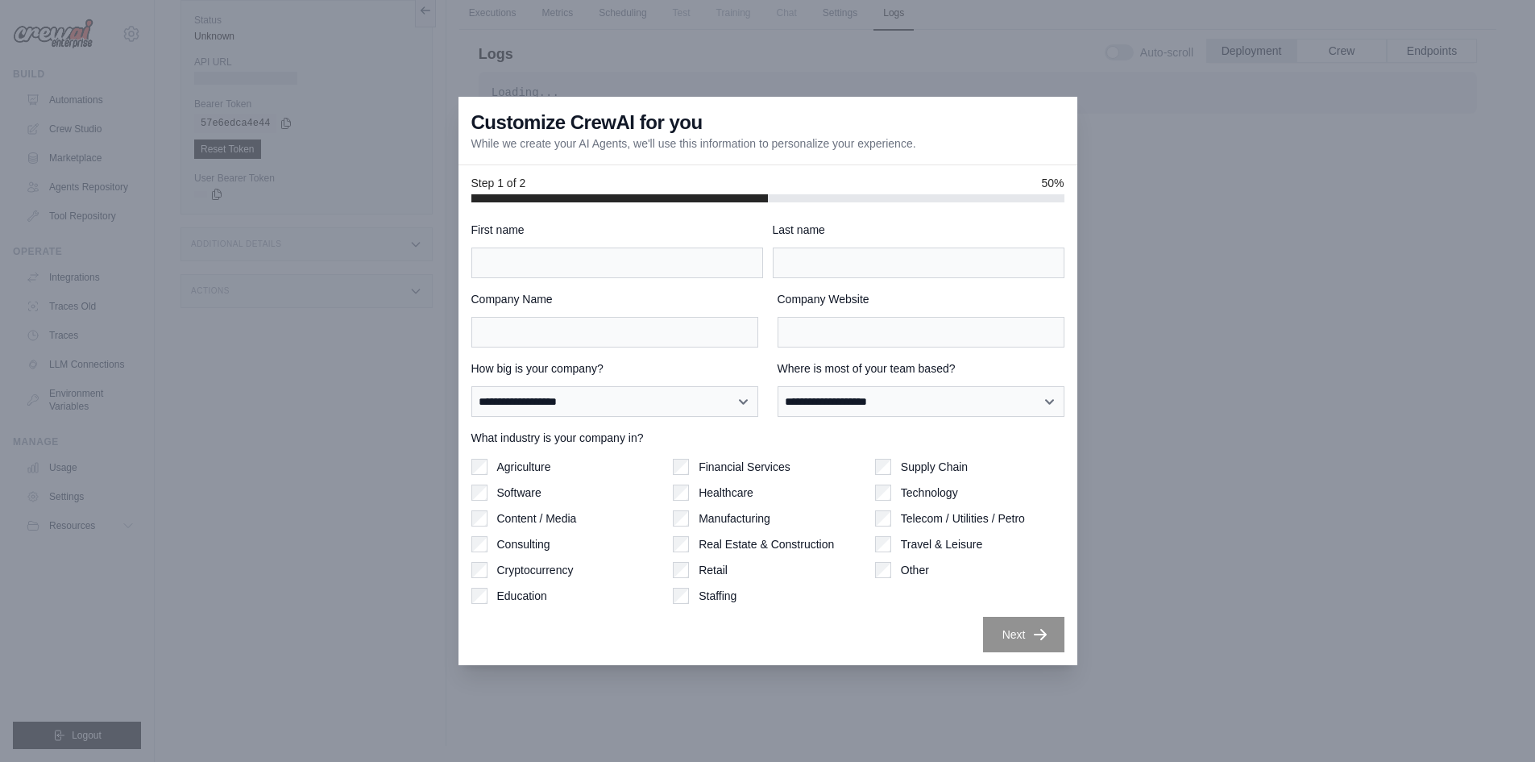
click at [1074, 634] on div "**********" at bounding box center [768, 433] width 619 height 463
click at [1322, 313] on div at bounding box center [767, 381] width 1535 height 762
